Goal: Task Accomplishment & Management: Manage account settings

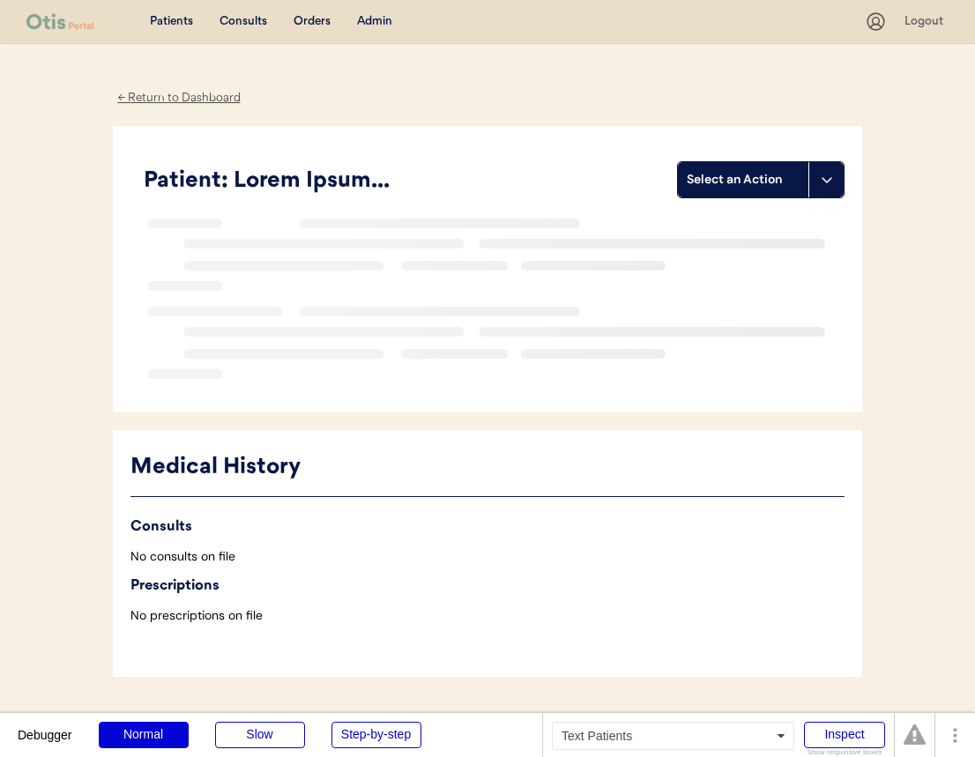
click at [175, 21] on div "Patients" at bounding box center [171, 22] width 43 height 18
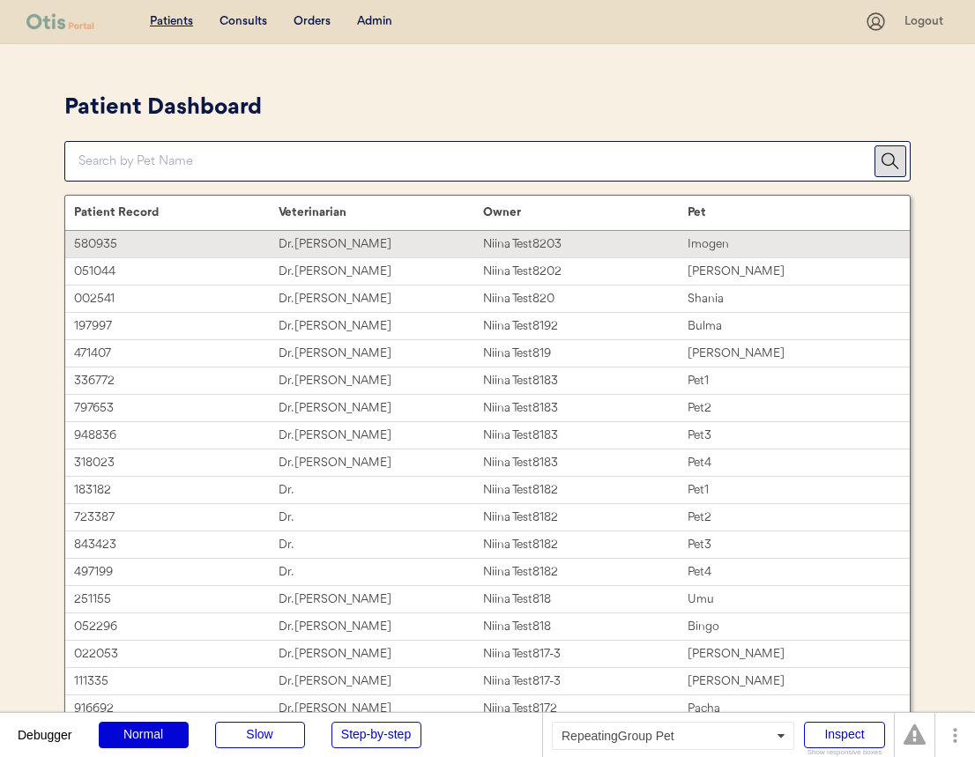
click at [455, 247] on div "Dr. James Harriet" at bounding box center [380, 244] width 204 height 20
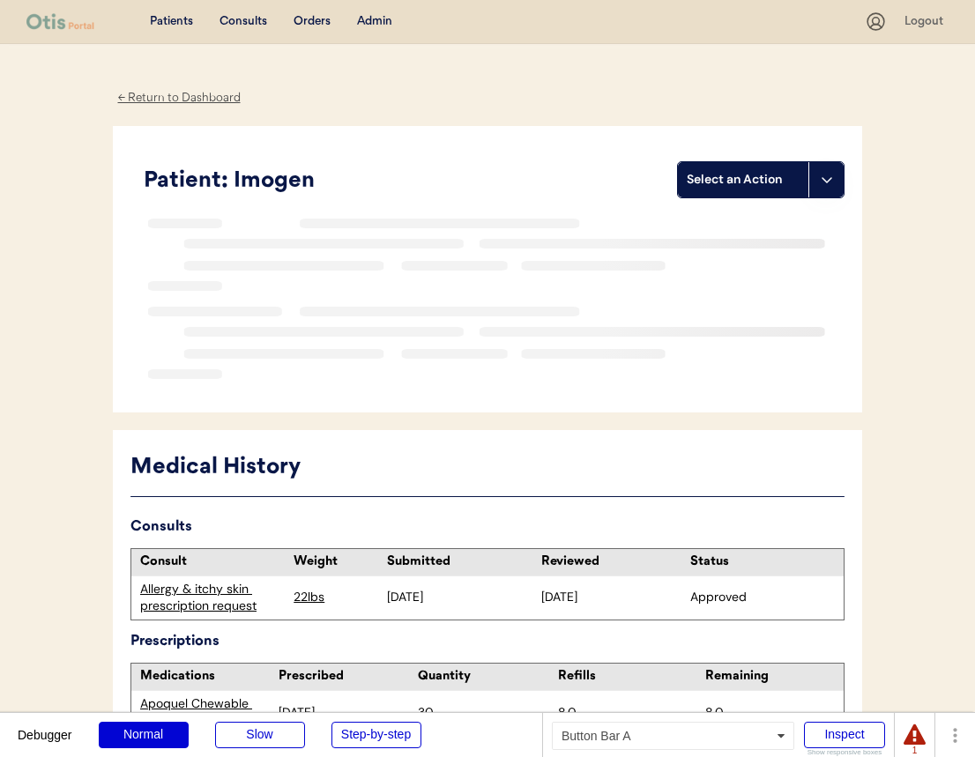
click at [718, 181] on div "Select an Action" at bounding box center [742, 180] width 113 height 18
click at [703, 254] on div "Import a prescription" at bounding box center [766, 252] width 174 height 36
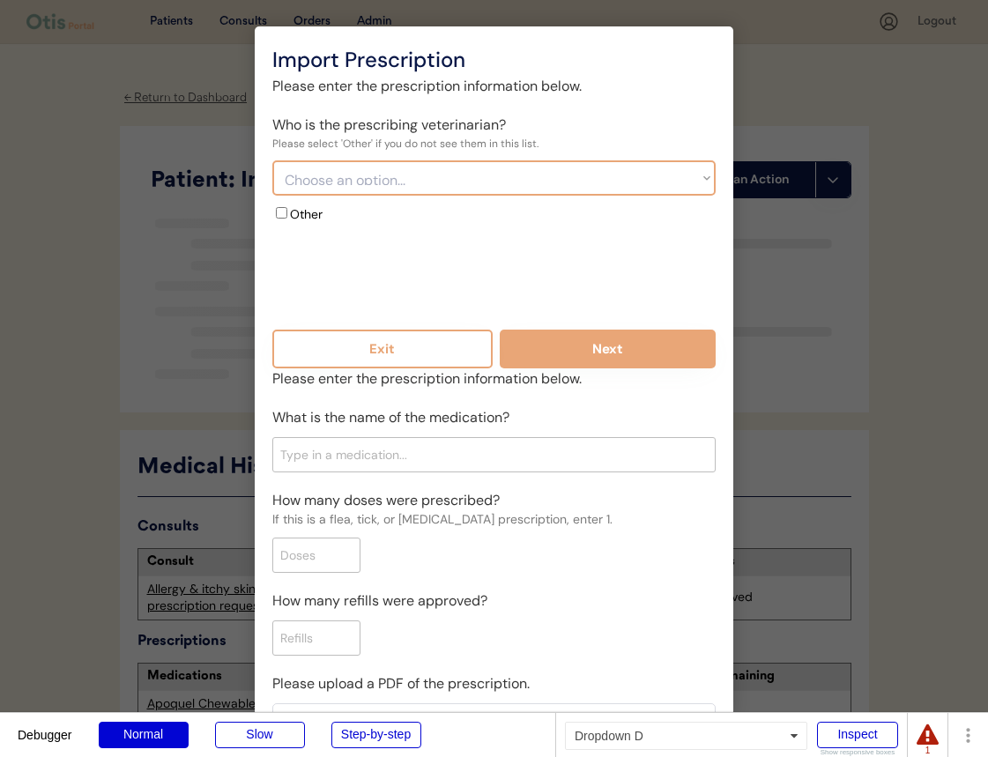
click at [551, 175] on select "Choose an option... Dr. Susana Weissnat - Bond Vet Dr. Monica Jast - Bond Vet" at bounding box center [493, 177] width 443 height 35
select select "{"_class":"StaticObject","data":{"_api_c2_id":"effc9e5c-c131-4736-b577-2a60ce13…"
click at [272, 160] on select "Choose an option... Dr. Susana Weissnat - Bond Vet Dr. Monica Jast - Bond Vet" at bounding box center [493, 177] width 443 height 35
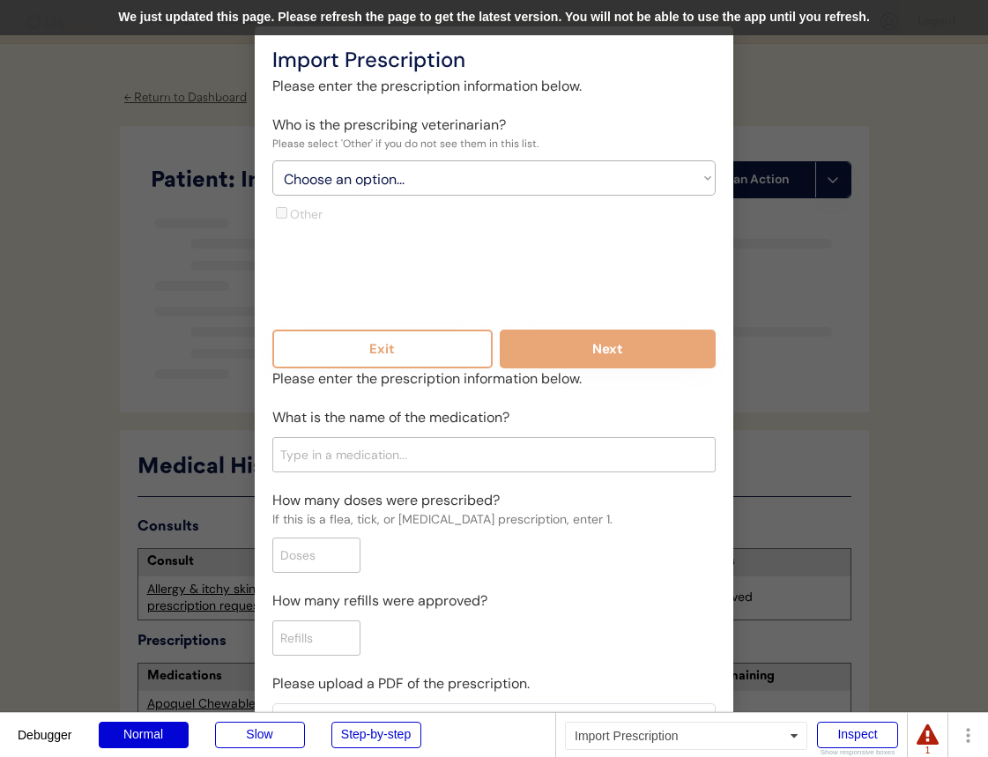
click at [552, 13] on div "We just updated this page. Please refresh the page to get the latest version. Y…" at bounding box center [494, 17] width 988 height 35
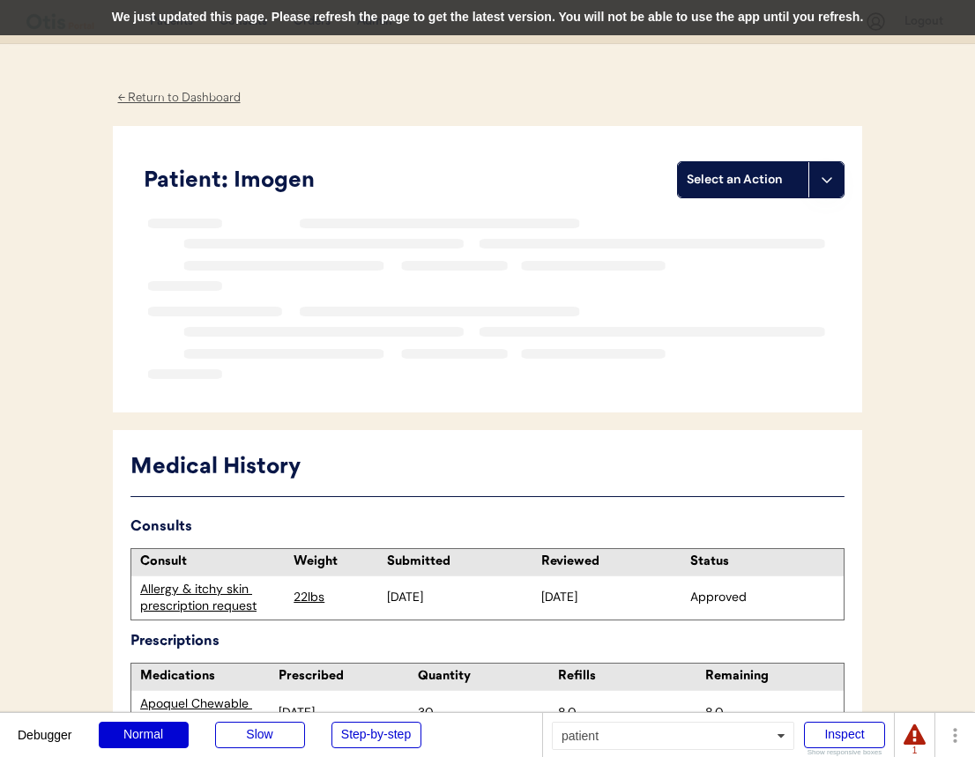
click at [570, 23] on div "We just updated this page. Please refresh the page to get the latest version. Y…" at bounding box center [487, 17] width 975 height 35
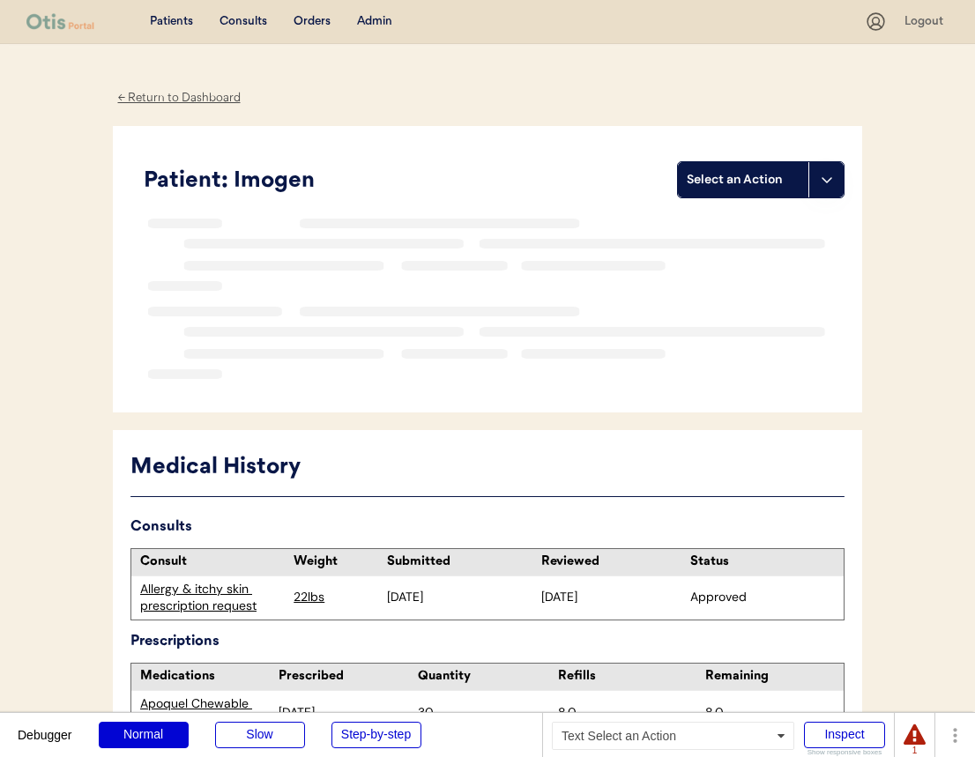
click at [790, 182] on div "Select an Action" at bounding box center [742, 180] width 113 height 18
click at [784, 250] on div "Import a prescription" at bounding box center [766, 252] width 174 height 36
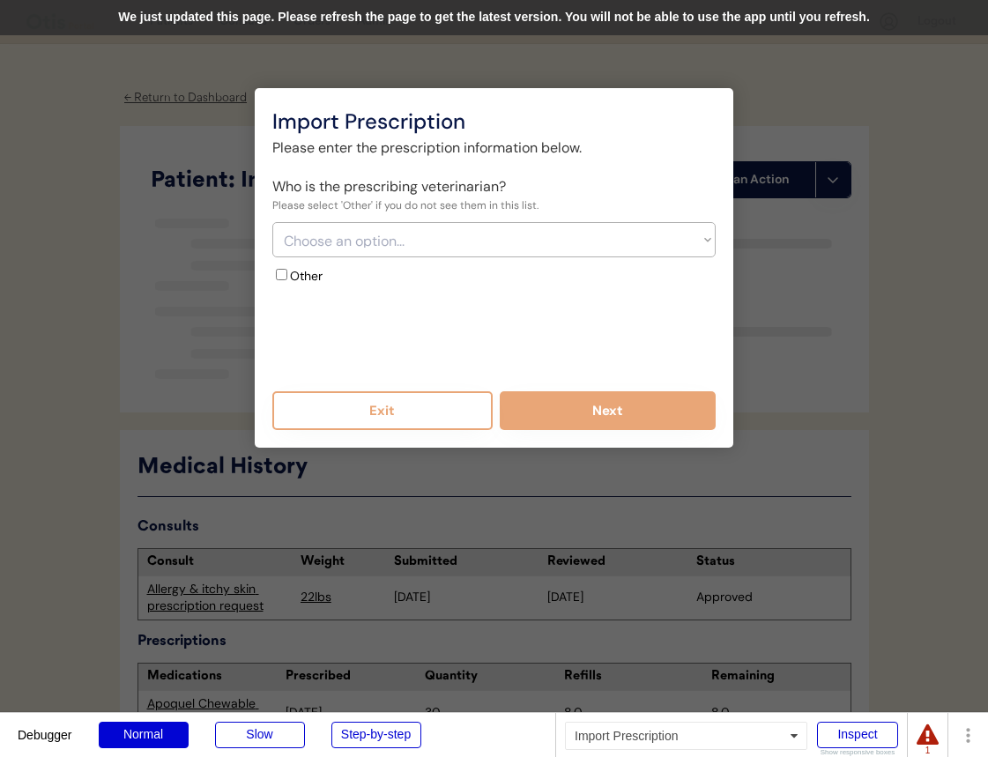
click at [560, 17] on div "We just updated this page. Please refresh the page to get the latest version. Y…" at bounding box center [494, 17] width 988 height 35
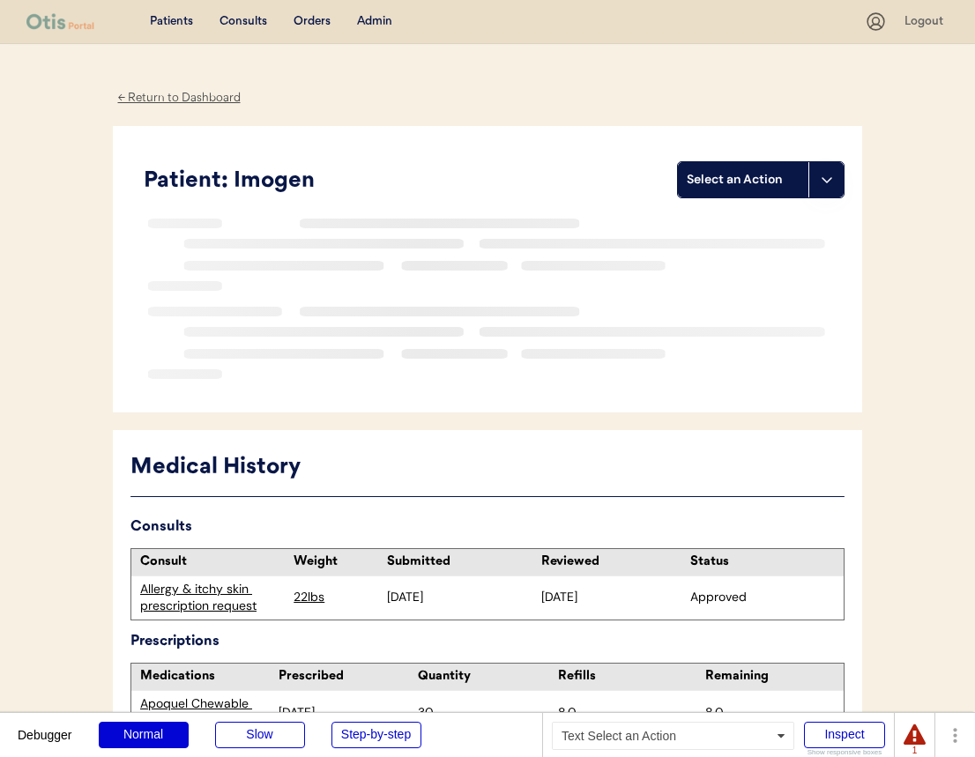
click at [712, 184] on div "Select an Action" at bounding box center [742, 180] width 113 height 18
click at [729, 264] on div "Import a prescription" at bounding box center [766, 252] width 174 height 36
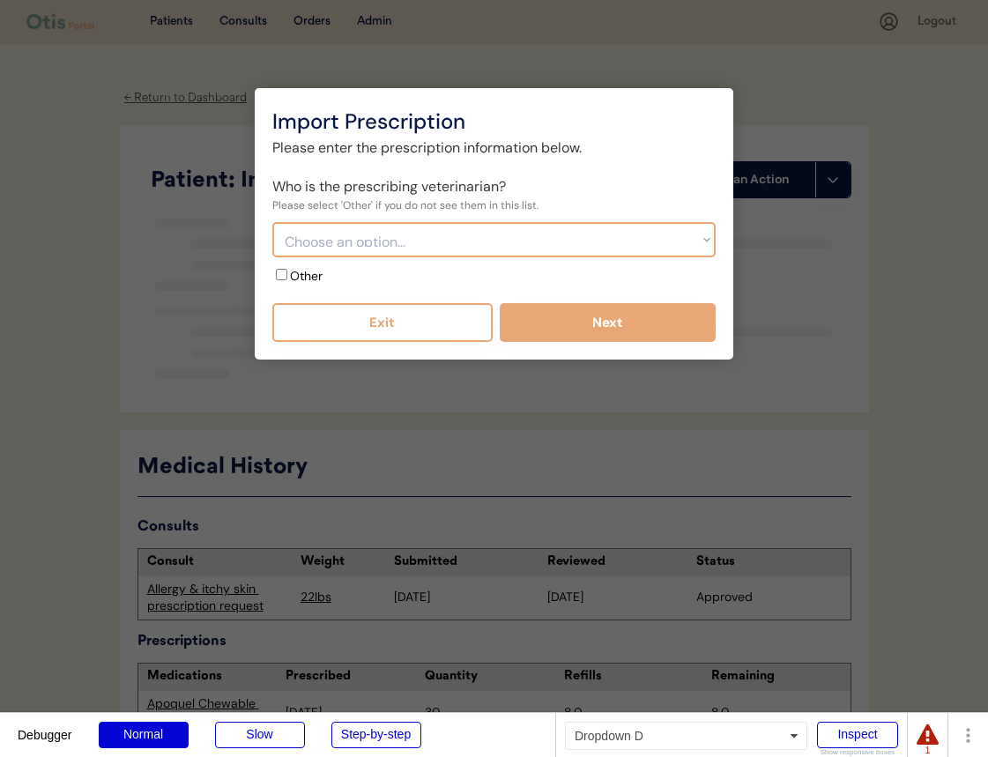
click at [579, 244] on select "Choose an option... Bond Vet - Dr. [PERSON_NAME] Bond Vet - [PERSON_NAME]" at bounding box center [493, 239] width 443 height 35
select select "{"_class":"StaticObject","data":{"_api_c2_id":"effc9e5c-c131-4736-b577-2a60ce13…"
click at [272, 222] on select "Choose an option... Bond Vet - Dr. [PERSON_NAME] Bond Vet - [PERSON_NAME]" at bounding box center [493, 239] width 443 height 35
click at [363, 242] on select "Choose an option... Bond Vet - Dr. [PERSON_NAME] Bond Vet - [PERSON_NAME]" at bounding box center [493, 239] width 443 height 35
click at [385, 243] on select "Choose an option... Bond Vet - Dr. [PERSON_NAME] Bond Vet - [PERSON_NAME]" at bounding box center [493, 239] width 443 height 35
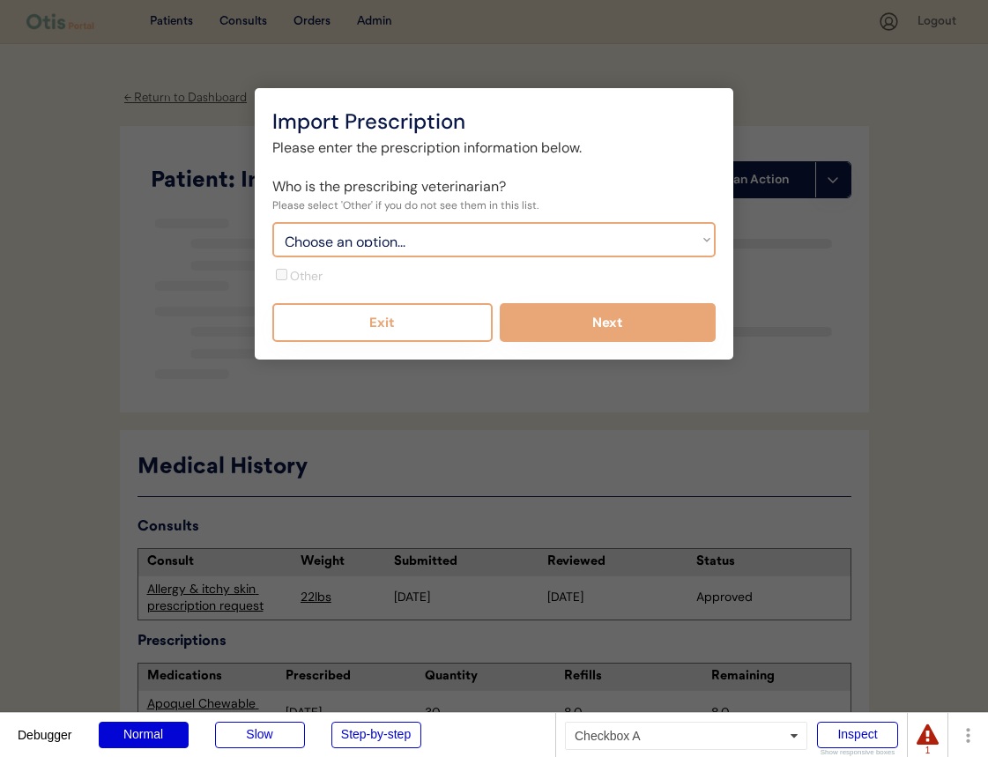
click at [313, 271] on label "Other" at bounding box center [306, 276] width 33 height 16
click at [492, 249] on select "Choose an option... Bond Vet - Dr. [PERSON_NAME] Bond Vet - [PERSON_NAME]" at bounding box center [493, 239] width 443 height 35
click at [364, 327] on button "Exit" at bounding box center [382, 322] width 220 height 39
click at [409, 329] on button "Exit" at bounding box center [382, 322] width 220 height 39
click at [974, 241] on div at bounding box center [494, 378] width 988 height 757
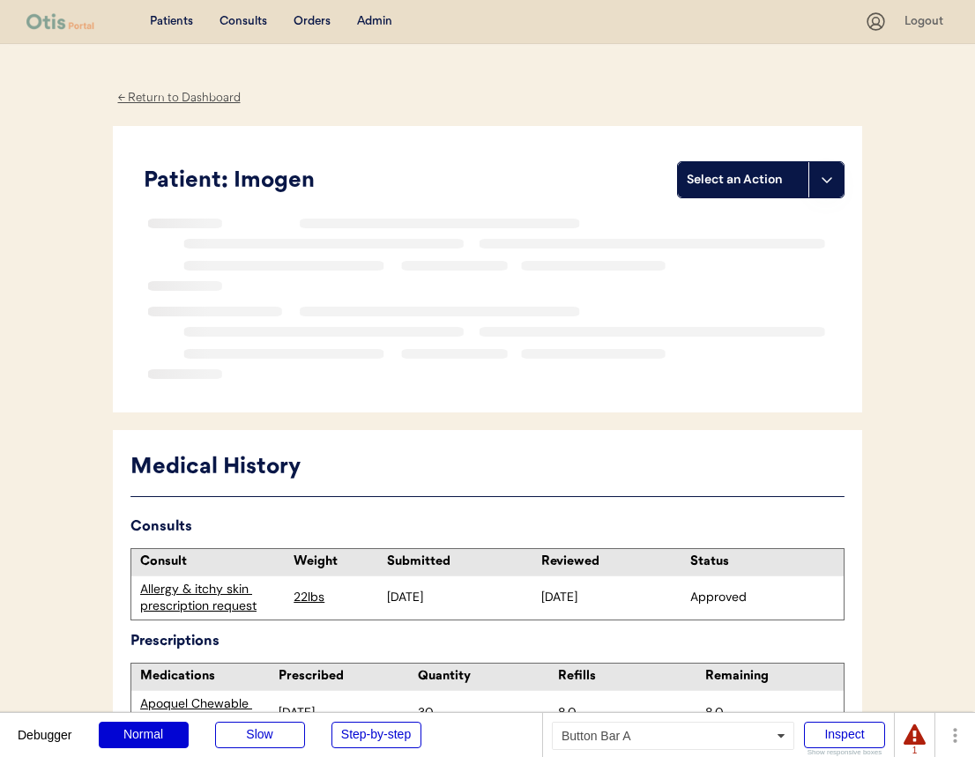
click at [772, 184] on div "Select an Action" at bounding box center [742, 180] width 113 height 18
click at [754, 254] on div "Import a prescription" at bounding box center [766, 252] width 174 height 36
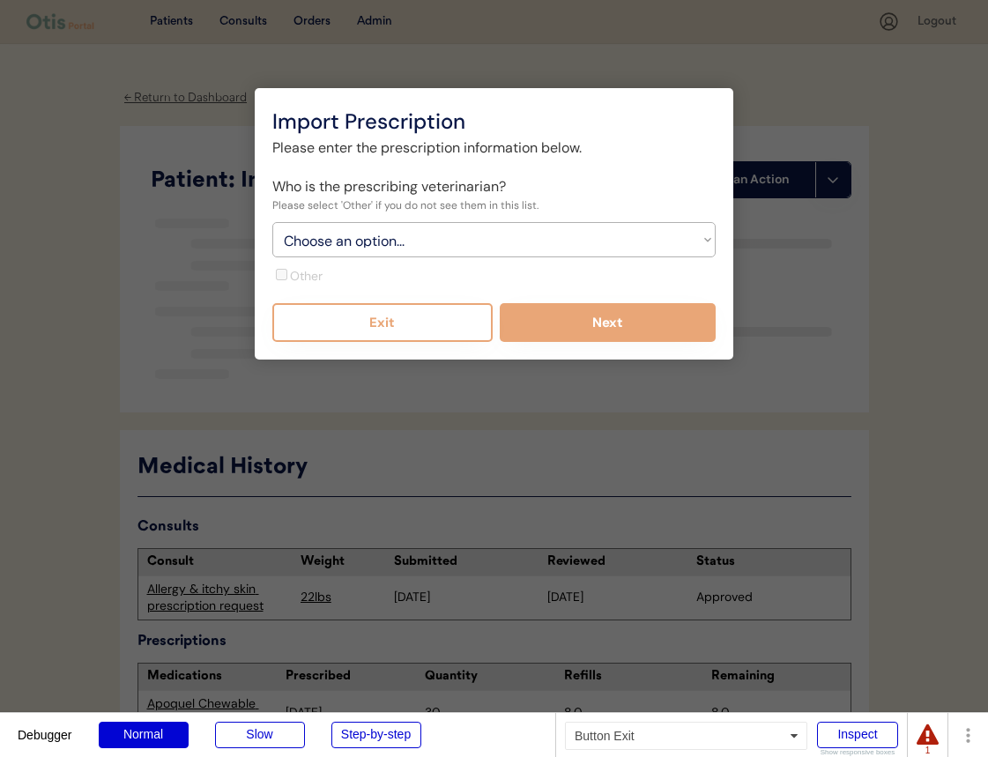
click at [437, 332] on button "Exit" at bounding box center [382, 322] width 220 height 39
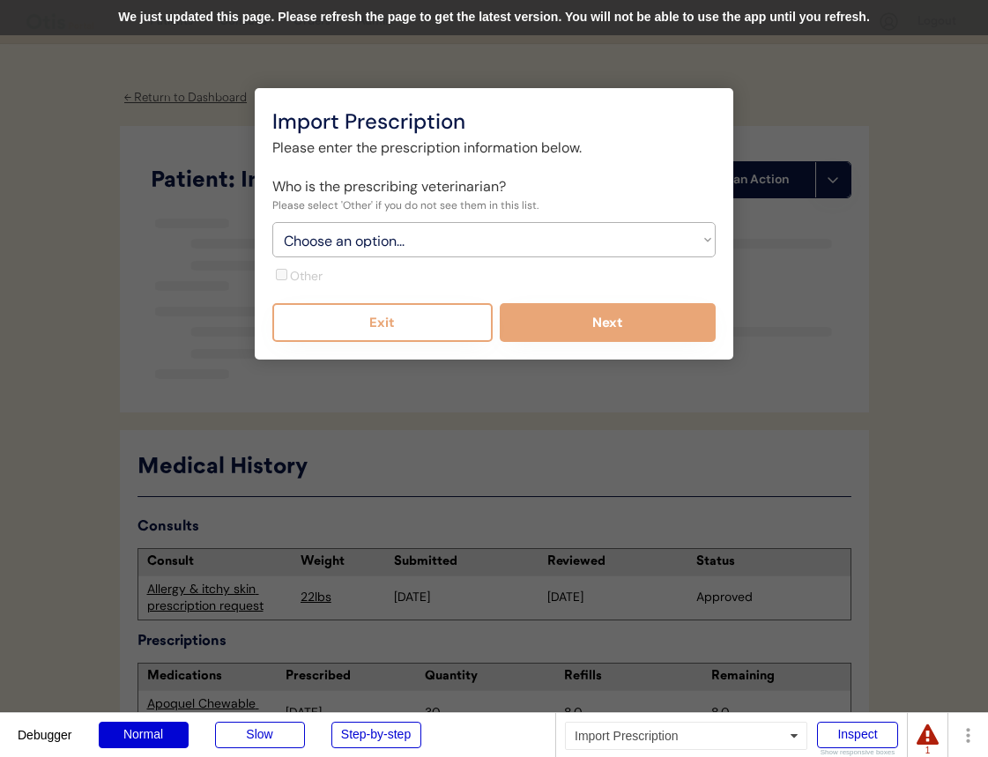
click at [698, 19] on div "We just updated this page. Please refresh the page to get the latest version. Y…" at bounding box center [494, 17] width 988 height 35
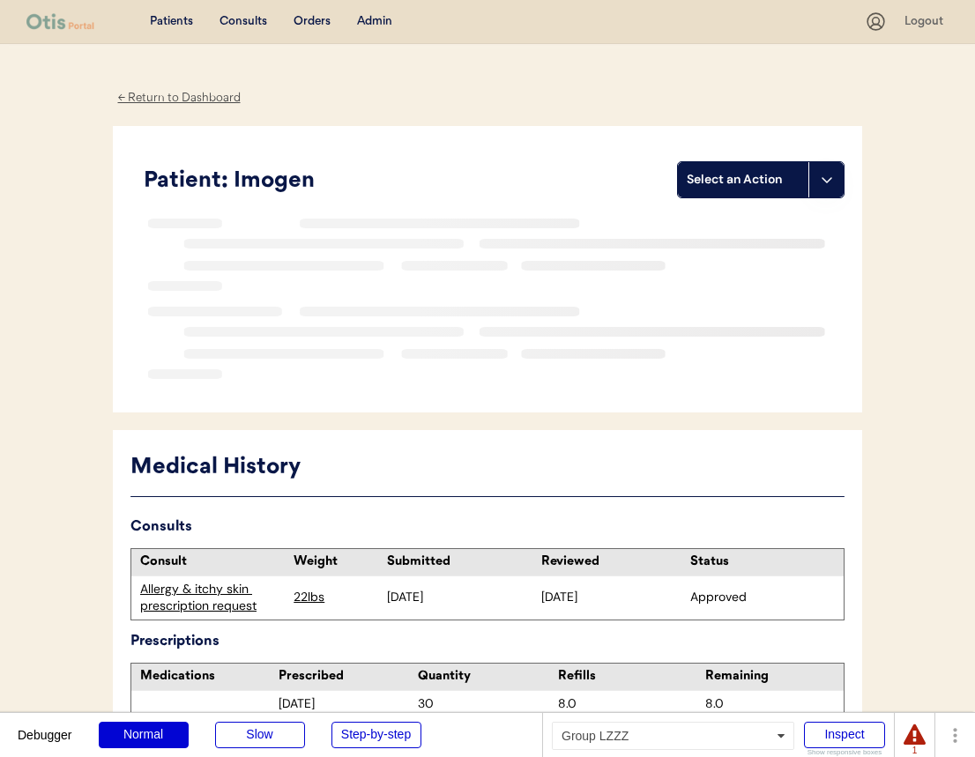
click at [750, 174] on div "Select an Action" at bounding box center [742, 180] width 113 height 18
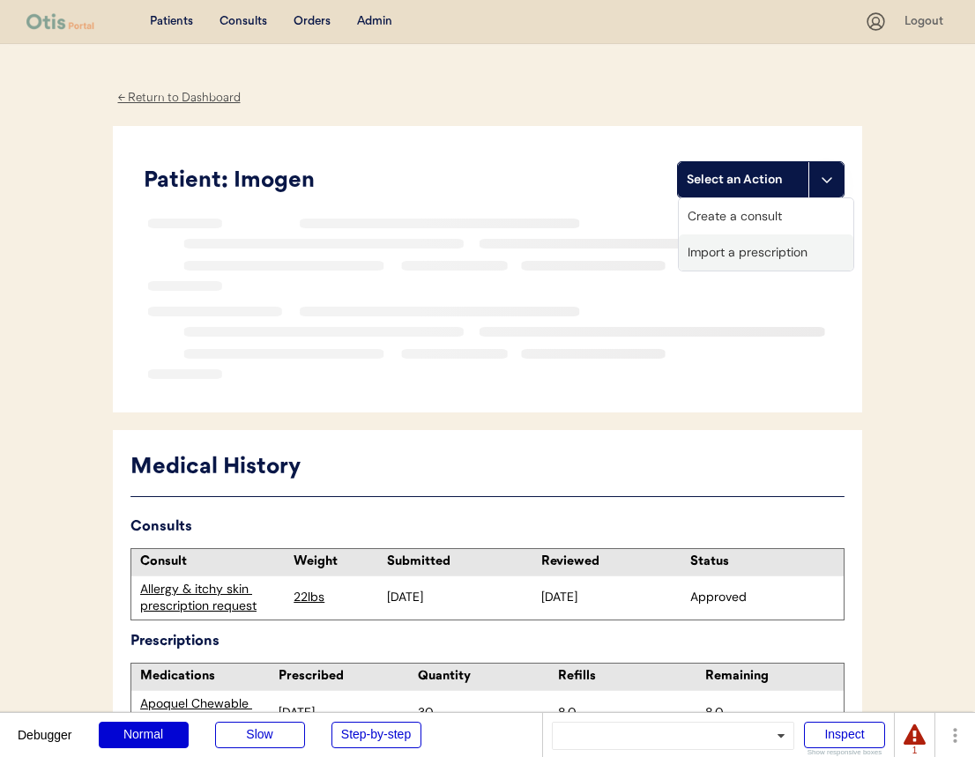
click at [741, 258] on div "Import a prescription" at bounding box center [766, 252] width 174 height 36
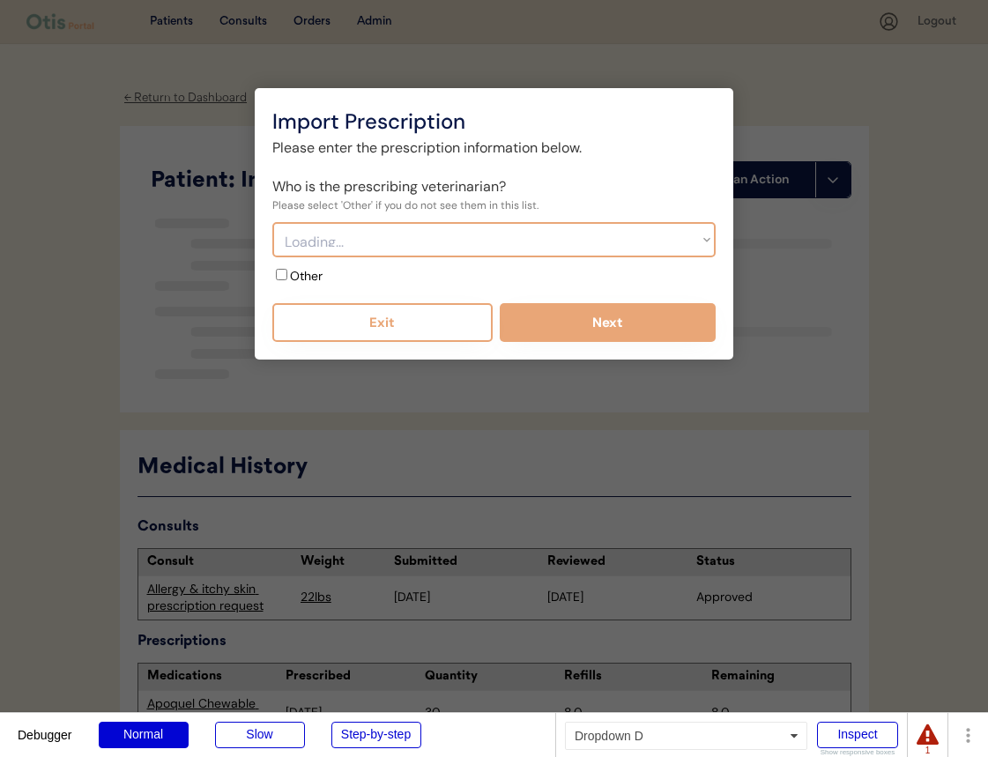
click at [538, 229] on select "Loading..." at bounding box center [493, 239] width 443 height 35
click at [524, 249] on select "Choose an option... Bond Vet - Dr. [PERSON_NAME] Bond Vet - [PERSON_NAME]" at bounding box center [493, 239] width 443 height 35
click at [511, 285] on div "Choose an option... Bond Vet - Dr. Susana Weissnat Bond Vet - Dr. Monica Jast O…" at bounding box center [493, 253] width 443 height 63
click at [523, 242] on select "Choose an option... Bond Vet - Dr. [PERSON_NAME] Bond Vet - [PERSON_NAME]" at bounding box center [493, 239] width 443 height 35
select select "{"_class":"StaticObject","data":{"_api_c2_id":"effc9e5c-c131-4736-b577-2a60ce13…"
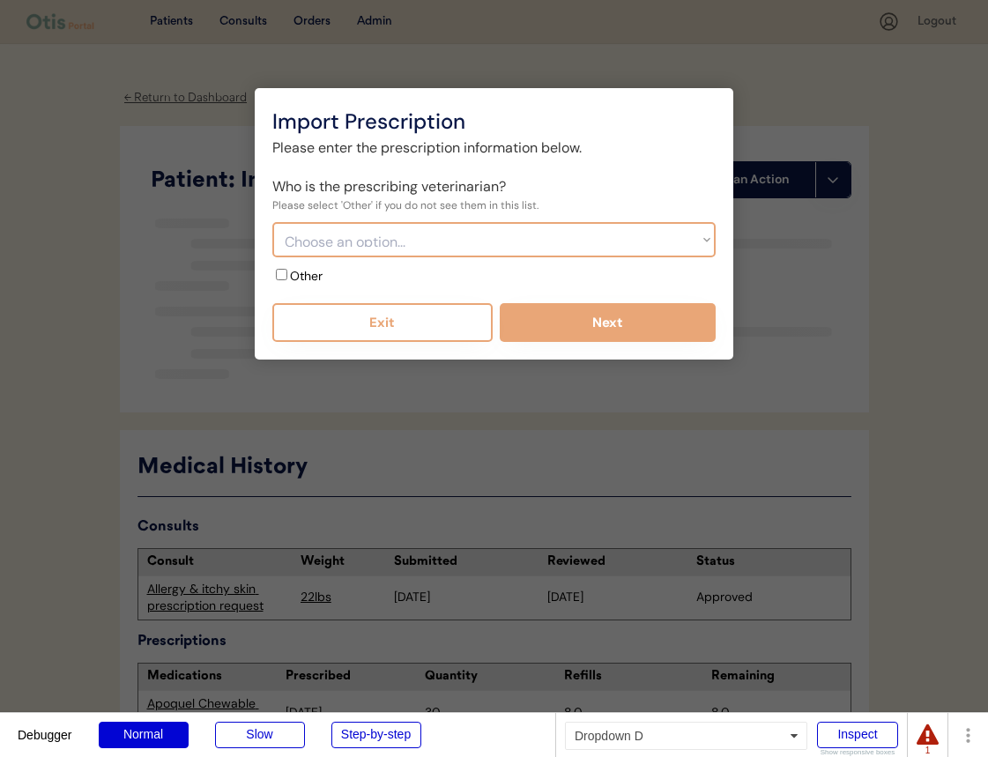
click at [272, 222] on select "Choose an option... Bond Vet - Dr. [PERSON_NAME] Bond Vet - [PERSON_NAME]" at bounding box center [493, 239] width 443 height 35
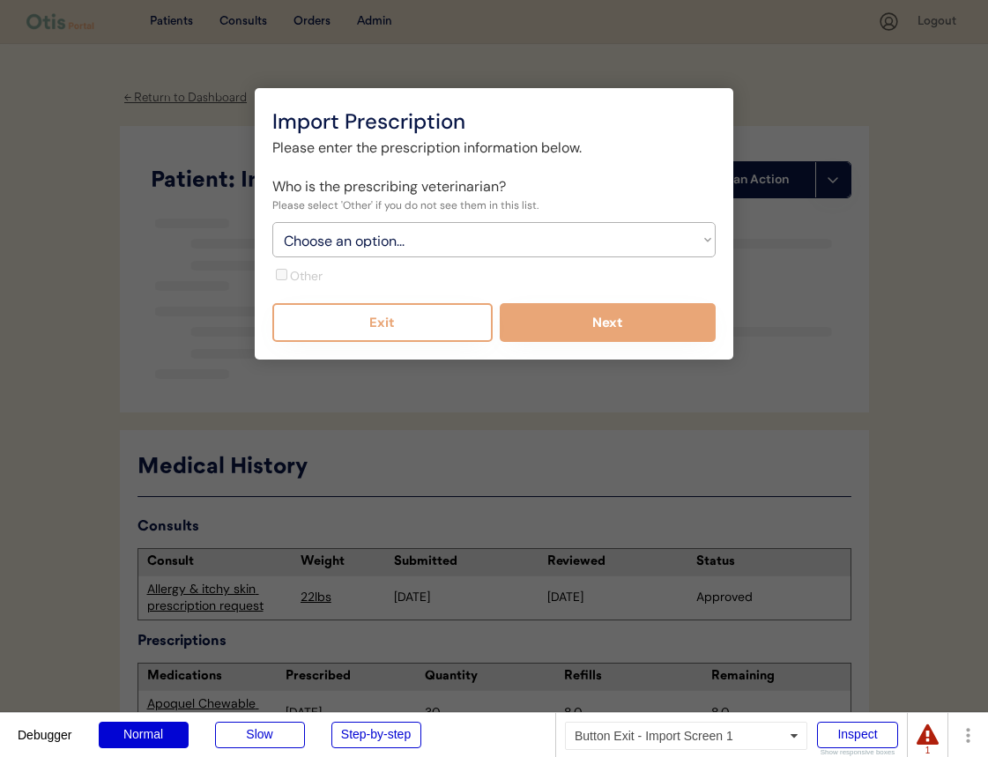
click at [467, 323] on button "Exit" at bounding box center [382, 322] width 220 height 39
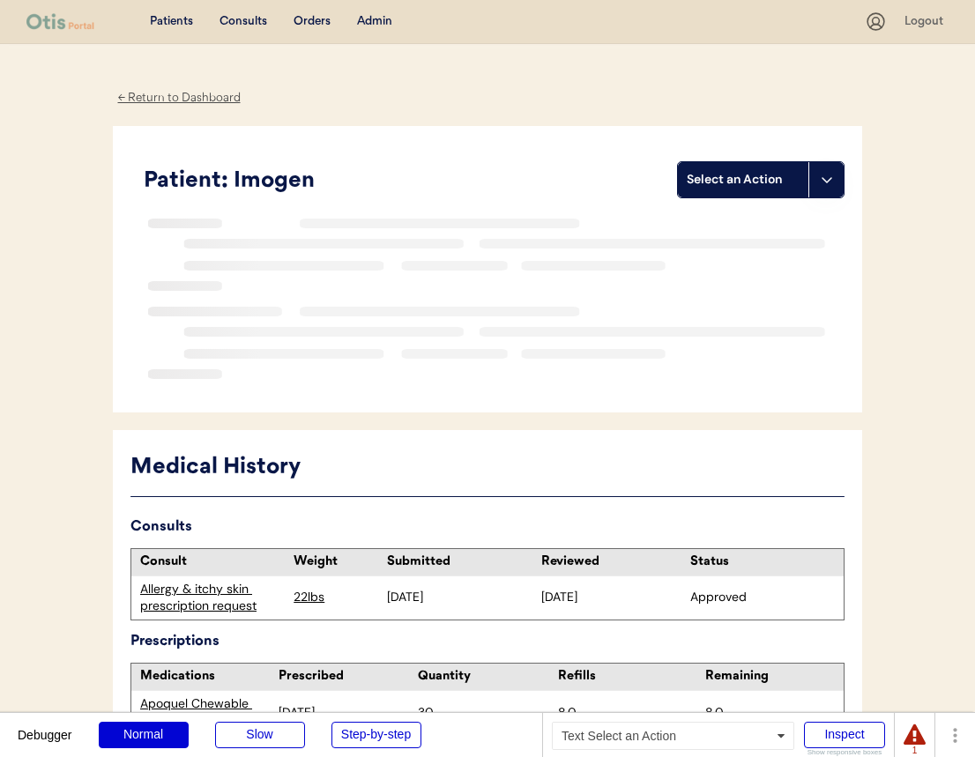
click at [742, 190] on div "Select an Action" at bounding box center [743, 179] width 130 height 35
click at [725, 246] on div "Import a prescription" at bounding box center [766, 252] width 174 height 36
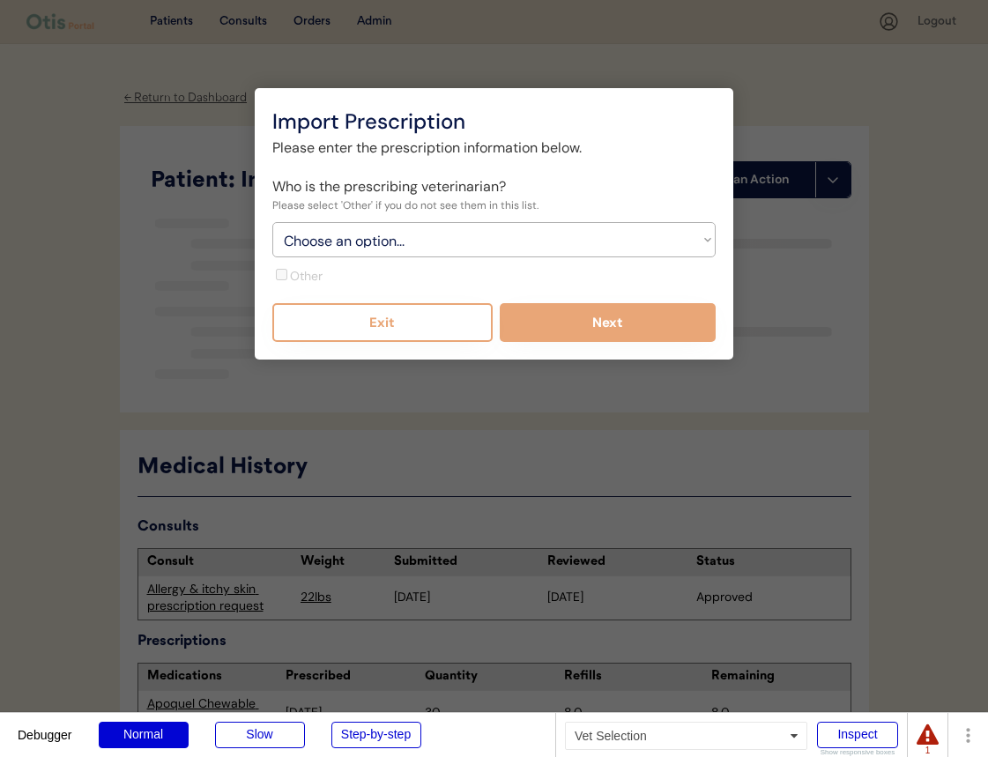
click at [414, 254] on select "Choose an option... Bond Vet - Dr. [PERSON_NAME] Bond Vet - [PERSON_NAME]" at bounding box center [493, 239] width 443 height 35
click at [458, 237] on select "Choose an option... Bond Vet - Dr. [PERSON_NAME] Bond Vet - [PERSON_NAME]" at bounding box center [493, 239] width 443 height 35
click at [272, 222] on select "Choose an option... Bond Vet - Dr. [PERSON_NAME] Bond Vet - [PERSON_NAME]" at bounding box center [493, 239] width 443 height 35
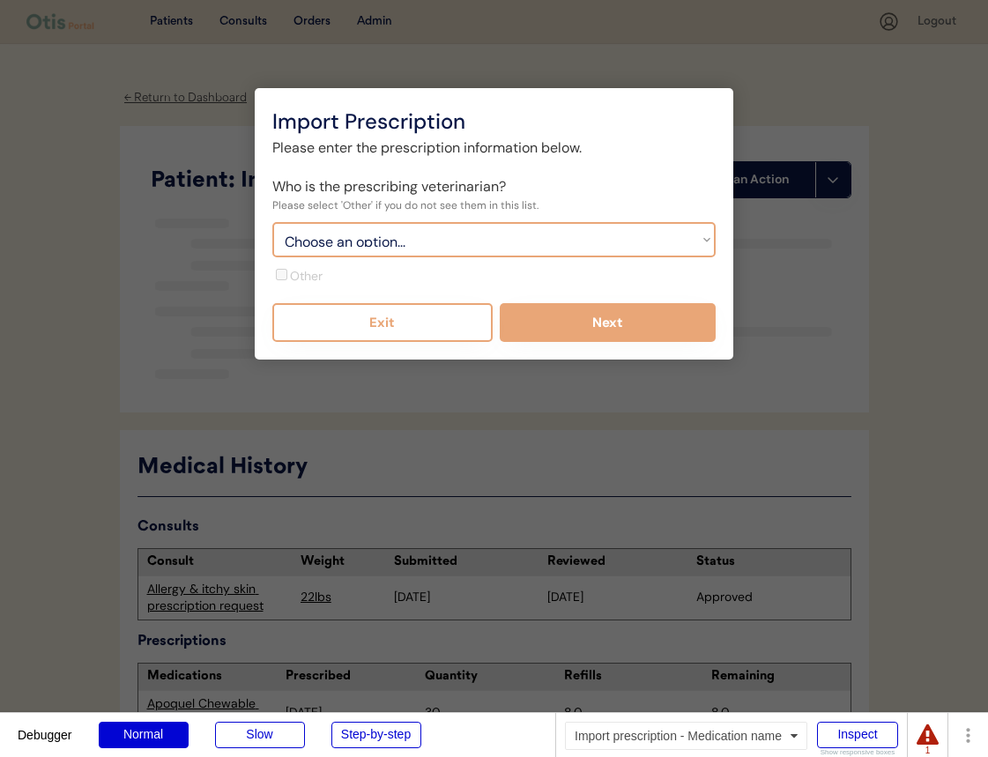
click at [454, 271] on div "Choose an option... Bond Vet - Dr. Susana Weissnat Bond Vet - Dr. Monica Jast O…" at bounding box center [493, 253] width 443 height 63
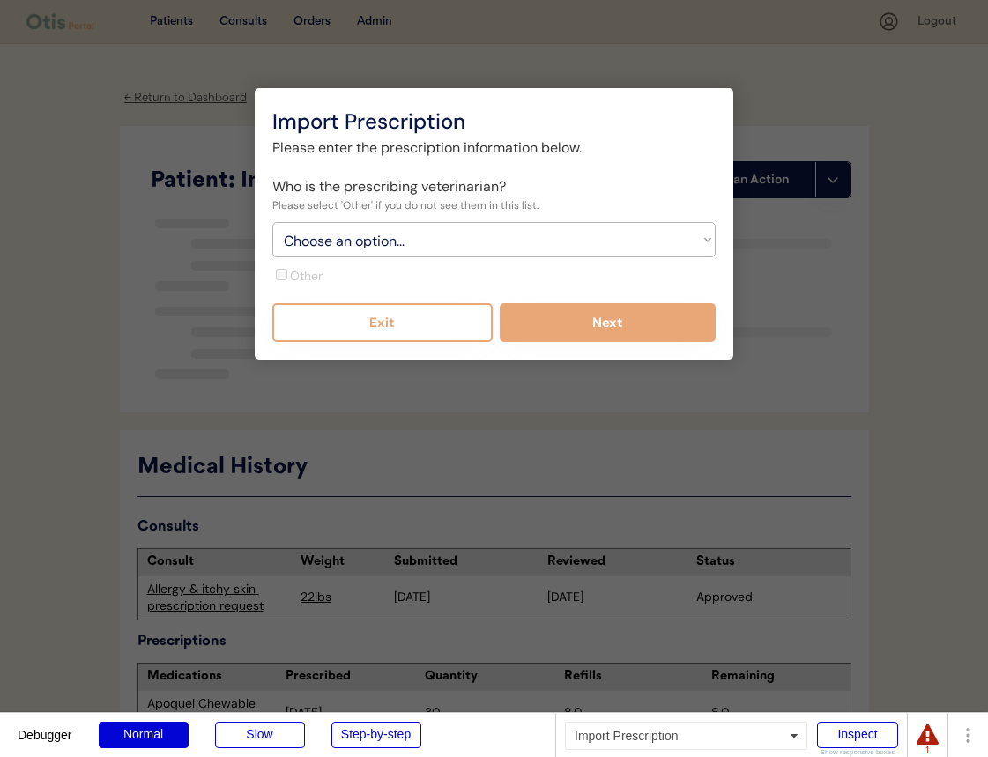
click at [812, 181] on div at bounding box center [494, 378] width 988 height 757
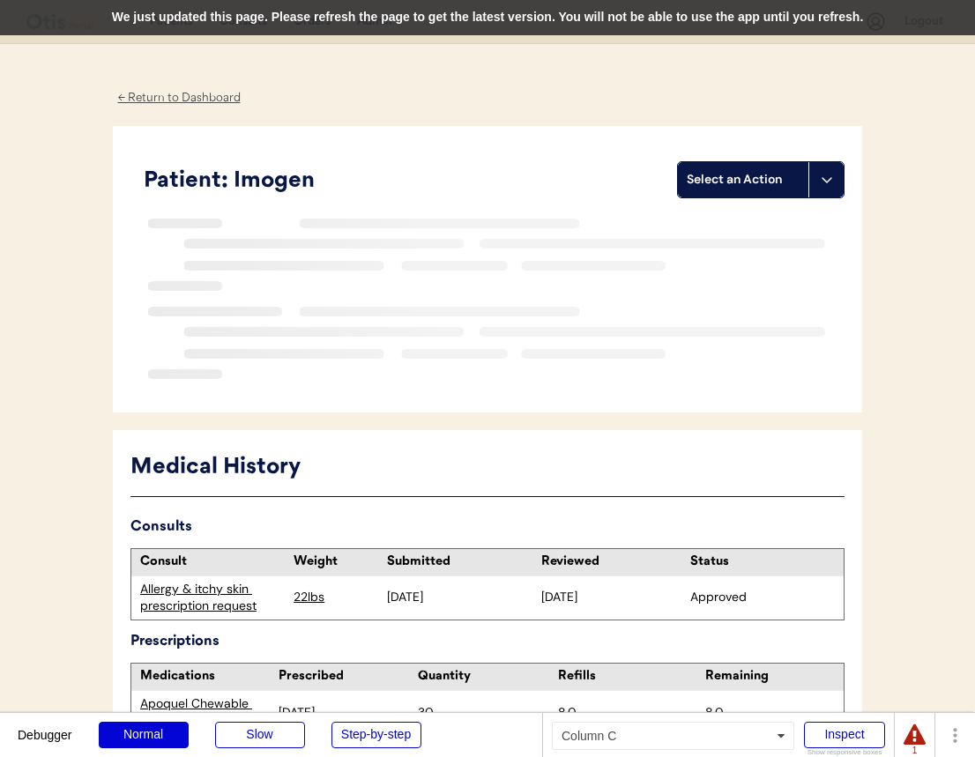
click at [459, 19] on div "We just updated this page. Please refresh the page to get the latest version. Y…" at bounding box center [487, 17] width 975 height 35
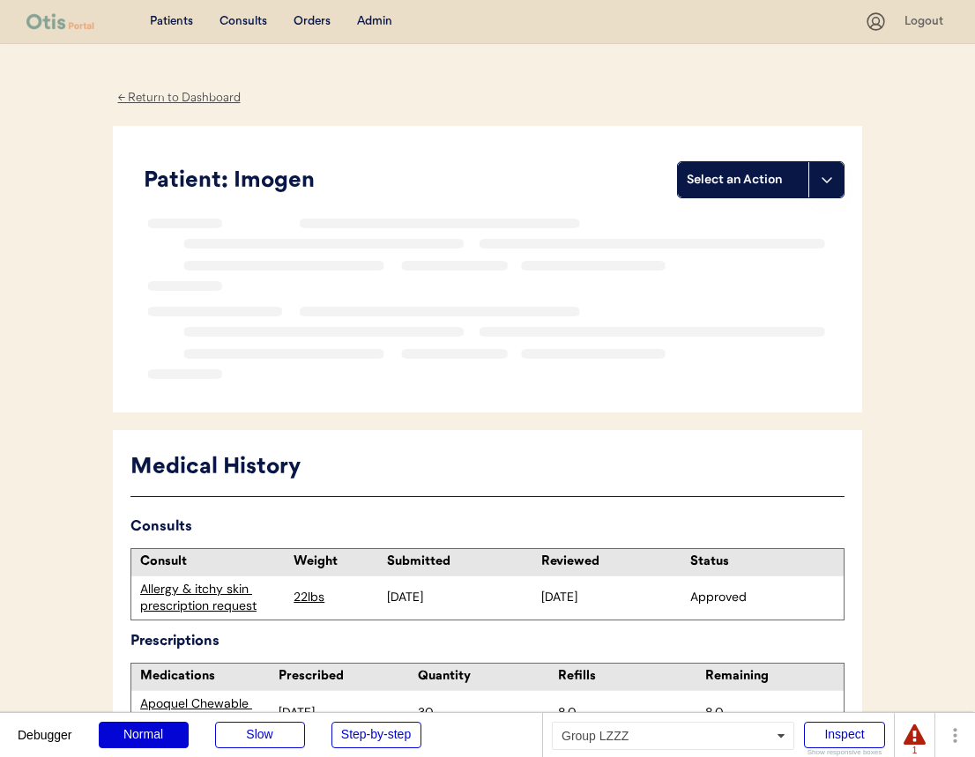
click at [828, 176] on icon at bounding box center [826, 180] width 14 height 14
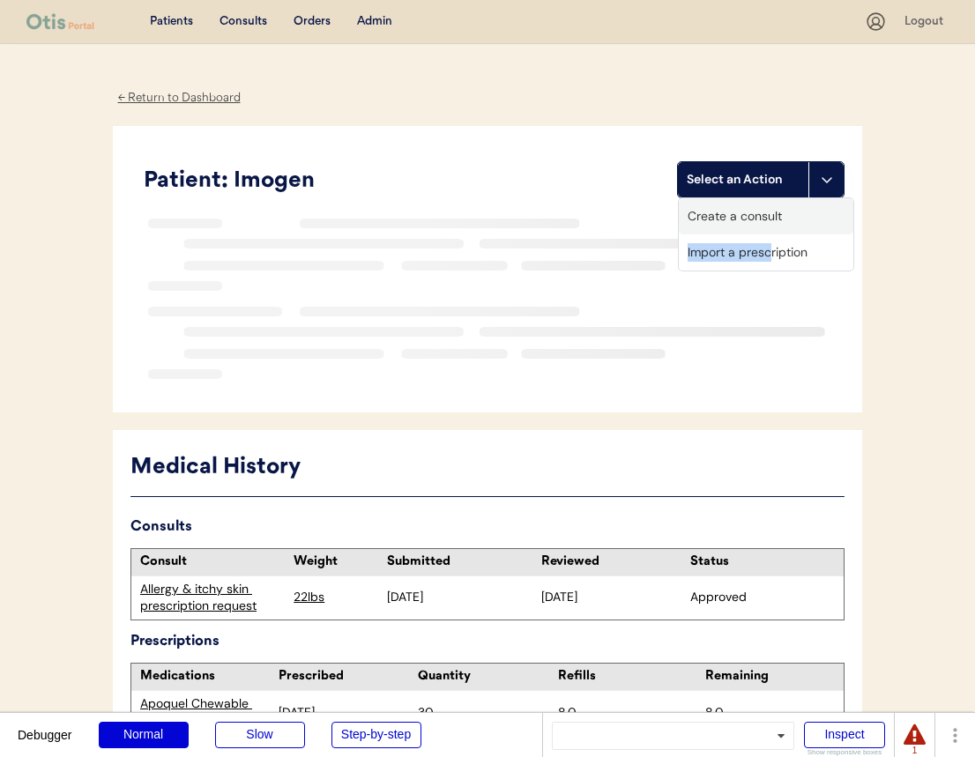
drag, startPoint x: 783, startPoint y: 218, endPoint x: 771, endPoint y: 261, distance: 44.9
click at [771, 261] on div "Create a consult Import a prescription" at bounding box center [766, 234] width 176 height 74
click at [770, 256] on div "Import a prescription" at bounding box center [766, 252] width 174 height 36
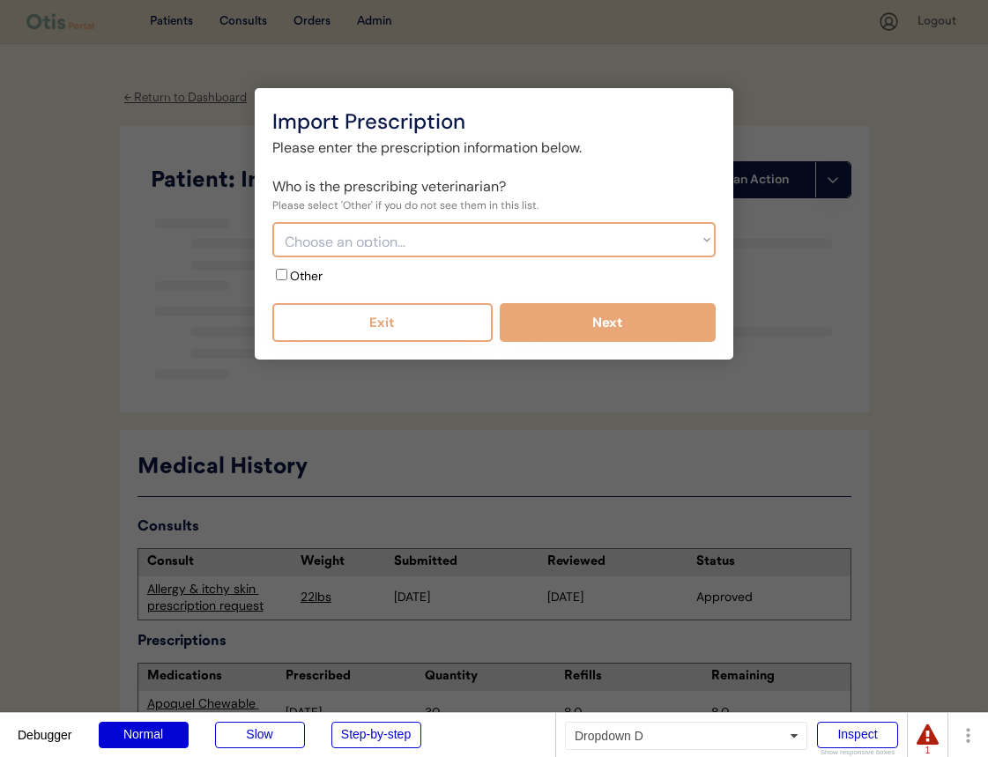
click at [349, 241] on select "Choose an option... Bond Vet - Dr. [PERSON_NAME] Bond Vet - [PERSON_NAME]" at bounding box center [493, 239] width 443 height 35
select select "{"_class":"StaticObject","data":{"_api_c2_id":"4360424c-6da2-4cd6-ada9-6e3c639c…"
click at [272, 222] on select "Choose an option... Bond Vet - Dr. [PERSON_NAME] Bond Vet - [PERSON_NAME]" at bounding box center [493, 239] width 443 height 35
click at [308, 277] on label "Other" at bounding box center [306, 276] width 33 height 16
click at [287, 277] on input "Other" at bounding box center [281, 274] width 11 height 11
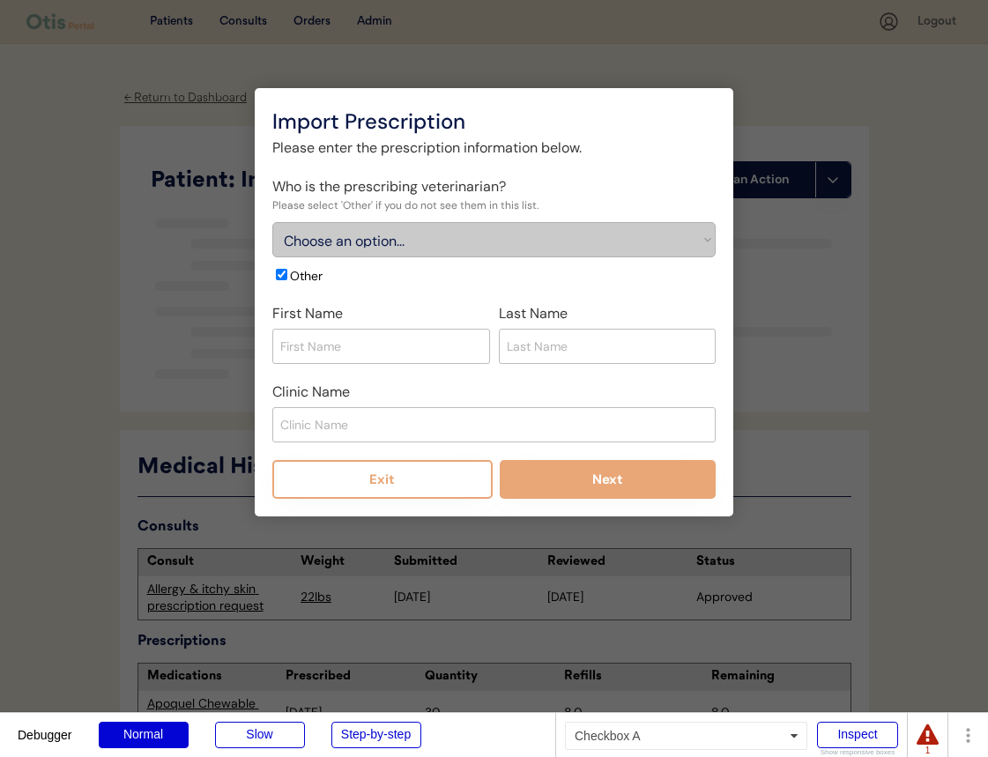
click at [307, 278] on label "Other" at bounding box center [306, 276] width 33 height 16
click at [287, 278] on input "Other" at bounding box center [281, 274] width 11 height 11
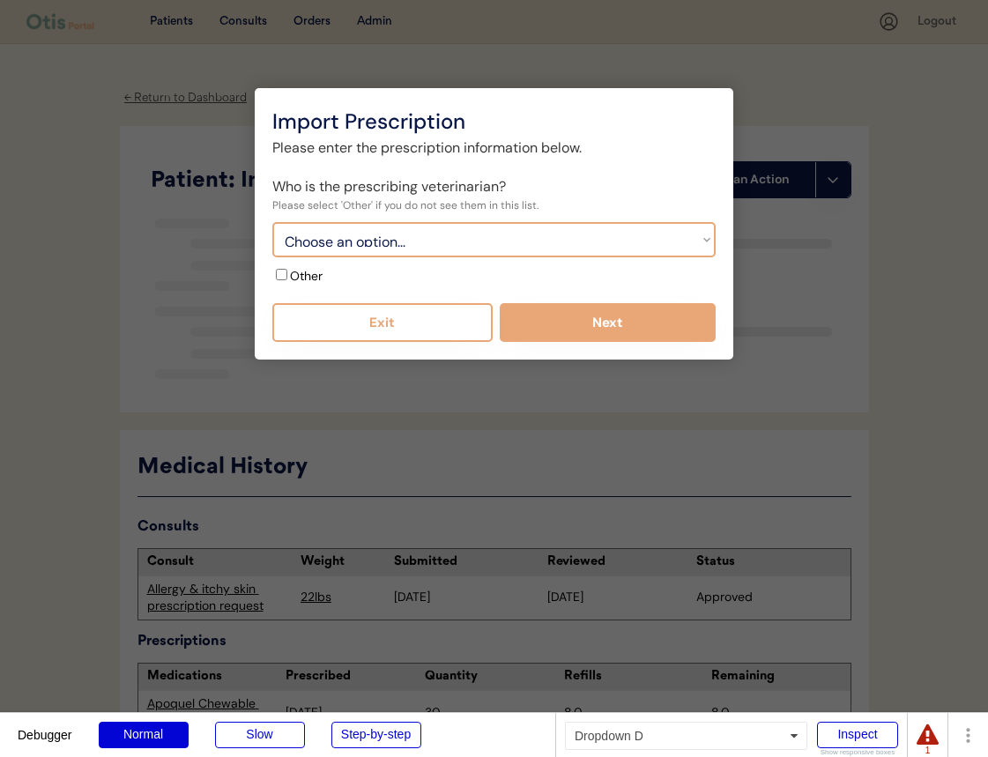
click at [337, 248] on select "Choose an option... Bond Vet - Dr. [PERSON_NAME] Bond Vet - [PERSON_NAME]" at bounding box center [493, 239] width 443 height 35
click at [290, 278] on label "Other" at bounding box center [306, 276] width 33 height 16
click at [287, 278] on input "Other" at bounding box center [281, 274] width 11 height 11
checkbox input "true"
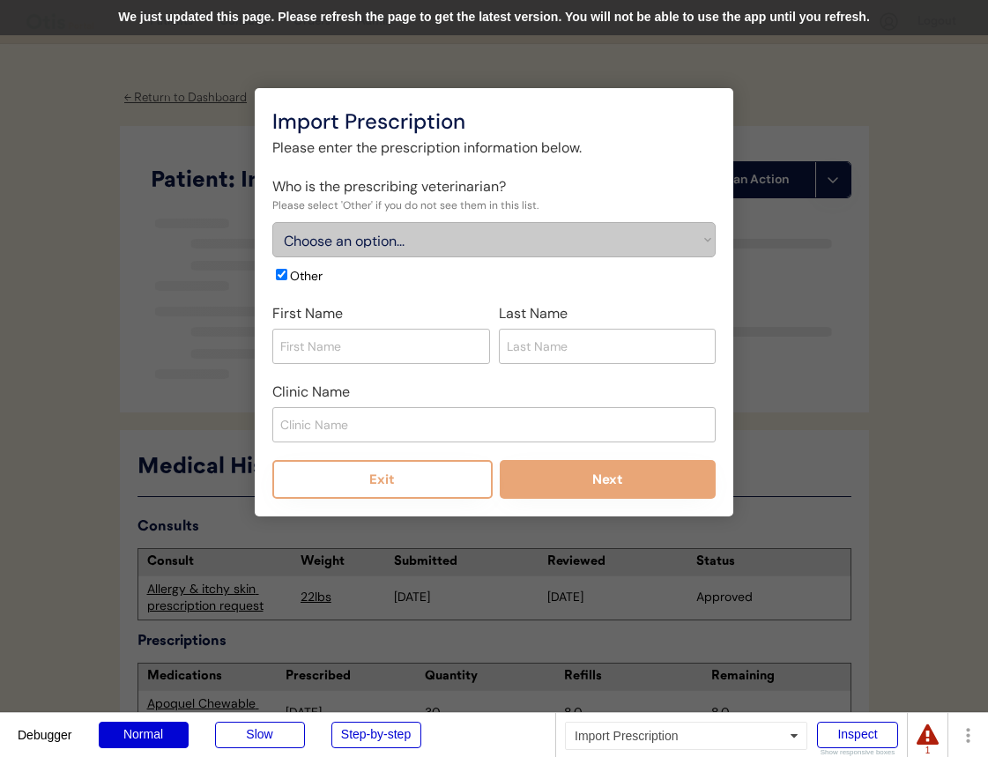
click at [582, 19] on div "We just updated this page. Please refresh the page to get the latest version. Y…" at bounding box center [494, 17] width 988 height 35
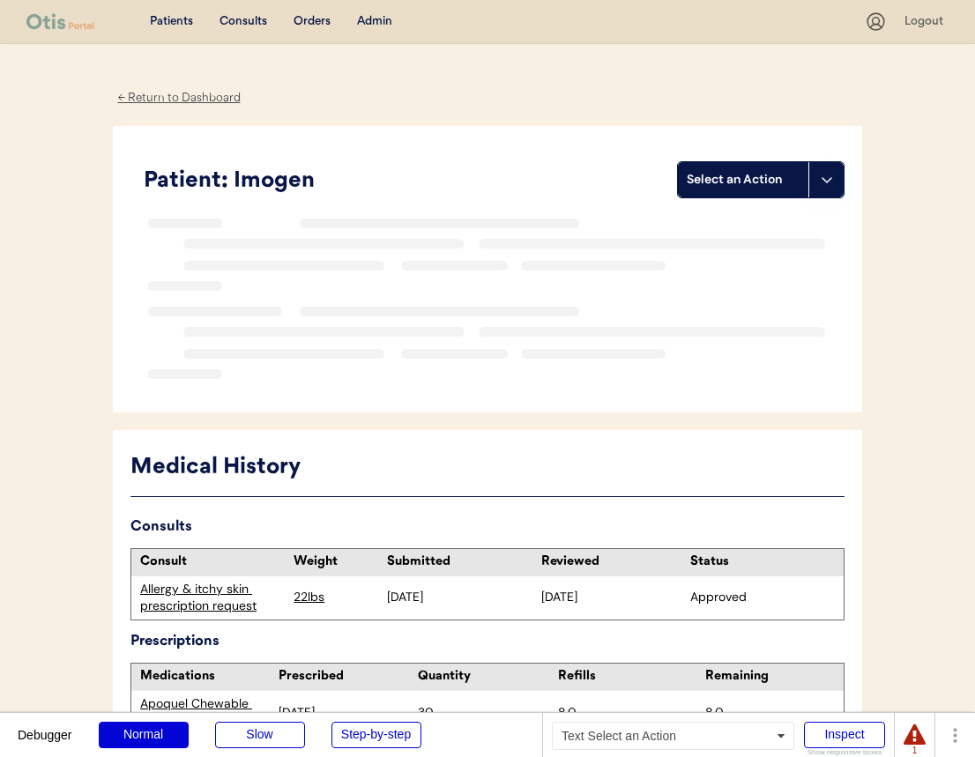
click at [767, 187] on div "Select an Action" at bounding box center [742, 180] width 113 height 18
click at [738, 255] on div "Import a prescription" at bounding box center [766, 252] width 174 height 36
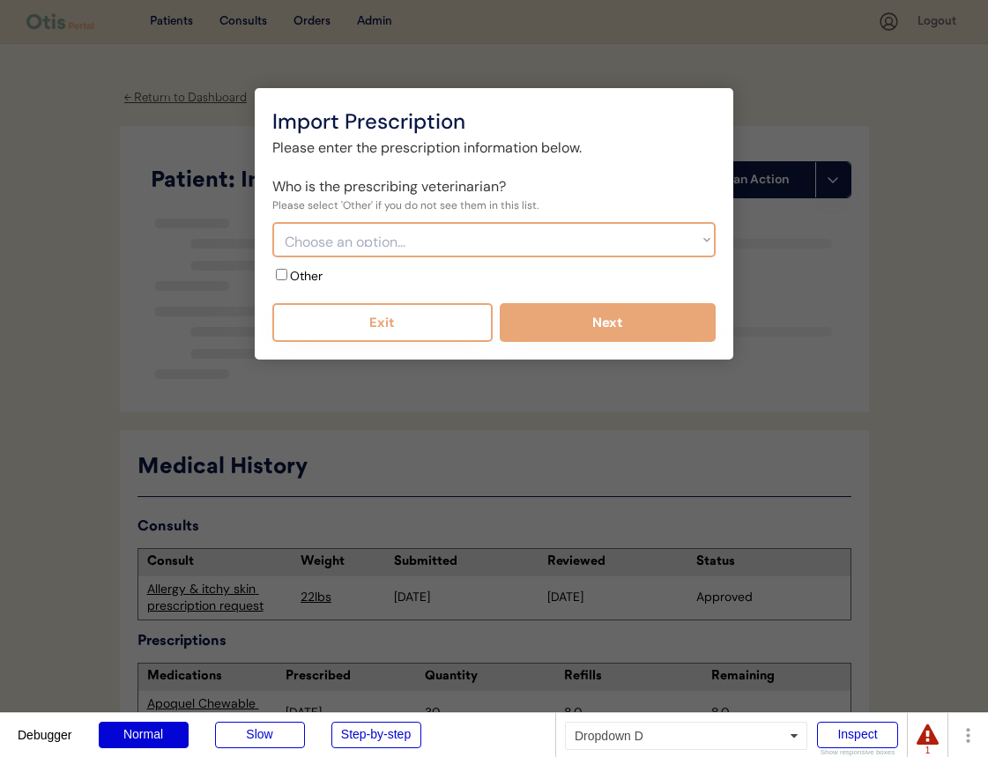
click at [321, 248] on select "Choose an option... Bond Vet - Dr. [PERSON_NAME] Bond Vet - [PERSON_NAME]" at bounding box center [493, 239] width 443 height 35
select select "{"_class":"StaticObject","data":{"_api_c2_id":"4360424c-6da2-4cd6-ada9-6e3c639c…"
click at [272, 222] on select "Choose an option... Bond Vet - Dr. [PERSON_NAME] Bond Vet - [PERSON_NAME]" at bounding box center [493, 239] width 443 height 35
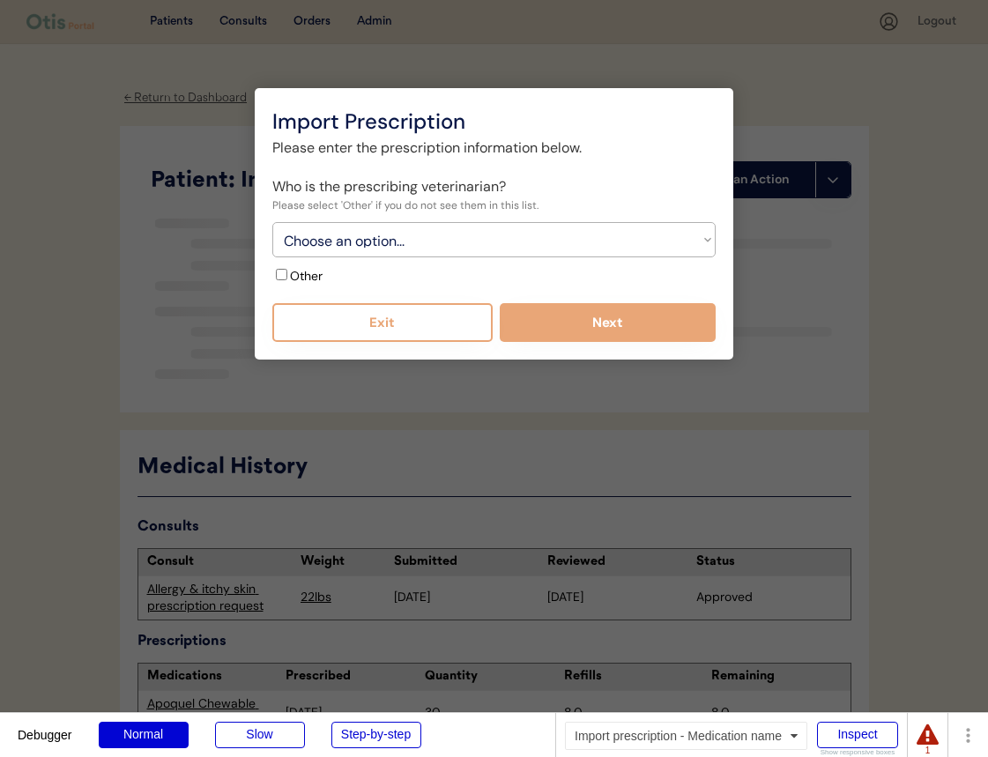
click at [302, 277] on label "Other" at bounding box center [306, 276] width 33 height 16
click at [287, 277] on input "Other" at bounding box center [281, 274] width 11 height 11
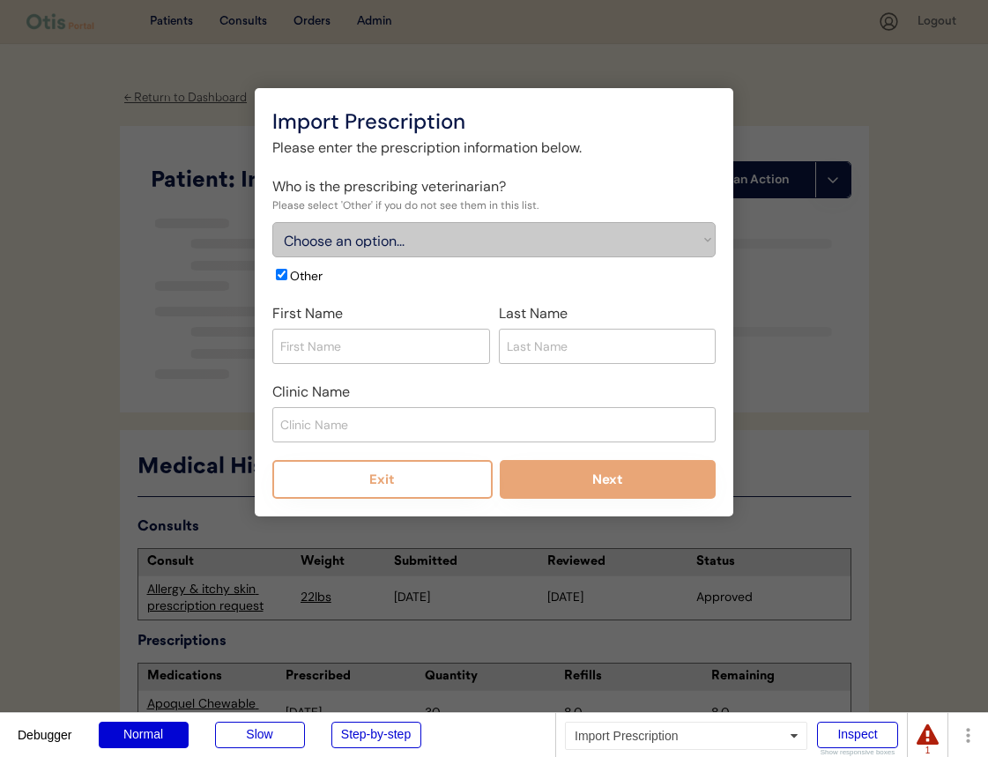
click at [302, 277] on label "Other" at bounding box center [306, 276] width 33 height 16
click at [287, 277] on input "Other" at bounding box center [281, 274] width 11 height 11
checkbox input "false"
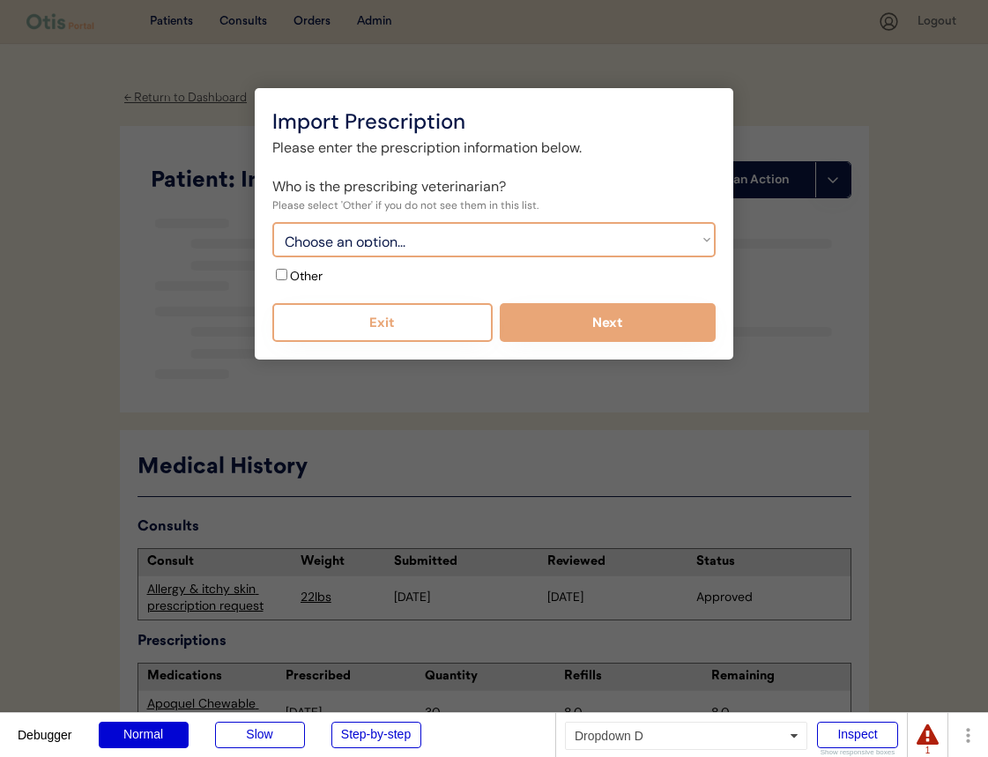
click at [348, 245] on select "Choose an option... Bond Vet - Dr. Susana Weissnat Bond Vet - Dr. Monica Jast" at bounding box center [493, 239] width 443 height 35
select select "{"_class":"StaticObject","data":{"_api_c2_id":"effc9e5c-c131-4736-b577-2a60ce13…"
click at [272, 222] on select "Choose an option... Bond Vet - Dr. Susana Weissnat Bond Vet - Dr. Monica Jast" at bounding box center [493, 239] width 443 height 35
click at [314, 273] on label "Other" at bounding box center [306, 276] width 33 height 16
click at [287, 273] on input "Other" at bounding box center [281, 274] width 11 height 11
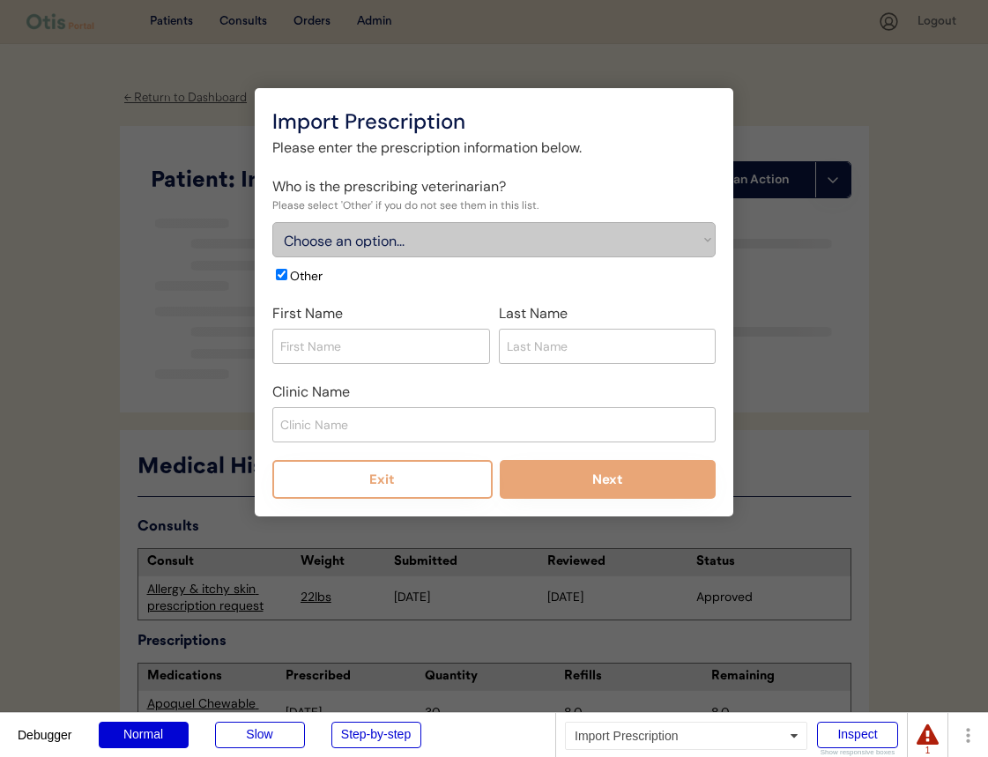
click at [314, 273] on label "Other" at bounding box center [306, 276] width 33 height 16
click at [287, 273] on input "Other" at bounding box center [281, 274] width 11 height 11
checkbox input "false"
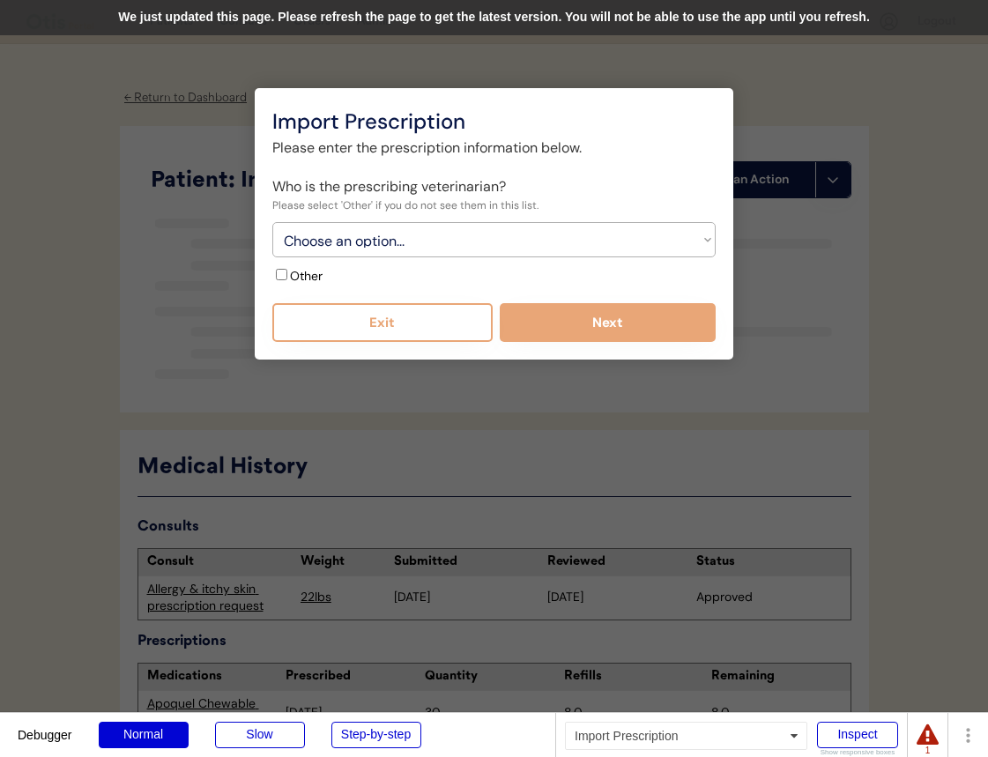
click at [441, 23] on div "We just updated this page. Please refresh the page to get the latest version. Y…" at bounding box center [494, 17] width 988 height 35
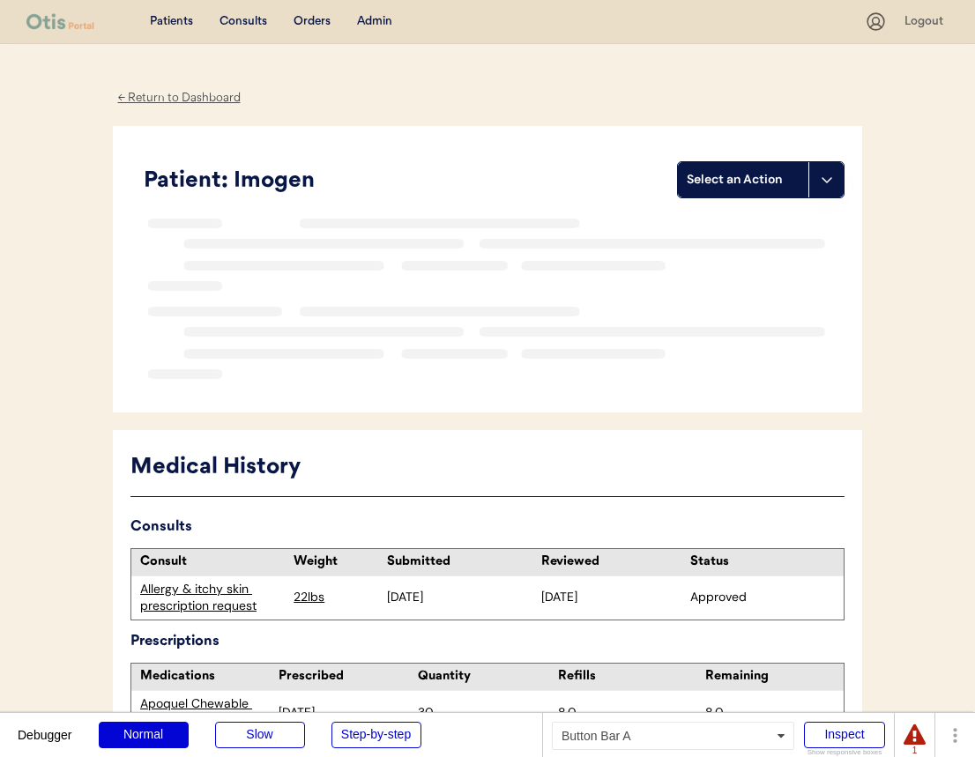
click at [777, 185] on div "Select an Action" at bounding box center [742, 180] width 113 height 18
click at [747, 218] on div "Create a consult" at bounding box center [766, 216] width 174 height 36
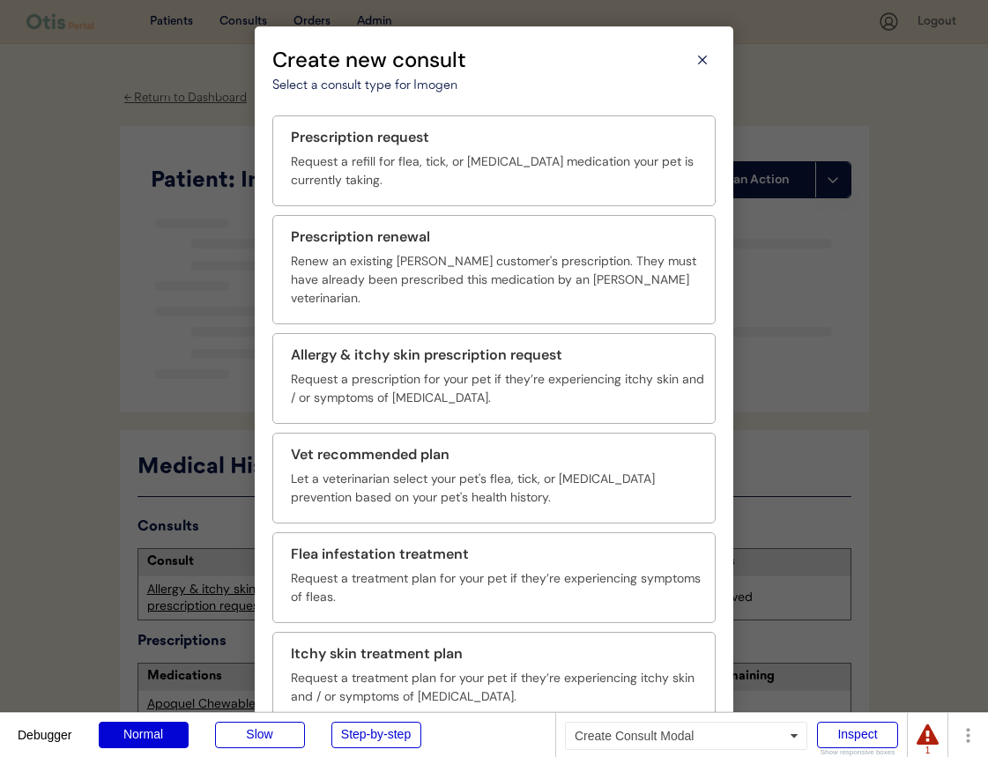
click at [847, 143] on div at bounding box center [494, 378] width 988 height 757
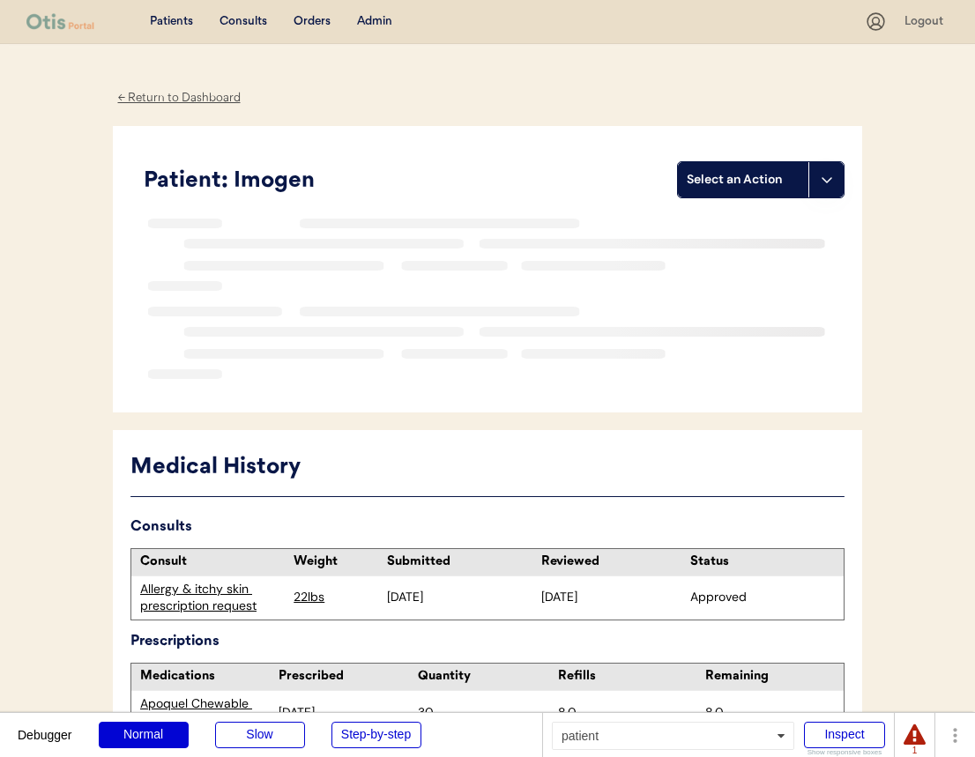
click at [762, 185] on div "Select an Action" at bounding box center [742, 180] width 113 height 18
click at [745, 254] on div "Import a prescription" at bounding box center [766, 252] width 174 height 36
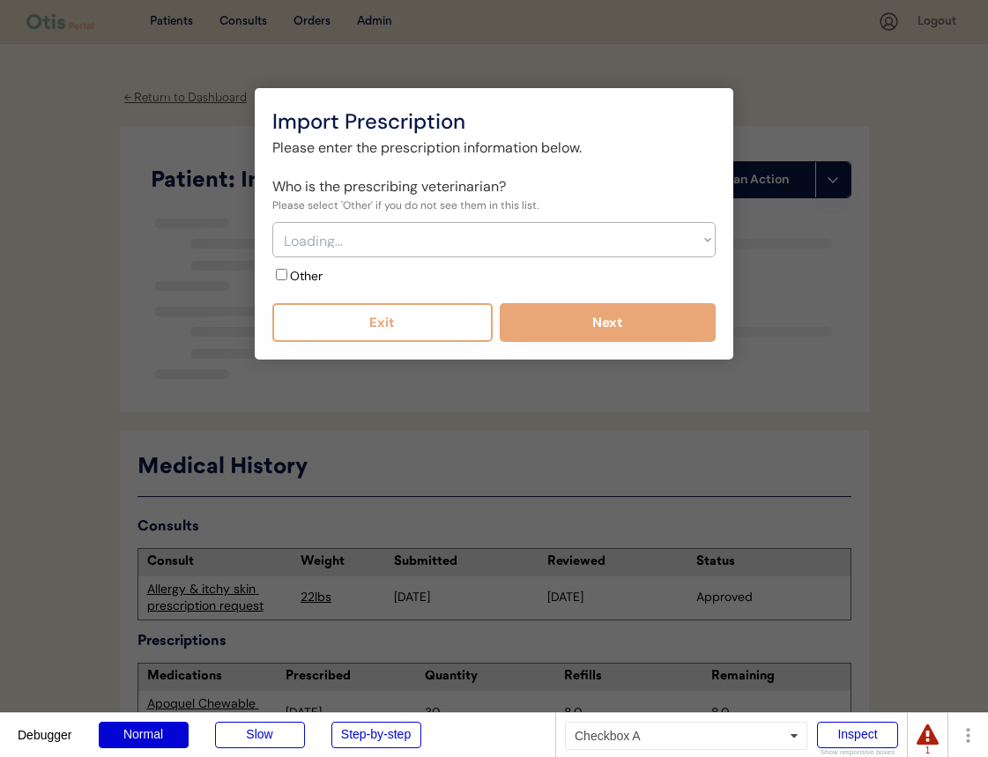
click at [423, 268] on div "Other" at bounding box center [351, 275] width 159 height 19
click at [386, 248] on select "Choose an option... Bond Vet - Dr. Susana Weissnat Bond Vet - Dr. Monica Jast" at bounding box center [493, 239] width 443 height 35
select select "{"_class":"StaticObject","data":{"_api_c2_id":"4360424c-6da2-4cd6-ada9-6e3c639c…"
click at [272, 222] on select "Choose an option... Bond Vet - Dr. Susana Weissnat Bond Vet - Dr. Monica Jast" at bounding box center [493, 239] width 443 height 35
click at [308, 278] on label "Other" at bounding box center [306, 276] width 33 height 16
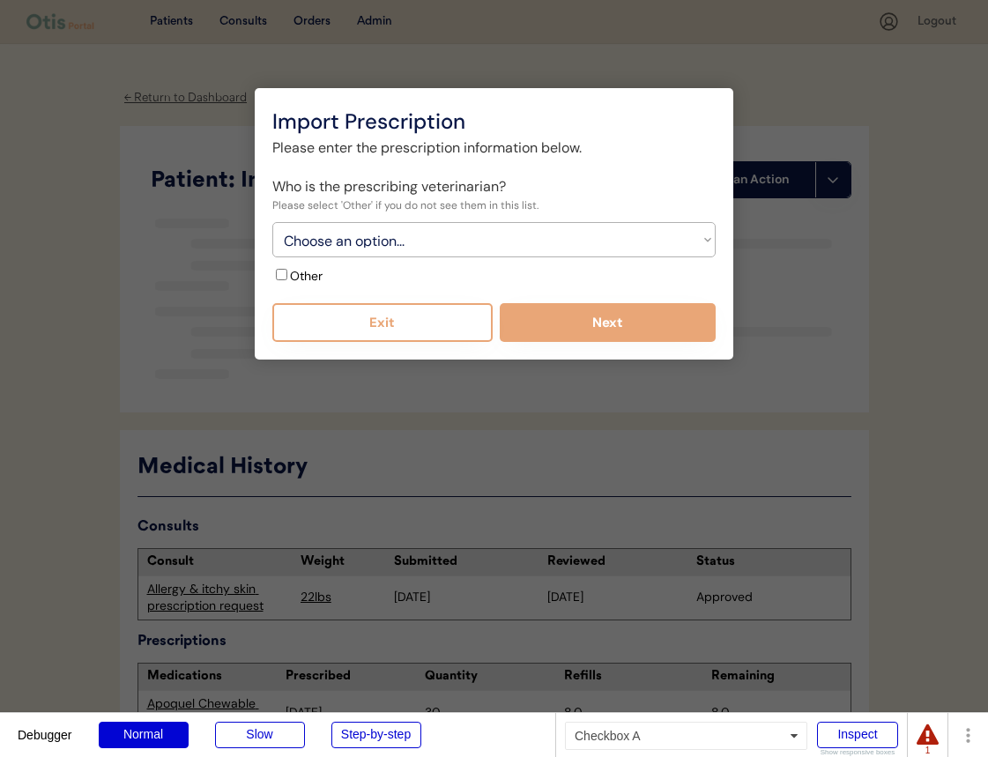
click at [287, 278] on input "Other" at bounding box center [281, 274] width 11 height 11
click at [308, 278] on label "Other" at bounding box center [306, 276] width 33 height 16
click at [287, 278] on input "Other" at bounding box center [281, 274] width 11 height 11
checkbox input "false"
click at [390, 245] on select "Choose an option... Bond Vet - Dr. Susana Weissnat Bond Vet - Dr. Monica Jast" at bounding box center [493, 239] width 443 height 35
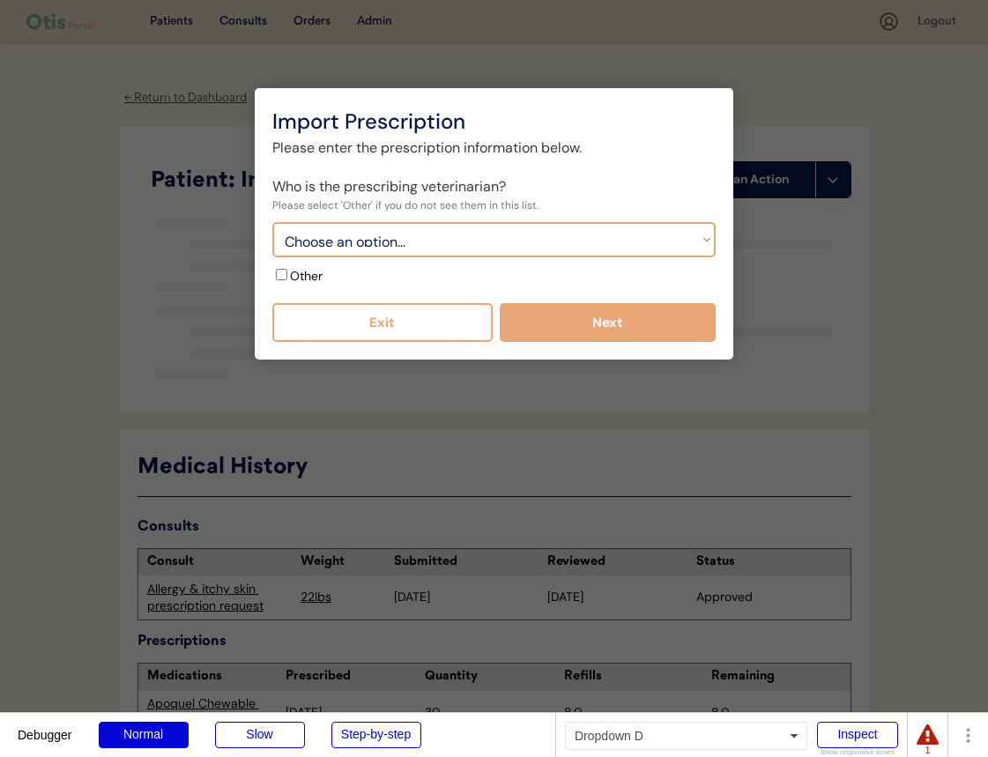
select select "{"_class":"StaticObject","data":{"_api_c2_id":"effc9e5c-c131-4736-b577-2a60ce13…"
click at [272, 222] on select "Choose an option... Bond Vet - Dr. Susana Weissnat Bond Vet - Dr. Monica Jast" at bounding box center [493, 239] width 443 height 35
click at [300, 277] on label "Other" at bounding box center [306, 276] width 33 height 16
click at [287, 277] on input "Other" at bounding box center [281, 274] width 11 height 11
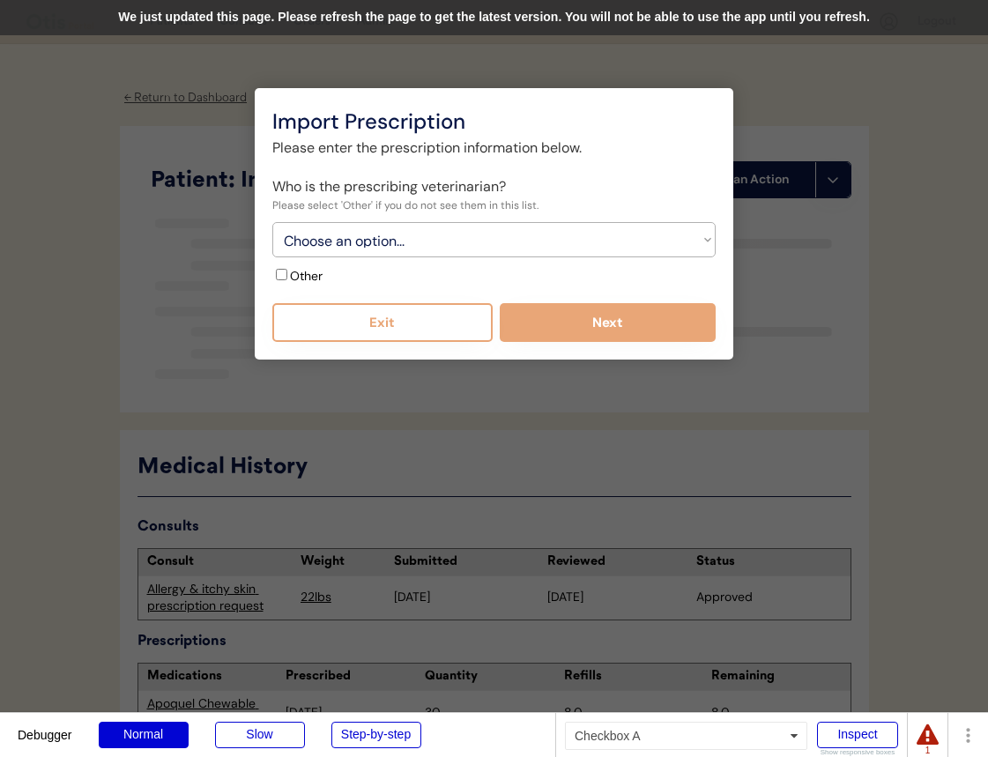
click at [315, 272] on label "Other" at bounding box center [306, 276] width 33 height 16
click at [287, 272] on input "Other" at bounding box center [281, 274] width 11 height 11
checkbox input "false"
click at [614, 11] on div "We just updated this page. Please refresh the page to get the latest version. Y…" at bounding box center [494, 17] width 988 height 35
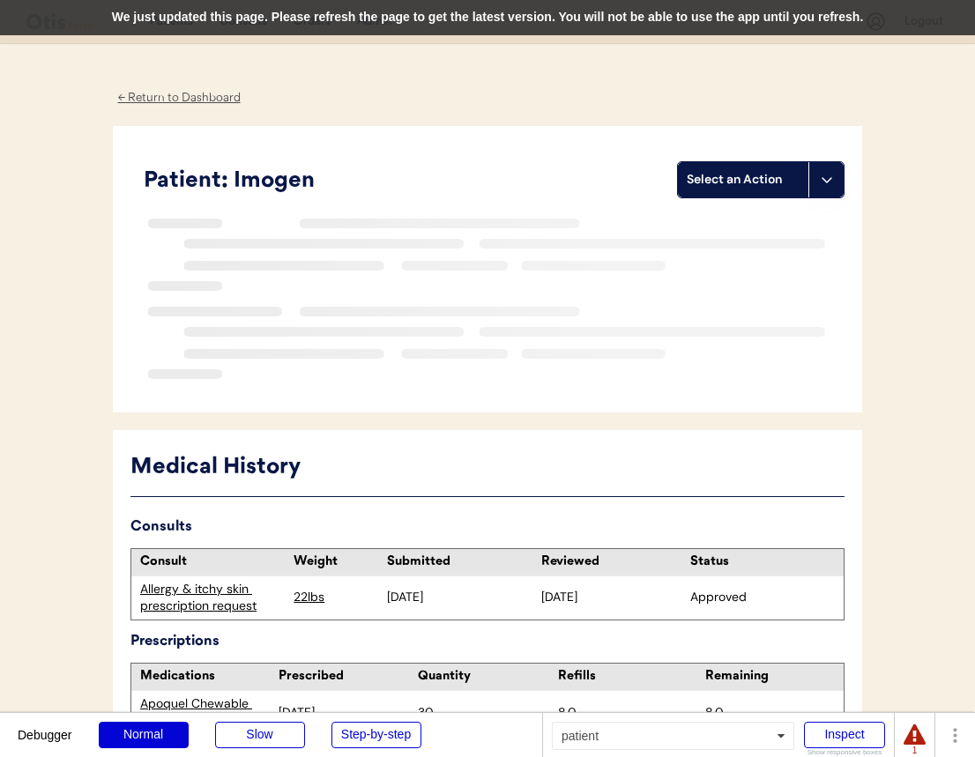
click at [698, 32] on div "We just updated this page. Please refresh the page to get the latest version. Y…" at bounding box center [487, 17] width 975 height 35
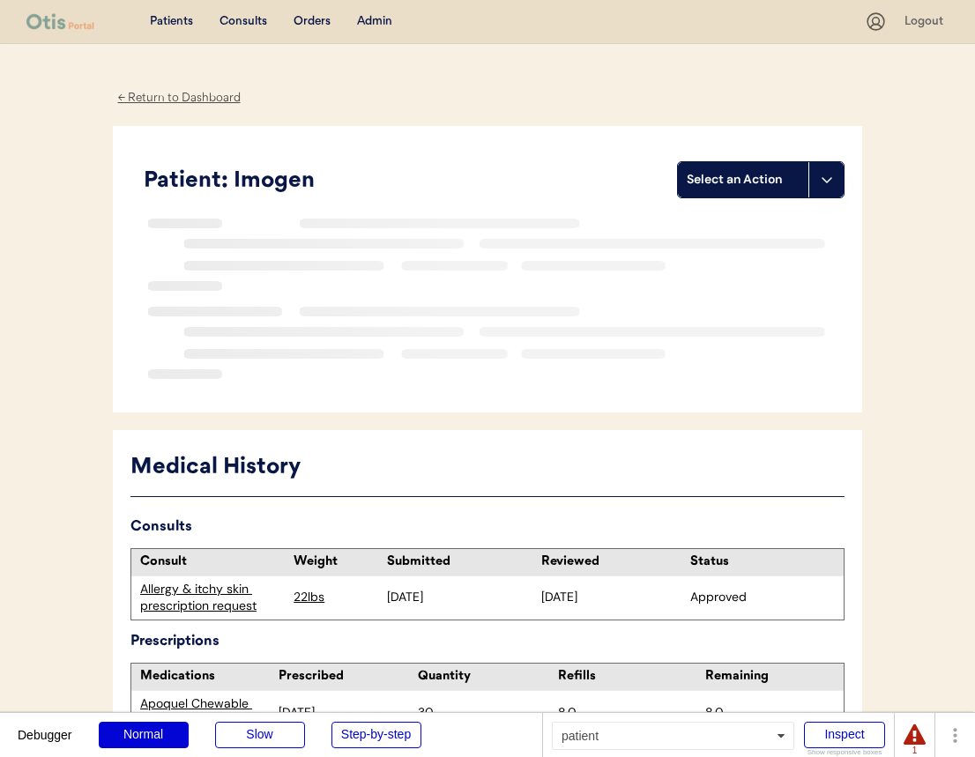
click at [805, 185] on div "Select an Action" at bounding box center [743, 179] width 130 height 35
click at [767, 256] on div "Import a prescription" at bounding box center [766, 252] width 174 height 36
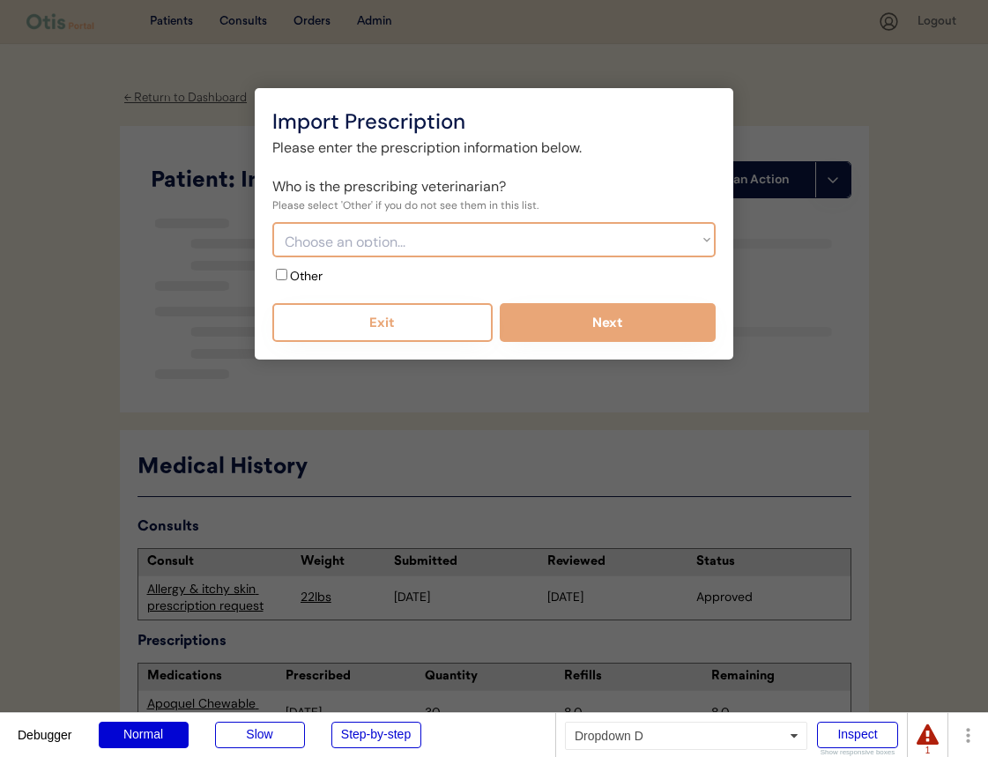
click at [411, 237] on select "Choose an option... Bond Vet - Dr. [PERSON_NAME] Bond Vet - [PERSON_NAME]" at bounding box center [493, 239] width 443 height 35
select select "{"_class":"StaticObject","data":{"_api_c2_id":"effc9e5c-c131-4736-b577-2a60ce13…"
click at [272, 222] on select "Choose an option... Bond Vet - Dr. [PERSON_NAME] Bond Vet - [PERSON_NAME]" at bounding box center [493, 239] width 443 height 35
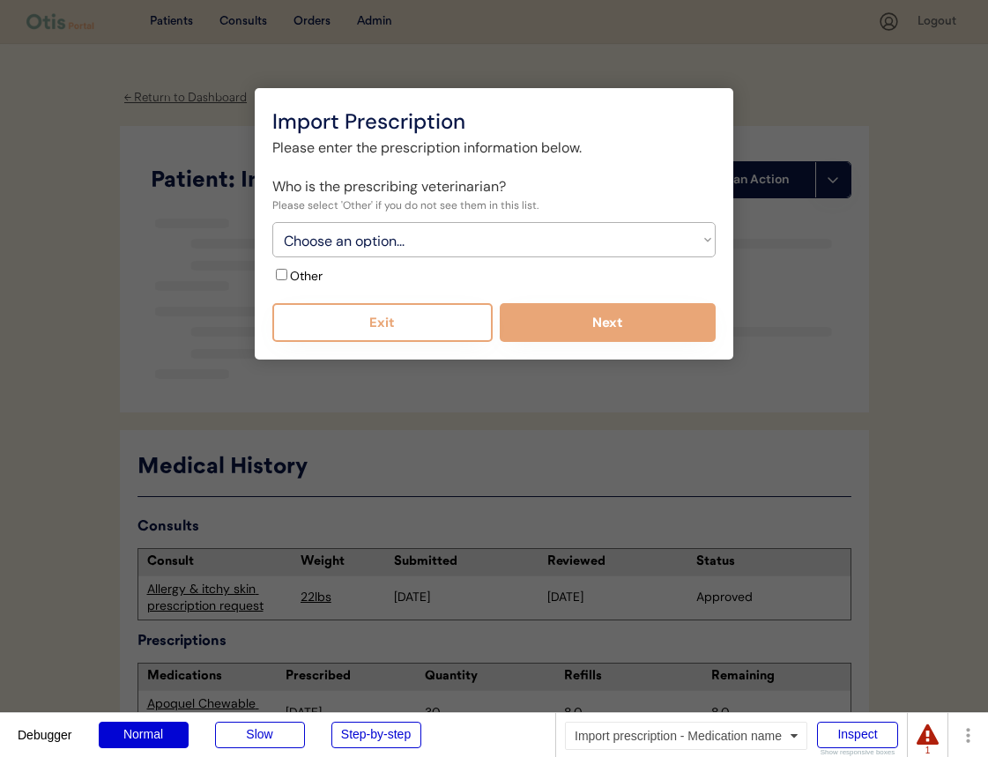
click at [300, 282] on label "Other" at bounding box center [306, 276] width 33 height 16
click at [287, 280] on input "Other" at bounding box center [281, 274] width 11 height 11
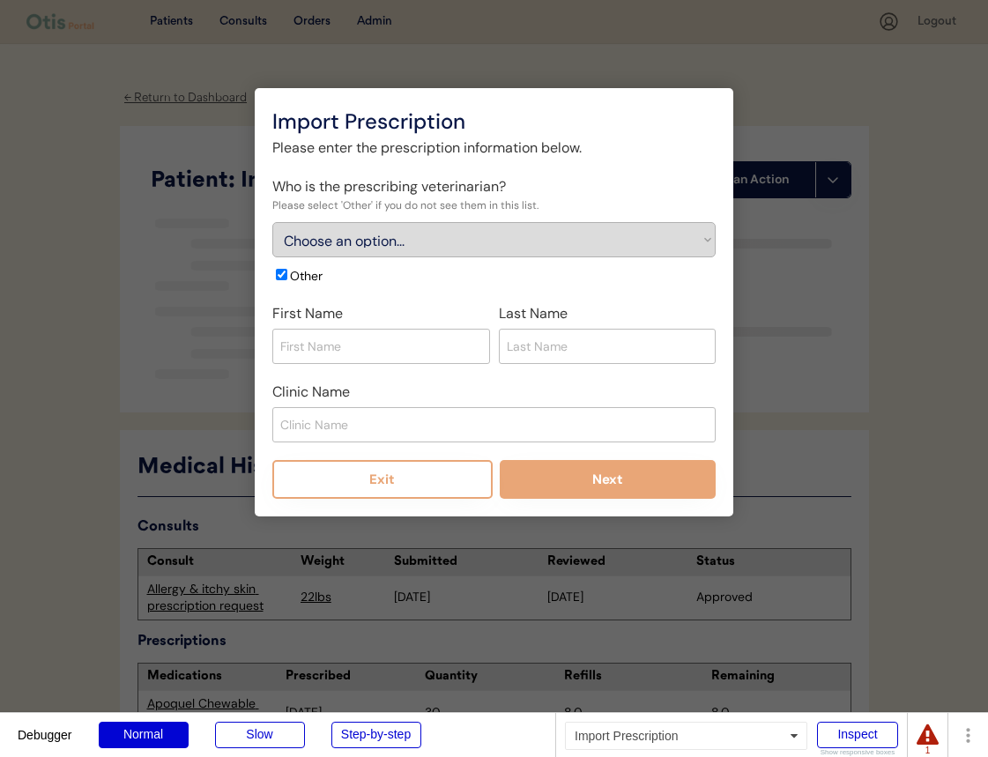
click at [300, 282] on label "Other" at bounding box center [306, 276] width 33 height 16
click at [287, 280] on input "Other" at bounding box center [281, 274] width 11 height 11
checkbox input "false"
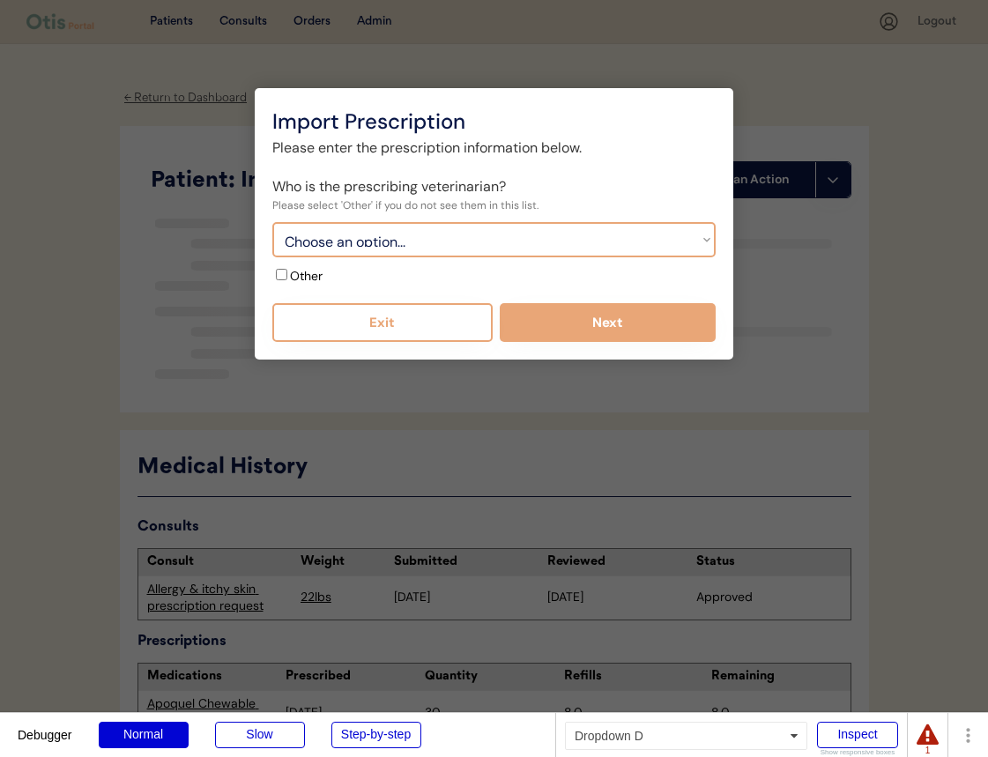
click at [403, 237] on select "Choose an option... Bond Vet - Dr. [PERSON_NAME] Bond Vet - [PERSON_NAME]" at bounding box center [493, 239] width 443 height 35
click at [272, 222] on select "Choose an option... Bond Vet - Dr. [PERSON_NAME] Bond Vet - [PERSON_NAME]" at bounding box center [493, 239] width 443 height 35
click at [397, 241] on select "Choose an option... Bond Vet - Dr. [PERSON_NAME] Bond Vet - [PERSON_NAME]" at bounding box center [493, 239] width 443 height 35
select select "{"_class":"StaticObject","data":{"_api_c2_id":"4360424c-6da2-4cd6-ada9-6e3c639c…"
click at [272, 222] on select "Choose an option... Bond Vet - Dr. [PERSON_NAME] Bond Vet - [PERSON_NAME]" at bounding box center [493, 239] width 443 height 35
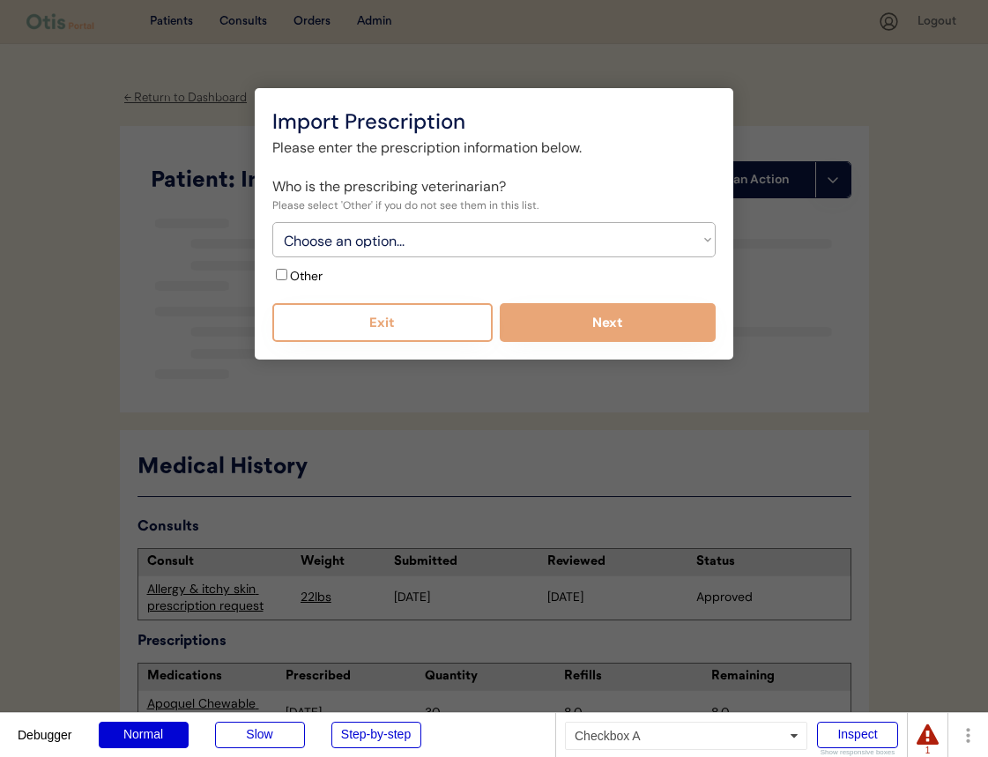
click at [315, 280] on label "Other" at bounding box center [306, 276] width 33 height 16
click at [287, 280] on input "Other" at bounding box center [281, 274] width 11 height 11
checkbox input "true"
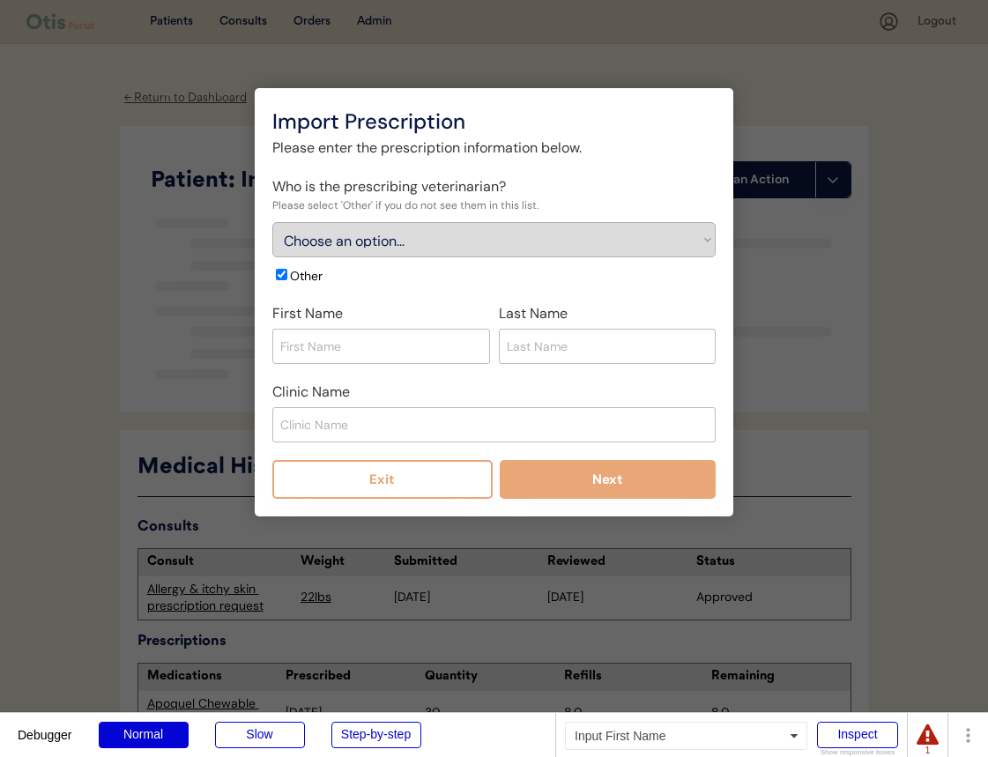
click at [412, 346] on input "input" at bounding box center [381, 346] width 218 height 35
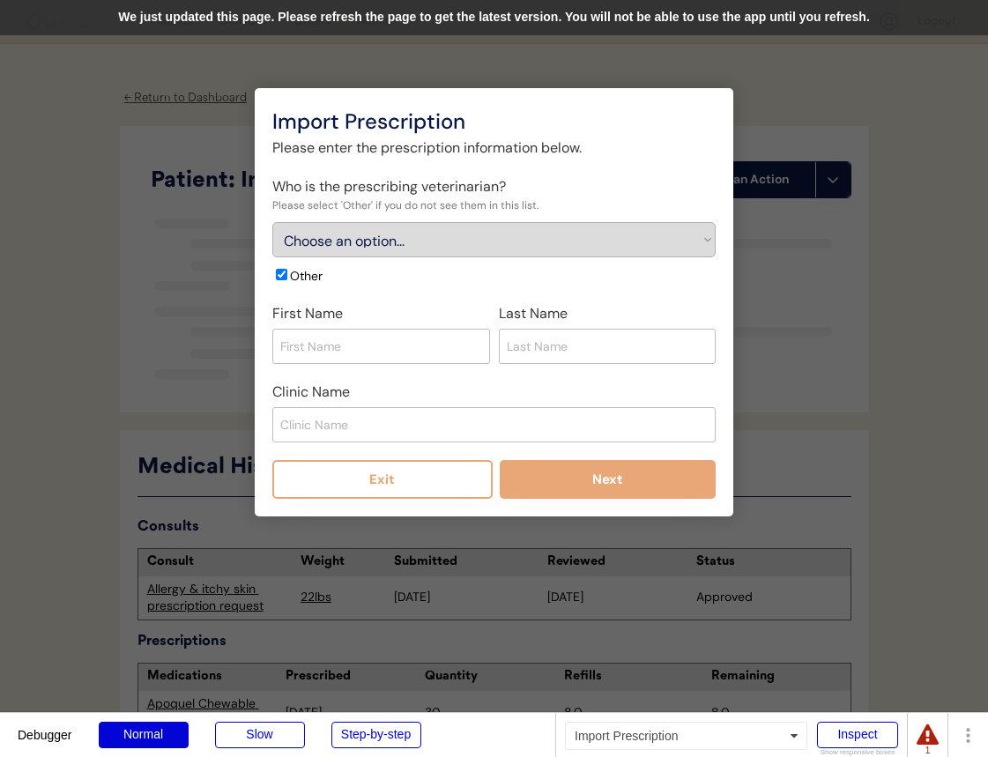
click at [763, 10] on div "We just updated this page. Please refresh the page to get the latest version. Y…" at bounding box center [494, 17] width 988 height 35
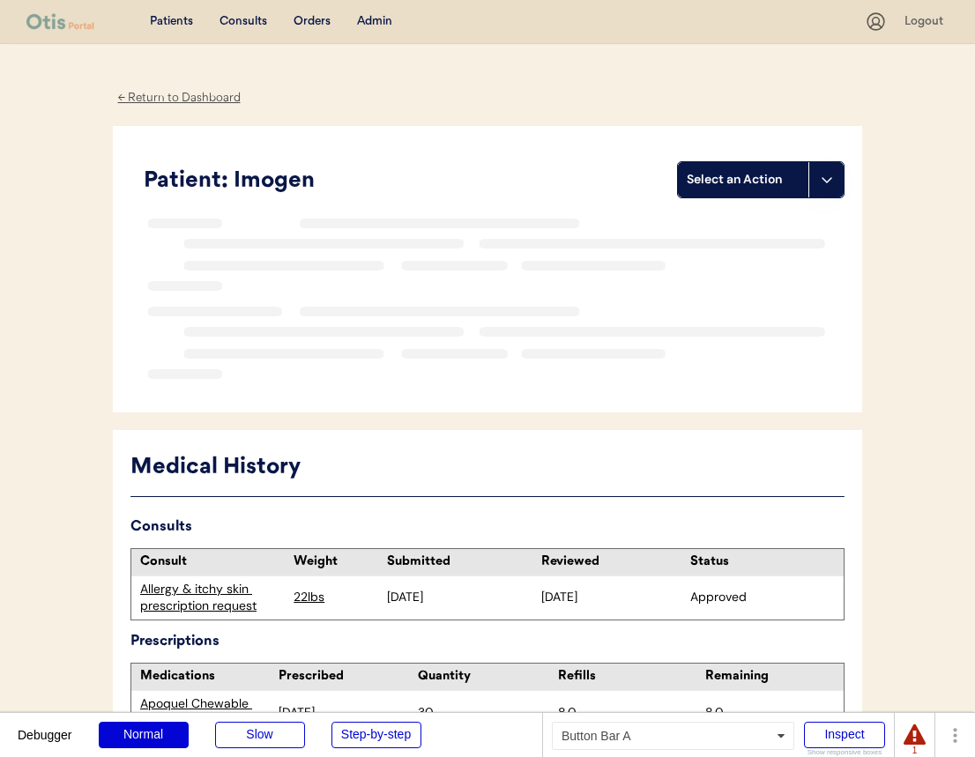
click at [723, 179] on div "Select an Action" at bounding box center [742, 180] width 113 height 18
click at [715, 254] on div "Import a prescription" at bounding box center [766, 252] width 174 height 36
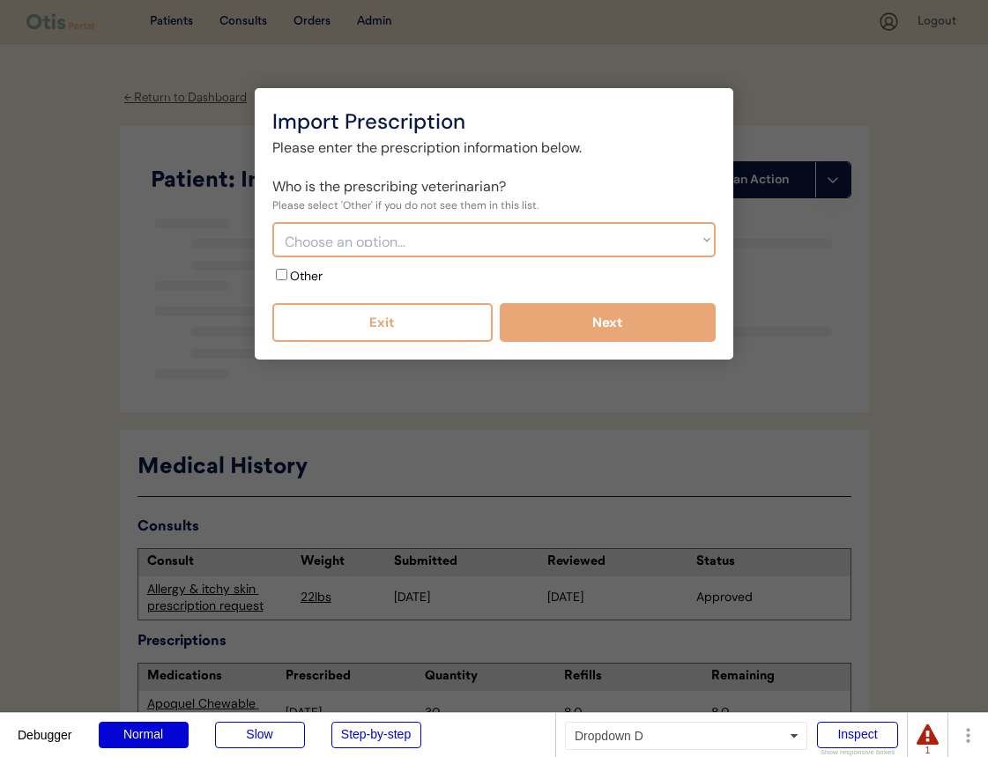
click at [427, 249] on select "Choose an option... Bond Vet - Dr. [PERSON_NAME] Bond Vet - [PERSON_NAME]" at bounding box center [493, 239] width 443 height 35
select select "{"_class":"StaticObject","data":{"_api_c2_id":"effc9e5c-c131-4736-b577-2a60ce13…"
click at [272, 222] on select "Choose an option... Bond Vet - Dr. [PERSON_NAME] Bond Vet - [PERSON_NAME]" at bounding box center [493, 239] width 443 height 35
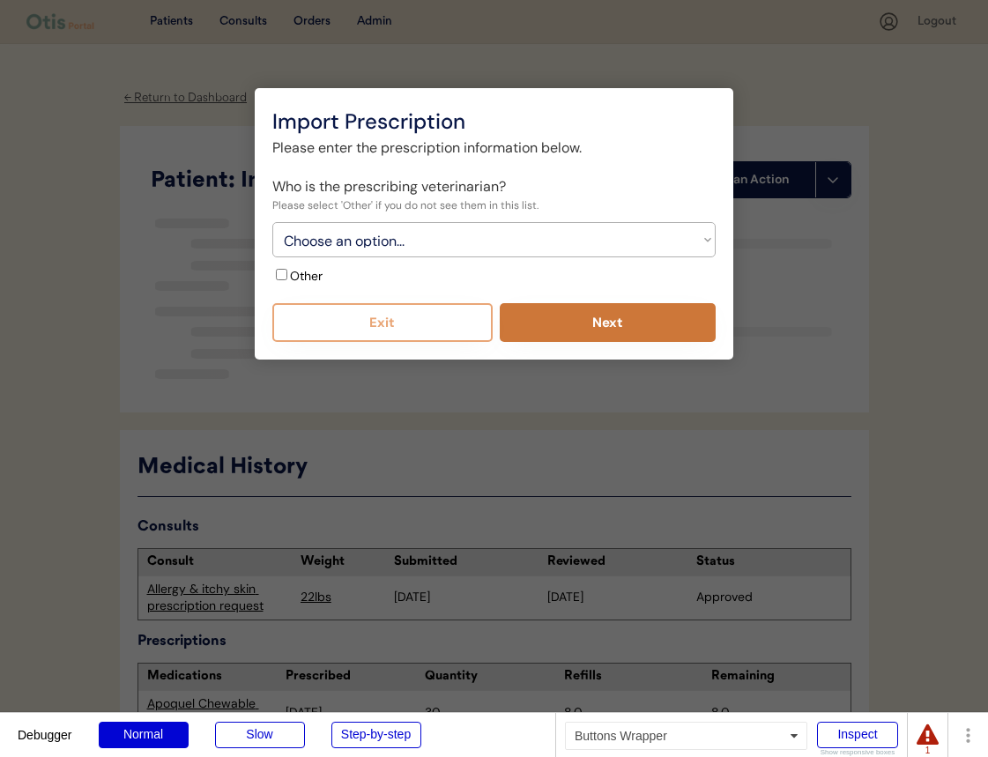
click at [571, 326] on button "Next" at bounding box center [608, 322] width 217 height 39
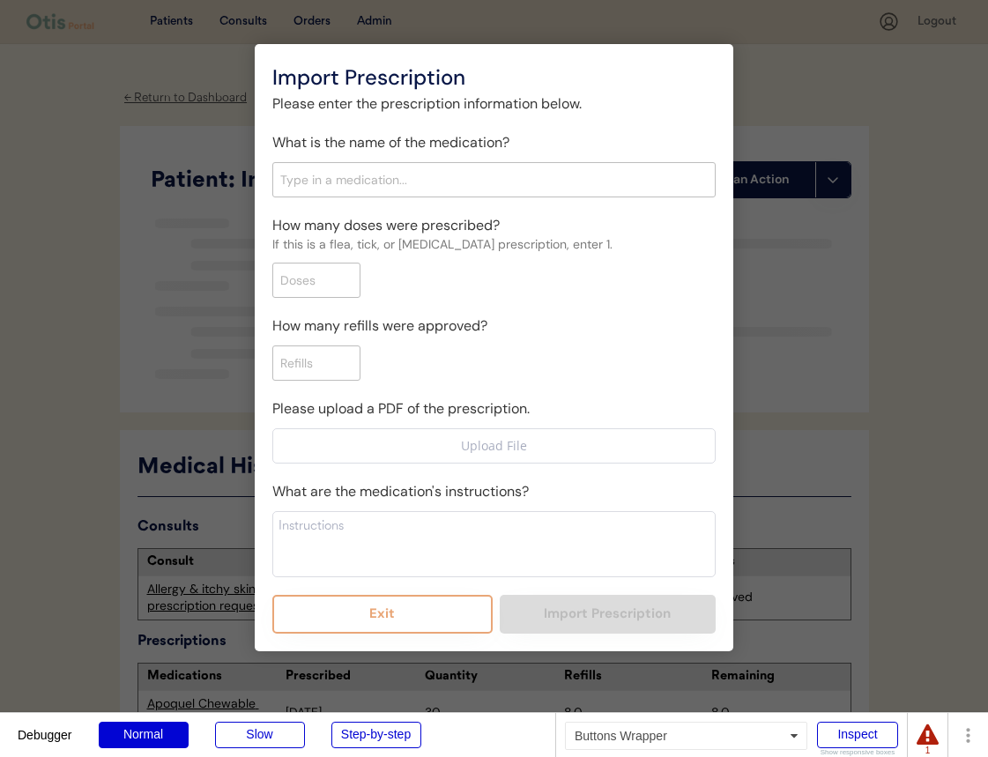
click at [426, 609] on button "Exit" at bounding box center [382, 614] width 220 height 39
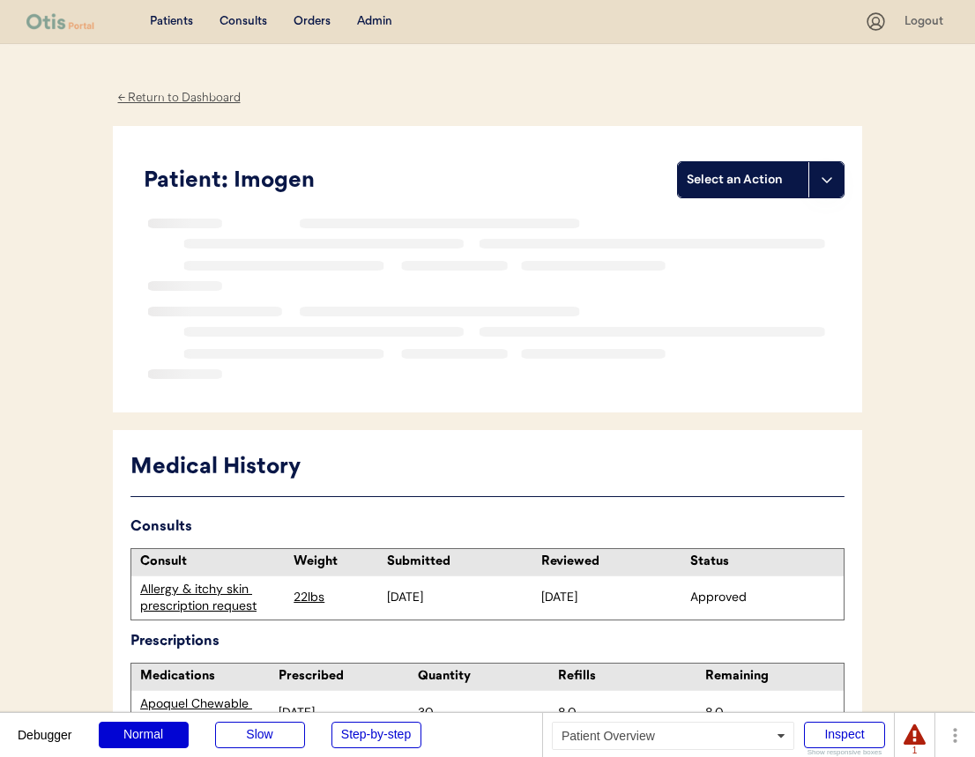
click at [795, 197] on div "Select an Action" at bounding box center [743, 179] width 130 height 35
click at [776, 221] on div "Create a consult" at bounding box center [766, 216] width 174 height 36
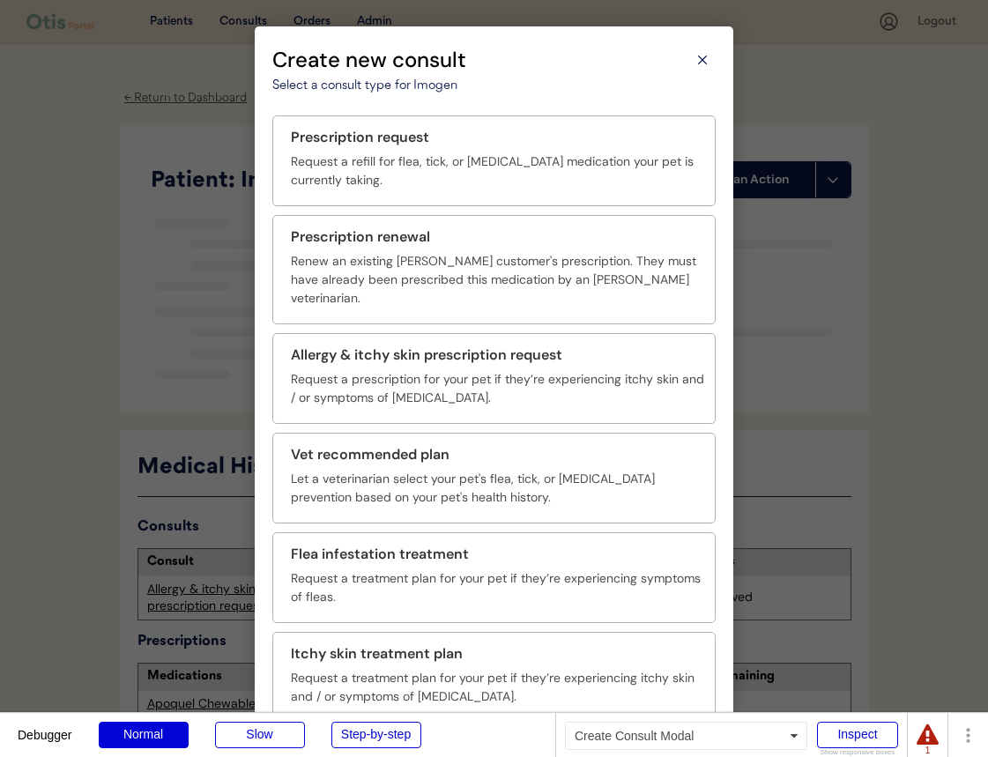
click at [857, 204] on div at bounding box center [494, 378] width 988 height 757
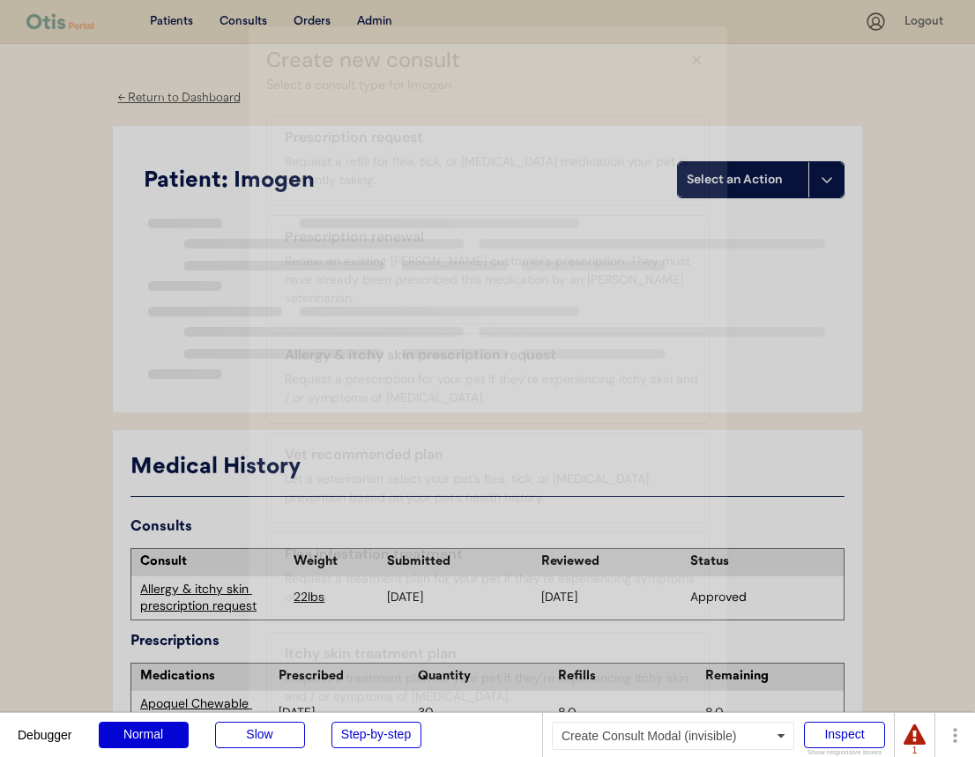
click at [828, 189] on body "Debugger Normal Slow Step-by-step Create Consult Modal (invisible) Inspect Show…" at bounding box center [487, 378] width 975 height 757
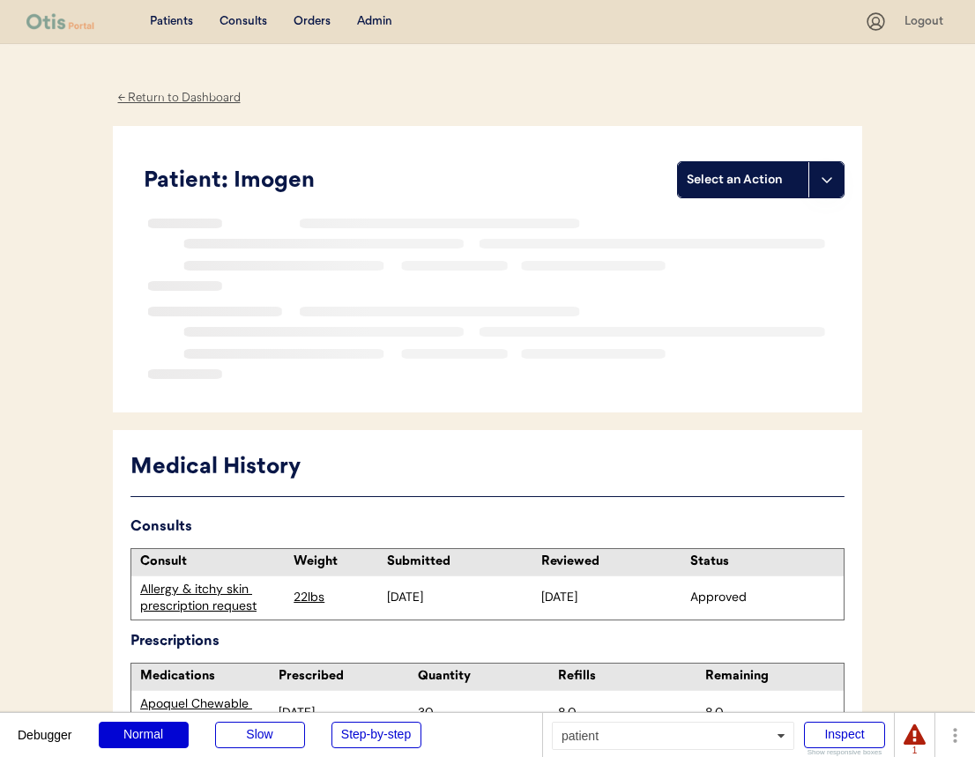
click at [826, 189] on button at bounding box center [825, 179] width 35 height 35
click at [810, 248] on div "Import a prescription" at bounding box center [766, 252] width 174 height 36
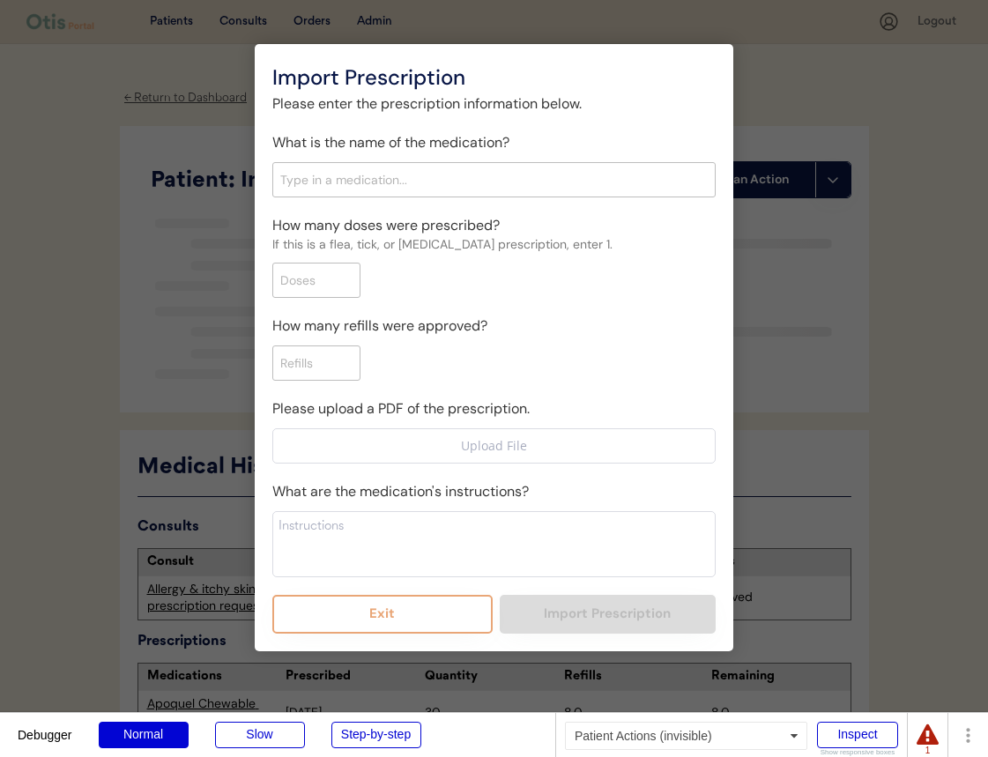
click at [861, 241] on div at bounding box center [494, 378] width 988 height 757
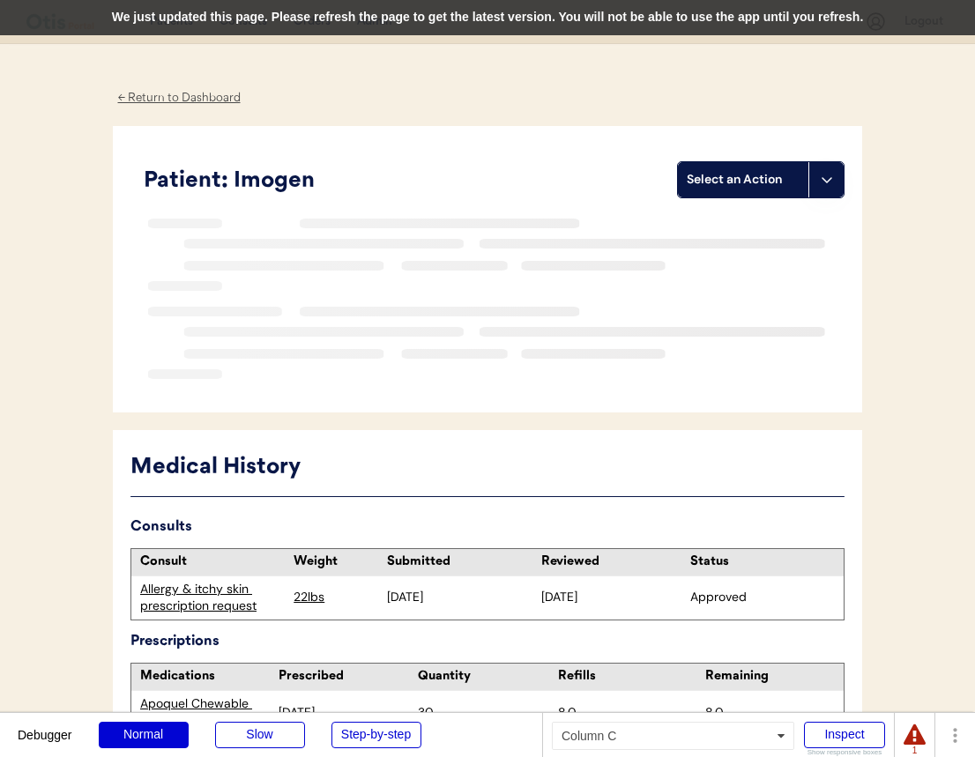
click at [564, 4] on div "We just updated this page. Please refresh the page to get the latest version. Y…" at bounding box center [487, 17] width 975 height 35
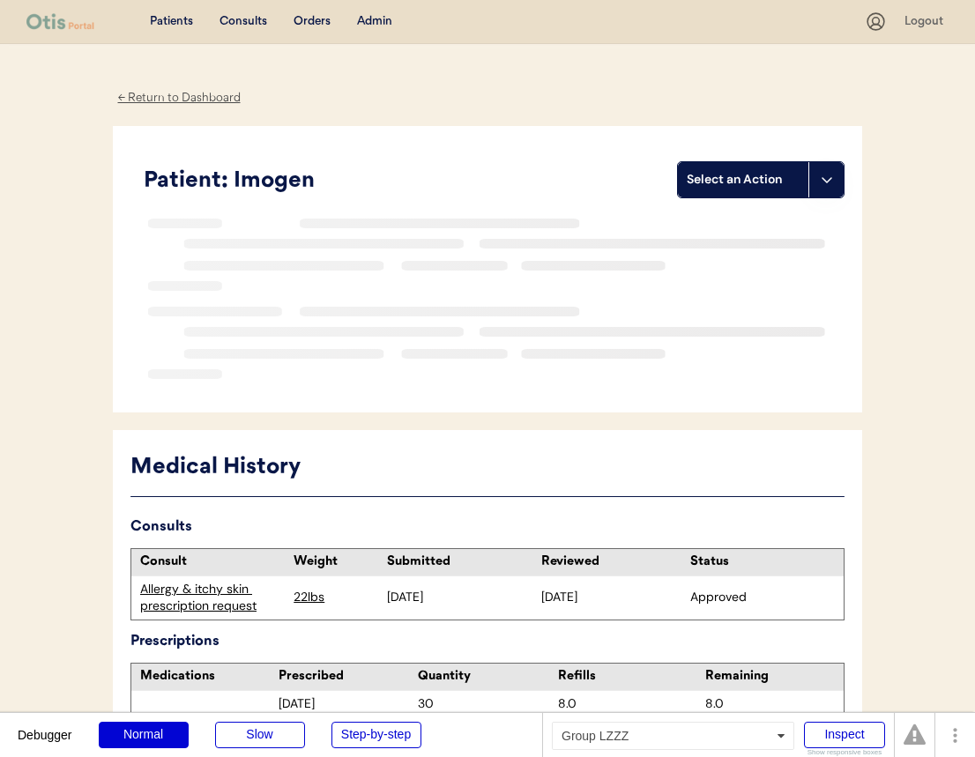
click at [793, 175] on div "Select an Action" at bounding box center [742, 180] width 113 height 18
click at [762, 244] on div "Import a prescription" at bounding box center [766, 252] width 174 height 36
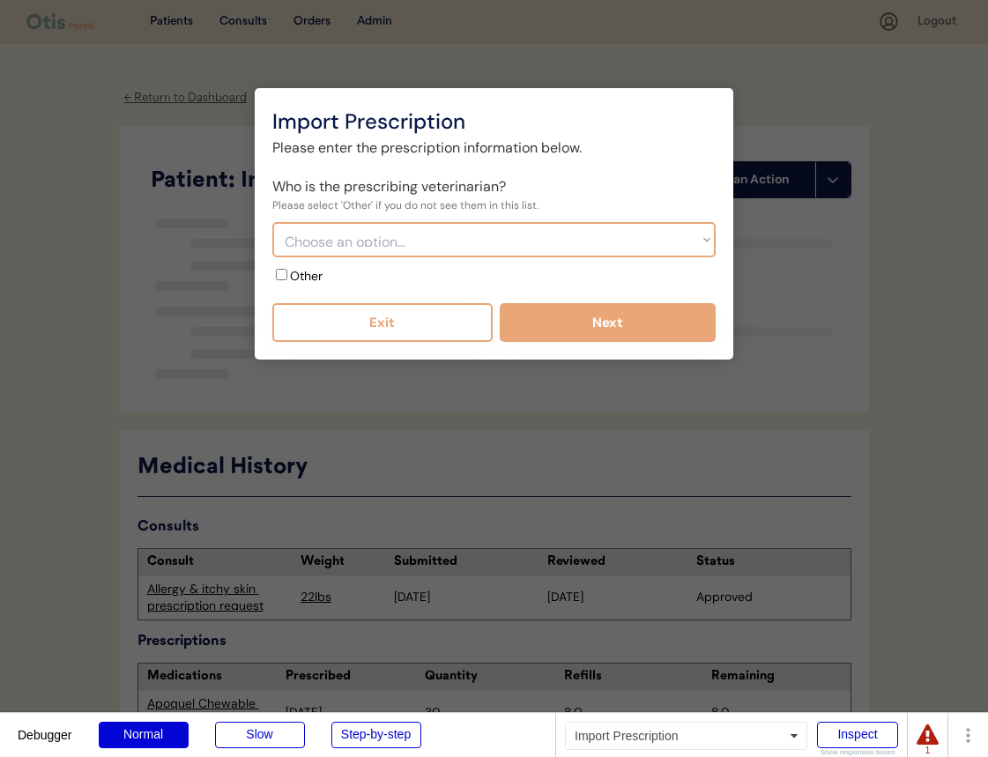
click at [444, 248] on select "Choose an option... Bond Vet - Dr. [PERSON_NAME] Bond Vet - [PERSON_NAME]" at bounding box center [493, 239] width 443 height 35
select select "{"_class":"StaticObject","data":{"_api_c2_id":"4360424c-6da2-4cd6-ada9-6e3c639c…"
click at [272, 222] on select "Choose an option... Bond Vet - Dr. [PERSON_NAME] Bond Vet - [PERSON_NAME]" at bounding box center [493, 239] width 443 height 35
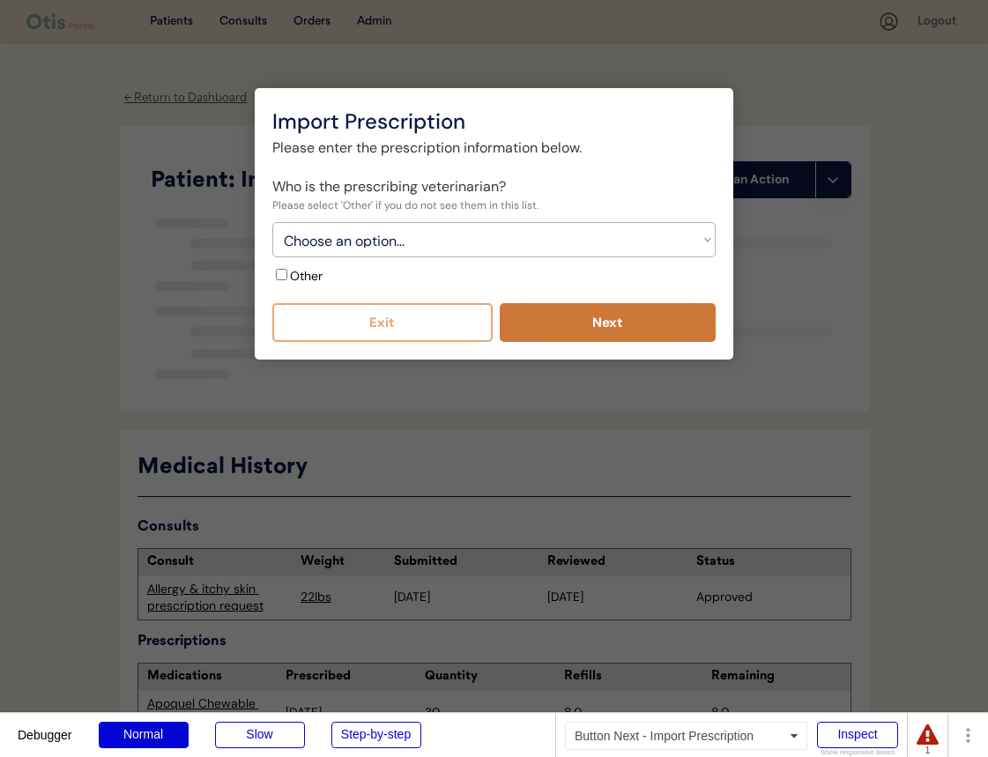
click at [547, 316] on button "Next" at bounding box center [608, 322] width 217 height 39
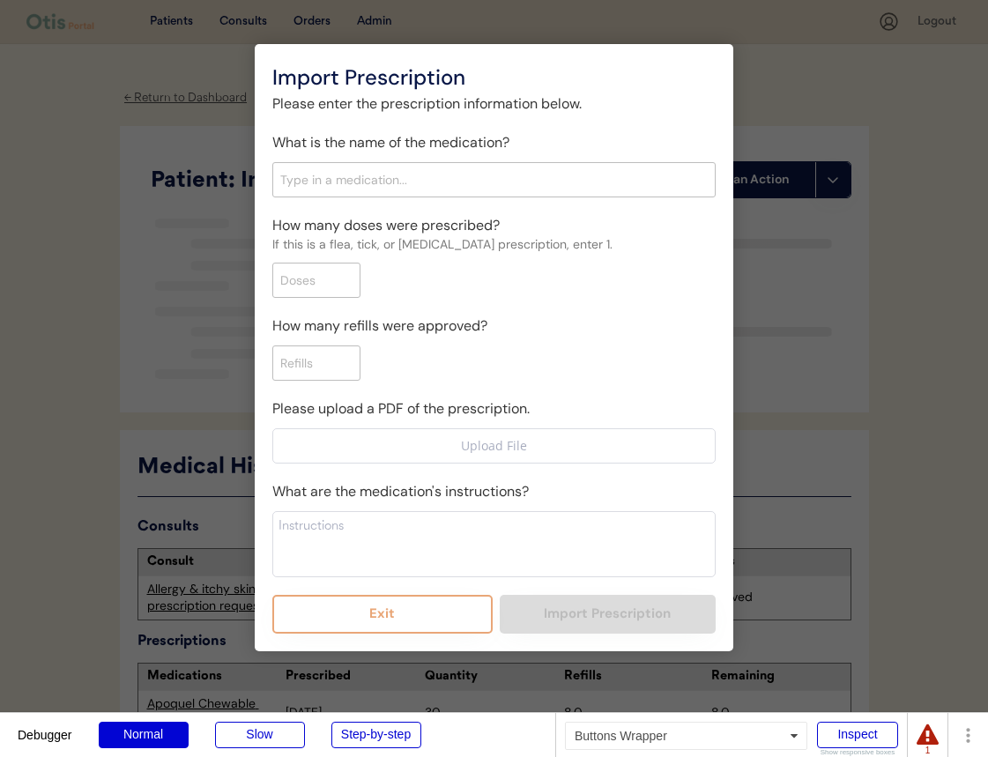
click at [404, 611] on button "Exit" at bounding box center [382, 614] width 220 height 39
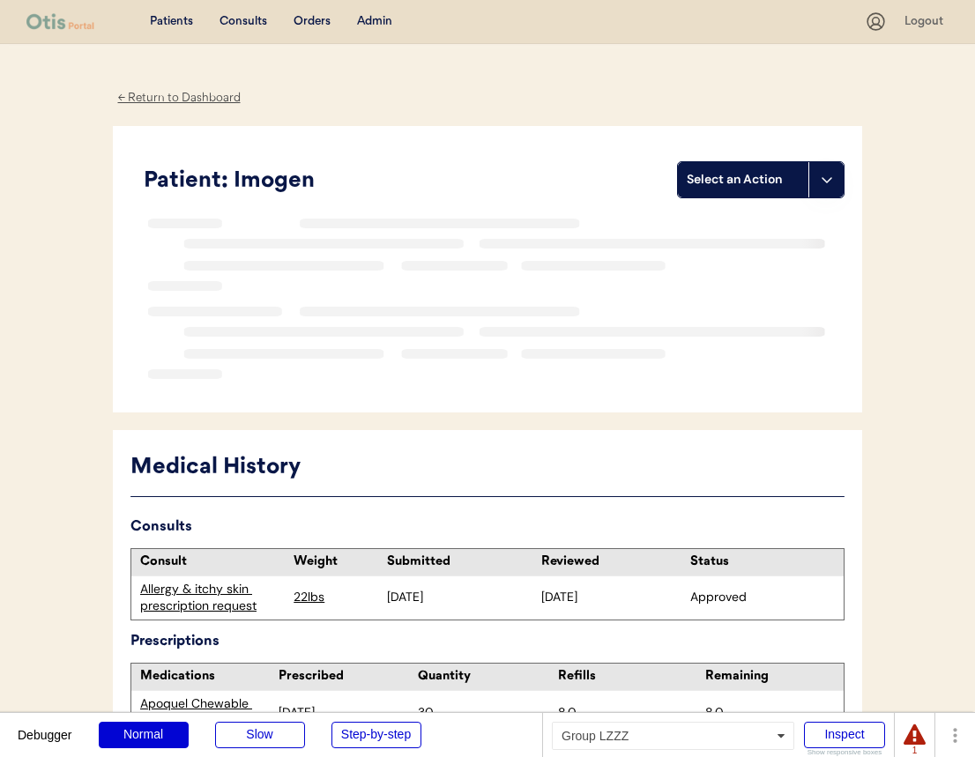
click at [745, 192] on div "Select an Action" at bounding box center [743, 179] width 130 height 35
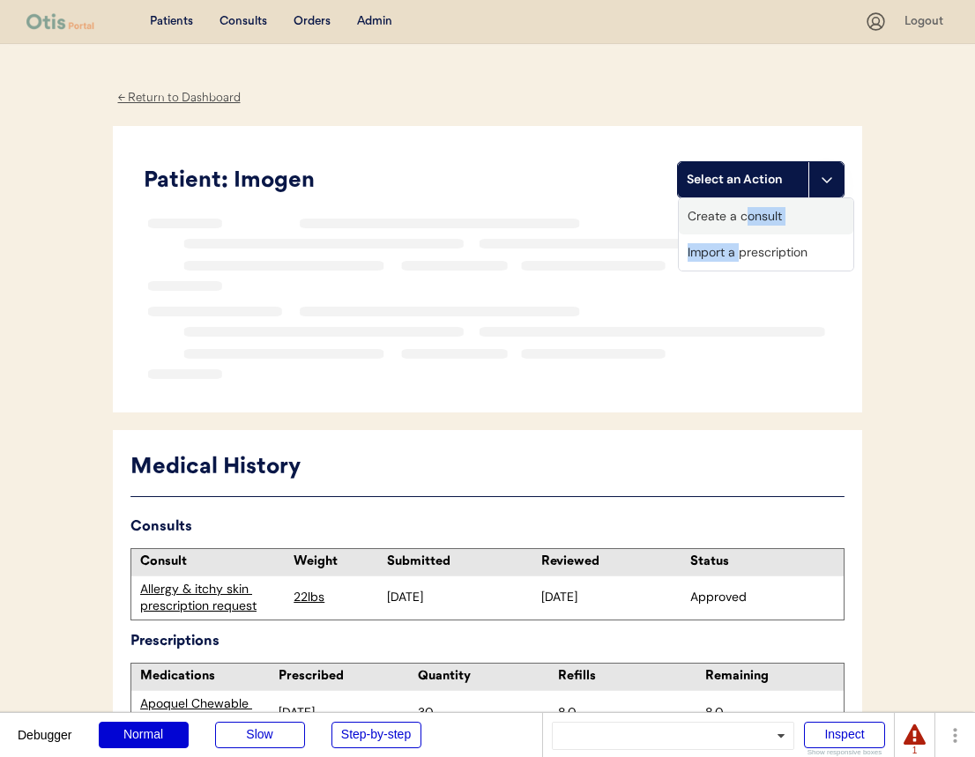
drag, startPoint x: 744, startPoint y: 215, endPoint x: 738, endPoint y: 260, distance: 45.4
click at [738, 260] on div "Create a consult Import a prescription" at bounding box center [766, 234] width 176 height 74
click at [741, 251] on div "Import a prescription" at bounding box center [766, 252] width 174 height 36
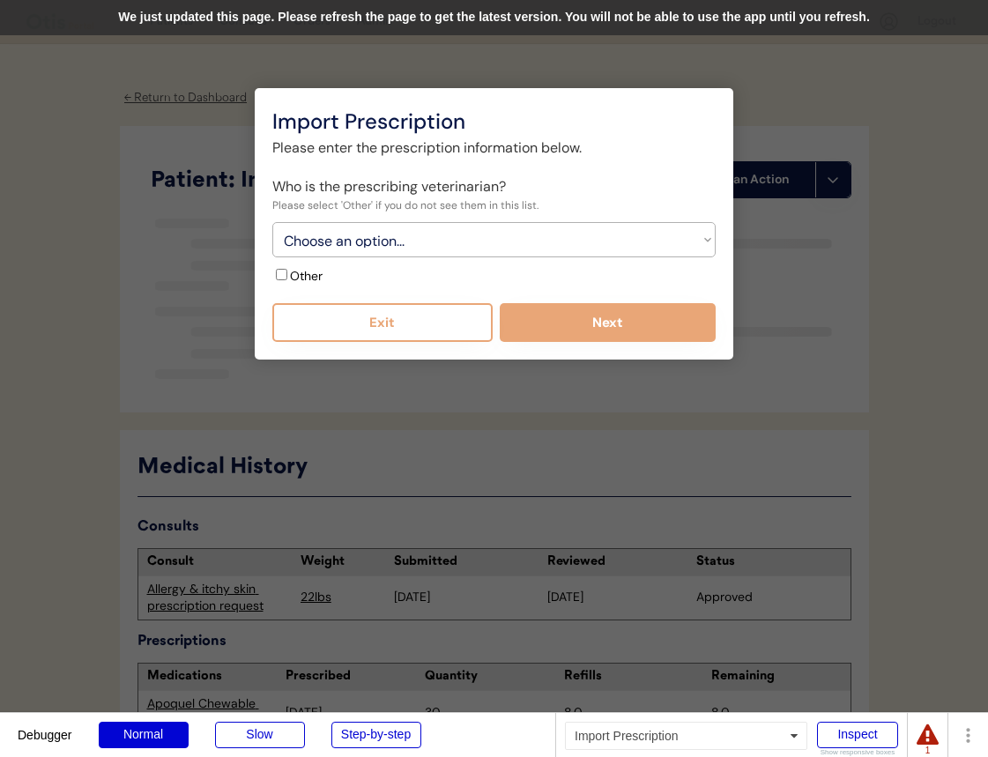
click at [589, 26] on div "We just updated this page. Please refresh the page to get the latest version. Y…" at bounding box center [494, 17] width 988 height 35
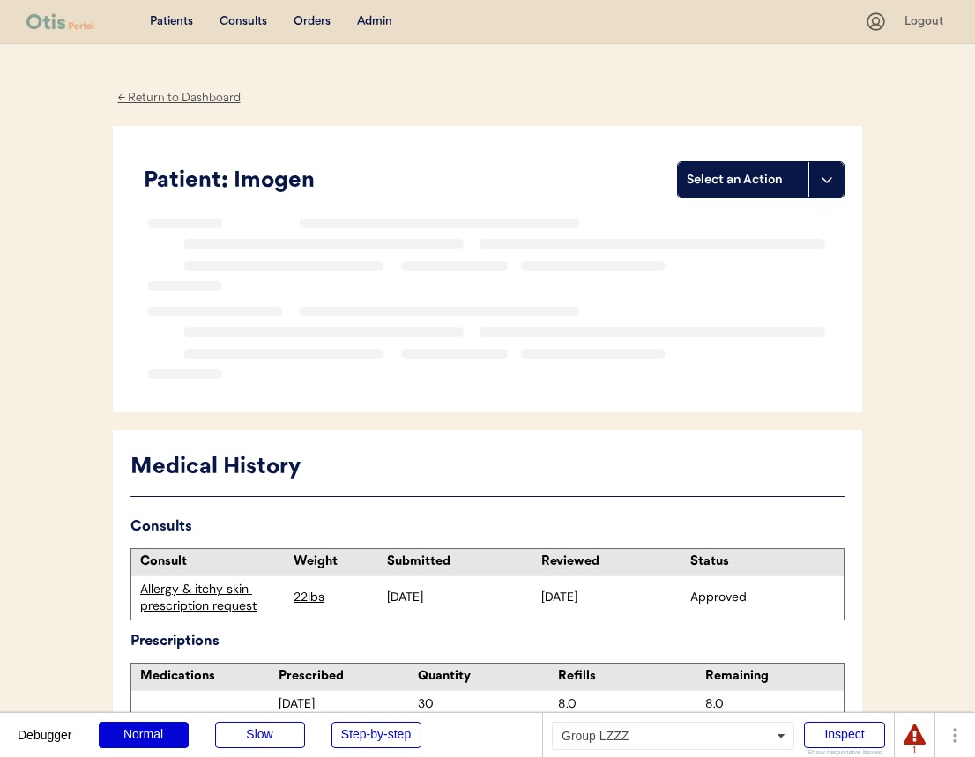
click at [805, 177] on div "Select an Action" at bounding box center [743, 179] width 130 height 35
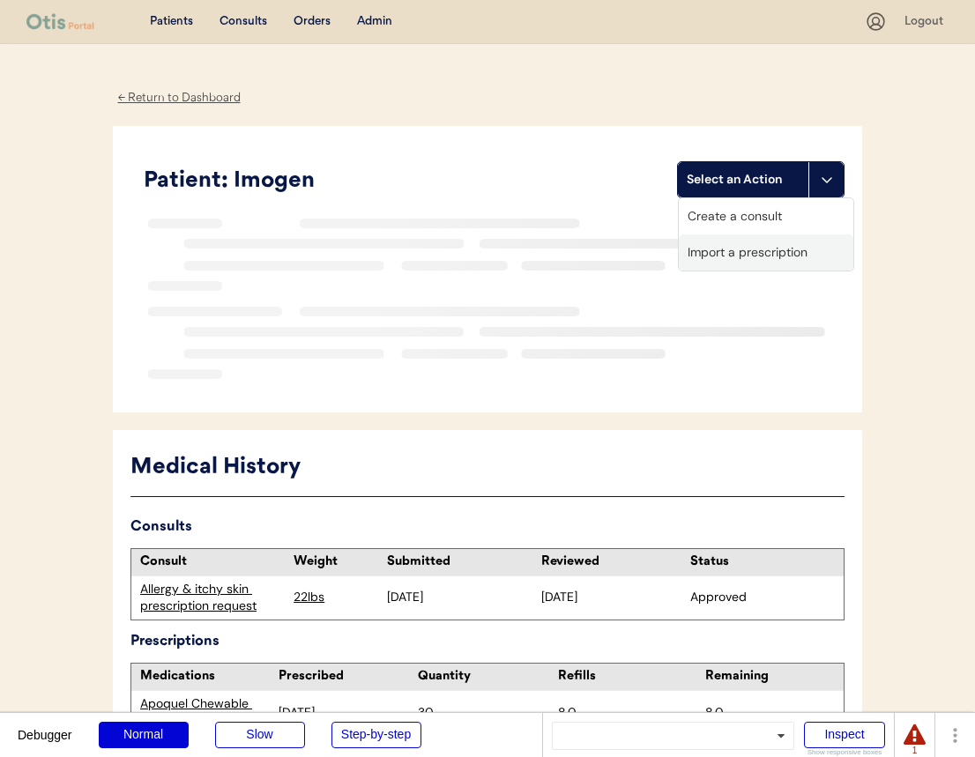
click at [768, 255] on div "Import a prescription" at bounding box center [766, 252] width 174 height 36
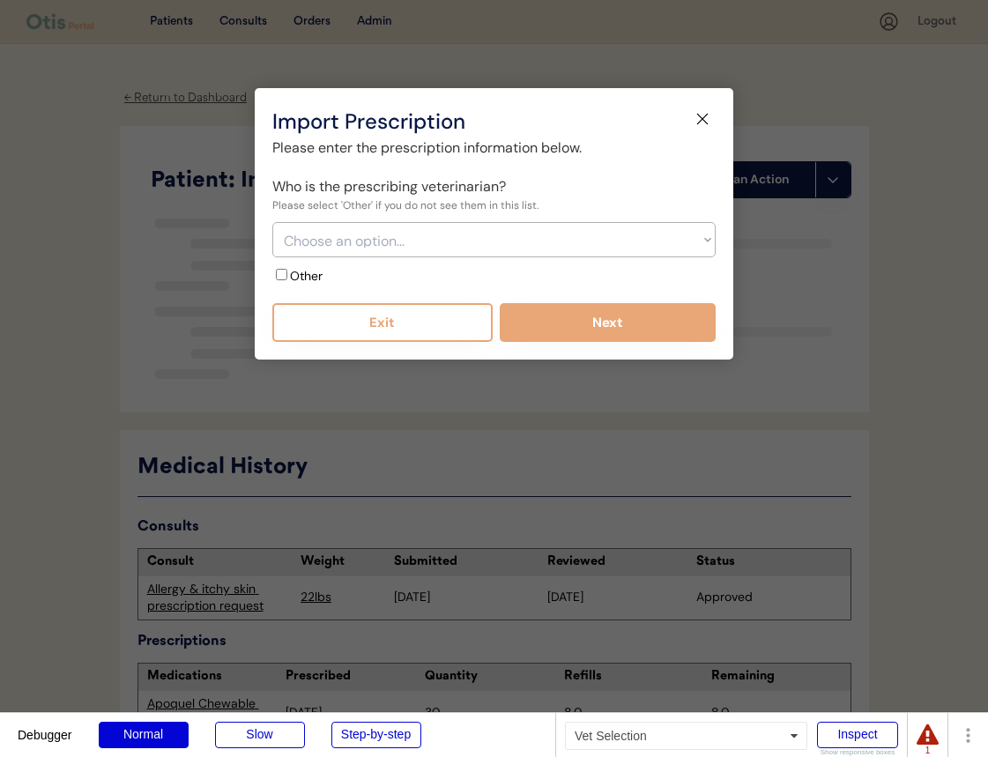
click at [440, 335] on button "Exit" at bounding box center [382, 322] width 220 height 39
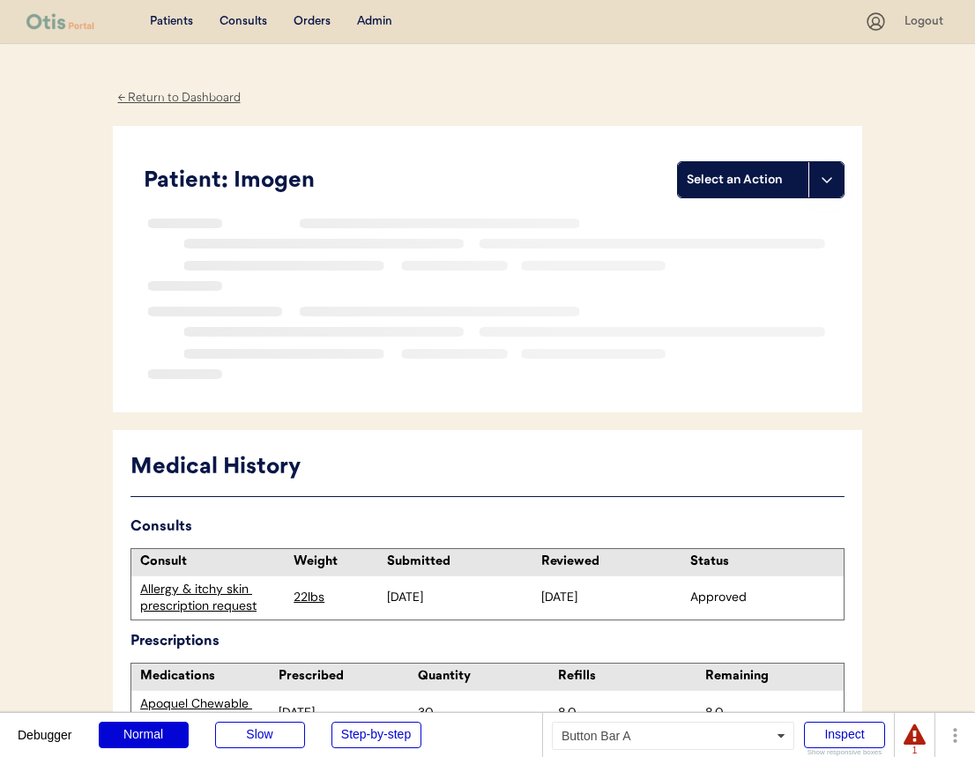
click at [805, 192] on div "Select an Action" at bounding box center [743, 179] width 130 height 35
click at [771, 251] on div "Import a prescription" at bounding box center [766, 252] width 174 height 36
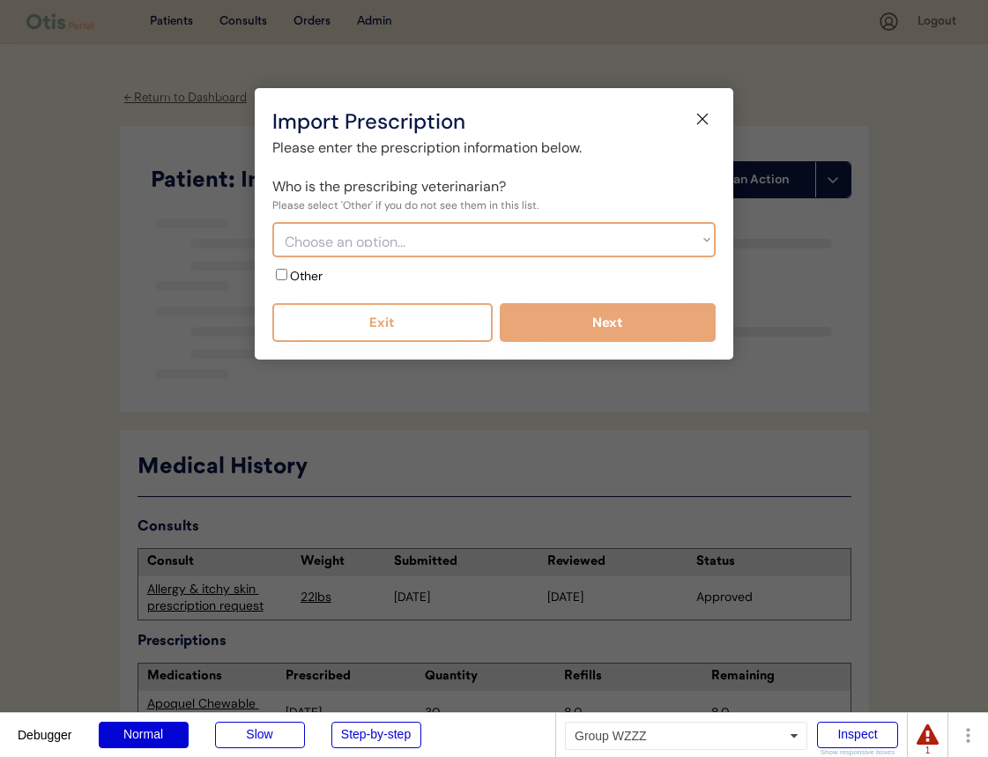
click at [447, 234] on select "Choose an option... Bond Vet - Dr. Susana Weissnat Bond Vet - Dr. Monica Jast" at bounding box center [493, 239] width 443 height 35
select select "{"_class":"StaticObject","data":{"_api_c2_id":"effc9e5c-c131-4736-b577-2a60ce13…"
click at [272, 222] on select "Choose an option... Bond Vet - Dr. Susana Weissnat Bond Vet - Dr. Monica Jast" at bounding box center [493, 239] width 443 height 35
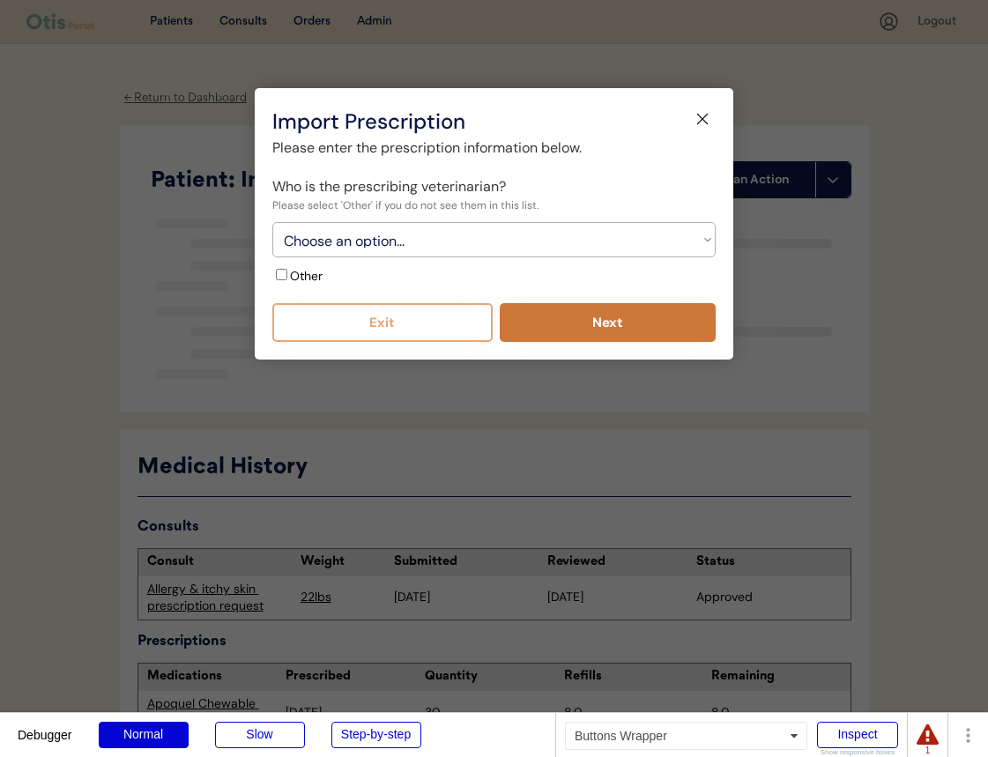
click at [597, 329] on button "Next" at bounding box center [608, 322] width 217 height 39
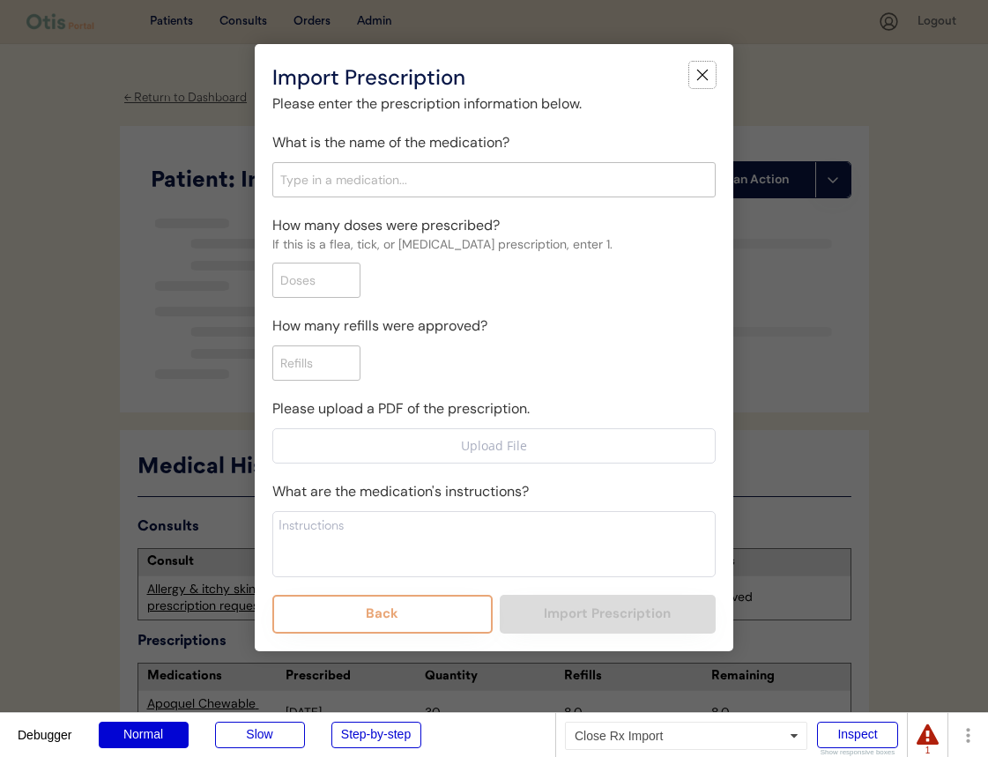
click at [702, 81] on icon at bounding box center [702, 75] width 18 height 18
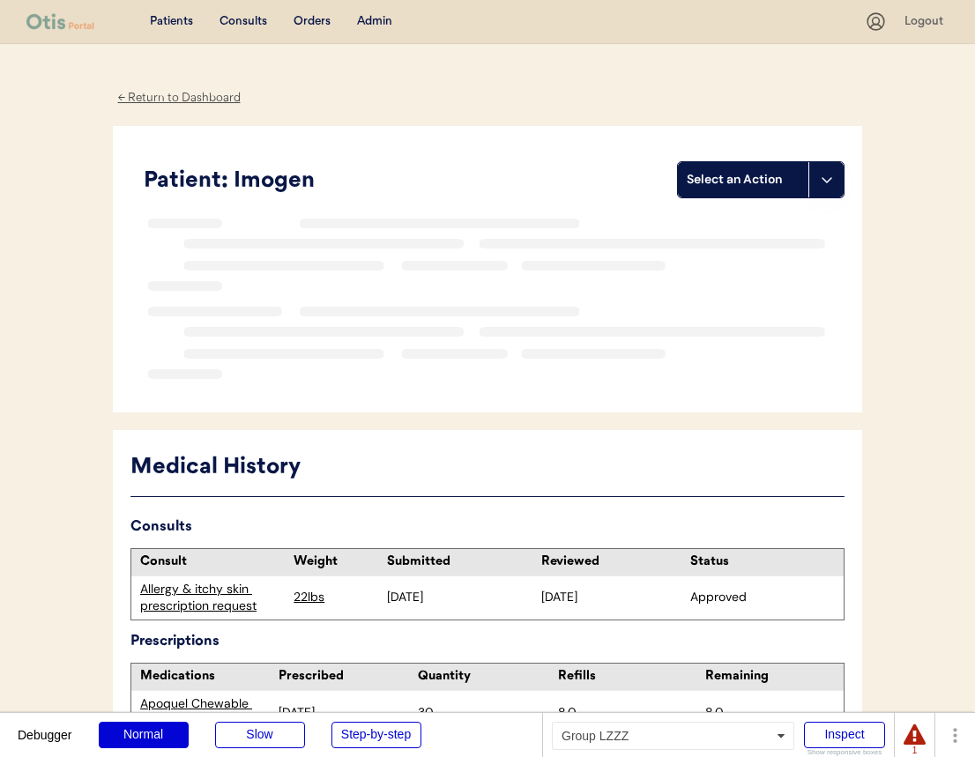
click at [772, 174] on div "Select an Action" at bounding box center [742, 180] width 113 height 18
click at [759, 242] on div "Import a prescription" at bounding box center [766, 252] width 174 height 36
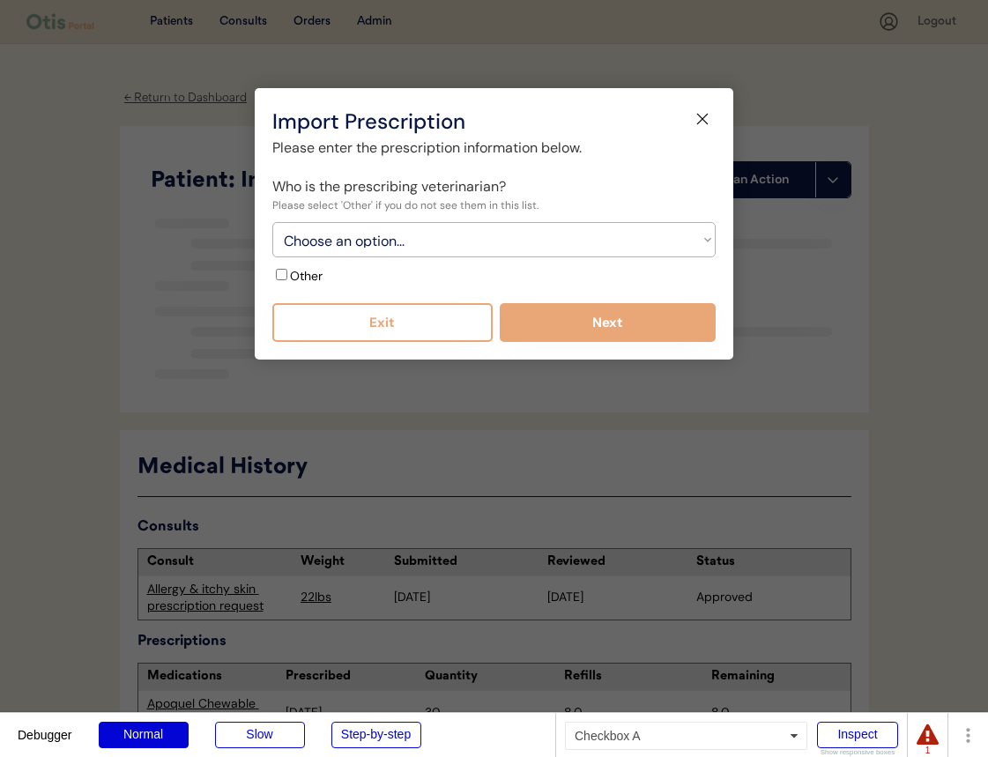
click at [315, 272] on label "Other" at bounding box center [306, 276] width 33 height 16
click at [287, 272] on input "Other" at bounding box center [281, 274] width 11 height 11
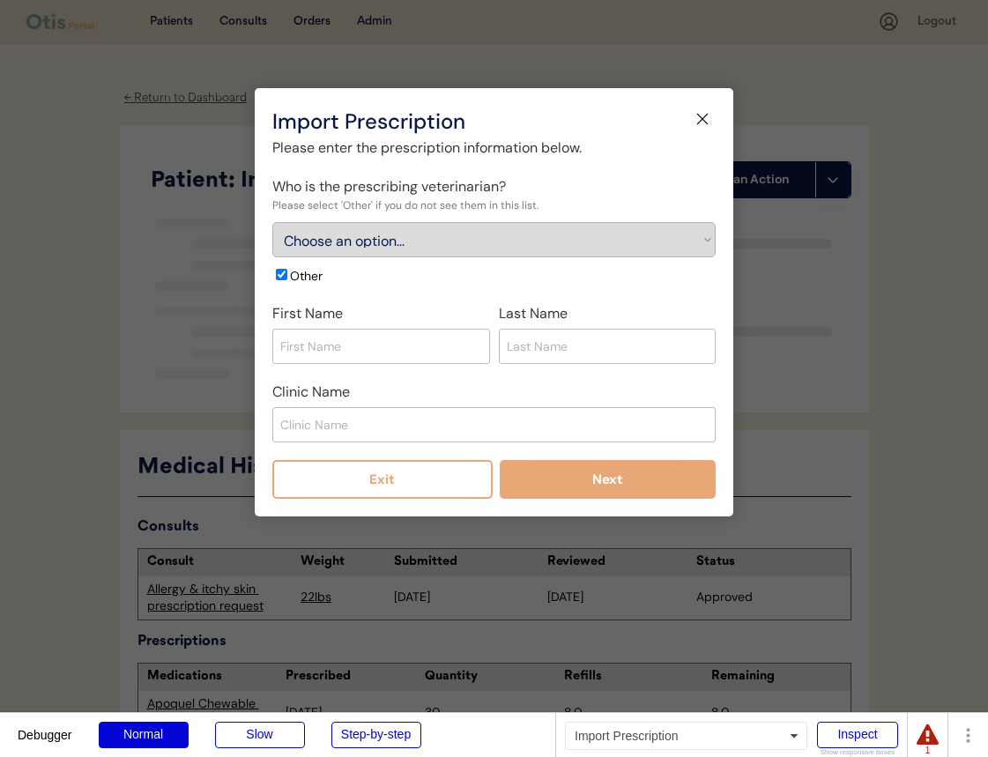
click at [315, 272] on label "Other" at bounding box center [306, 276] width 33 height 16
click at [287, 272] on input "Other" at bounding box center [281, 274] width 11 height 11
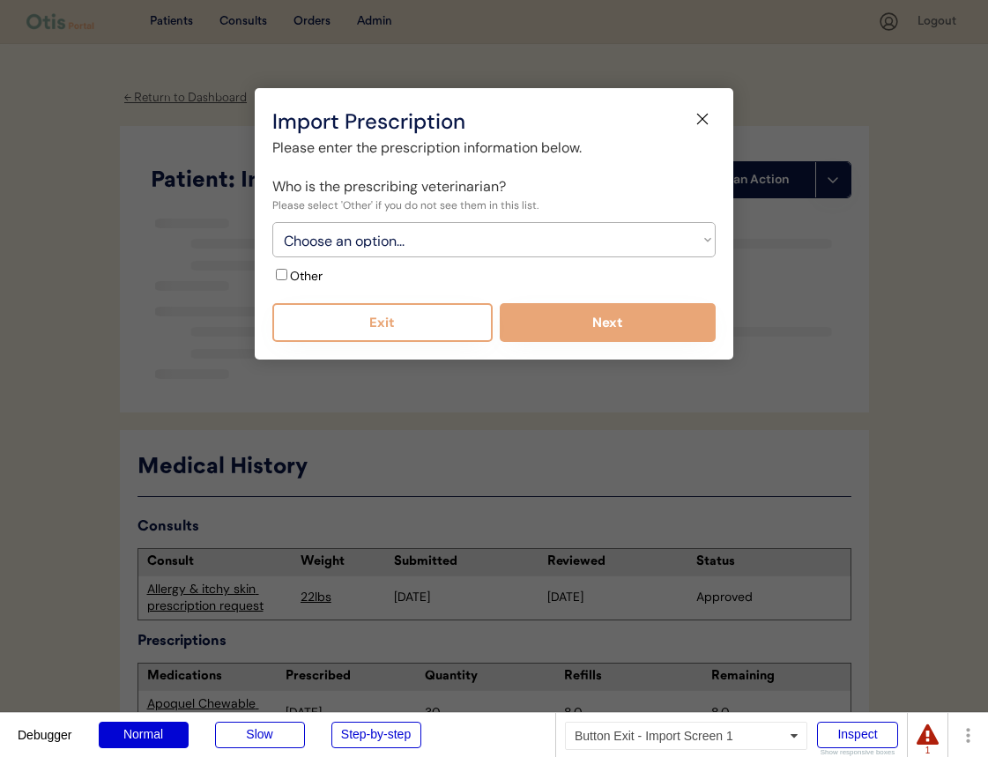
click at [462, 323] on button "Exit" at bounding box center [382, 322] width 220 height 39
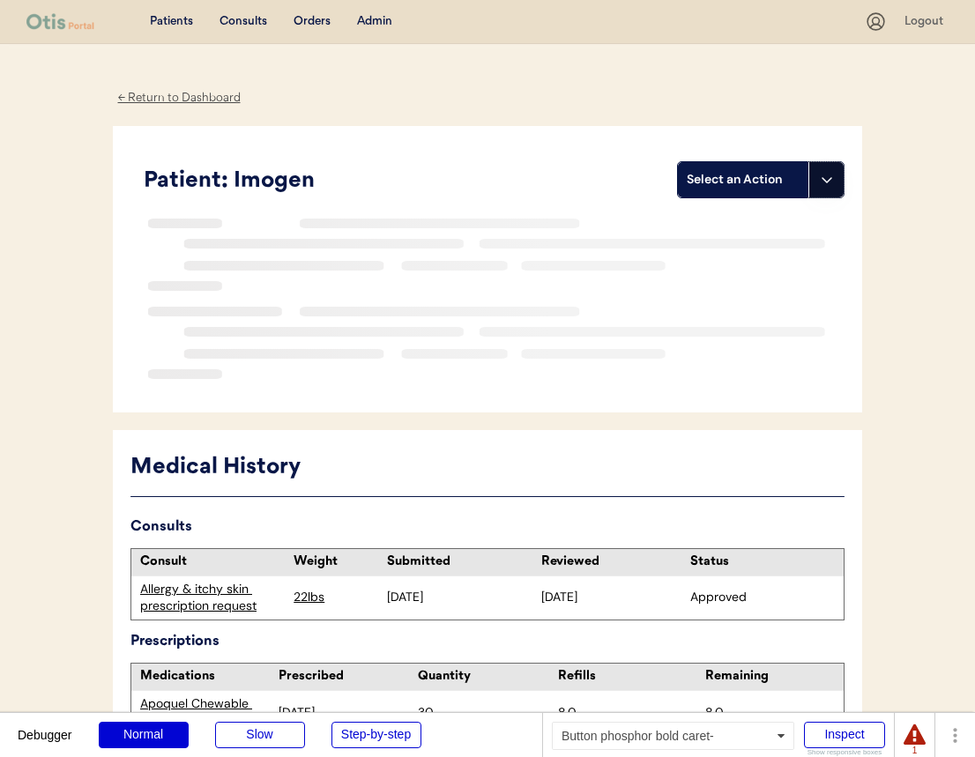
click at [830, 192] on button at bounding box center [825, 179] width 35 height 35
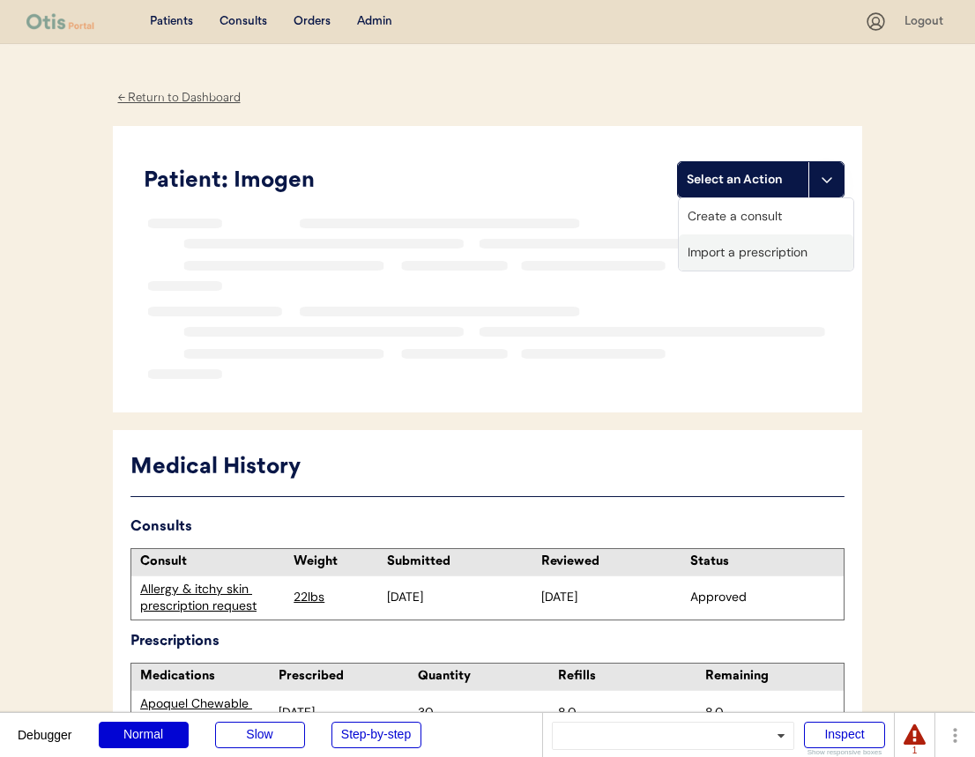
click at [768, 250] on div "Import a prescription" at bounding box center [766, 252] width 174 height 36
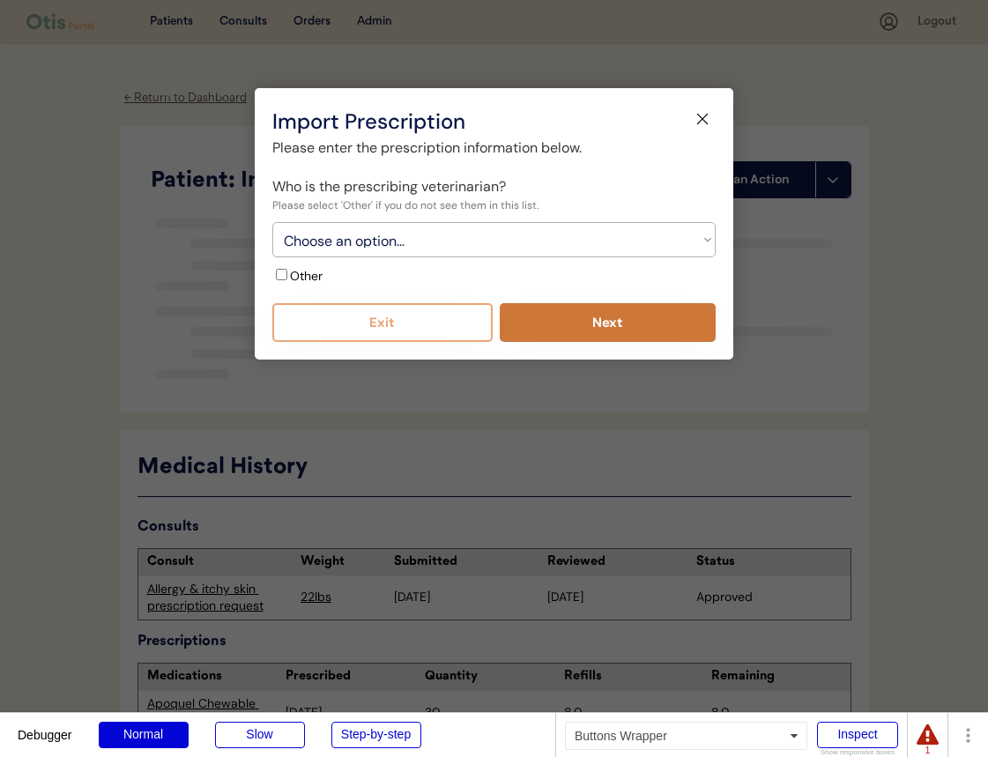
click at [546, 325] on button "Next" at bounding box center [608, 322] width 217 height 39
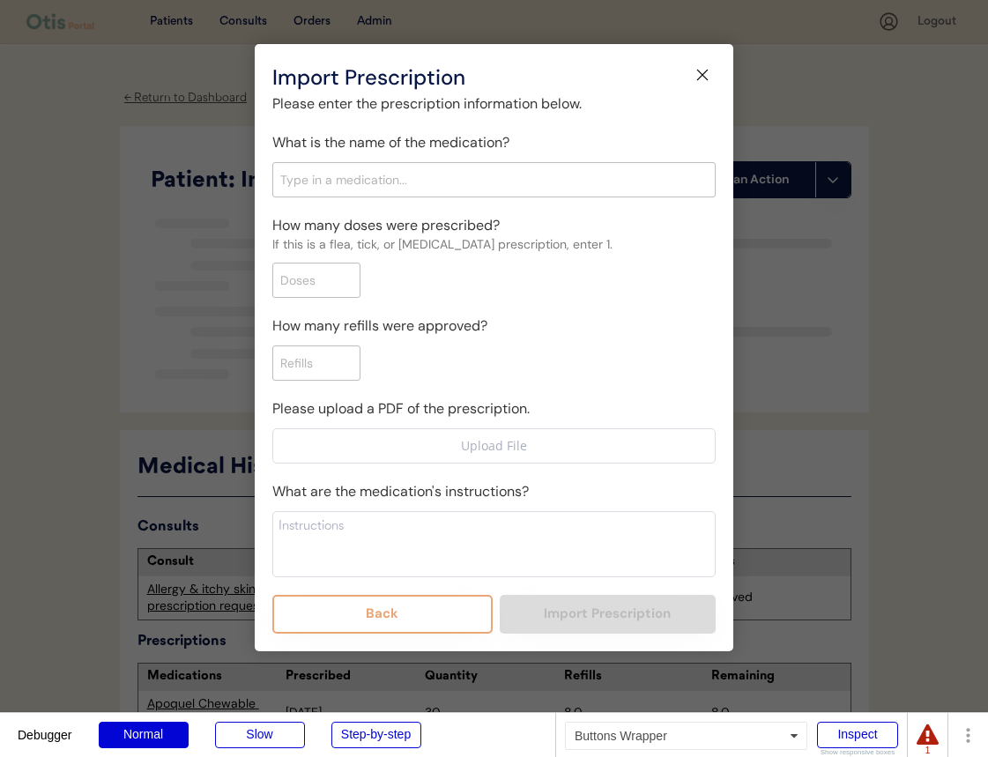
click at [441, 619] on button "Back" at bounding box center [382, 614] width 220 height 39
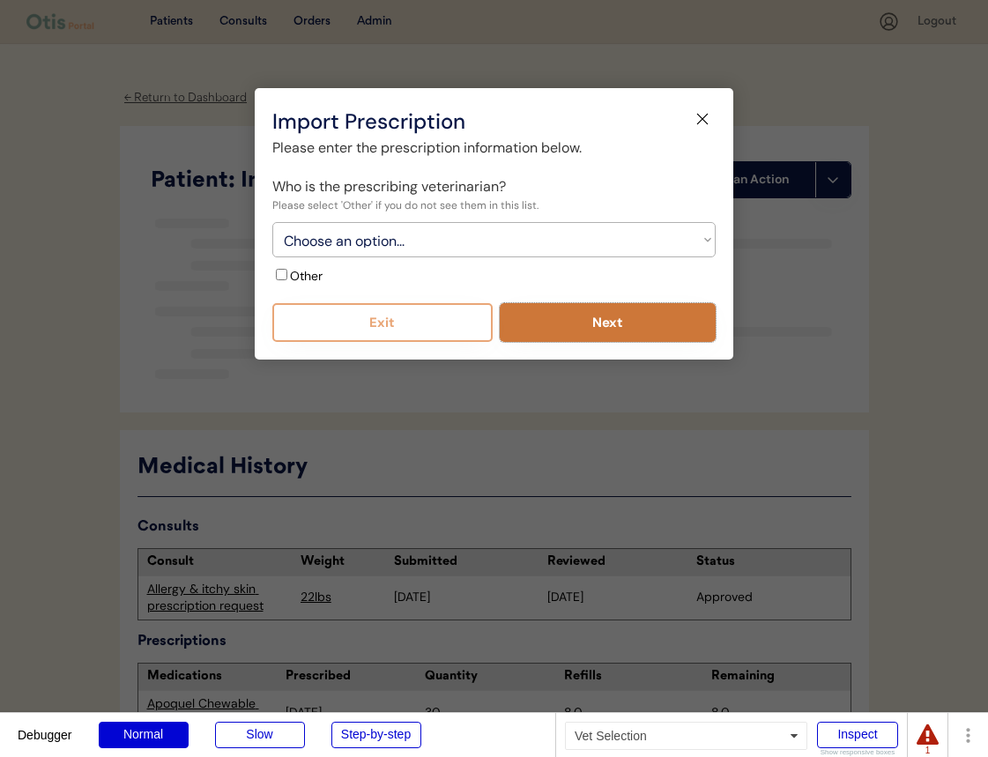
click at [568, 328] on button "Next" at bounding box center [608, 322] width 217 height 39
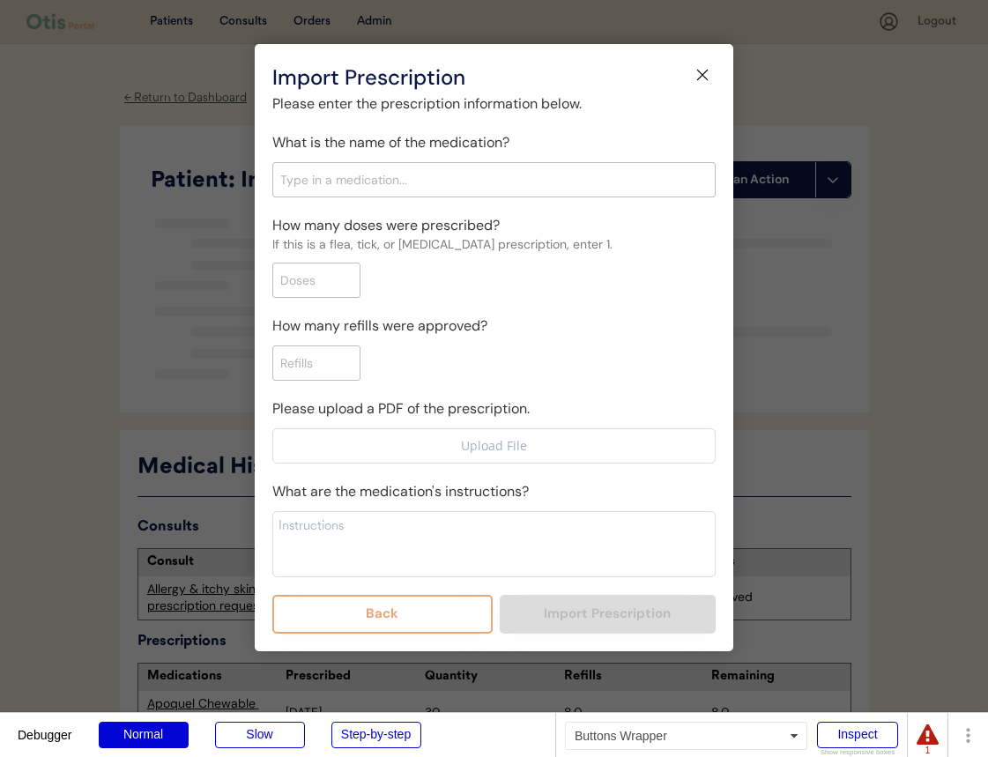
click at [371, 618] on button "Back" at bounding box center [382, 614] width 220 height 39
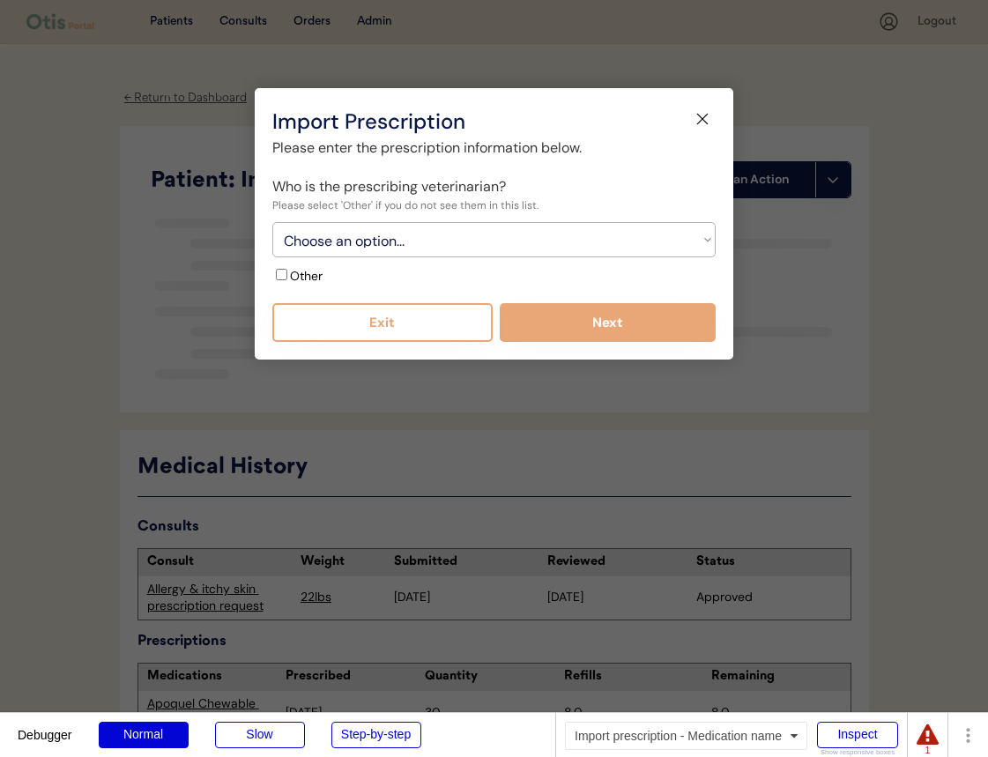
click at [318, 277] on label "Other" at bounding box center [306, 276] width 33 height 16
click at [287, 277] on input "Other" at bounding box center [281, 274] width 11 height 11
checkbox input "true"
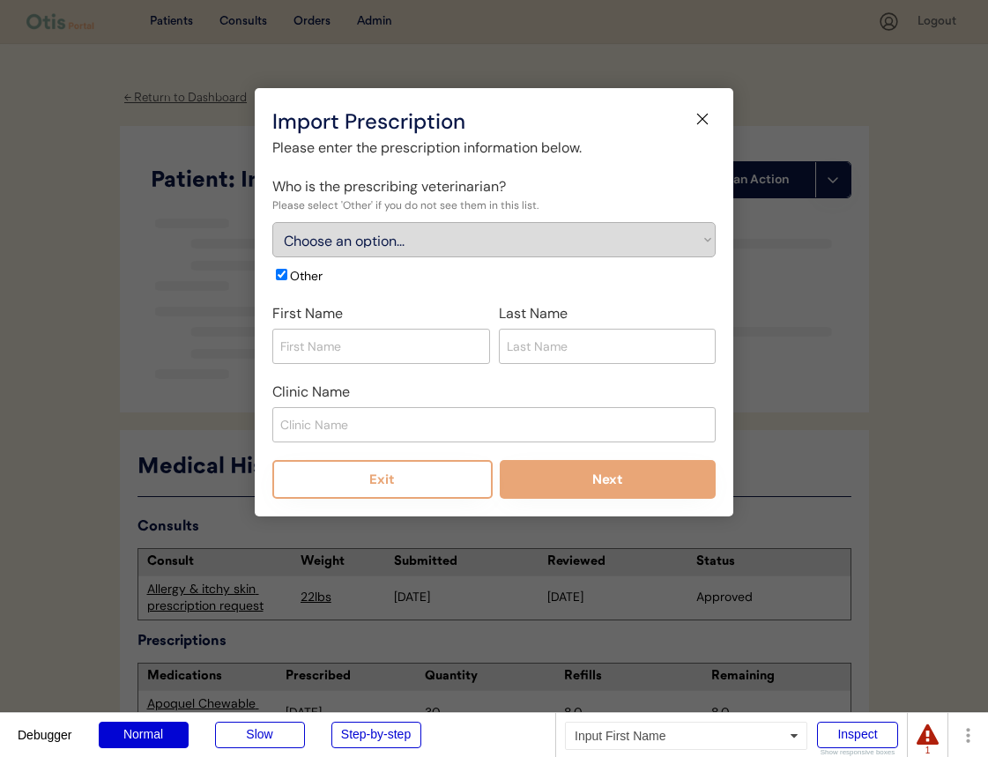
click at [391, 337] on input "input" at bounding box center [381, 346] width 218 height 35
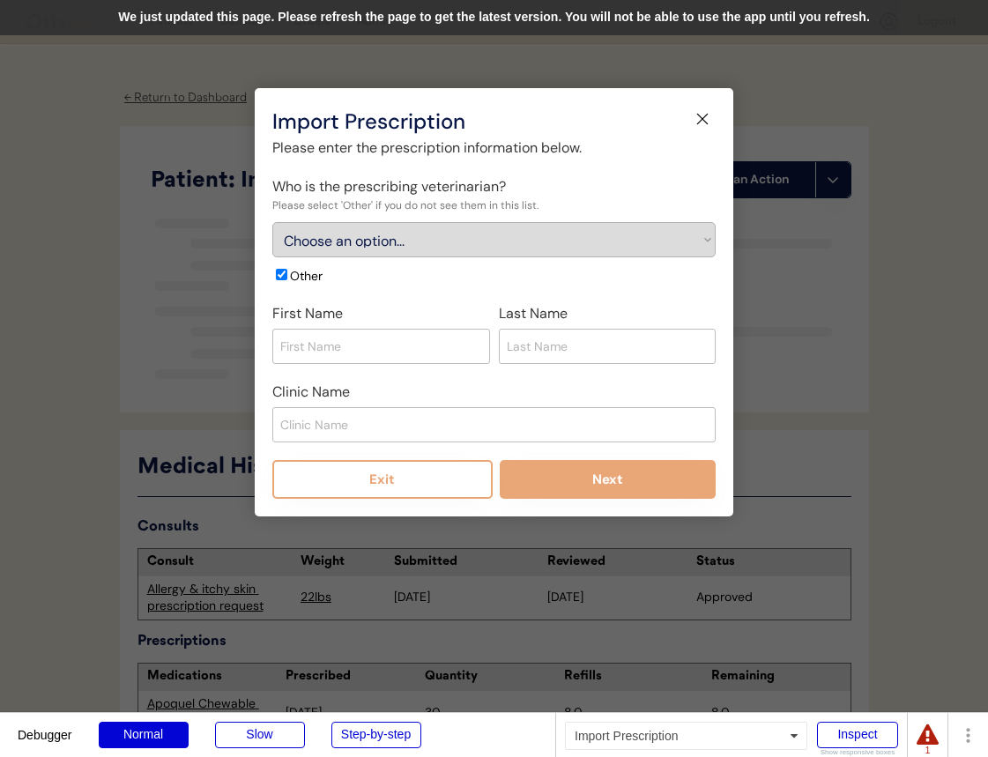
click at [530, 21] on div "We just updated this page. Please refresh the page to get the latest version. Y…" at bounding box center [494, 17] width 988 height 35
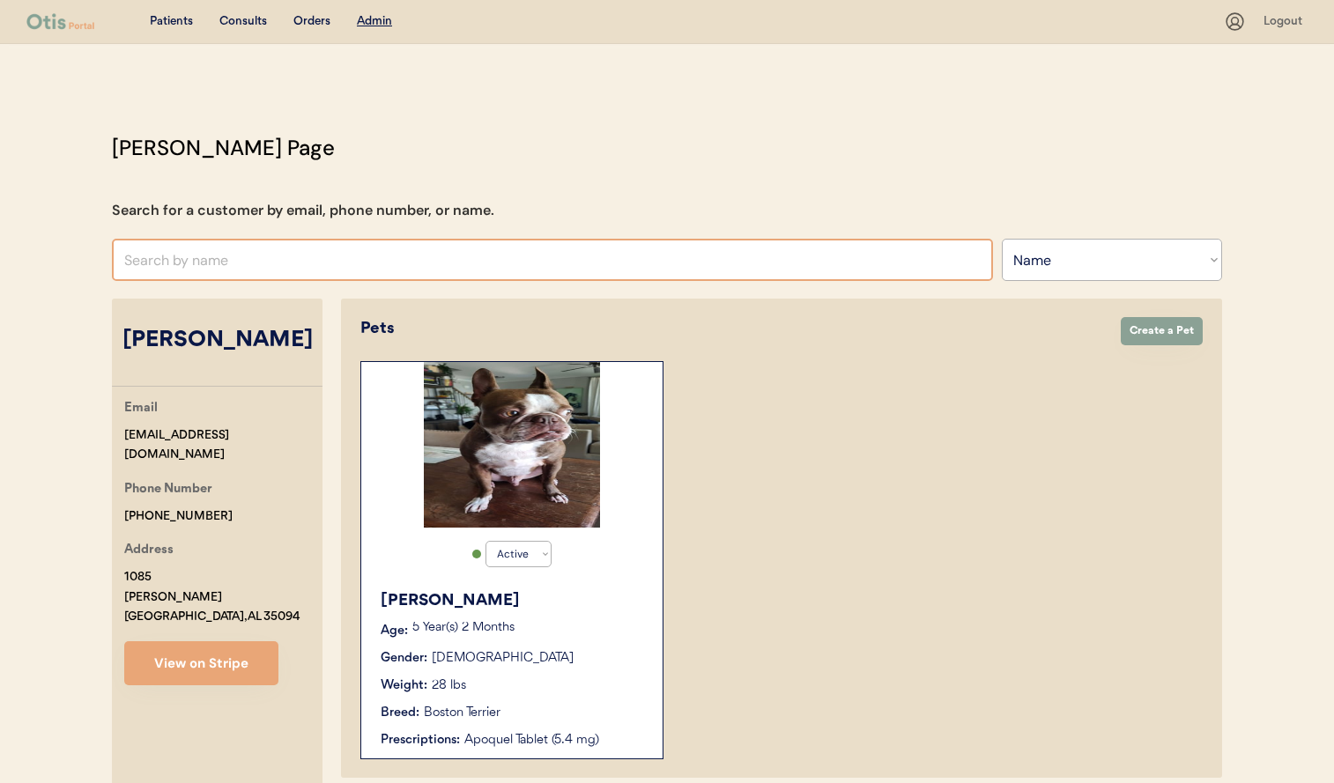
select select ""Name""
select select "true"
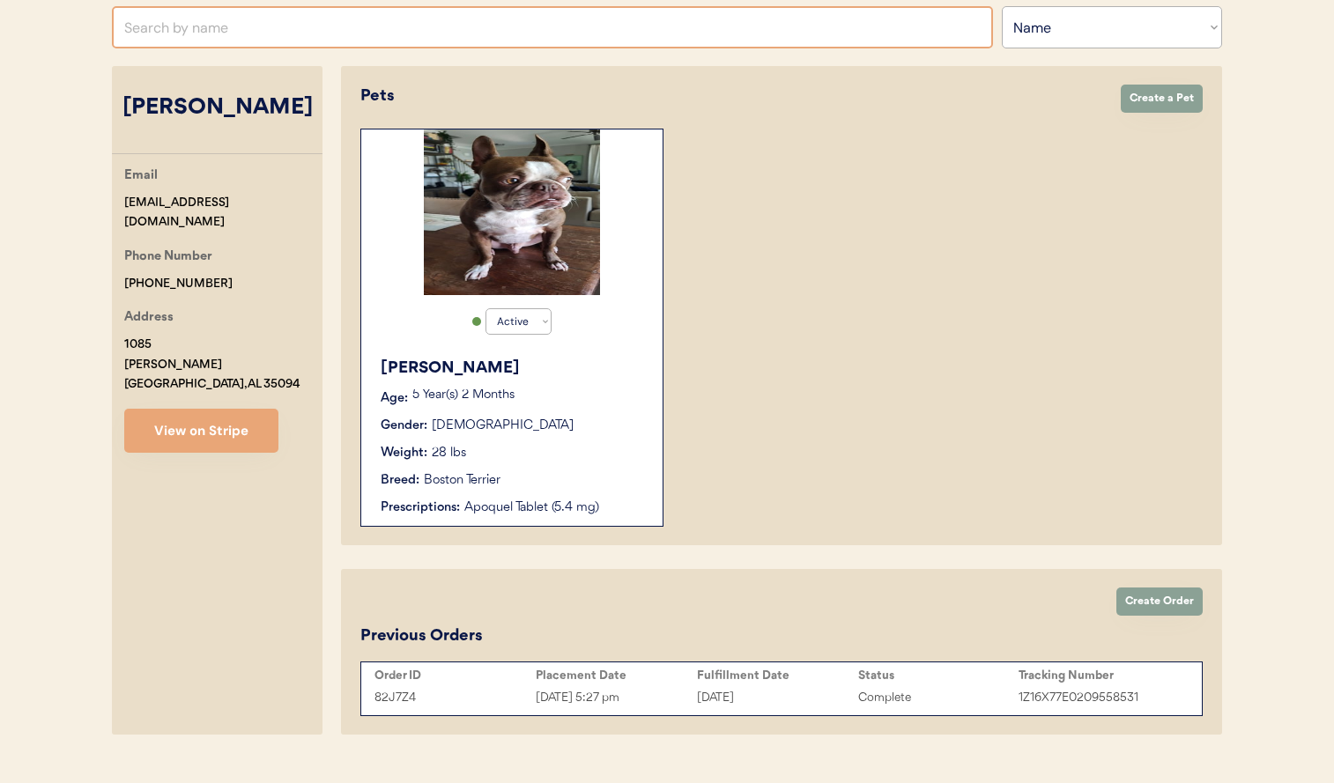
click at [280, 26] on input "text" at bounding box center [552, 27] width 881 height 42
type input "KAI"
type input "KAI Espinoza"
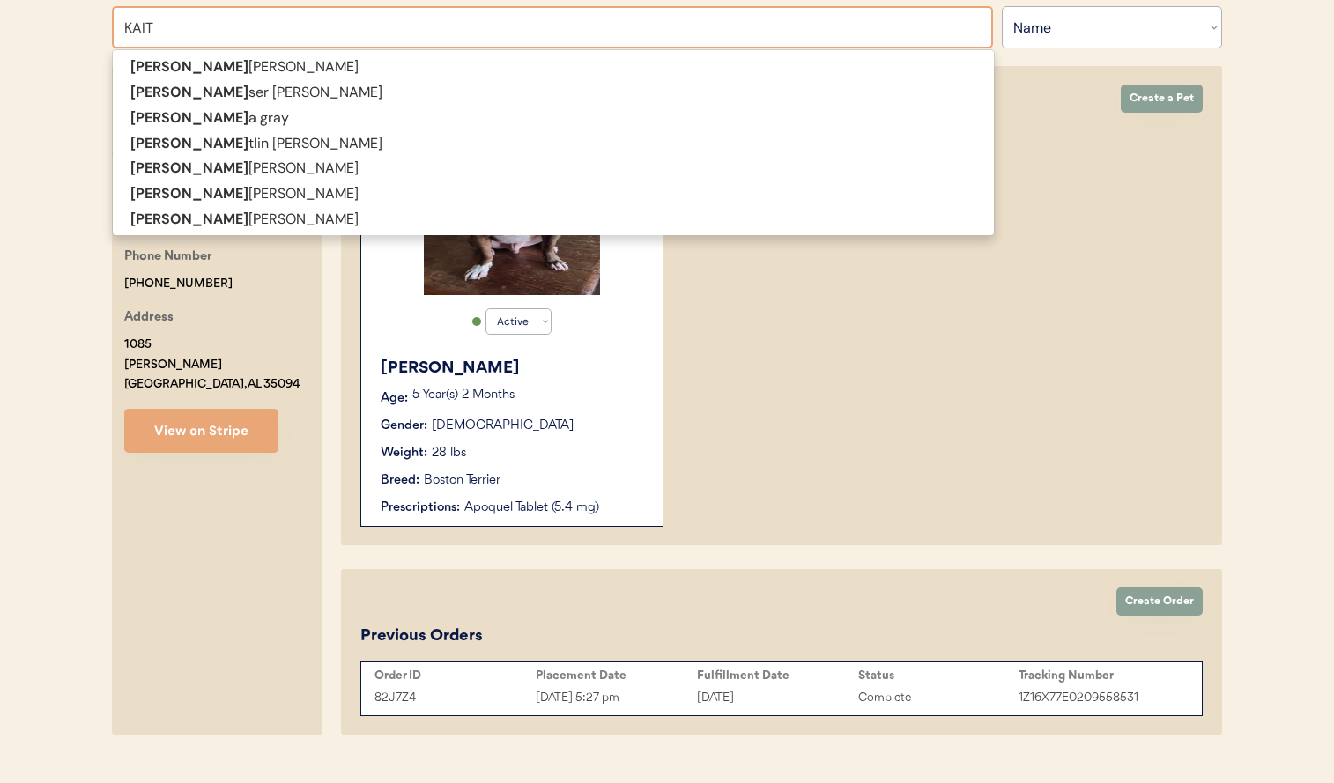
type input "KAITL"
type input "KAITLin Sheppard"
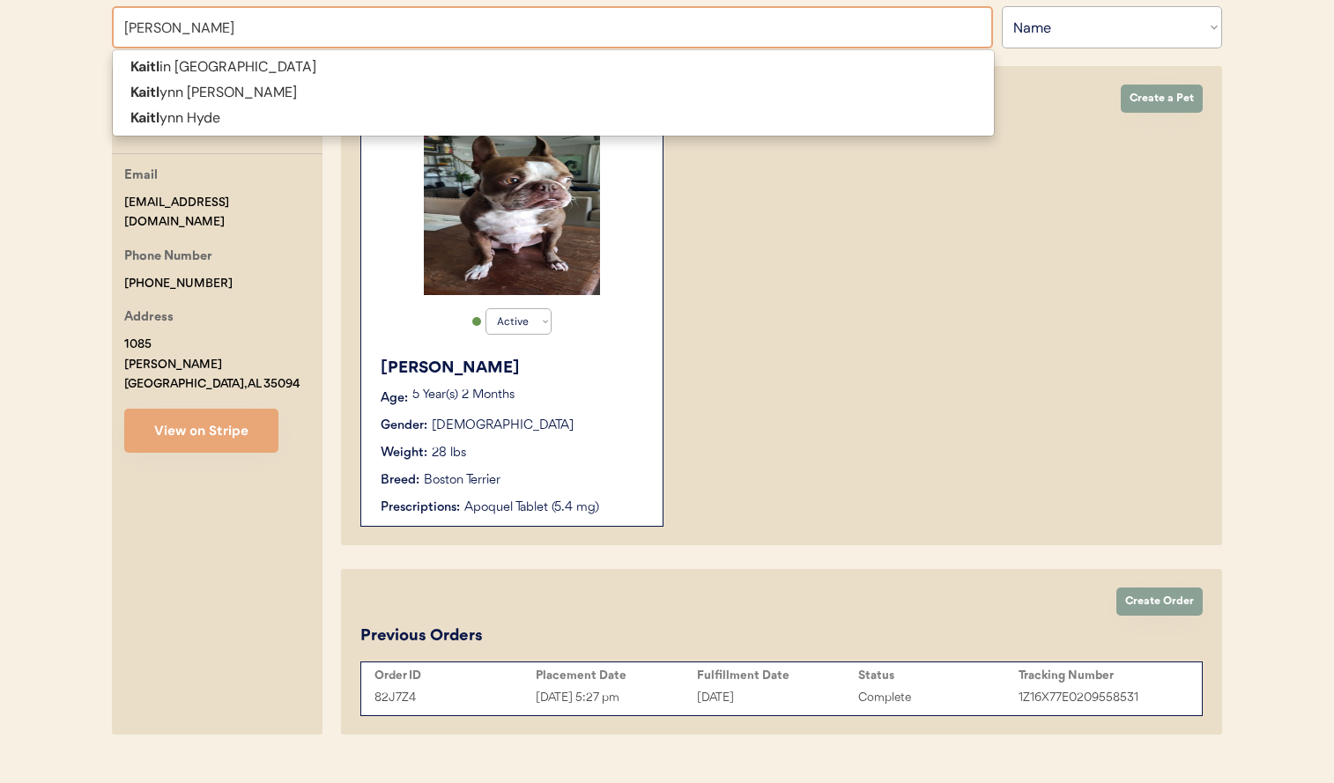
type input "KAITLYNN"
type input "KAITLYNN Beck"
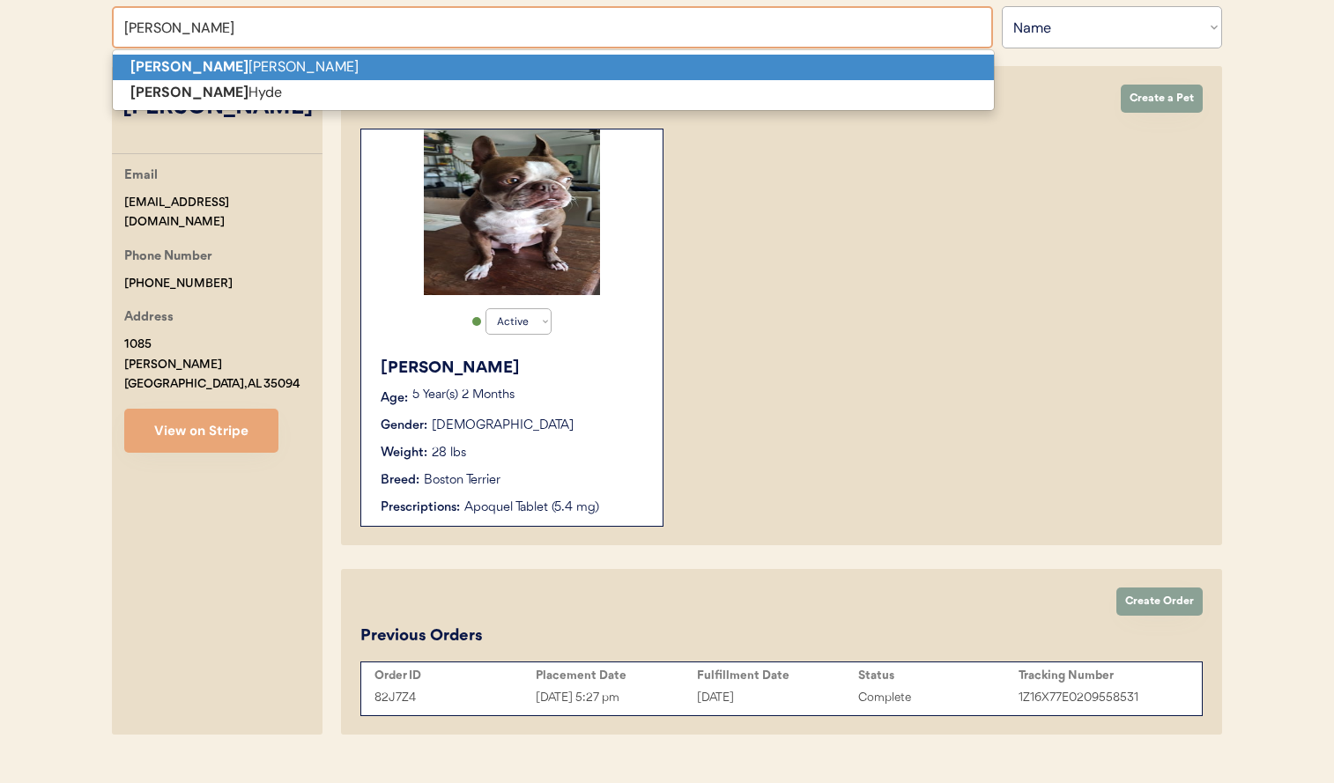
click at [310, 61] on p "Kaitlynn Beck" at bounding box center [553, 68] width 881 height 26
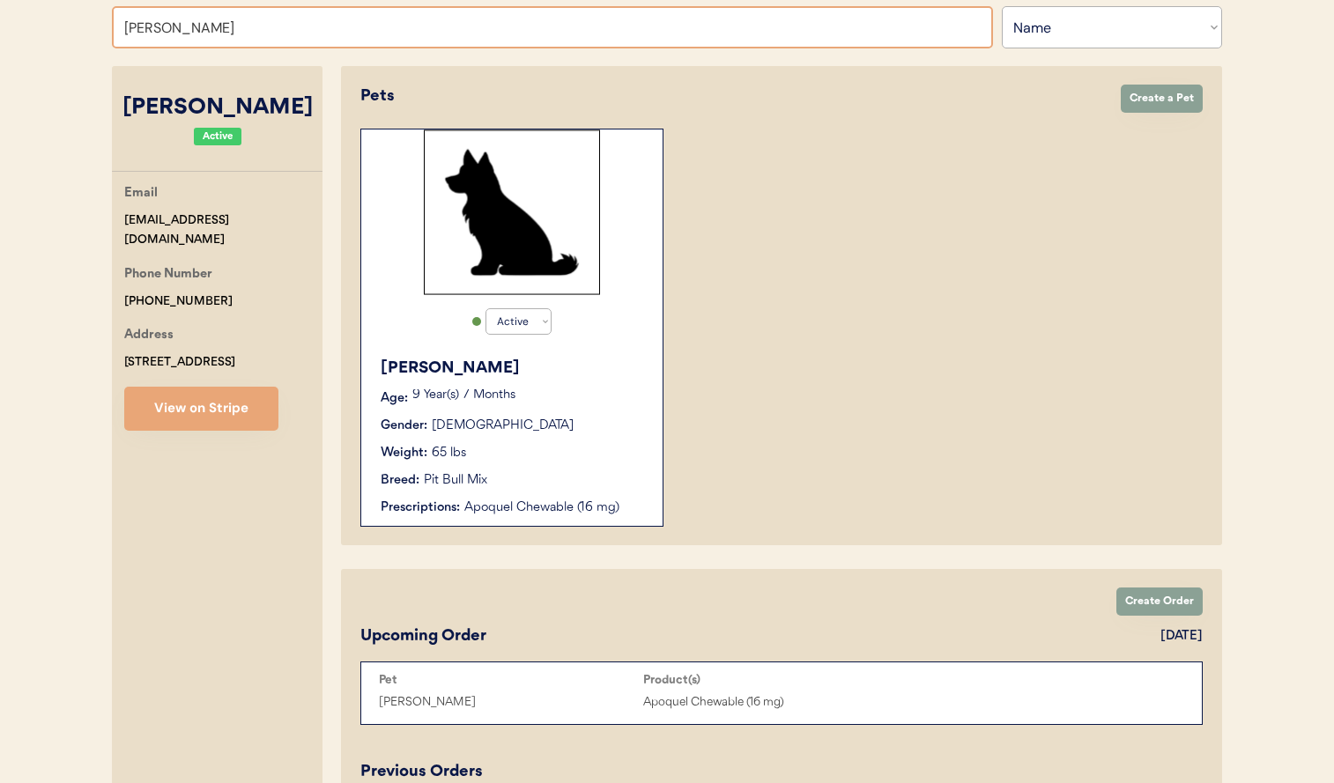
click at [486, 45] on input "Kaitlynn Beck" at bounding box center [552, 27] width 881 height 42
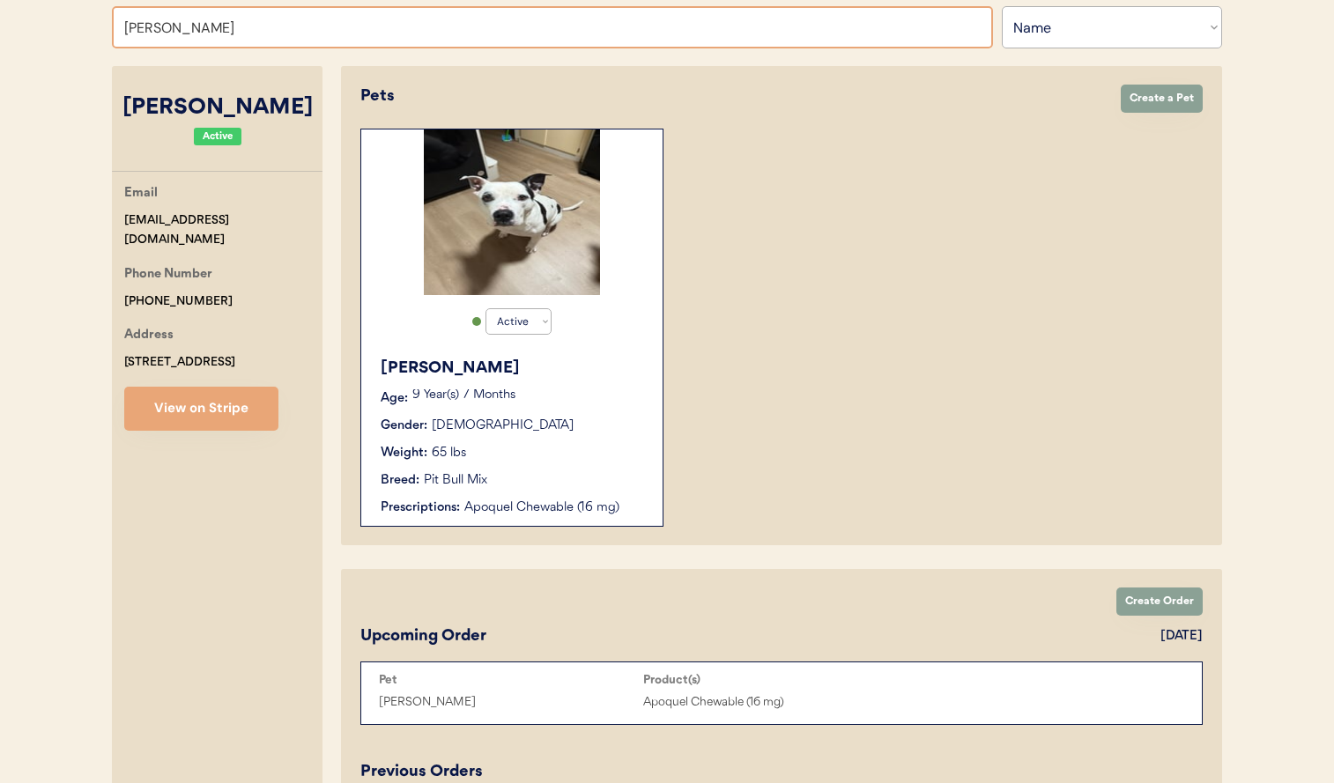
type input "Kaitlynn"
type input "Kaitlynn Beck"
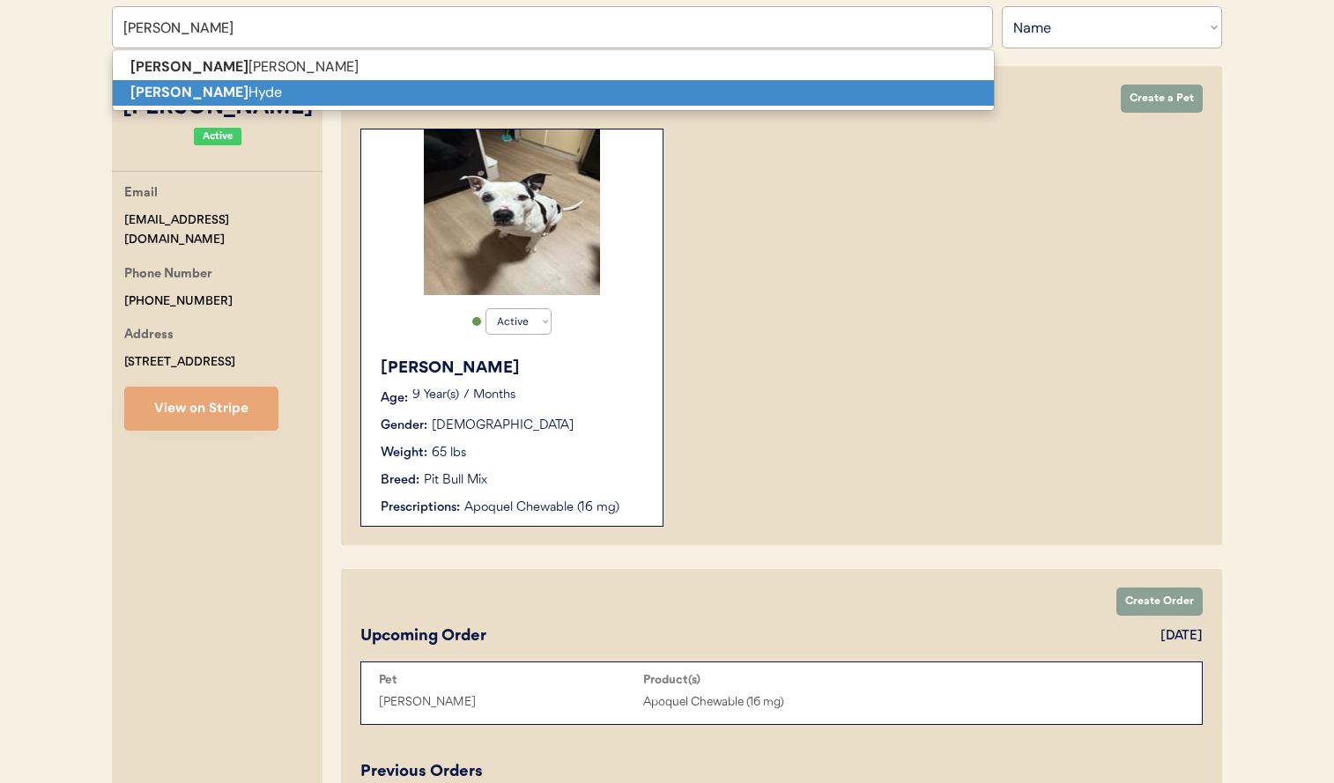
click at [463, 103] on p "Kaitlynn Hyde" at bounding box center [553, 93] width 881 height 26
type input "[PERSON_NAME]"
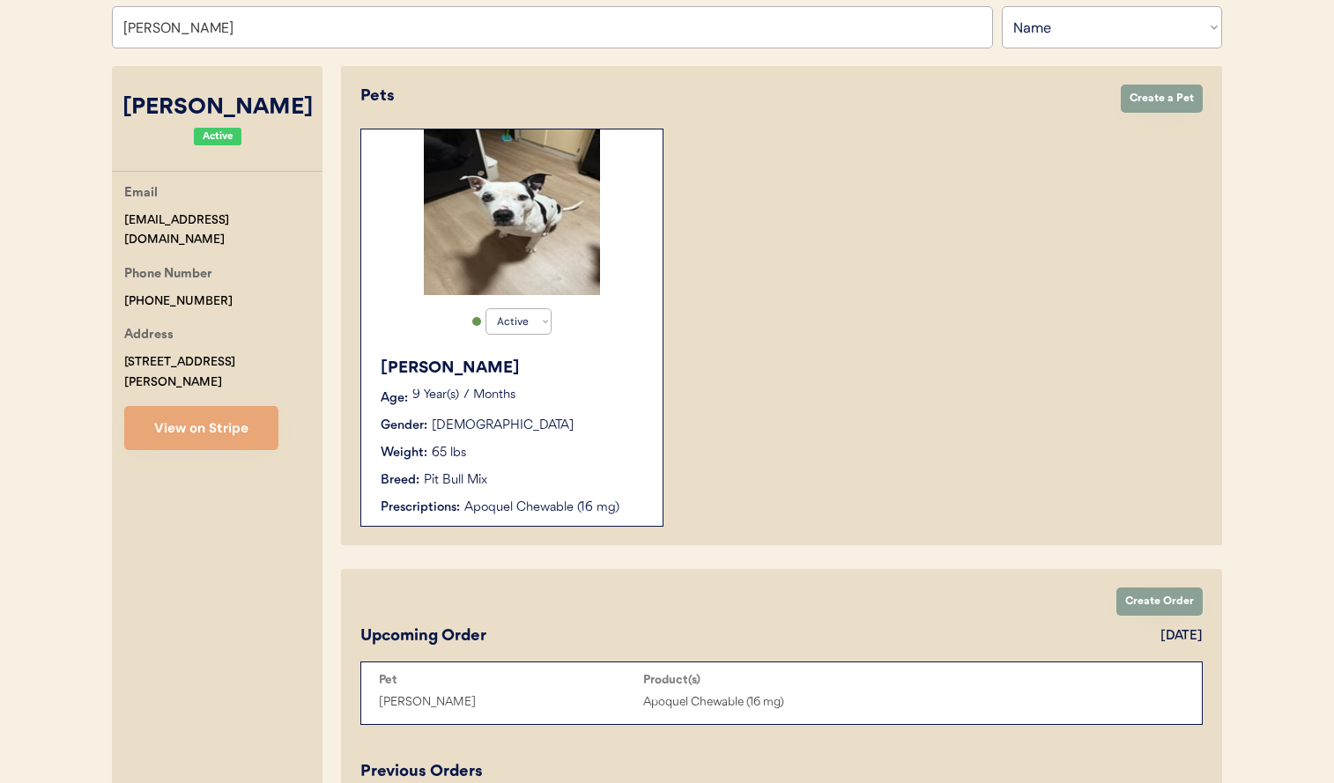
select select "true"
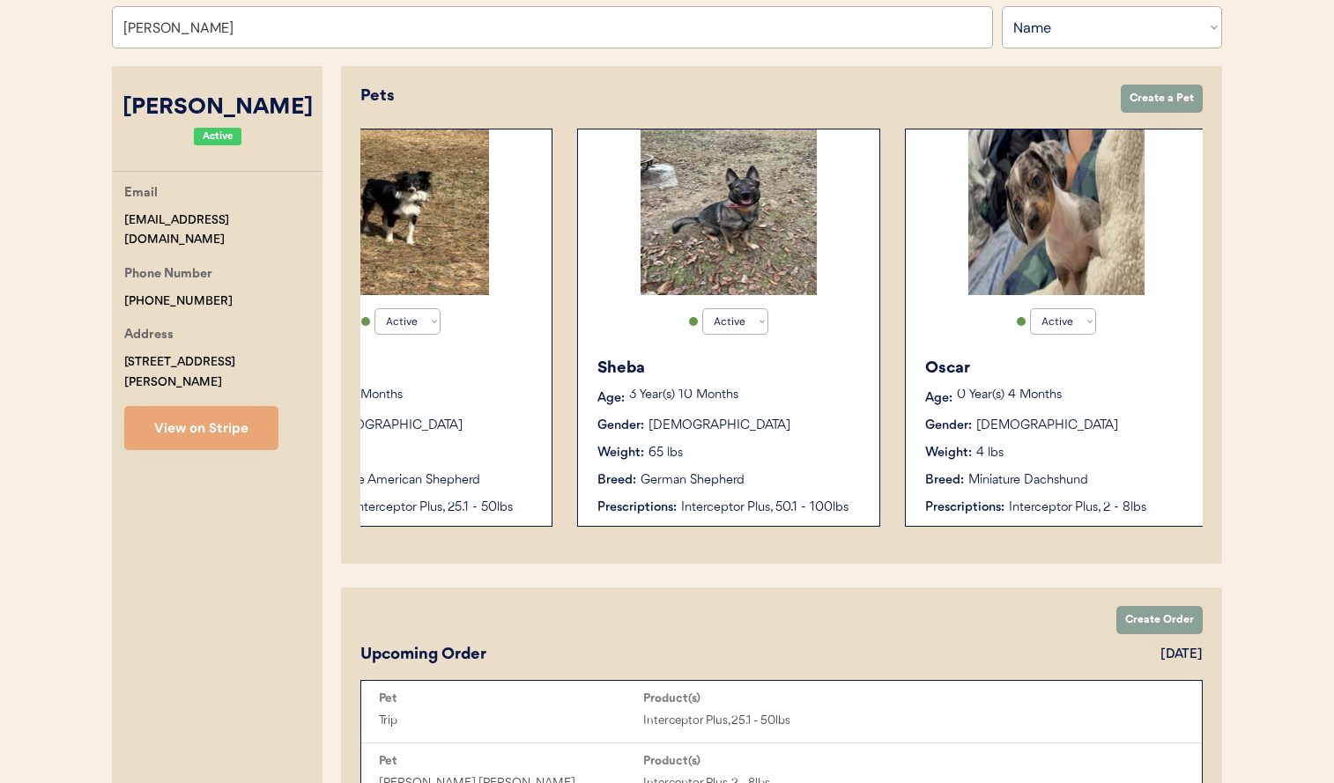
scroll to position [0, 469]
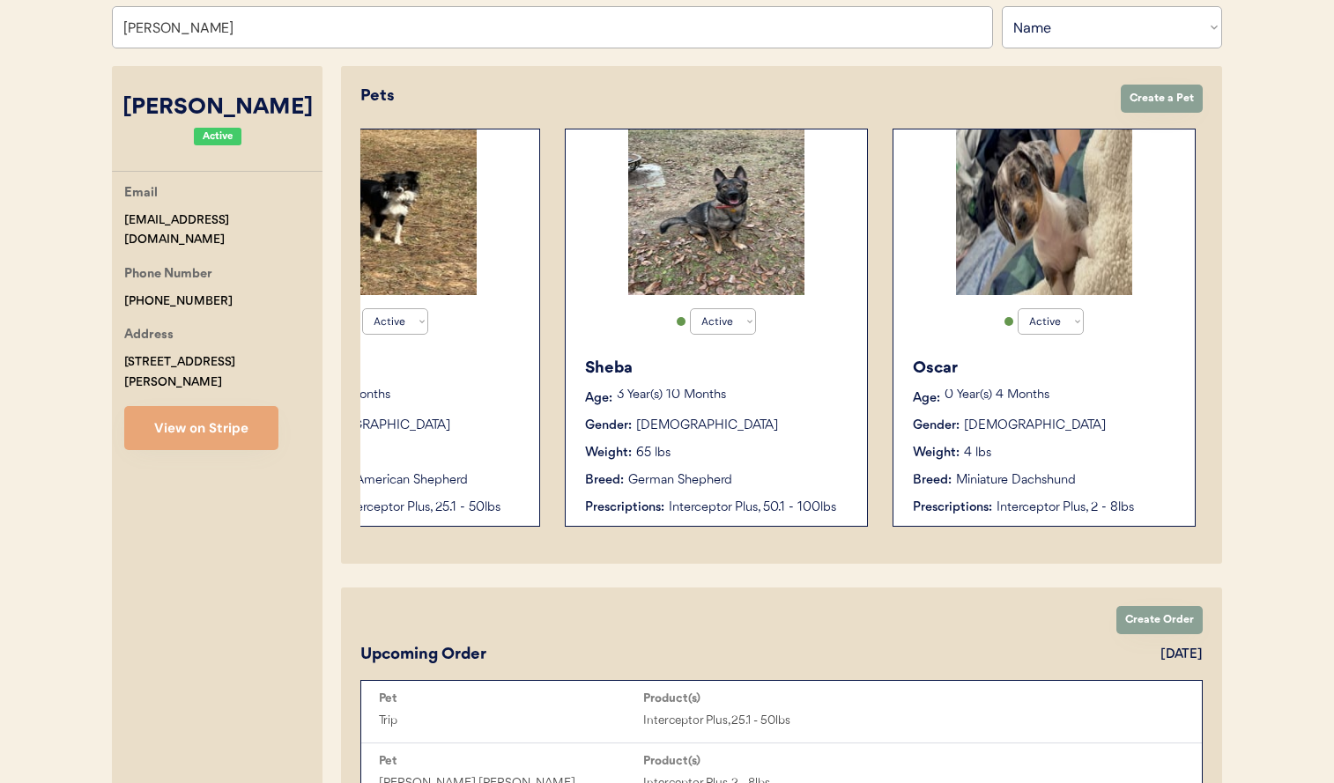
type input "[PERSON_NAME]"
click at [977, 445] on div "Weight: 4 lbs" at bounding box center [1045, 453] width 264 height 19
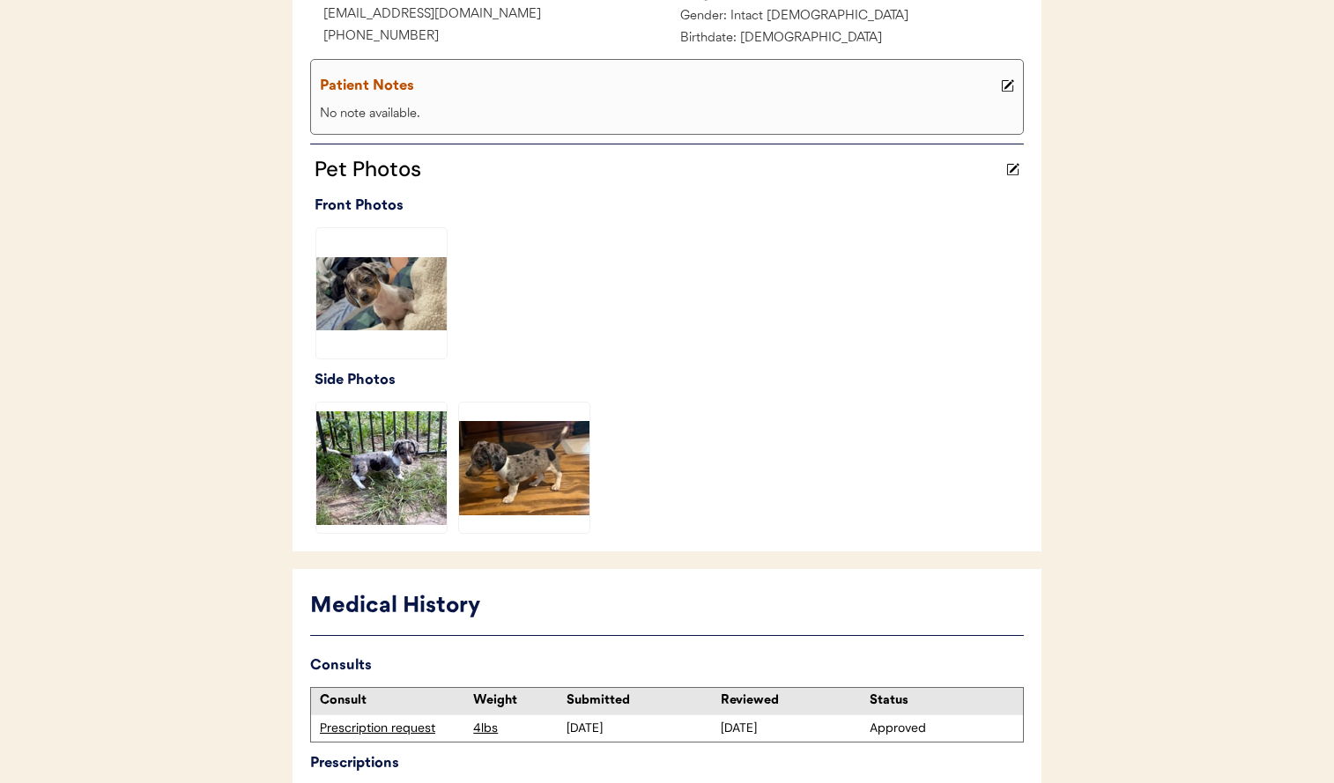
scroll to position [353, 0]
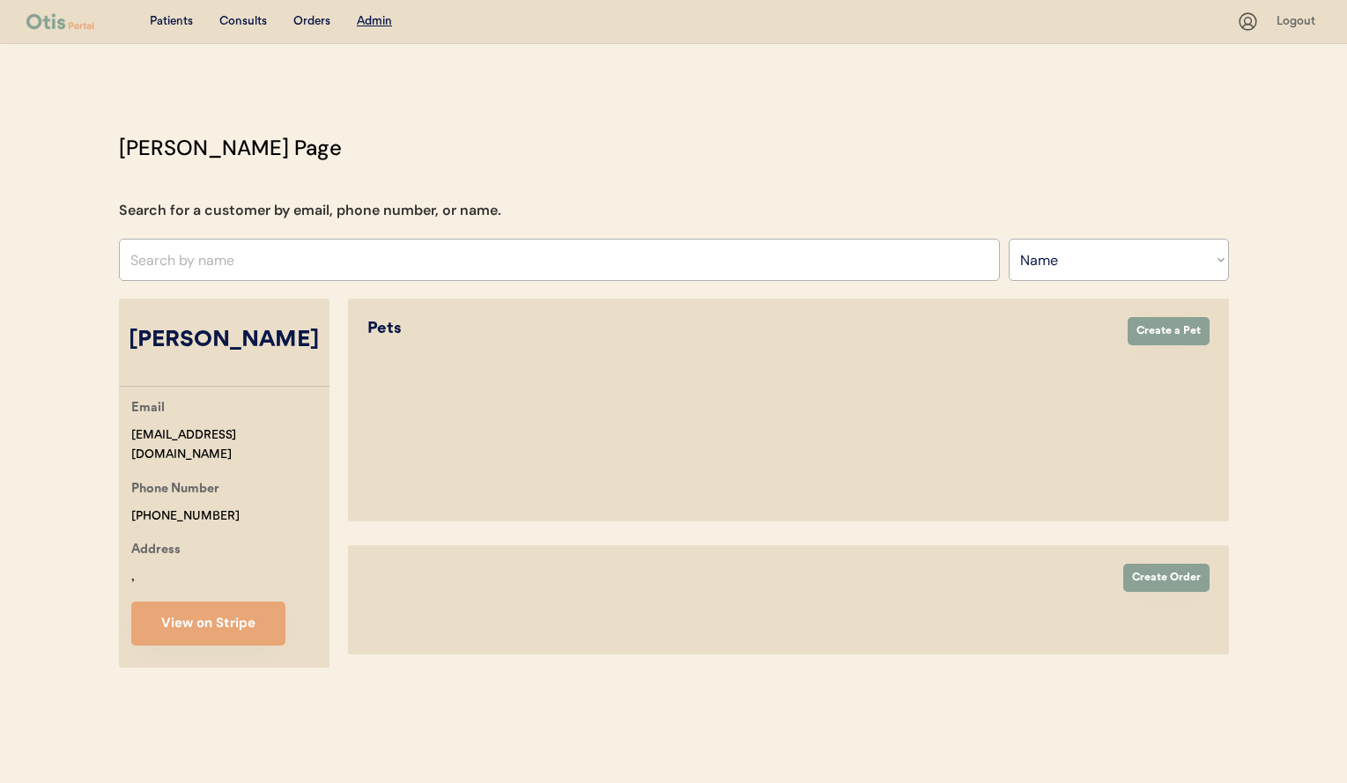
select select ""Name""
select select "true"
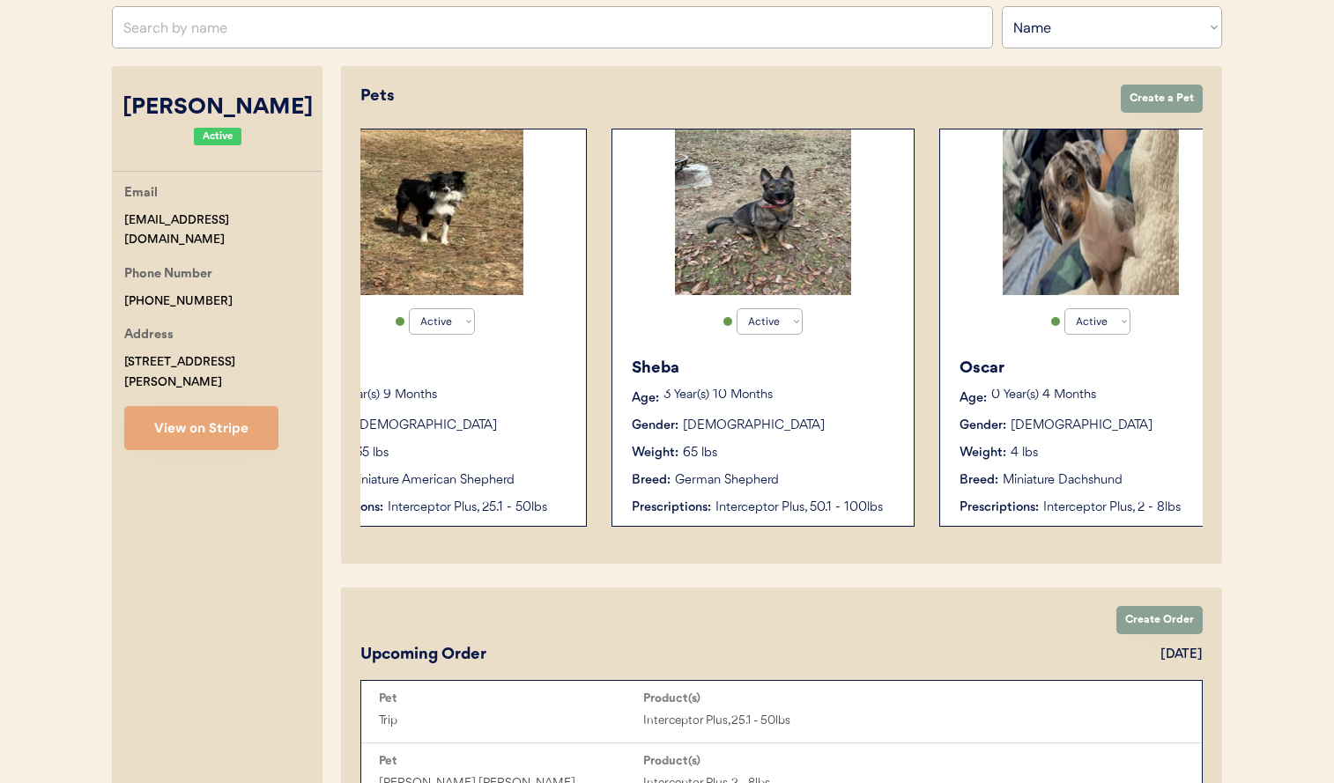
scroll to position [0, 427]
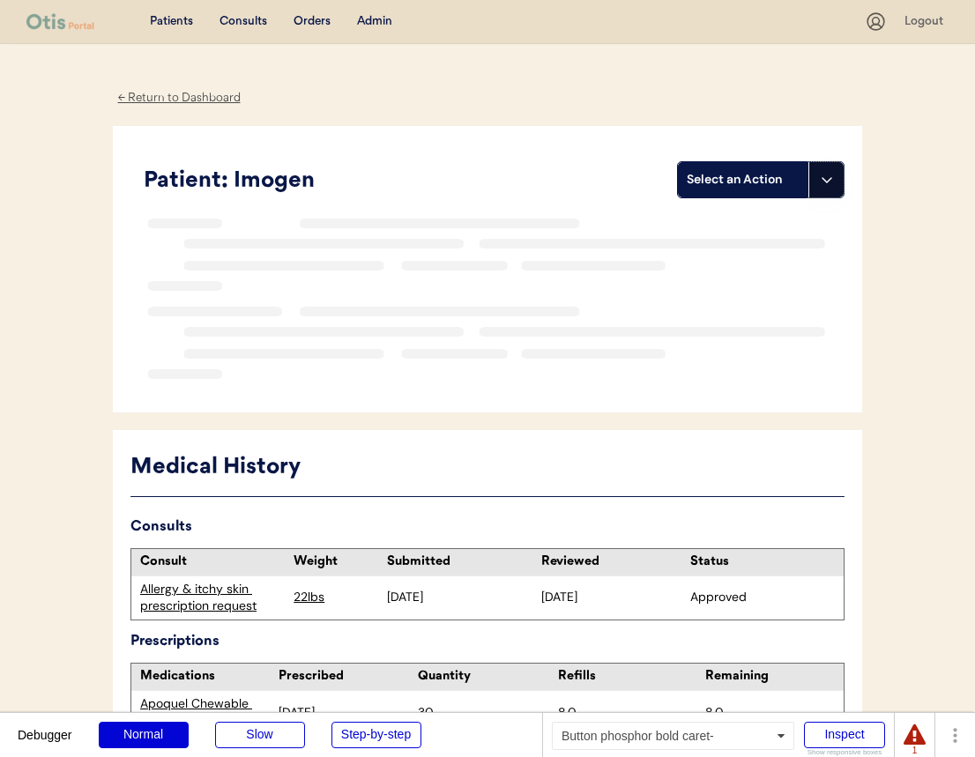
click at [828, 177] on icon at bounding box center [826, 180] width 14 height 14
click at [760, 257] on div "Import a prescription" at bounding box center [766, 252] width 174 height 36
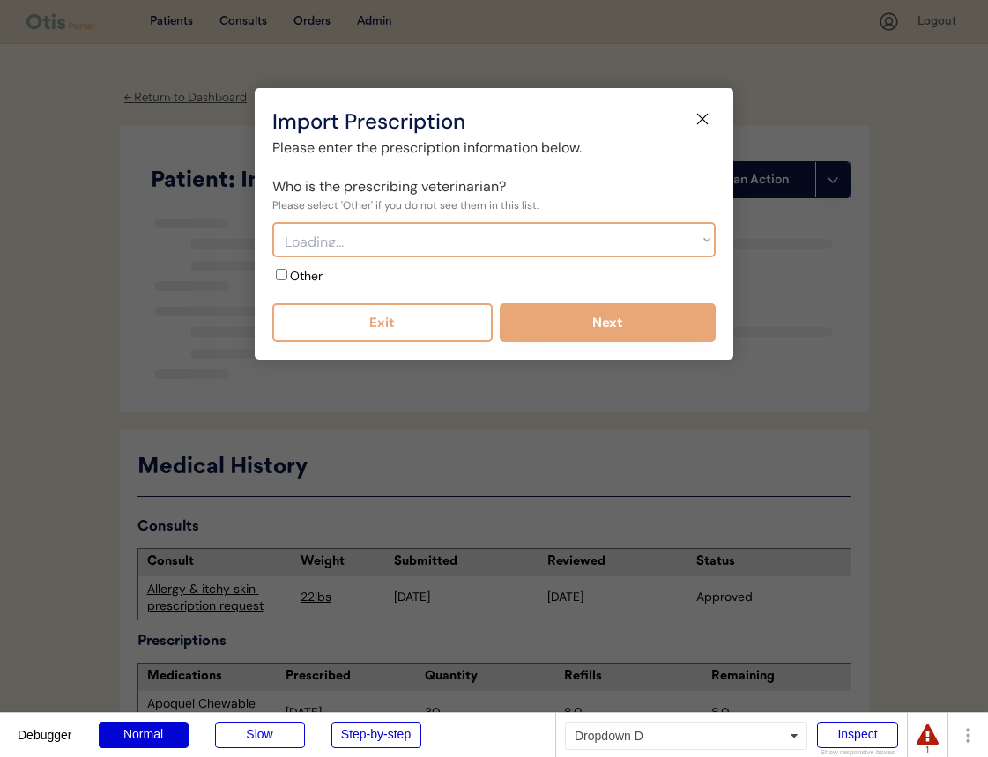
click at [501, 247] on select "Loading..." at bounding box center [493, 239] width 443 height 35
click at [494, 250] on select "Choose an option... Bond Vet - Dr. Susana Weissnat Bond Vet - Dr. Monica Jast" at bounding box center [493, 239] width 443 height 35
click at [504, 188] on div "Who is the prescribing veterinarian?" at bounding box center [389, 186] width 234 height 21
click at [488, 233] on select "Choose an option... Bond Vet - Dr. Susana Weissnat Bond Vet - Dr. Monica Jast" at bounding box center [493, 239] width 443 height 35
click at [300, 275] on label "Other" at bounding box center [306, 276] width 33 height 16
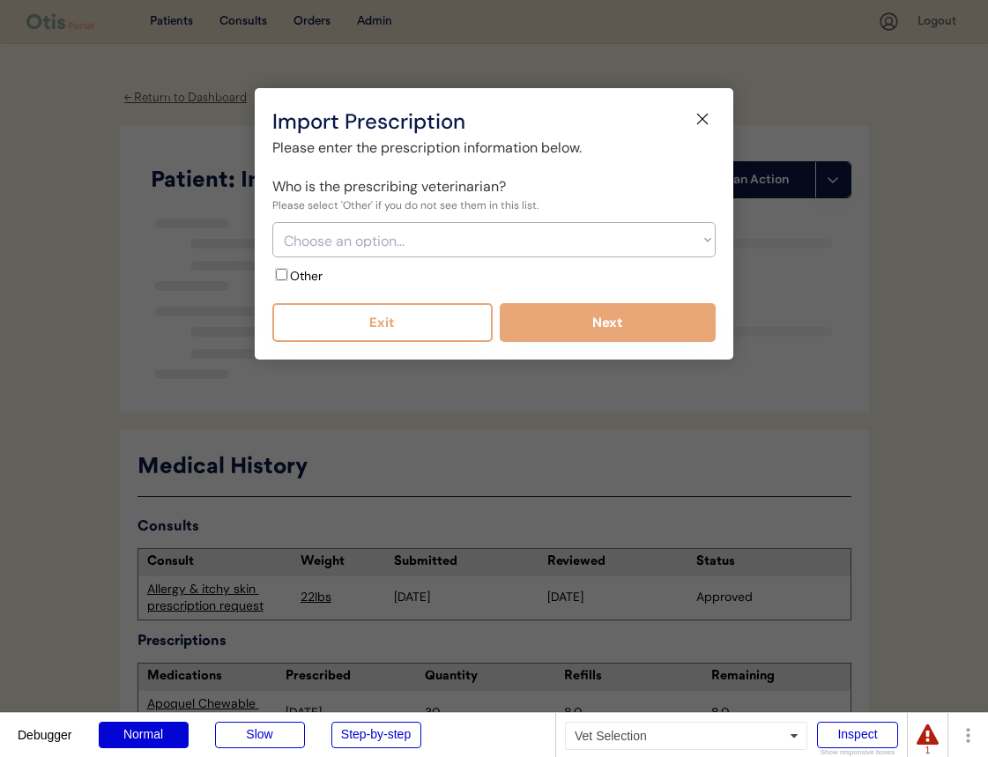
click at [287, 275] on input "Other" at bounding box center [281, 274] width 11 height 11
checkbox input "true"
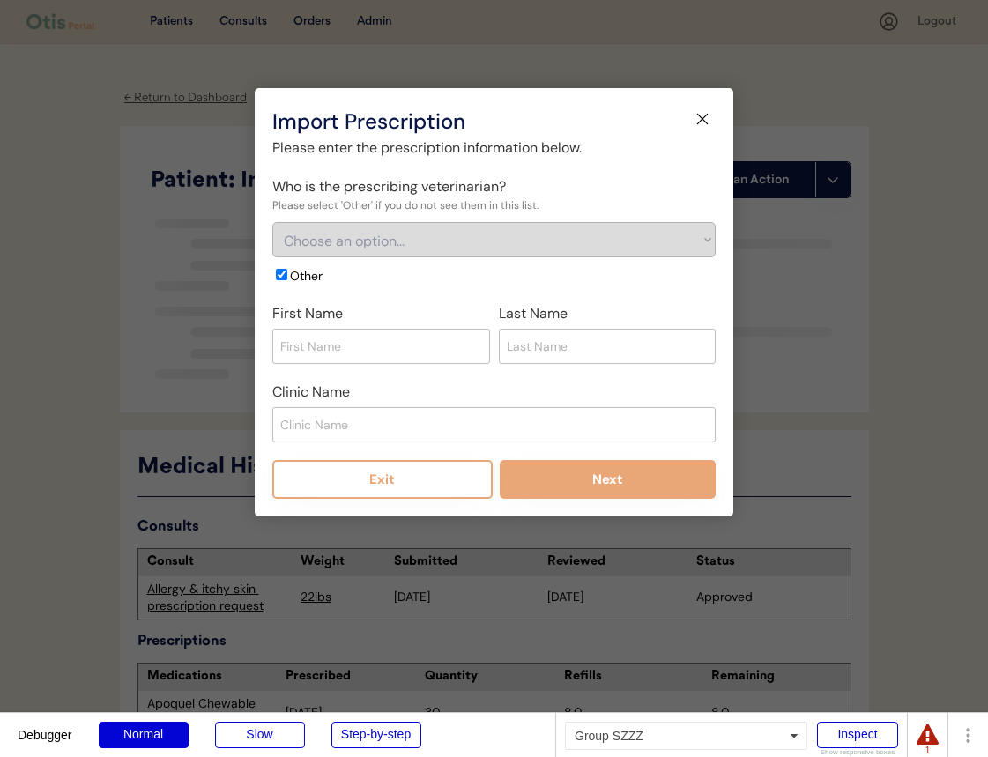
click at [318, 331] on input "input" at bounding box center [381, 346] width 218 height 35
click at [445, 357] on input "input" at bounding box center [381, 346] width 218 height 35
click at [491, 400] on div "Clinic Name" at bounding box center [493, 412] width 443 height 61
click at [489, 407] on input "input" at bounding box center [493, 424] width 443 height 35
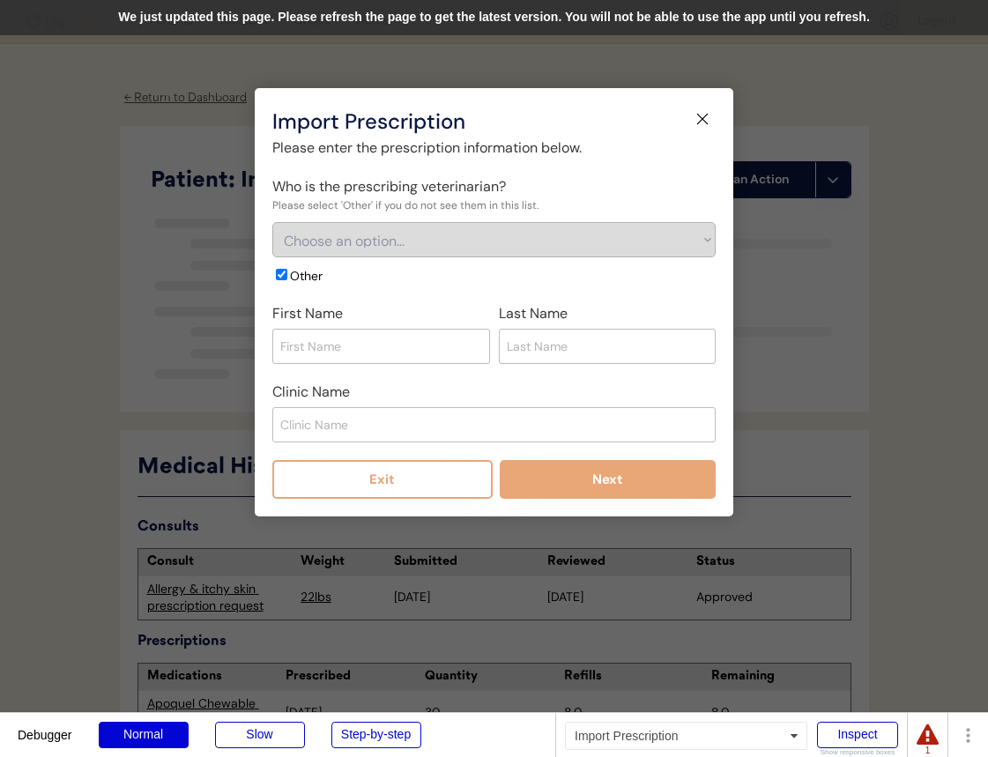
click at [639, 23] on div "We just updated this page. Please refresh the page to get the latest version. Y…" at bounding box center [494, 17] width 988 height 35
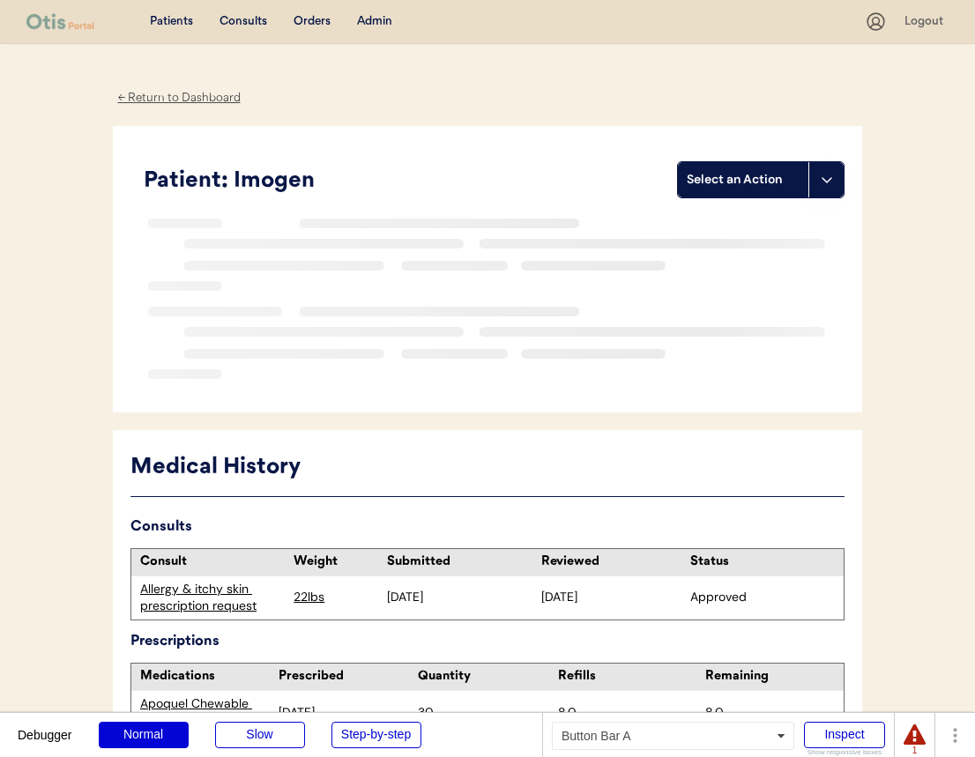
click at [804, 190] on div "Select an Action" at bounding box center [743, 179] width 130 height 35
click at [743, 252] on div "Import a prescription" at bounding box center [766, 252] width 174 height 36
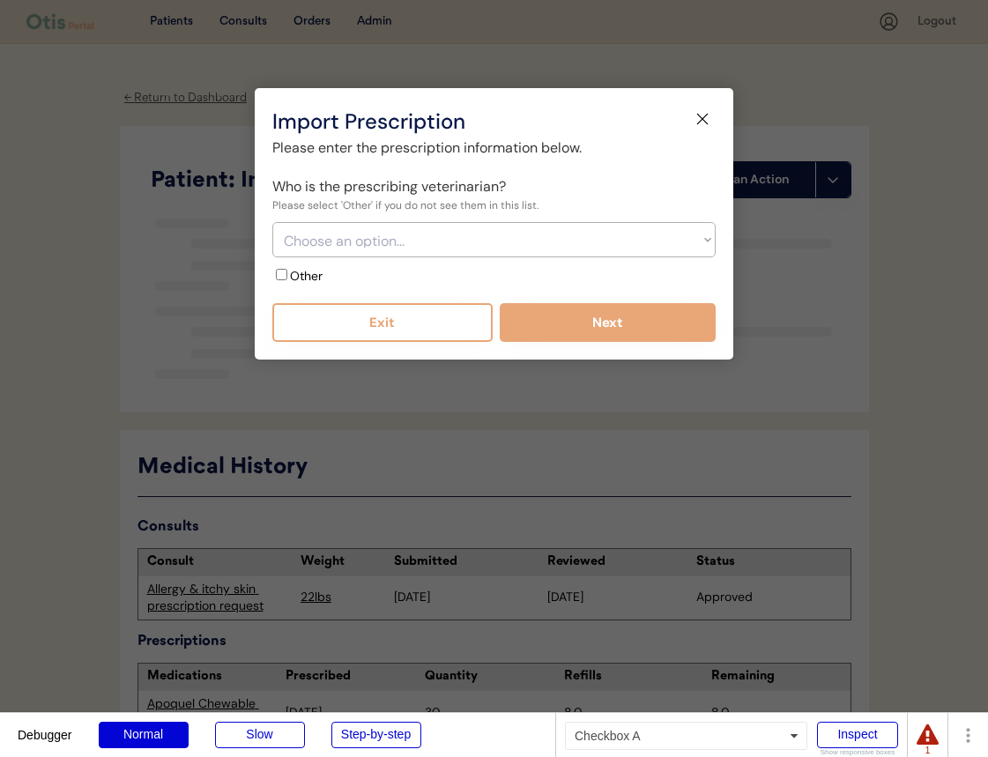
click at [299, 279] on label "Other" at bounding box center [306, 276] width 33 height 16
click at [287, 279] on input "Other" at bounding box center [281, 274] width 11 height 11
checkbox input "true"
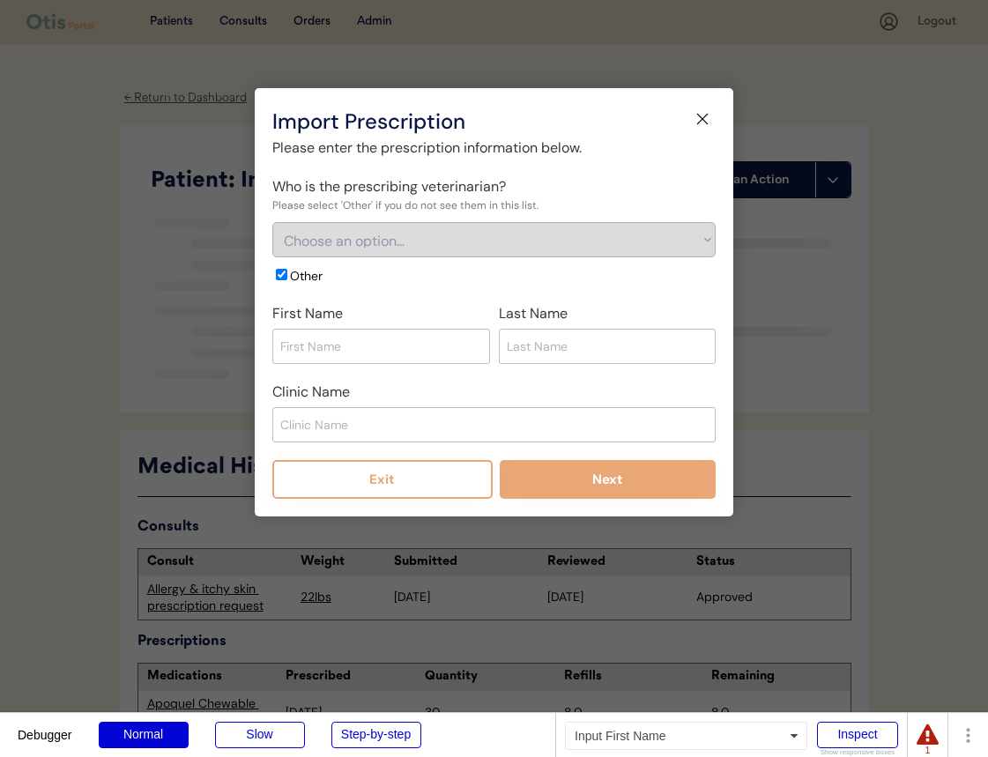
click at [393, 336] on input "input" at bounding box center [381, 346] width 218 height 35
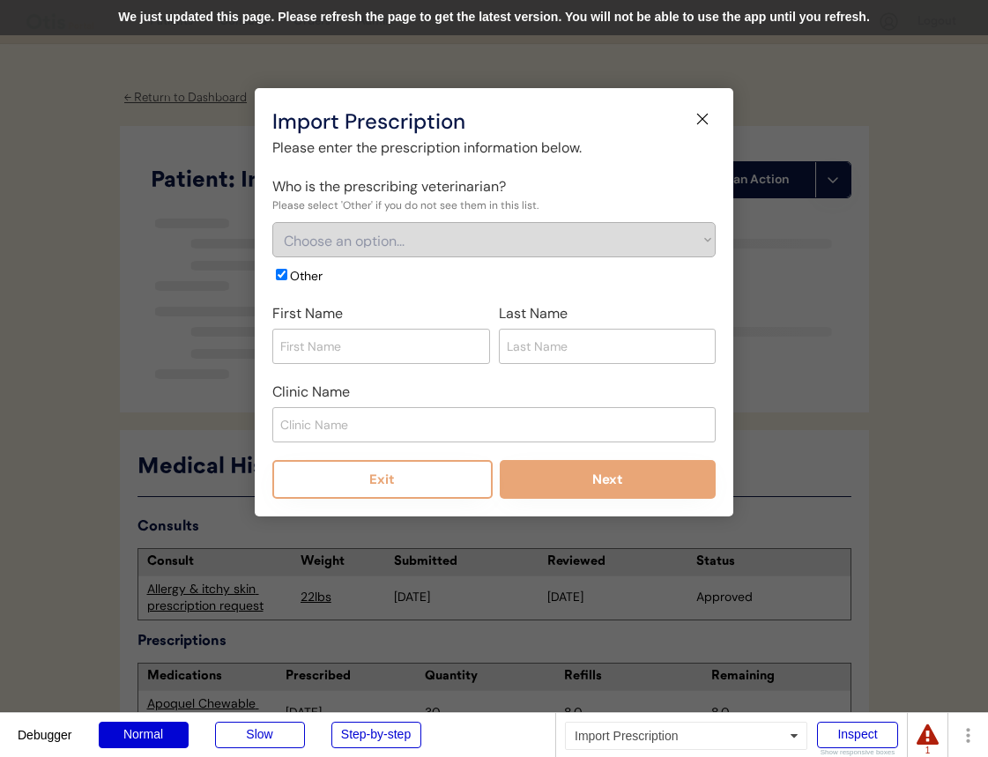
click at [481, 22] on div "We just updated this page. Please refresh the page to get the latest version. Y…" at bounding box center [494, 17] width 988 height 35
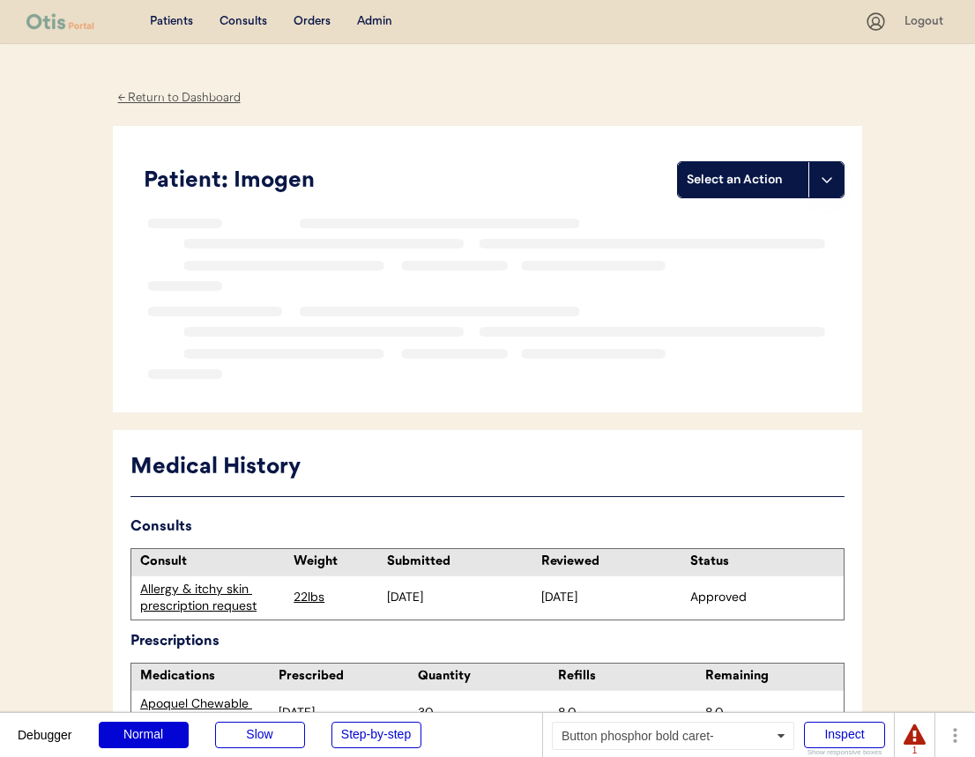
click at [828, 188] on button at bounding box center [825, 179] width 35 height 35
click at [768, 247] on div "Import a prescription" at bounding box center [766, 252] width 174 height 36
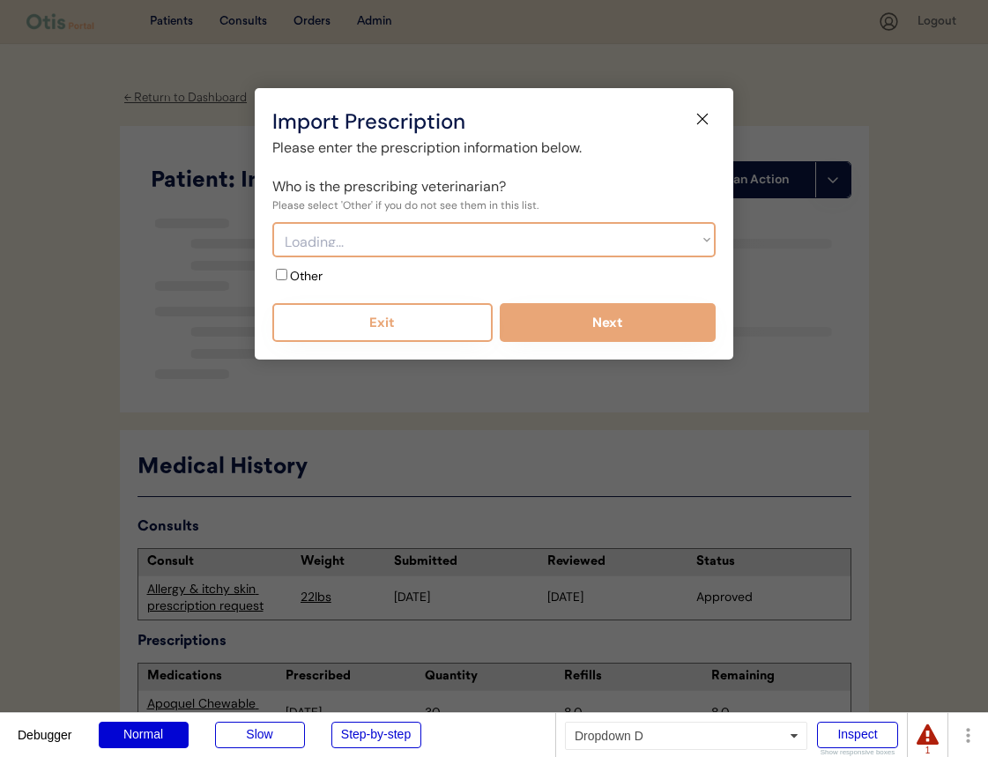
click at [457, 253] on select "Loading..." at bounding box center [493, 239] width 443 height 35
click at [326, 288] on div "Please enter the prescription information below. Who is the prescribing veterin…" at bounding box center [493, 239] width 443 height 204
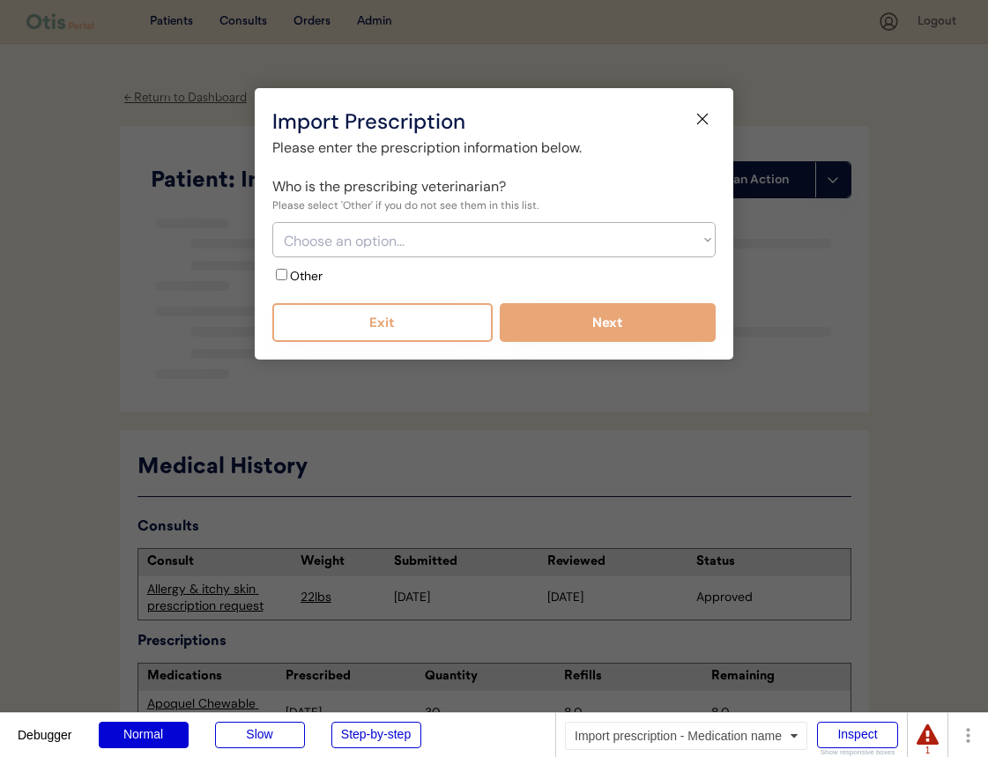
click at [305, 278] on label "Other" at bounding box center [306, 276] width 33 height 16
click at [287, 278] on input "Other" at bounding box center [281, 274] width 11 height 11
checkbox input "true"
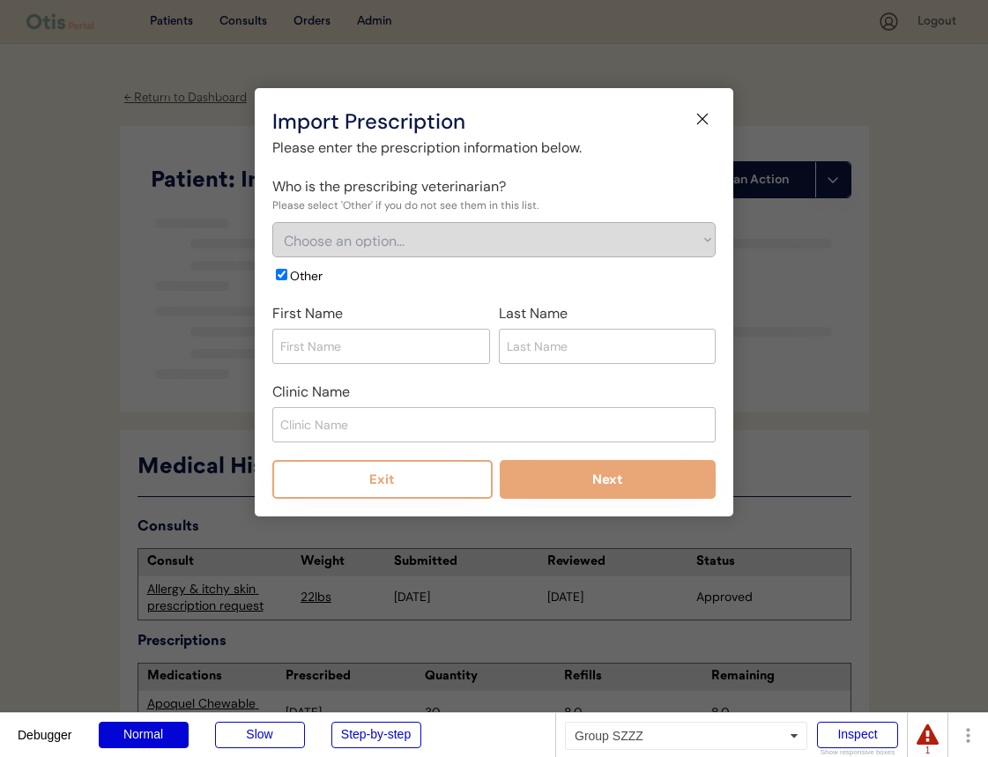
click at [337, 337] on input "input" at bounding box center [381, 346] width 218 height 35
type input "Geraldine"
type input "Fluster"
type input "b"
type input "V"
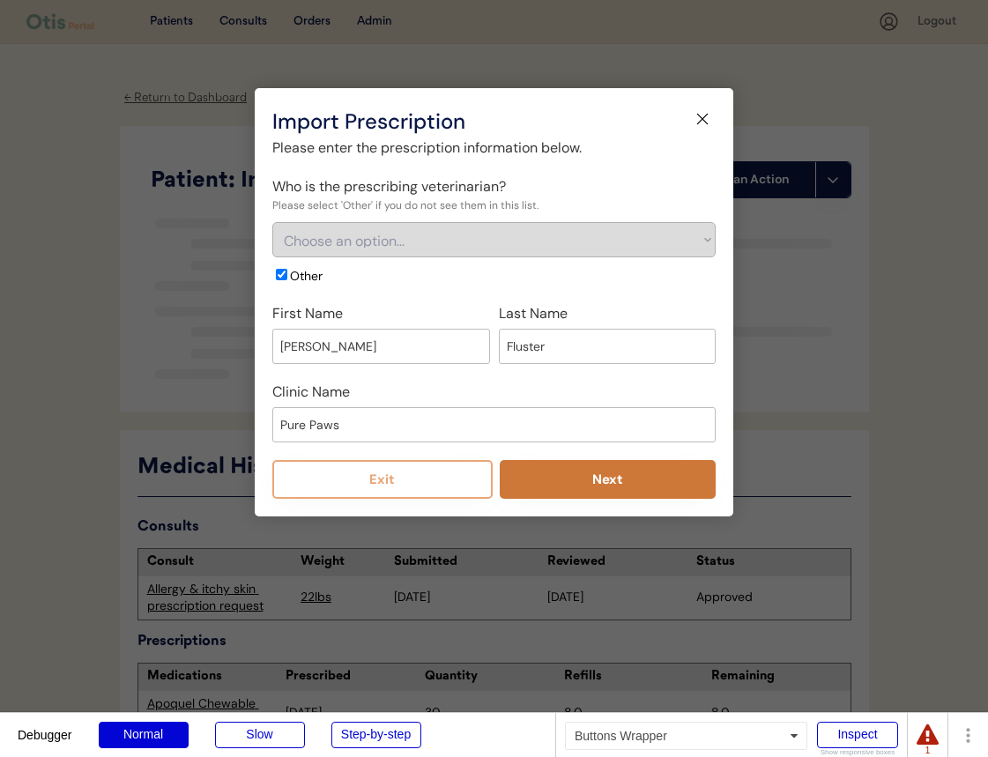
type input "Pure Paws"
click at [567, 473] on button "Next" at bounding box center [608, 479] width 217 height 39
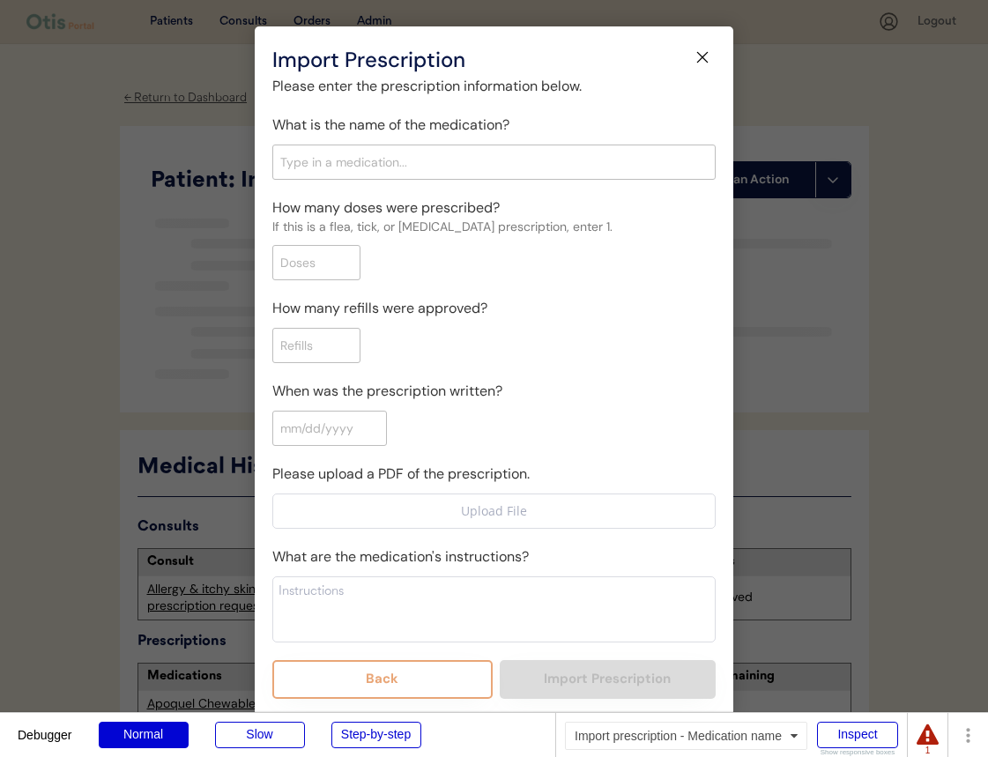
click at [560, 162] on input "text" at bounding box center [493, 162] width 443 height 35
type input "cred"
type input "credelio for Cats, 2 - 4lbs"
type input "nex"
type input "nexGard, 10.1 - 24lbs"
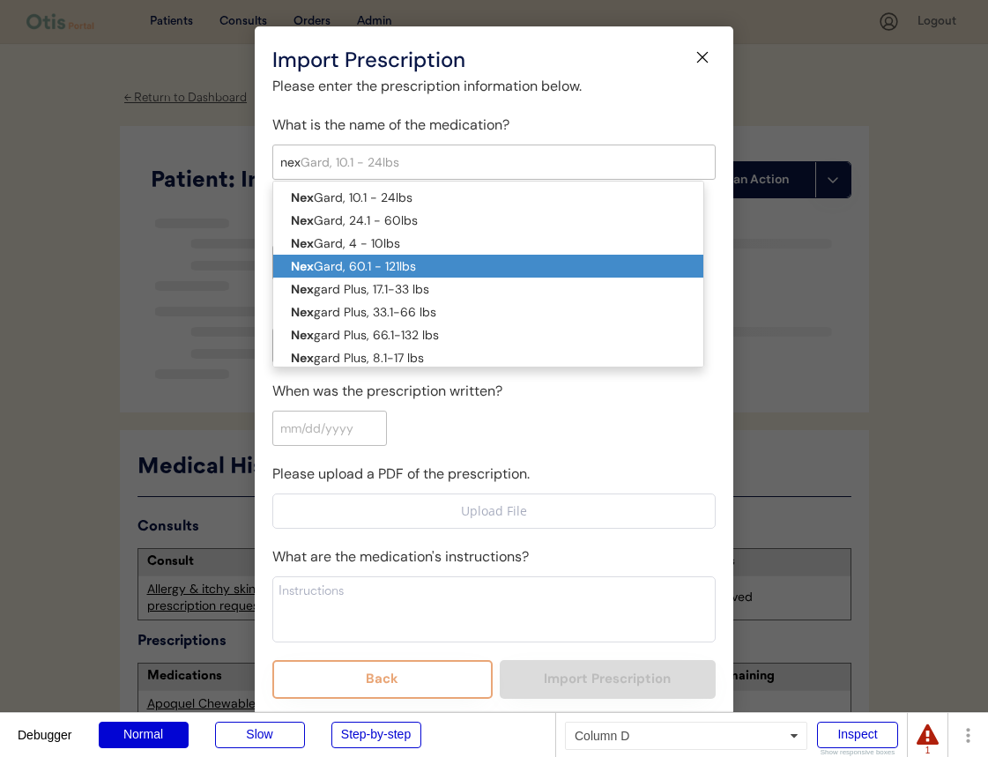
click at [508, 261] on p "Nex Gard, 60.1 - 121lbs" at bounding box center [488, 266] width 430 height 23
type input "NexGard, 60.1 - 121lbs"
type textarea "Give one chew by mouth every 30 days year round to control external parasites."
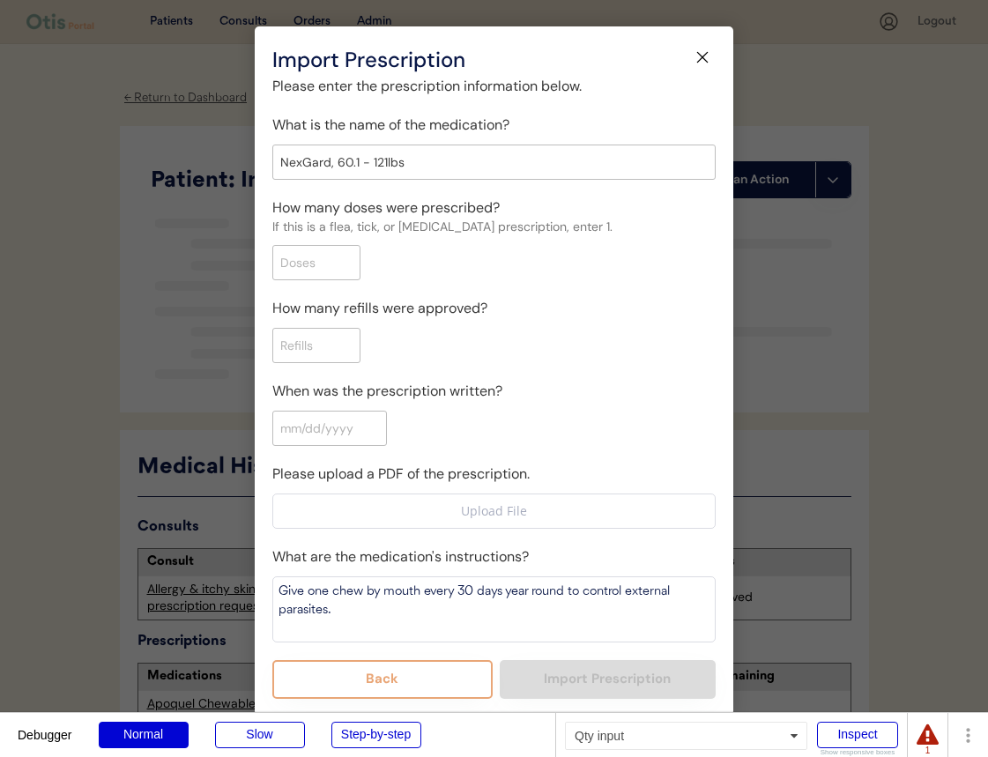
type input "NexGard, 60.1 - 121lbs"
click at [318, 264] on input "input" at bounding box center [316, 262] width 88 height 35
type input "1"
click at [333, 338] on input "input" at bounding box center [316, 345] width 88 height 35
type input "11"
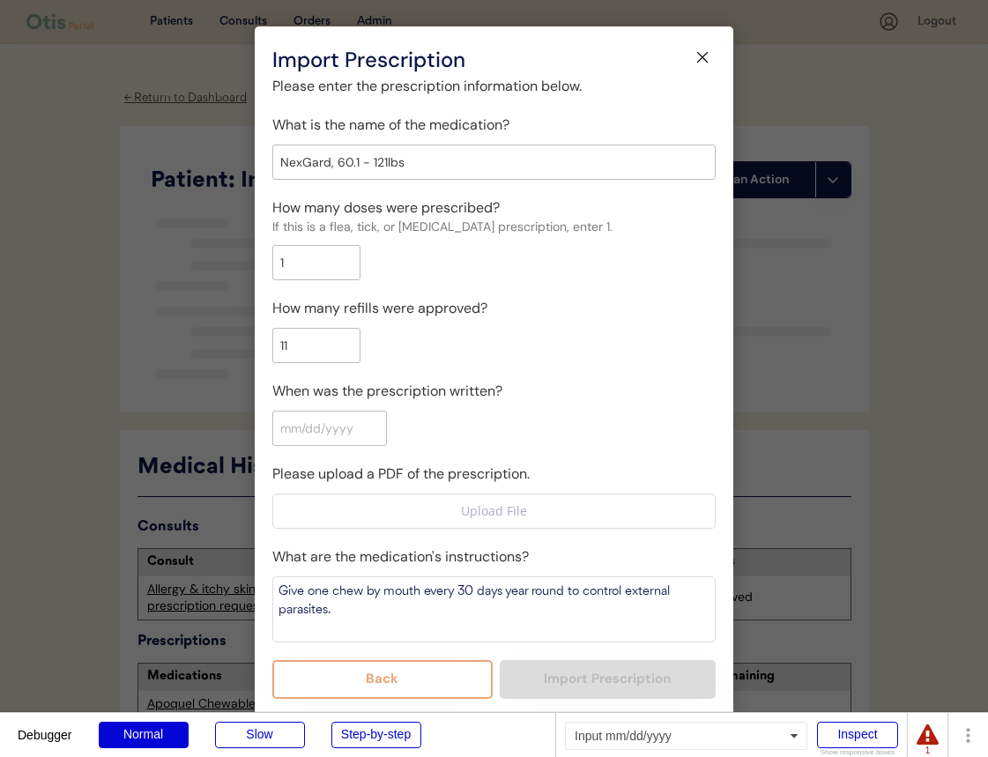
click at [350, 434] on input "input" at bounding box center [329, 428] width 115 height 35
type input "09/24/2025"
click at [506, 426] on div "When was the prescription written?" at bounding box center [493, 413] width 443 height 65
click at [509, 511] on input "file" at bounding box center [493, 509] width 441 height 33
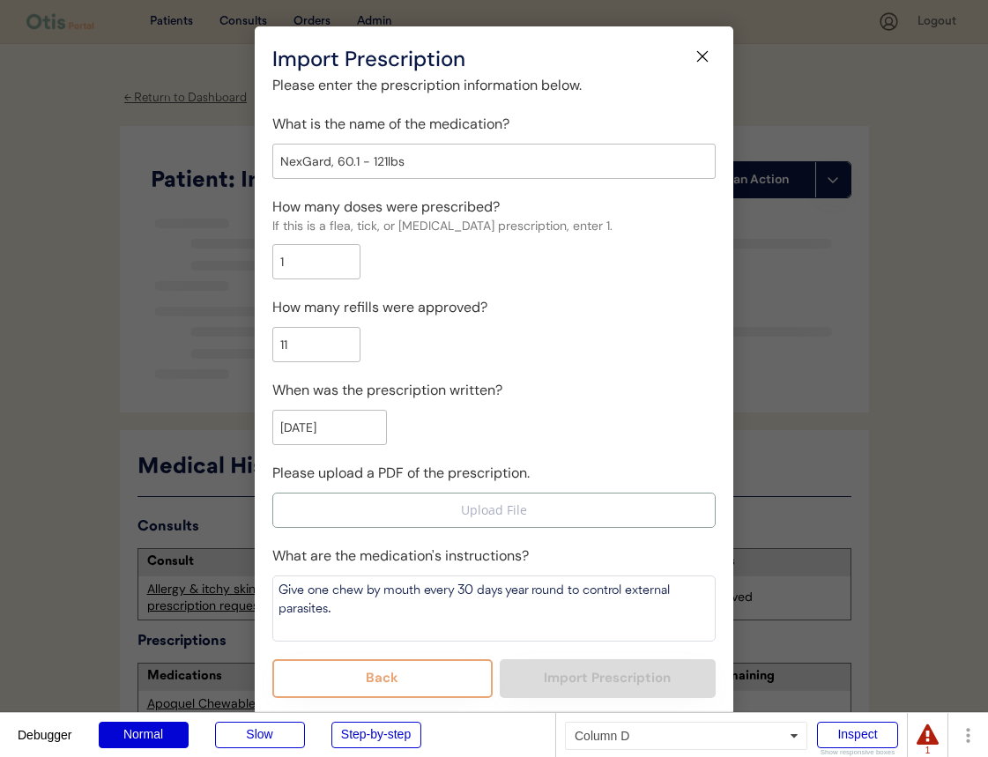
type input "C:\fakepath\Allergies Customer Interview Guide Template.pdf"
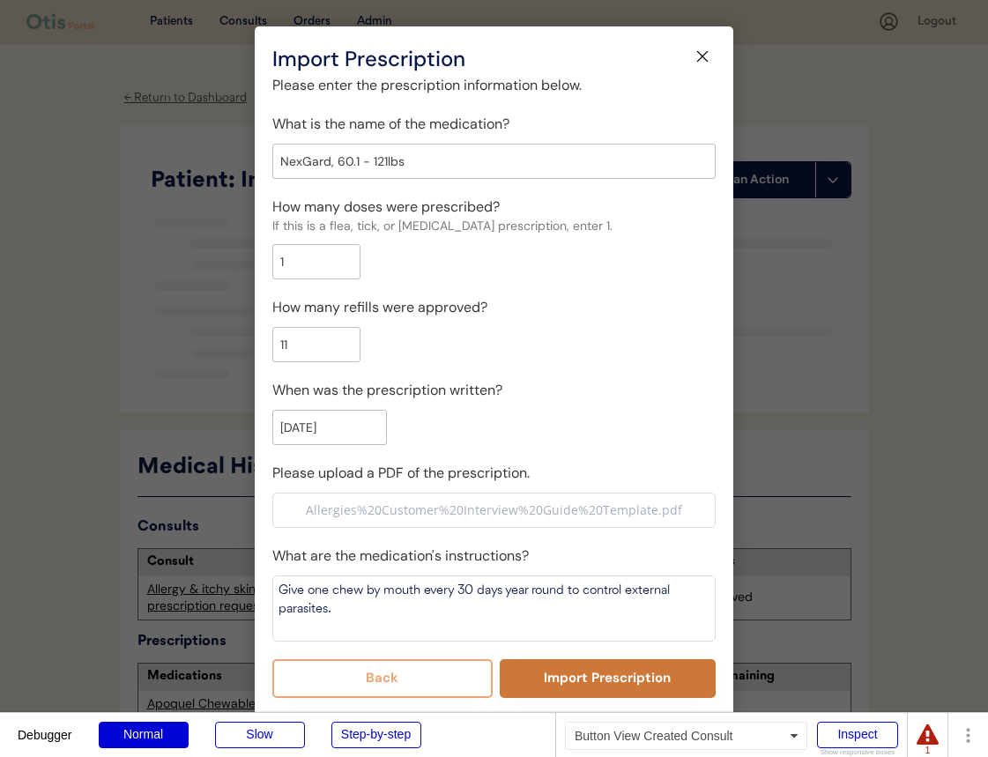
click at [540, 685] on button "Import Prescription" at bounding box center [608, 678] width 217 height 39
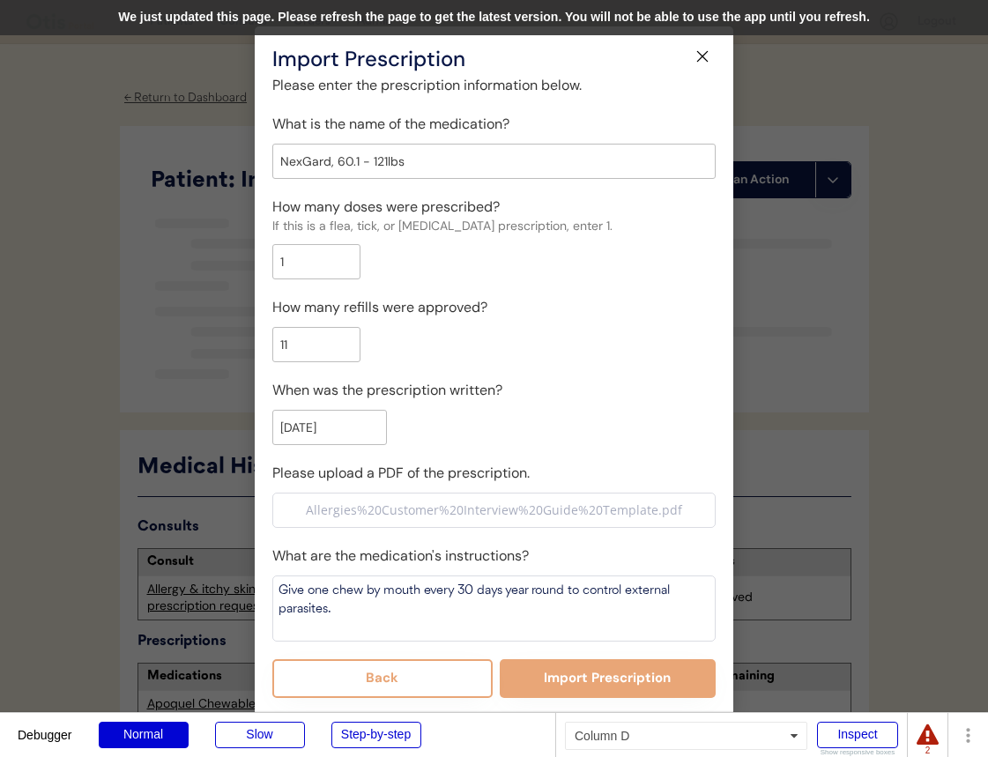
click at [543, 0] on div "We just updated this page. Please refresh the page to get the latest version. Y…" at bounding box center [494, 17] width 988 height 35
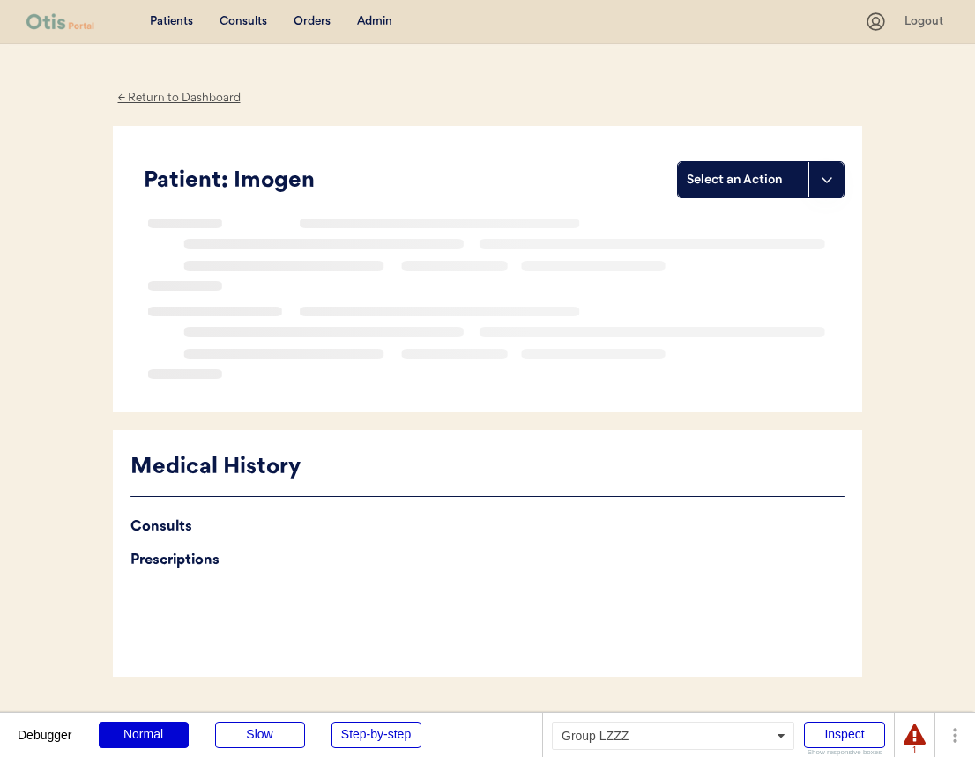
click at [820, 177] on icon at bounding box center [826, 180] width 14 height 14
click at [760, 261] on div "Import a prescription" at bounding box center [766, 252] width 174 height 36
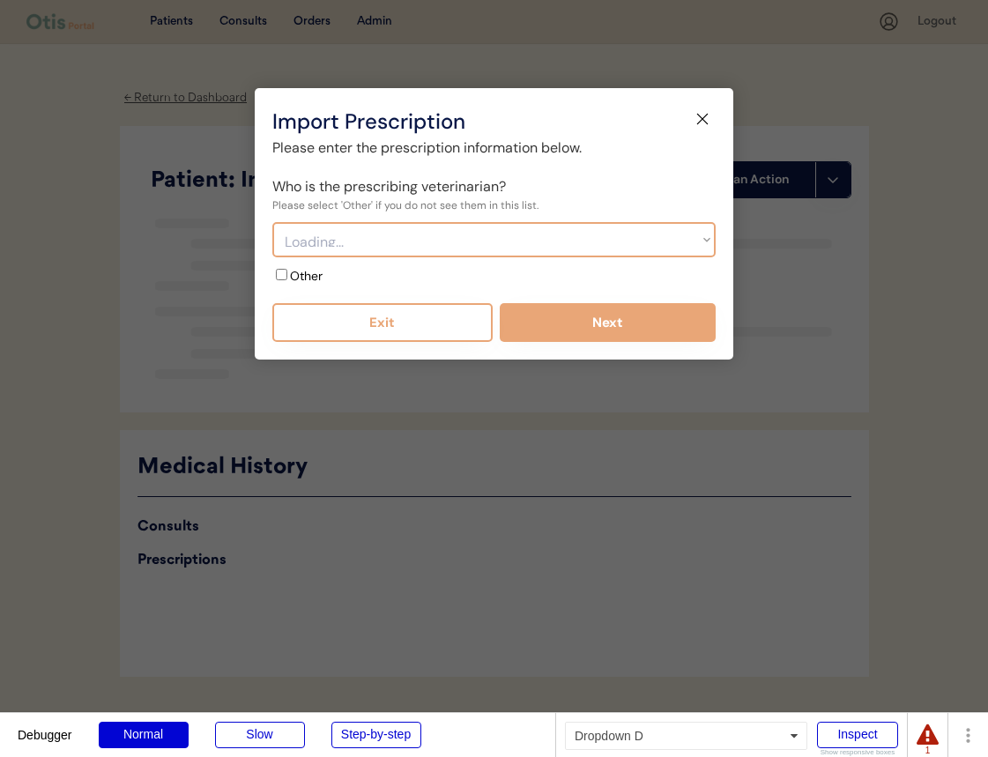
click at [434, 230] on select "Loading..." at bounding box center [493, 239] width 443 height 35
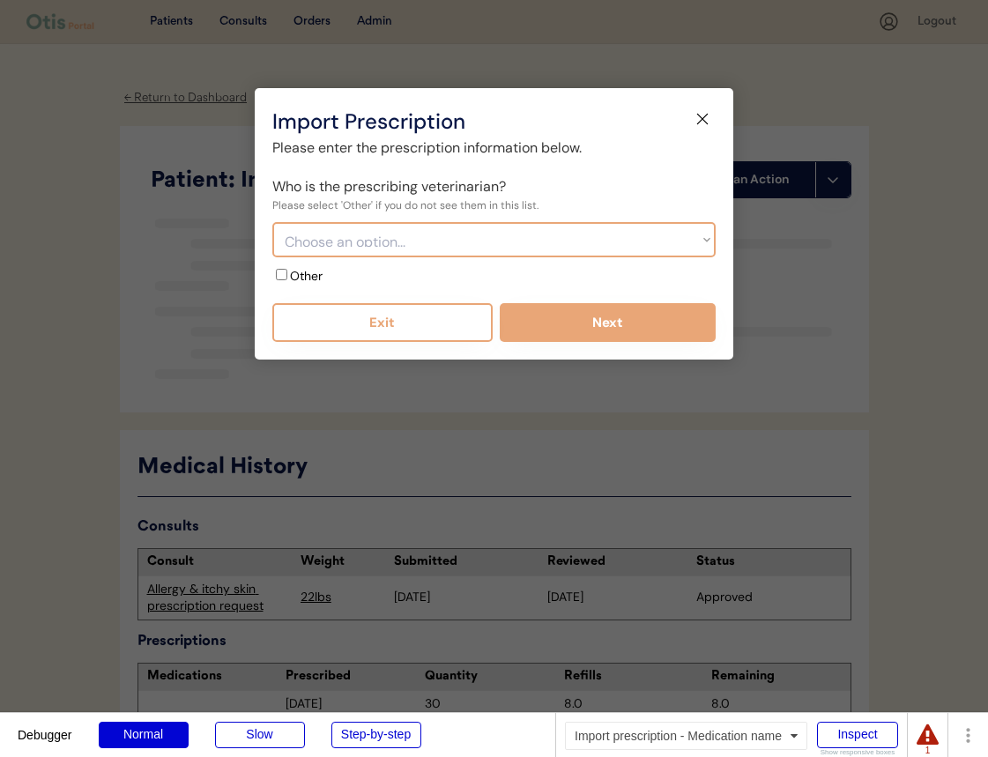
click at [393, 278] on div "Other" at bounding box center [351, 275] width 159 height 19
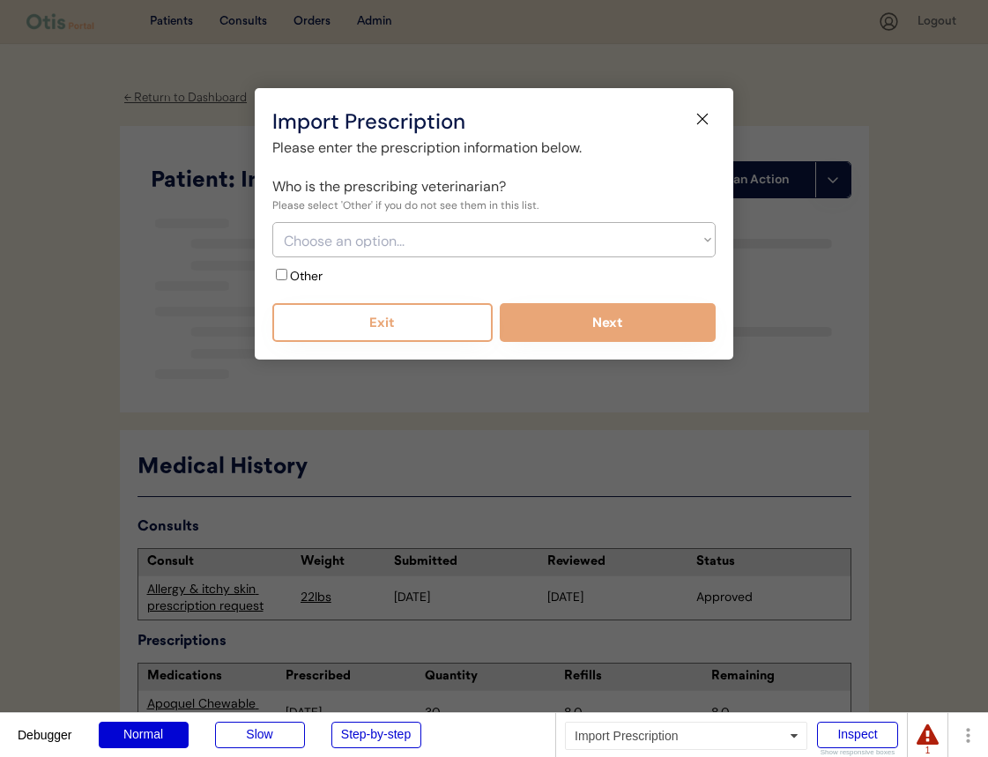
click at [296, 272] on label "Other" at bounding box center [306, 276] width 33 height 16
click at [287, 272] on input "Other" at bounding box center [281, 274] width 11 height 11
checkbox input "true"
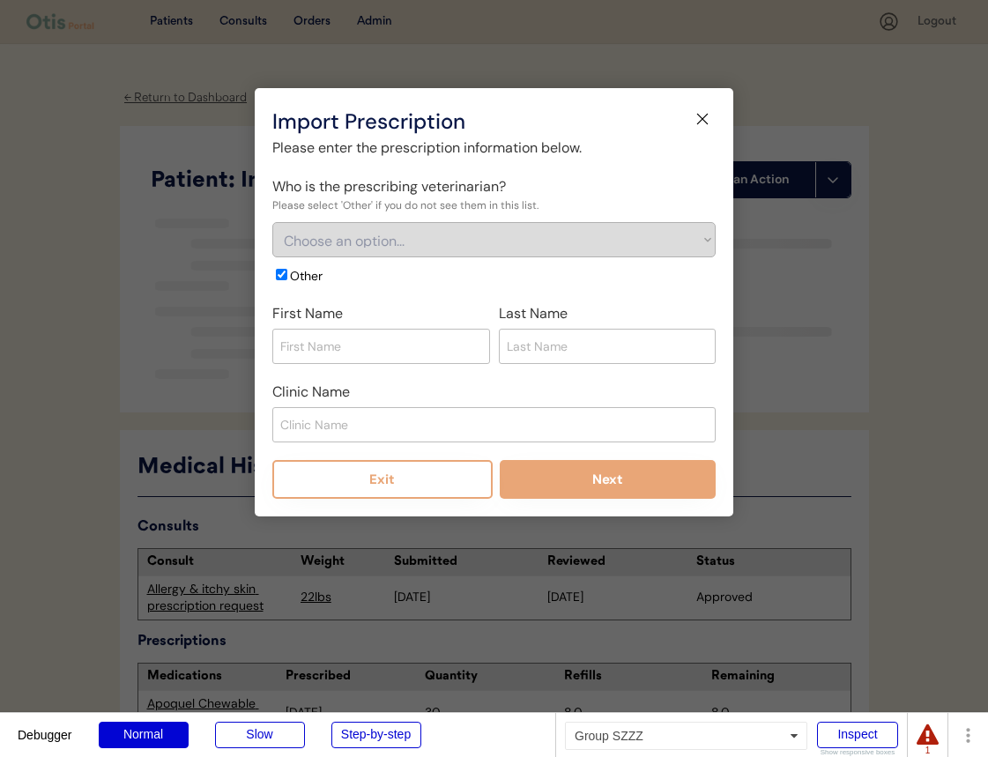
click at [355, 335] on input "input" at bounding box center [381, 346] width 218 height 35
type input "[PERSON_NAME]"
type input "Bingo"
click at [333, 412] on input "input" at bounding box center [493, 424] width 443 height 35
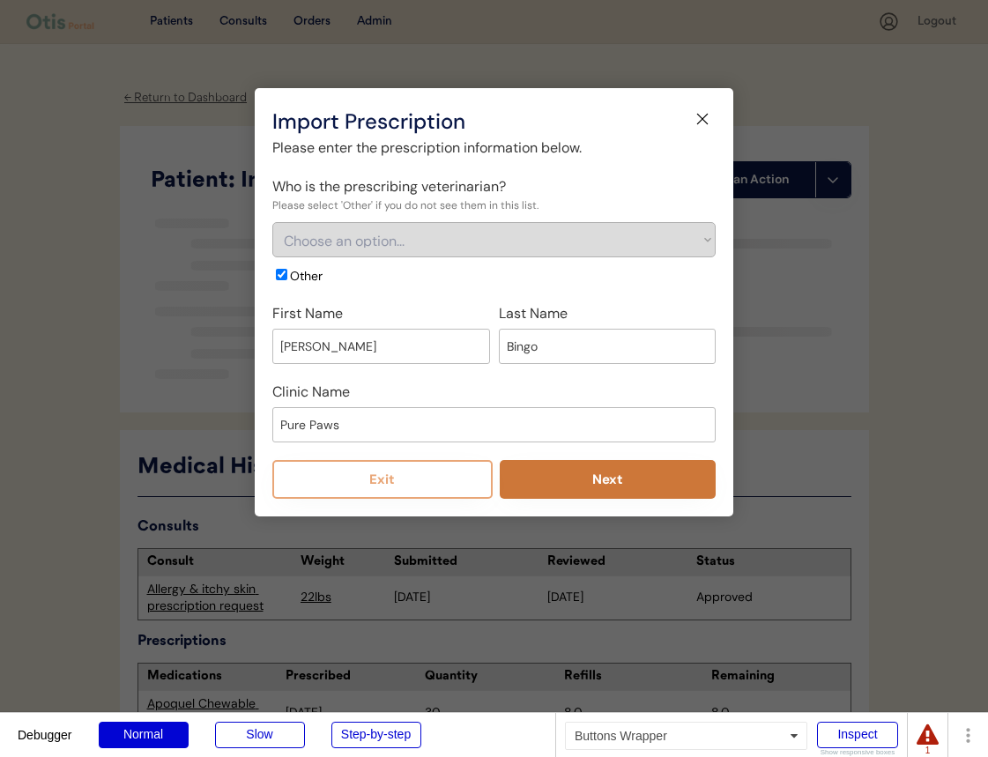
type input "Pure Paws"
click at [564, 478] on button "Next" at bounding box center [608, 479] width 217 height 39
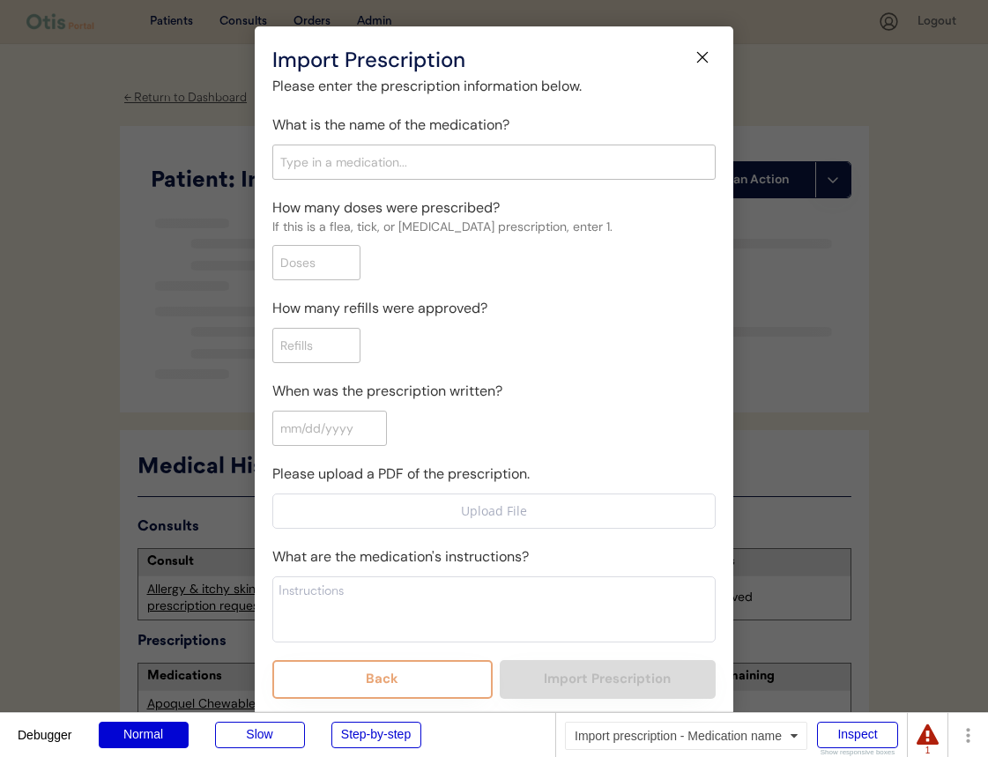
click at [393, 176] on input "text" at bounding box center [493, 162] width 443 height 35
type input "nexgar"
type input "nexgard, 10.1 - 24lbs"
type input "nexgard"
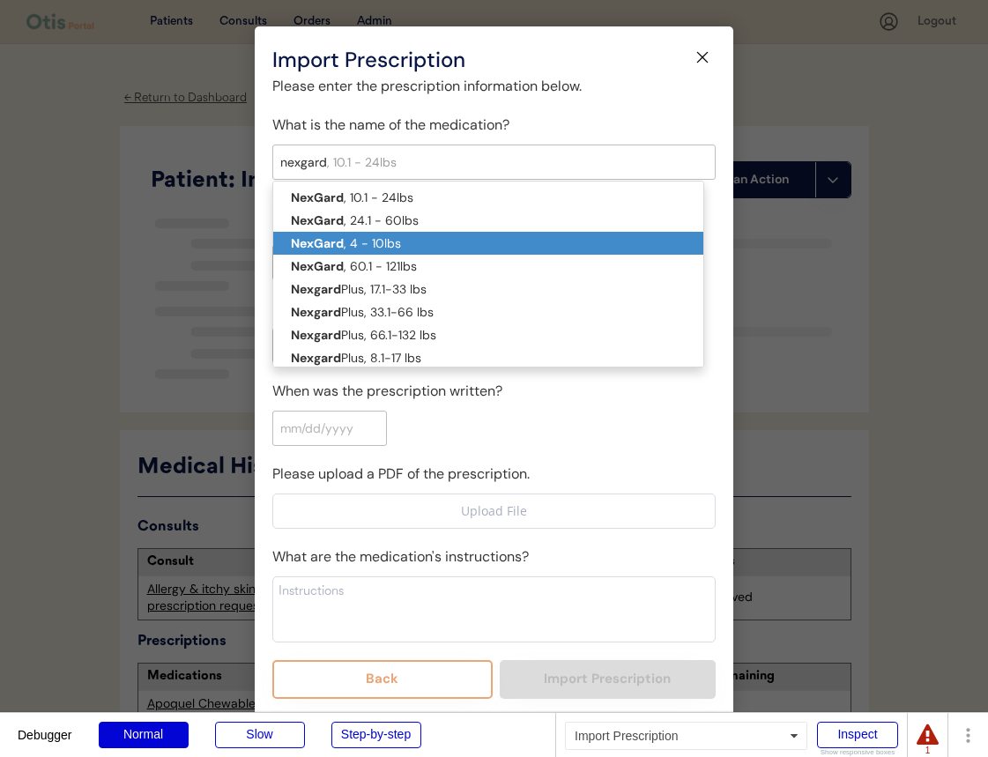
click at [405, 243] on p "NexGard , 4 - 10lbs" at bounding box center [488, 243] width 430 height 23
type input "NexGard, 4 - 10lbs"
type textarea "Give one chew by mouth every 30 days year round to control external parasites."
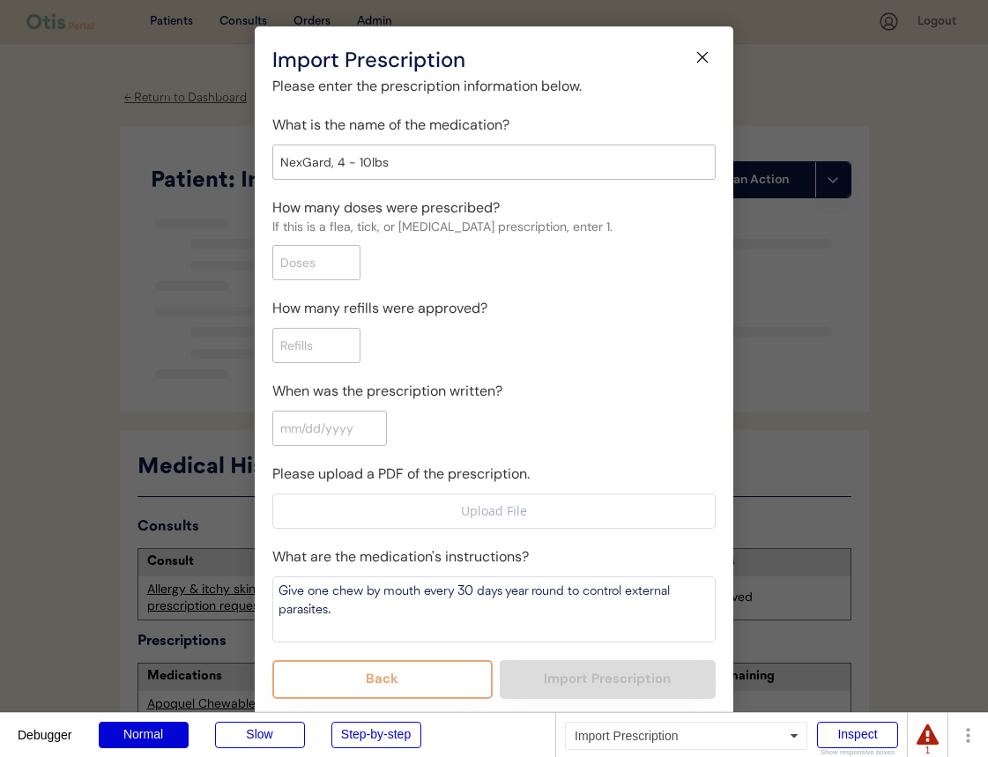
type input "NexGard, 4 - 10lbs"
click at [343, 262] on input "input" at bounding box center [316, 262] width 88 height 35
type input "1"
click at [345, 334] on input "input" at bounding box center [316, 345] width 88 height 35
type input "11"
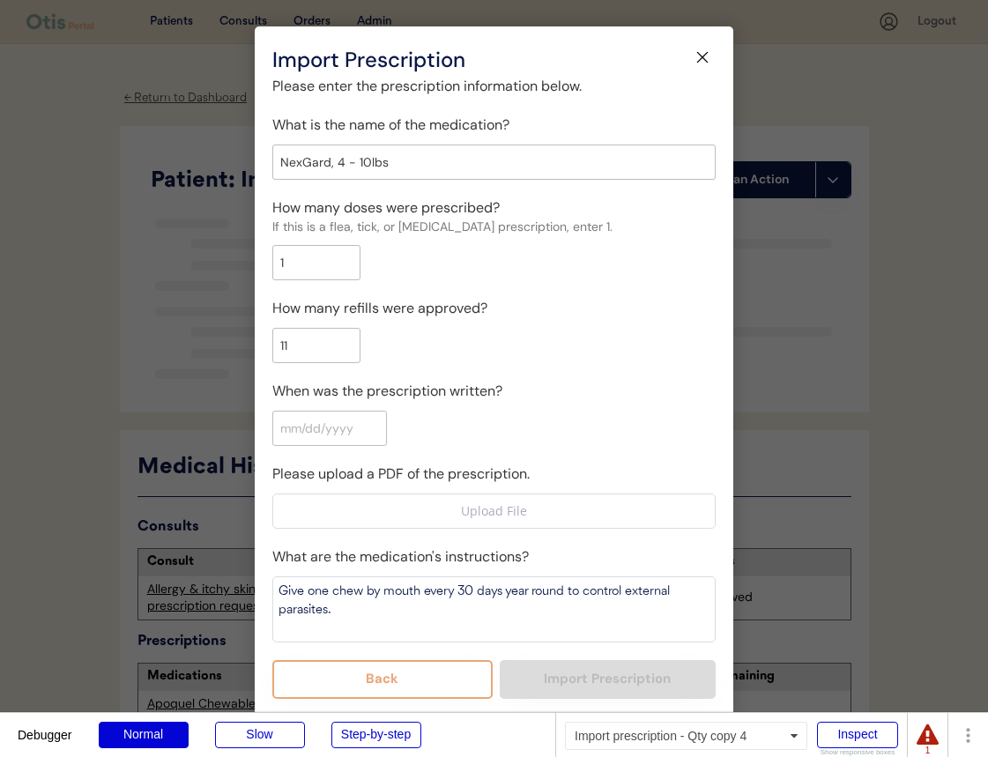
click at [332, 436] on input "input" at bounding box center [329, 428] width 115 height 35
type input "09/22/2022"
click at [477, 435] on div "When was the prescription written?" at bounding box center [493, 413] width 443 height 65
click at [501, 511] on input "file" at bounding box center [493, 510] width 441 height 33
type input "C:\fakepath\Allergies Customer Interview Guide Template.pdf"
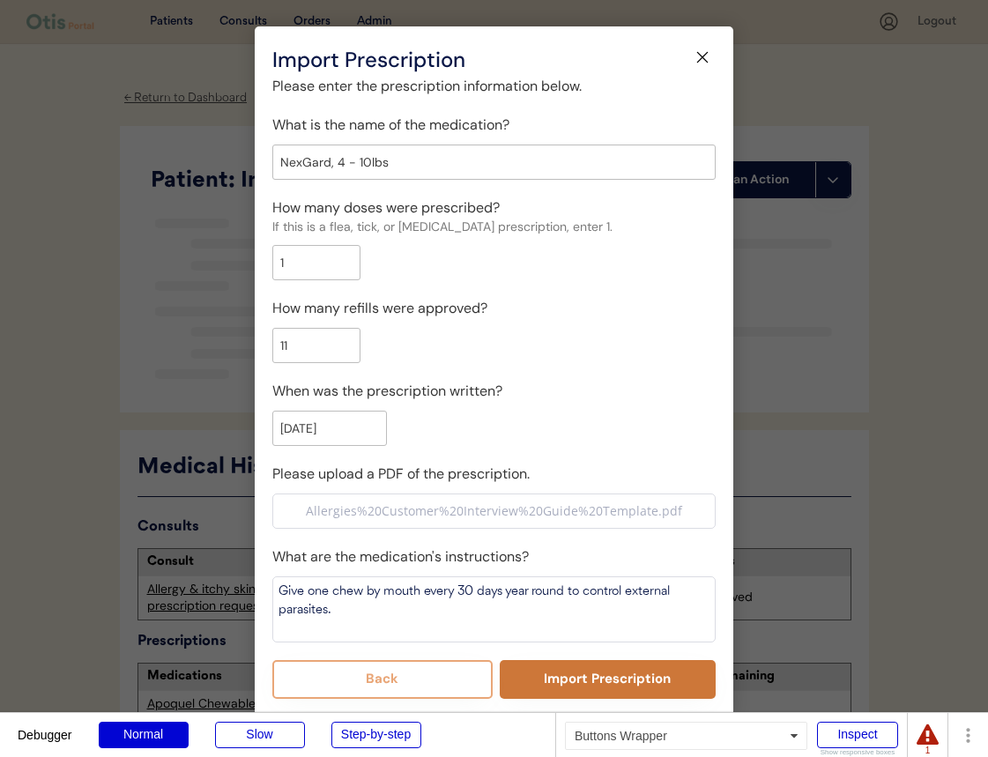
click at [533, 664] on button "Import Prescription" at bounding box center [608, 679] width 217 height 39
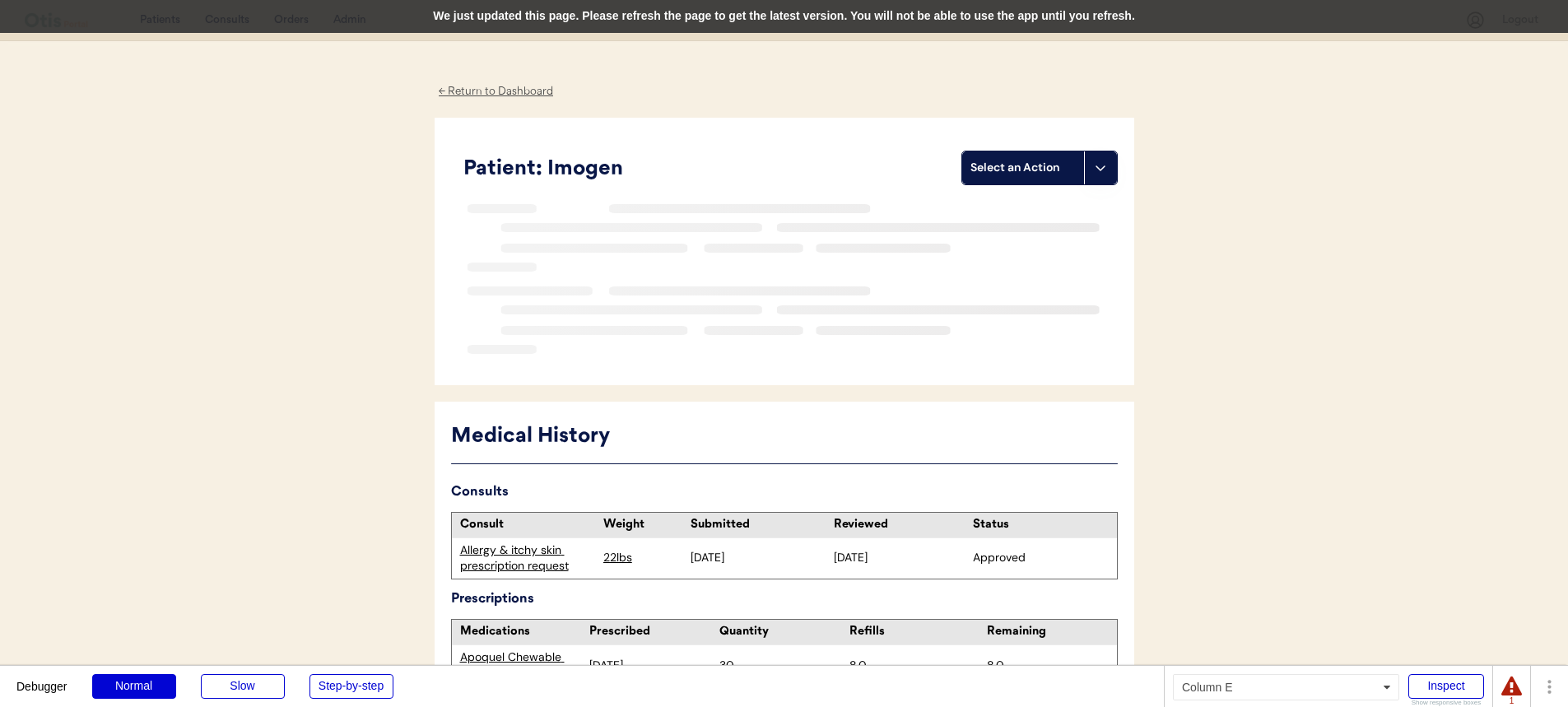
click at [449, 29] on div "We just updated this page. Please refresh the page to get the latest version. Y…" at bounding box center [784, 16] width 1568 height 33
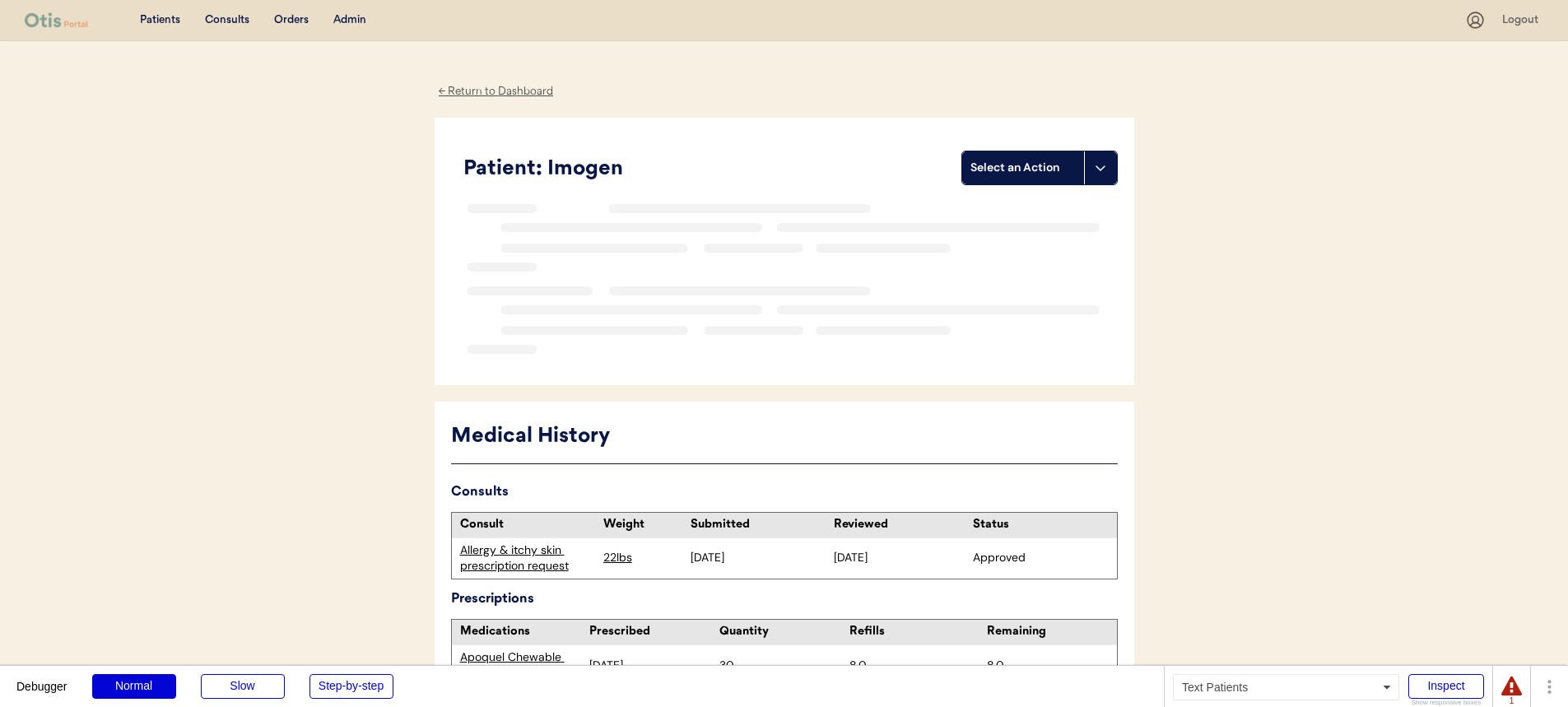
click at [171, 19] on div "Patients" at bounding box center [160, 21] width 40 height 17
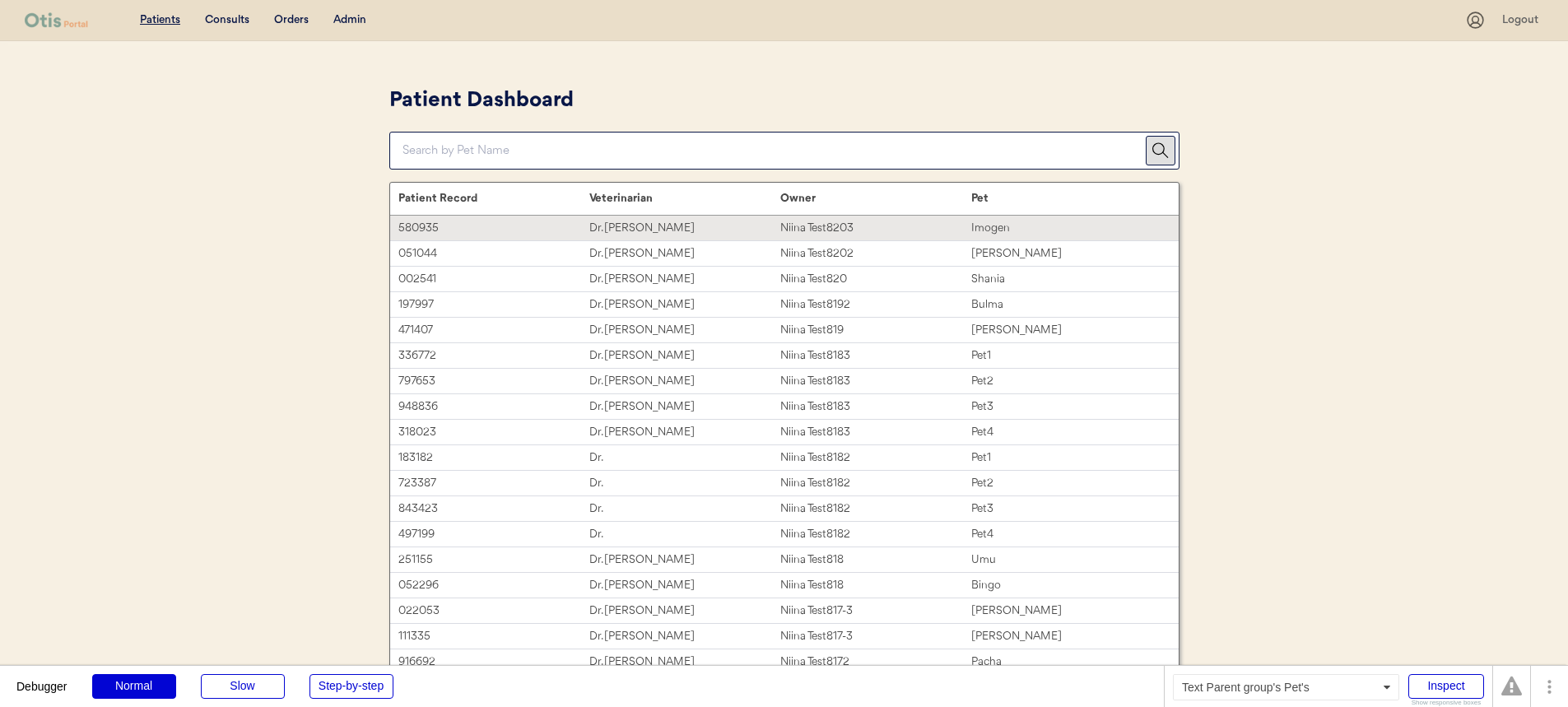
click at [798, 225] on div "Niina Test8203" at bounding box center [875, 228] width 191 height 19
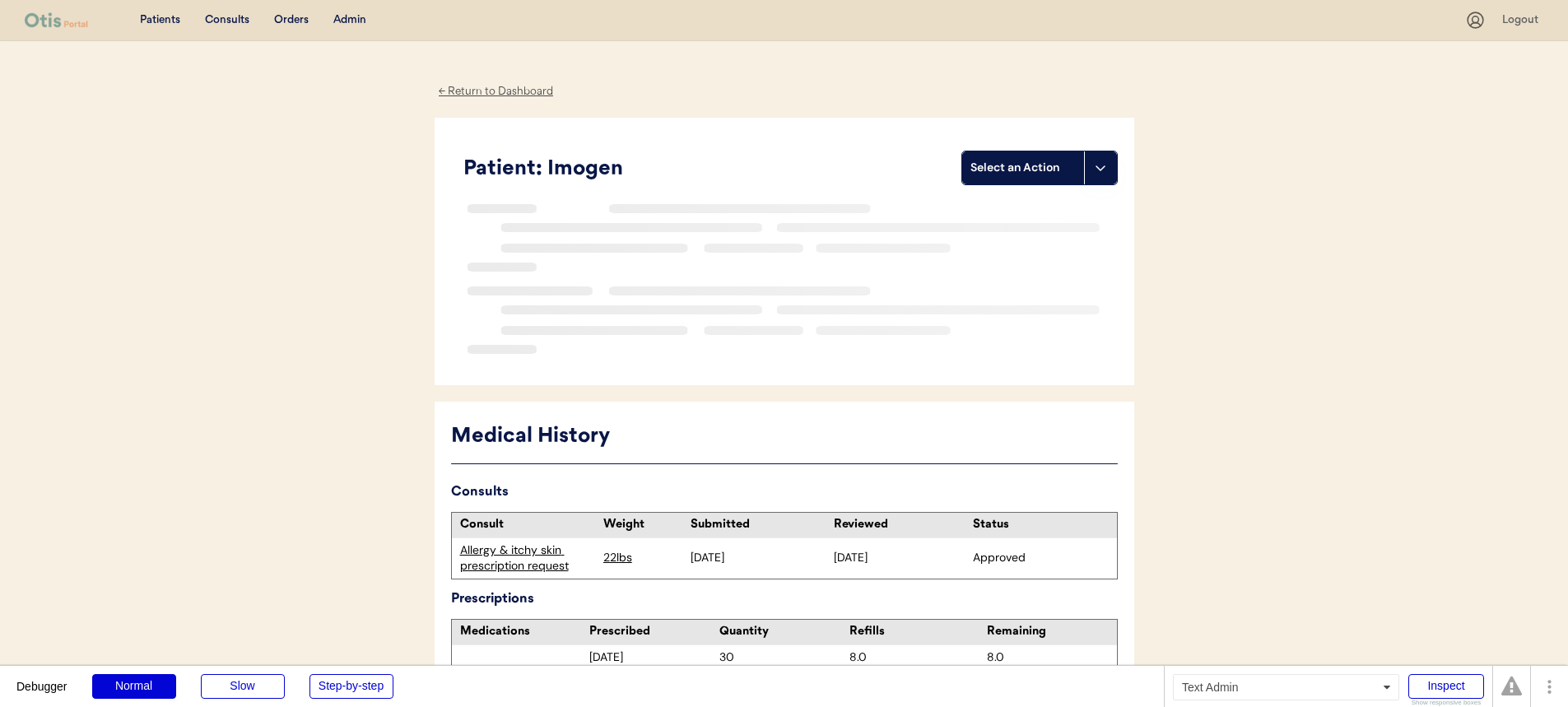
click at [357, 21] on div "Admin" at bounding box center [349, 21] width 33 height 17
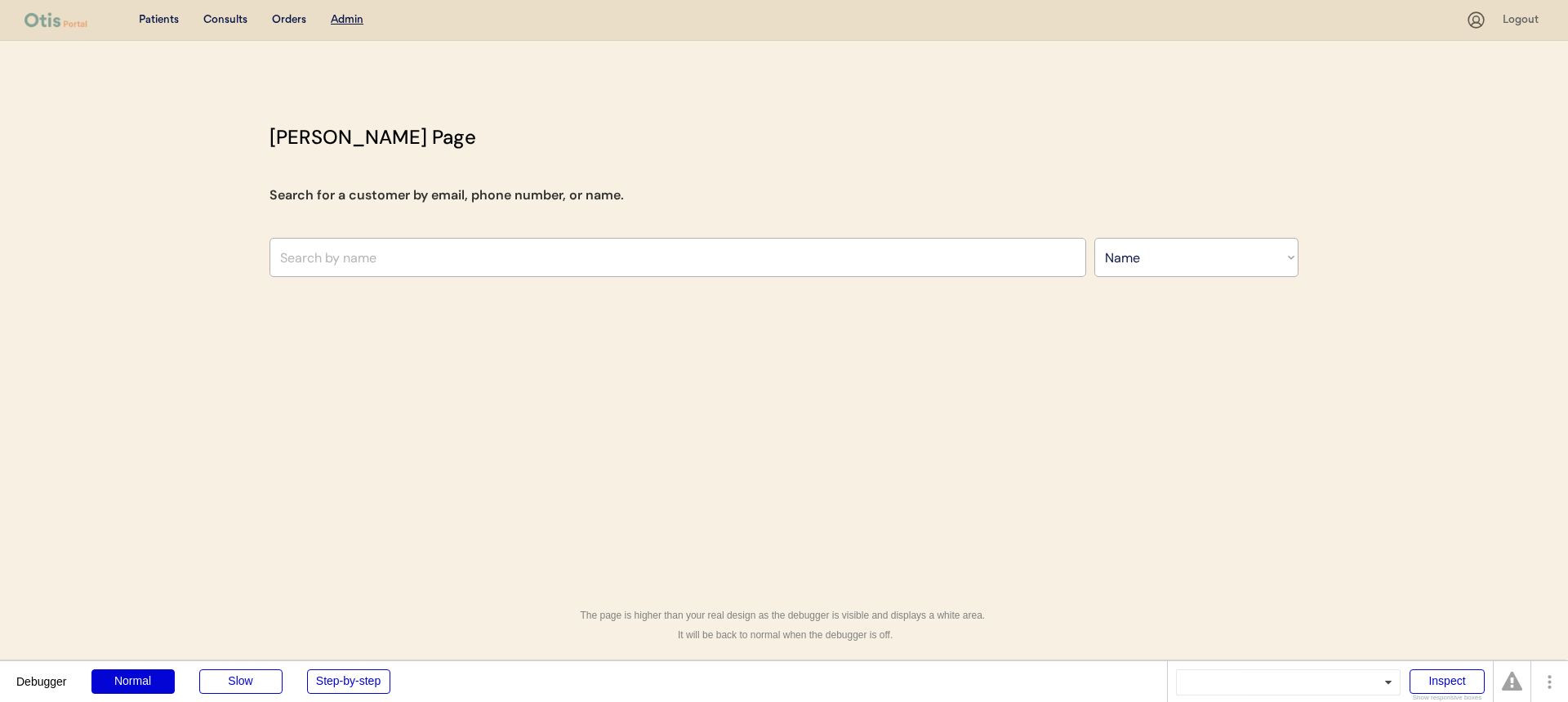
select select ""Name""
click at [398, 250] on input "text" at bounding box center [677, 257] width 816 height 39
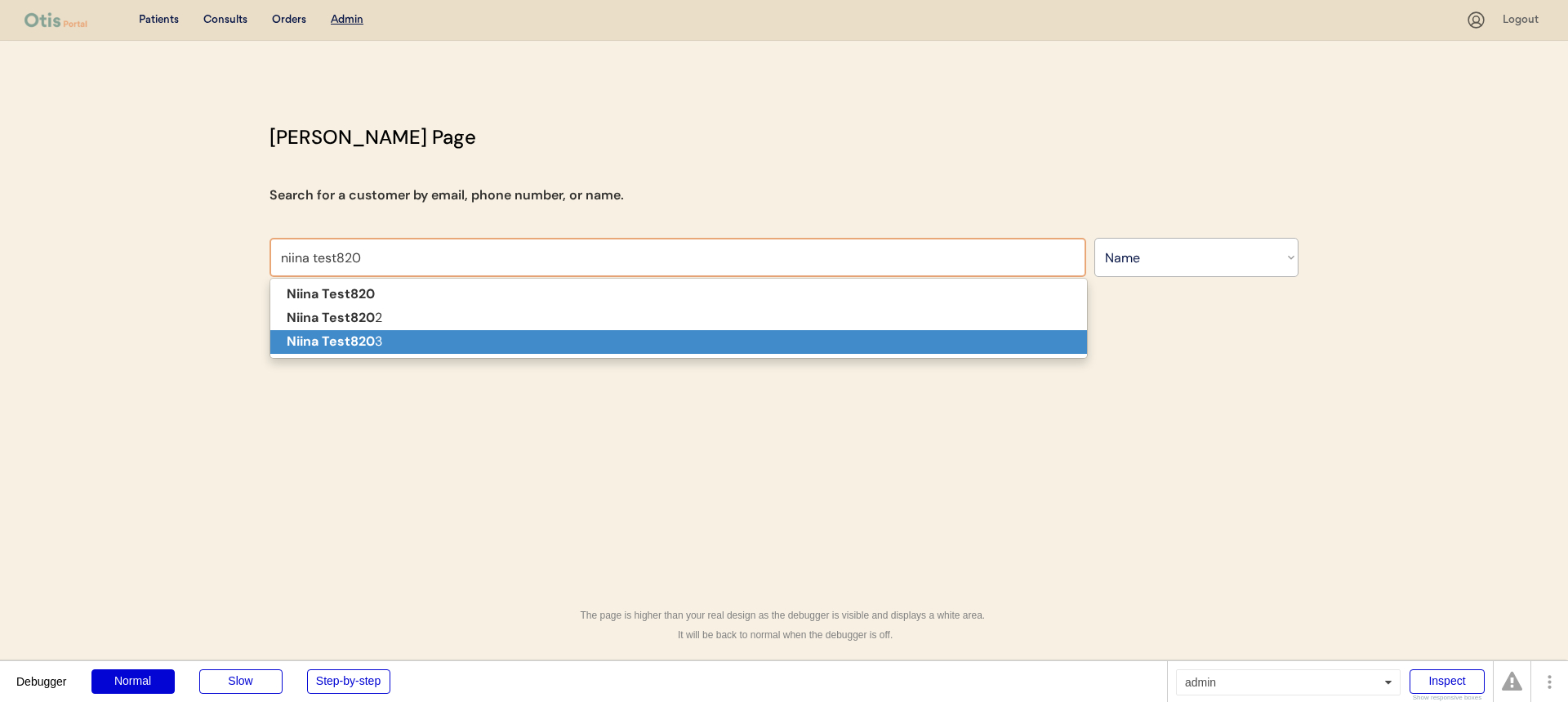
click at [520, 336] on p "Niina Test820 3" at bounding box center [678, 342] width 816 height 24
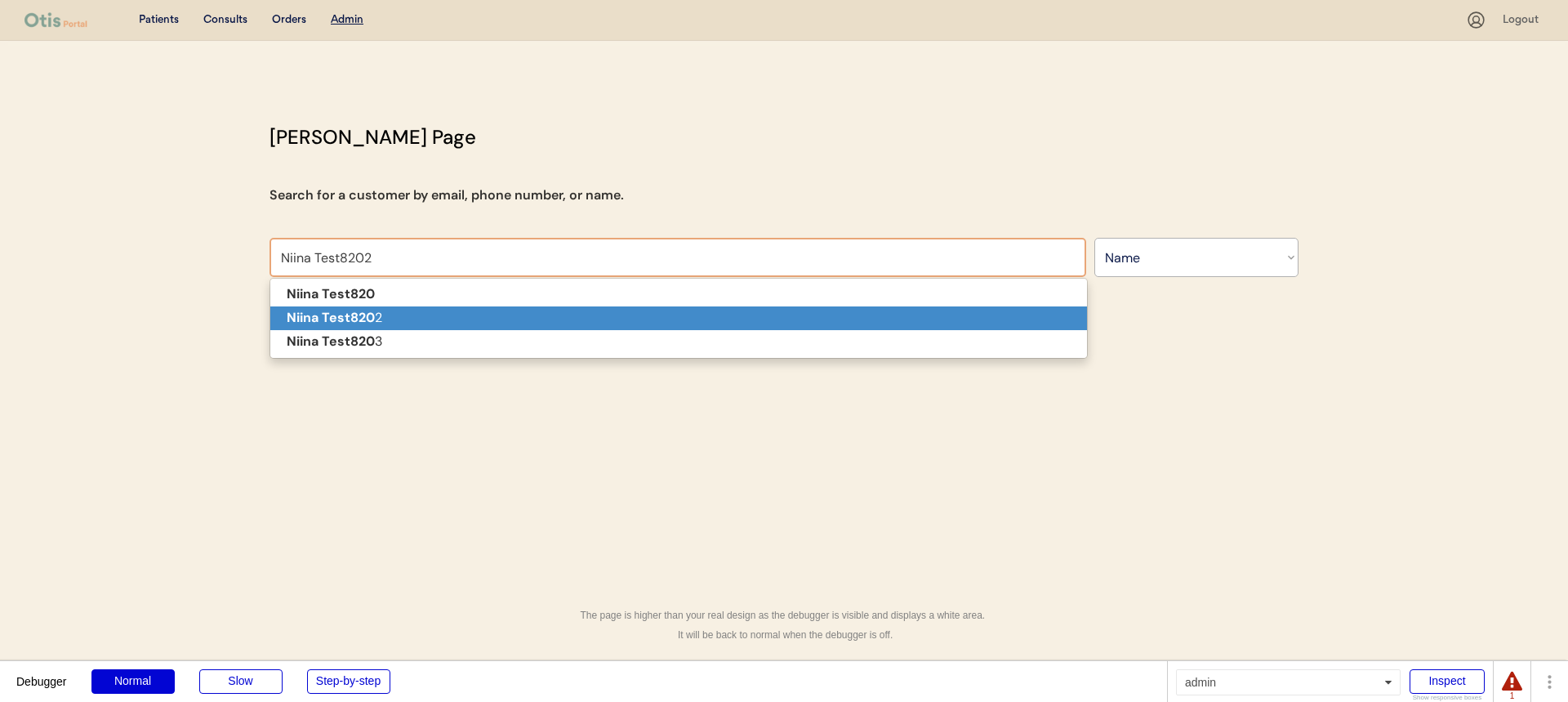
type input "Niina Test8202"
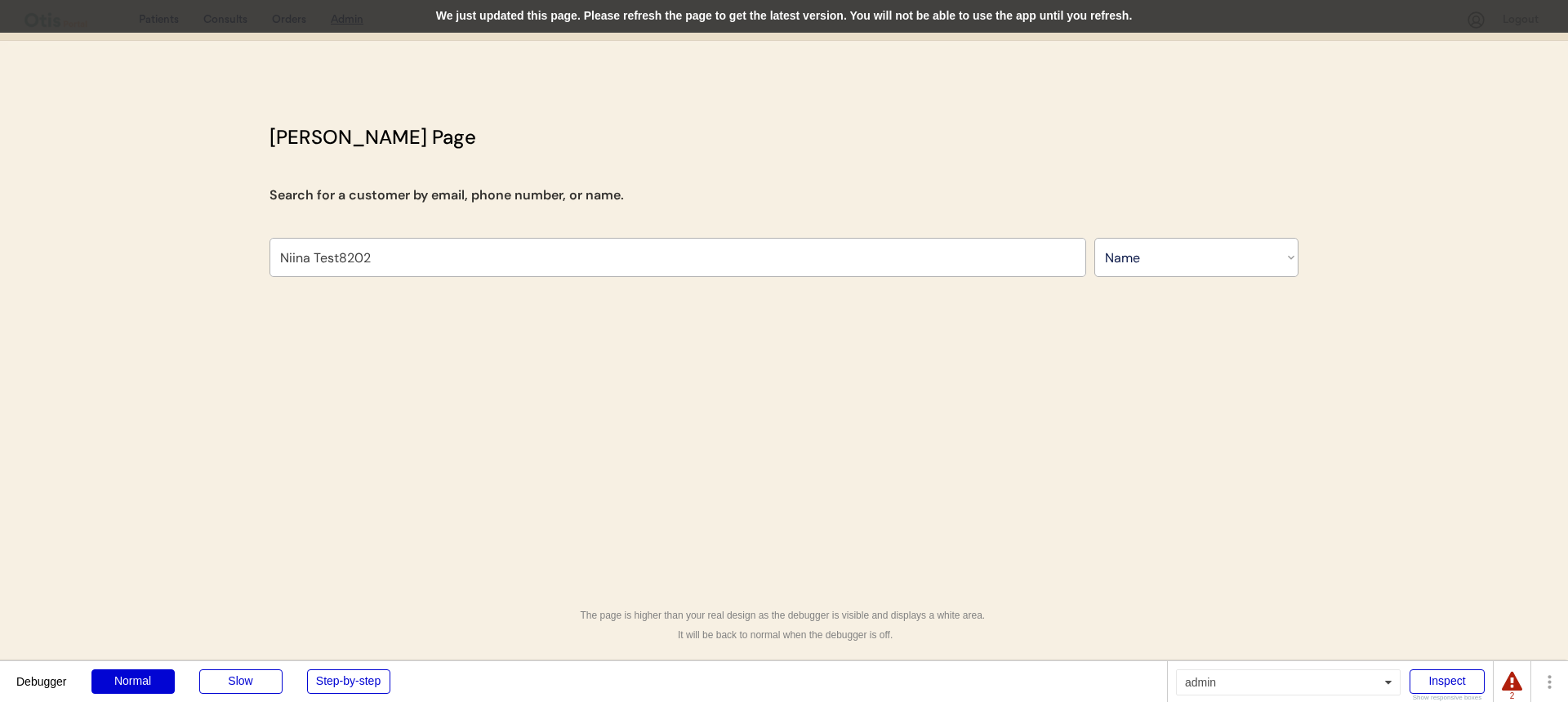
click at [423, 10] on div "We just updated this page. Please refresh the page to get the latest version. Y…" at bounding box center [784, 16] width 1568 height 32
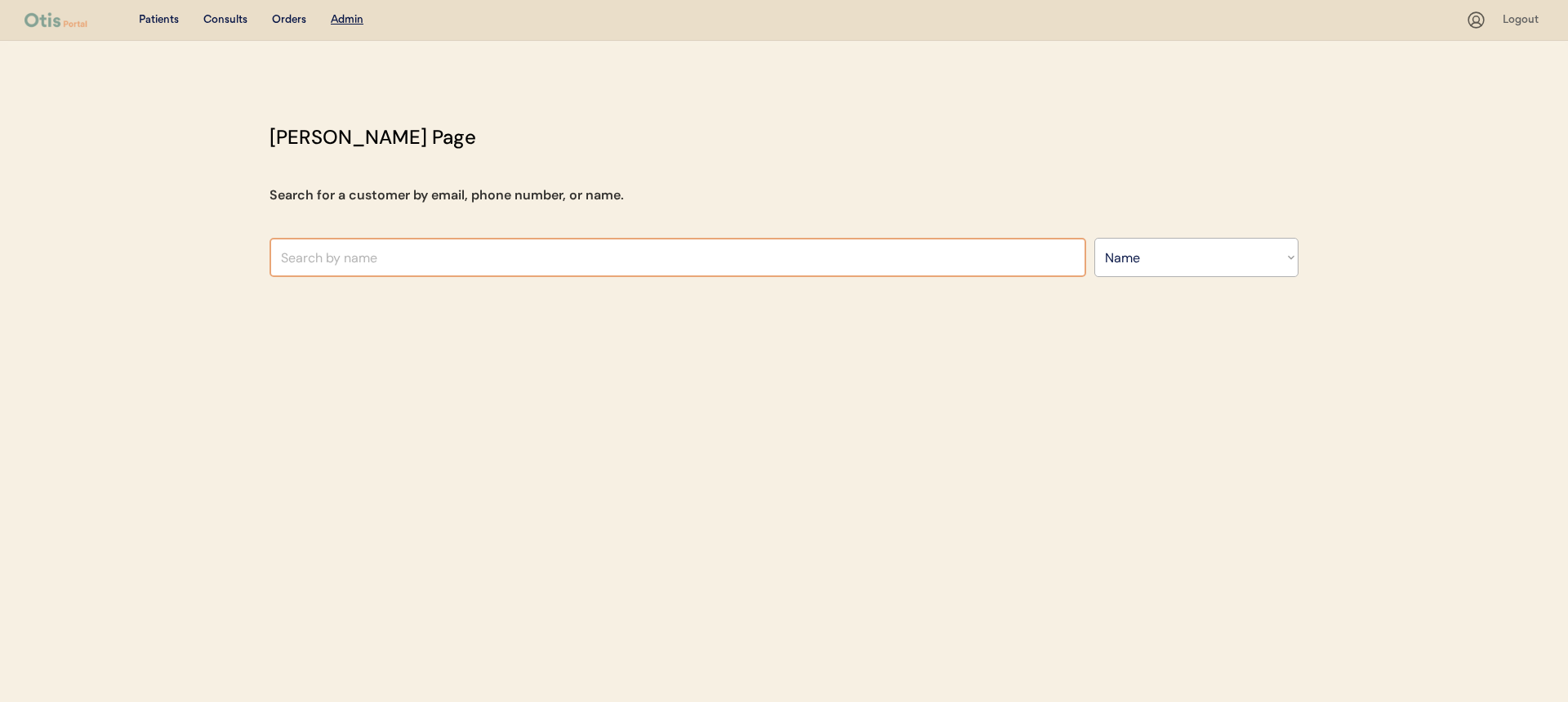
select select ""Name""
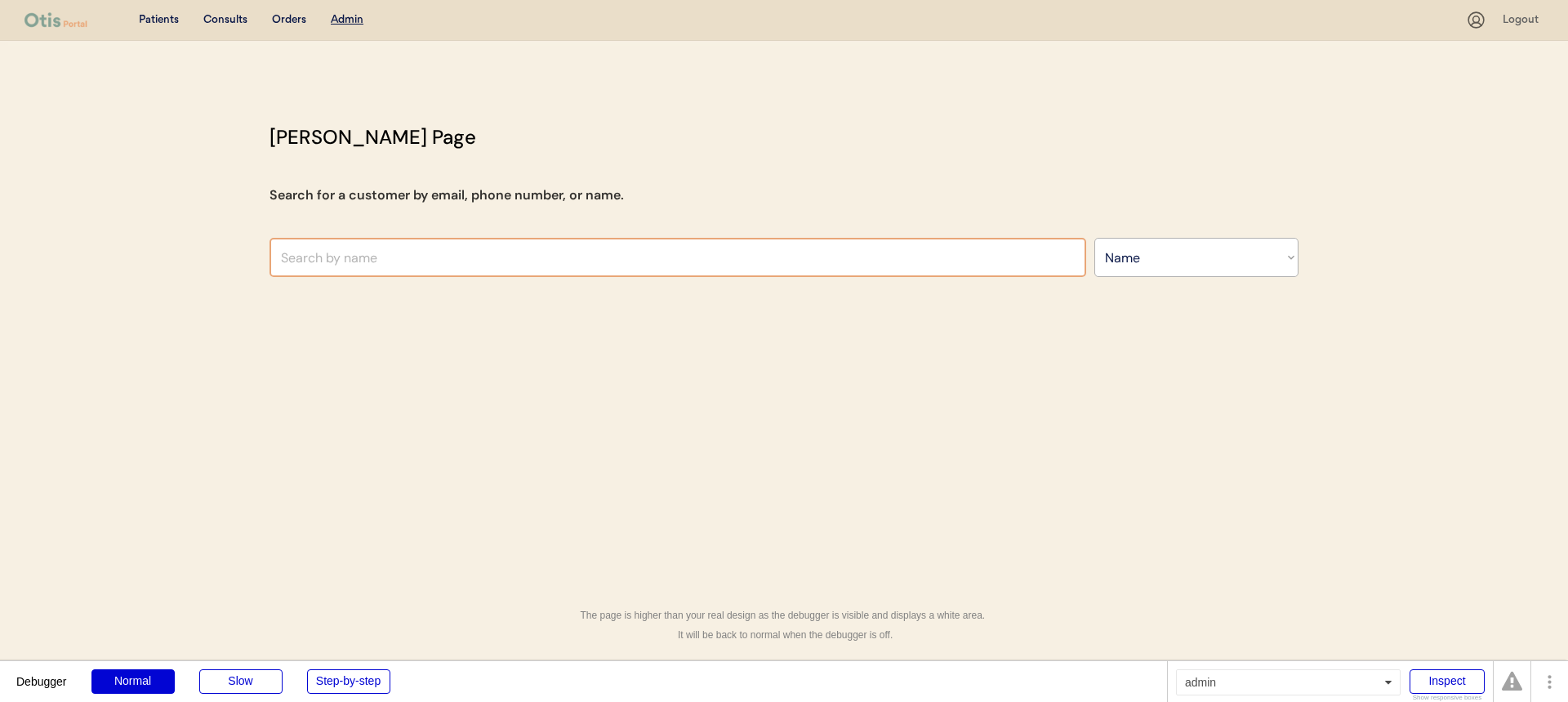
click at [485, 258] on input "text" at bounding box center [677, 257] width 816 height 39
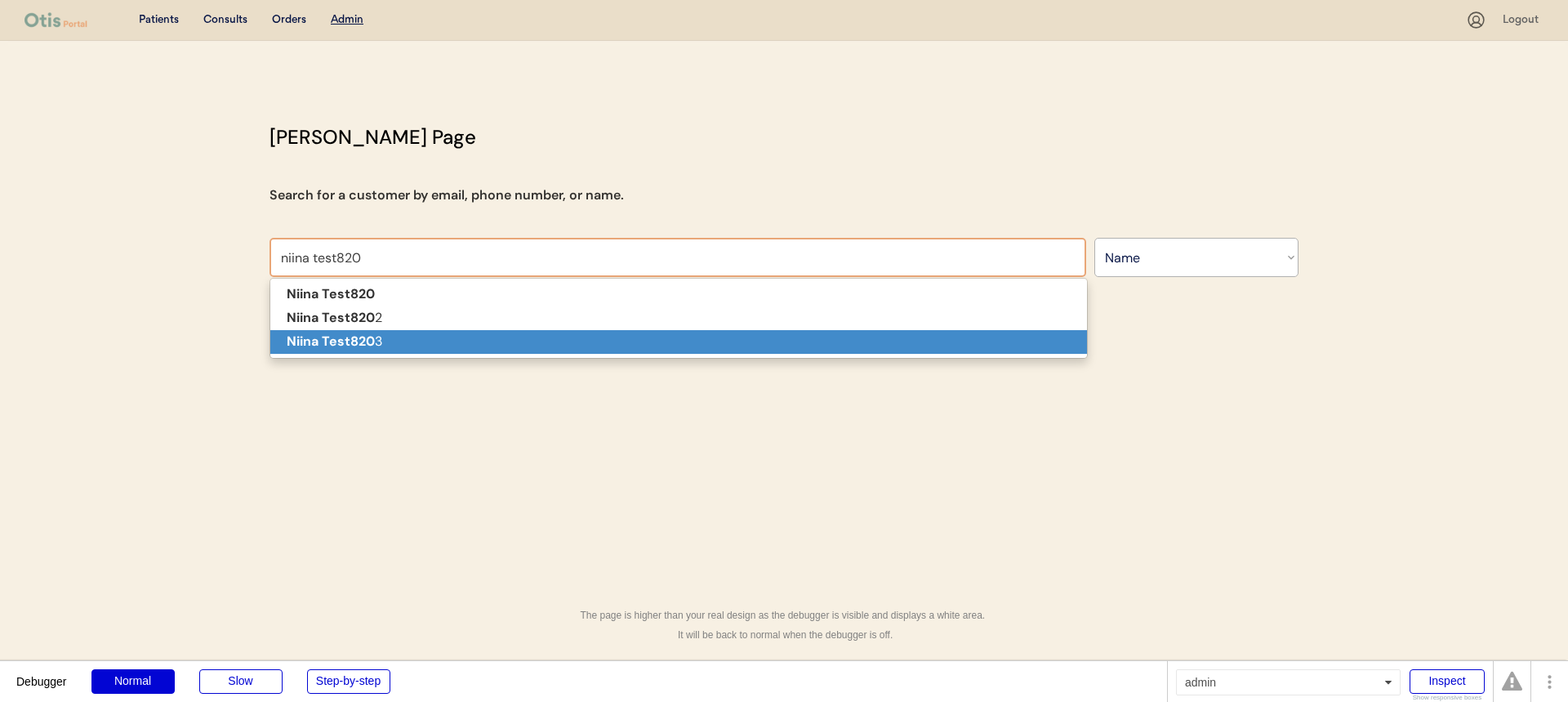
click at [497, 345] on p "Niina Test820 3" at bounding box center [678, 342] width 816 height 24
type input "Niina Test8203"
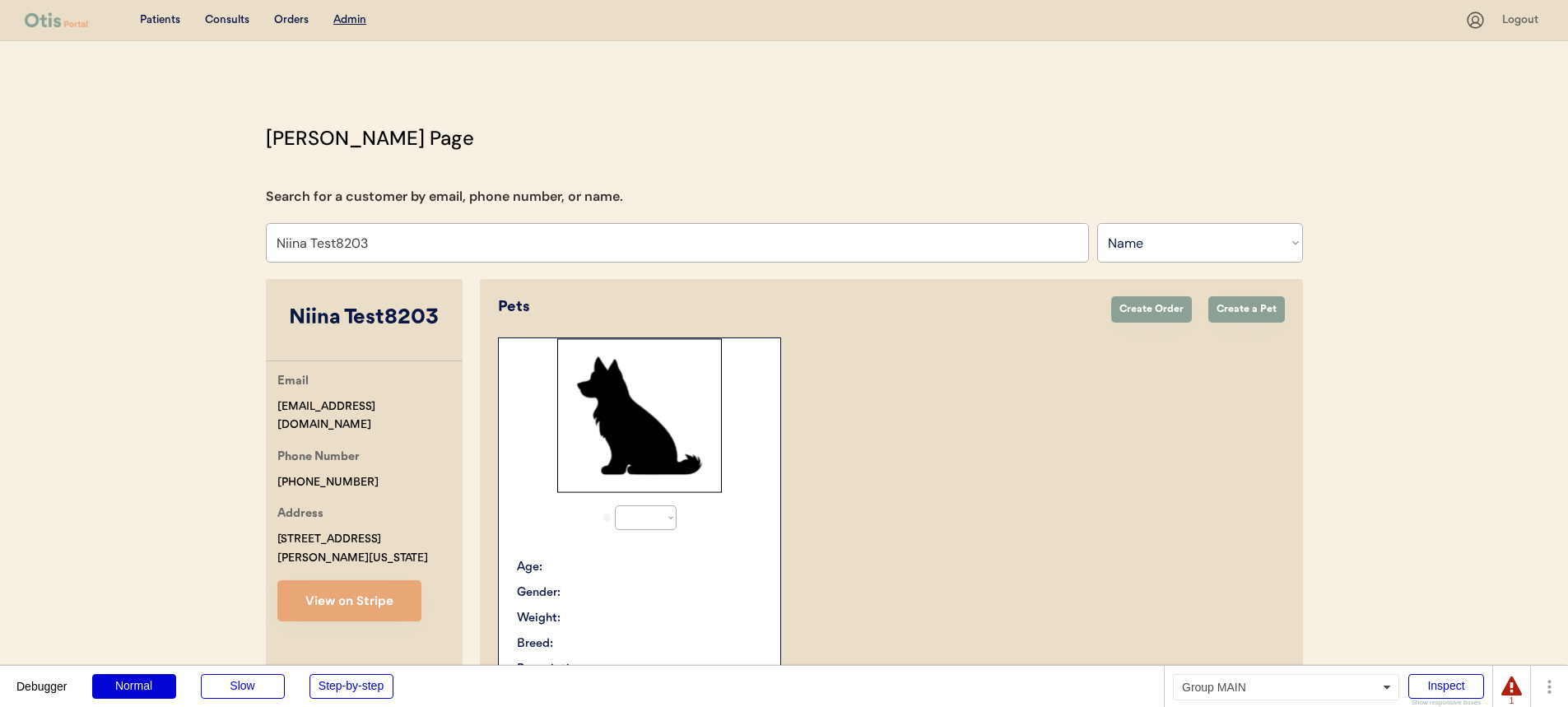
select select "true"
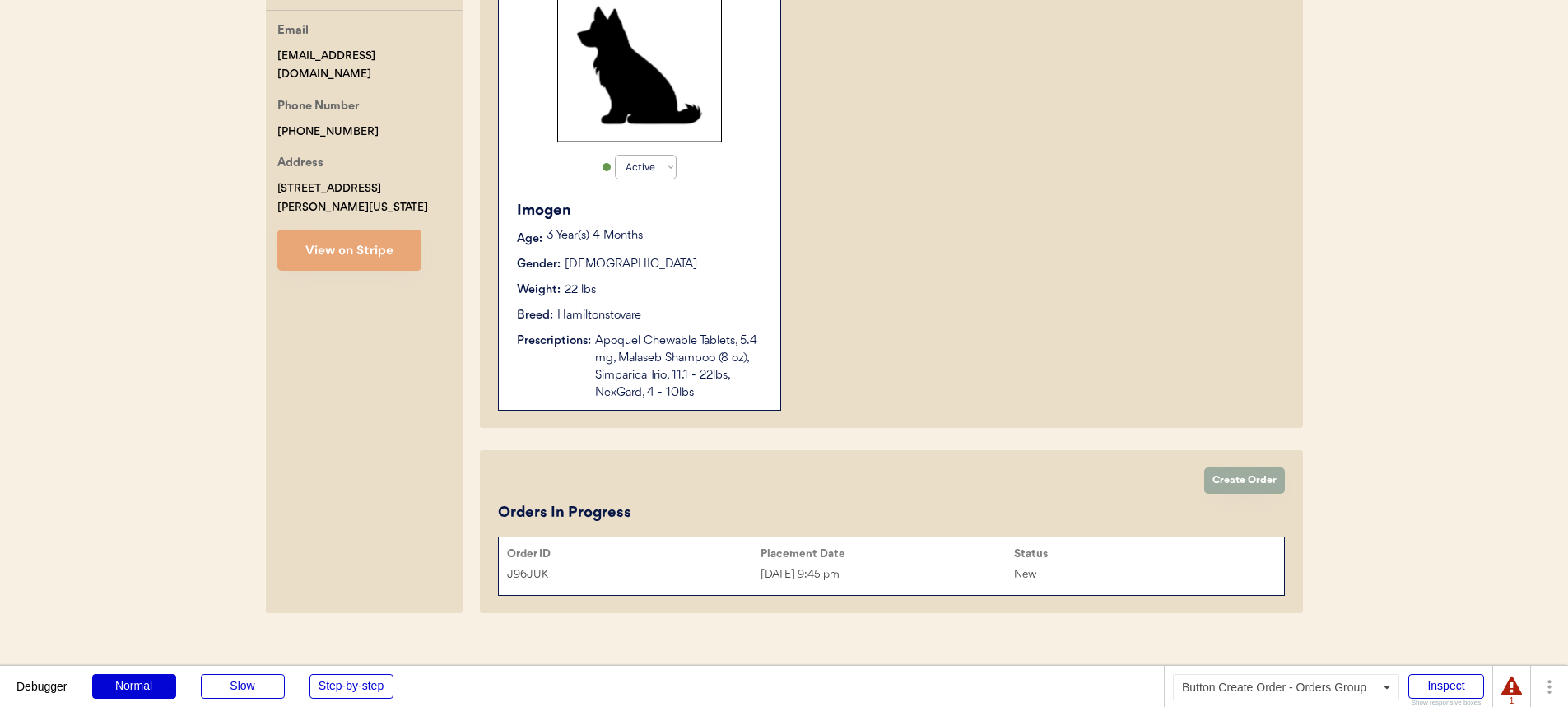
type input "Niina Test8203"
click at [1258, 481] on button "Create Order" at bounding box center [1244, 481] width 80 height 26
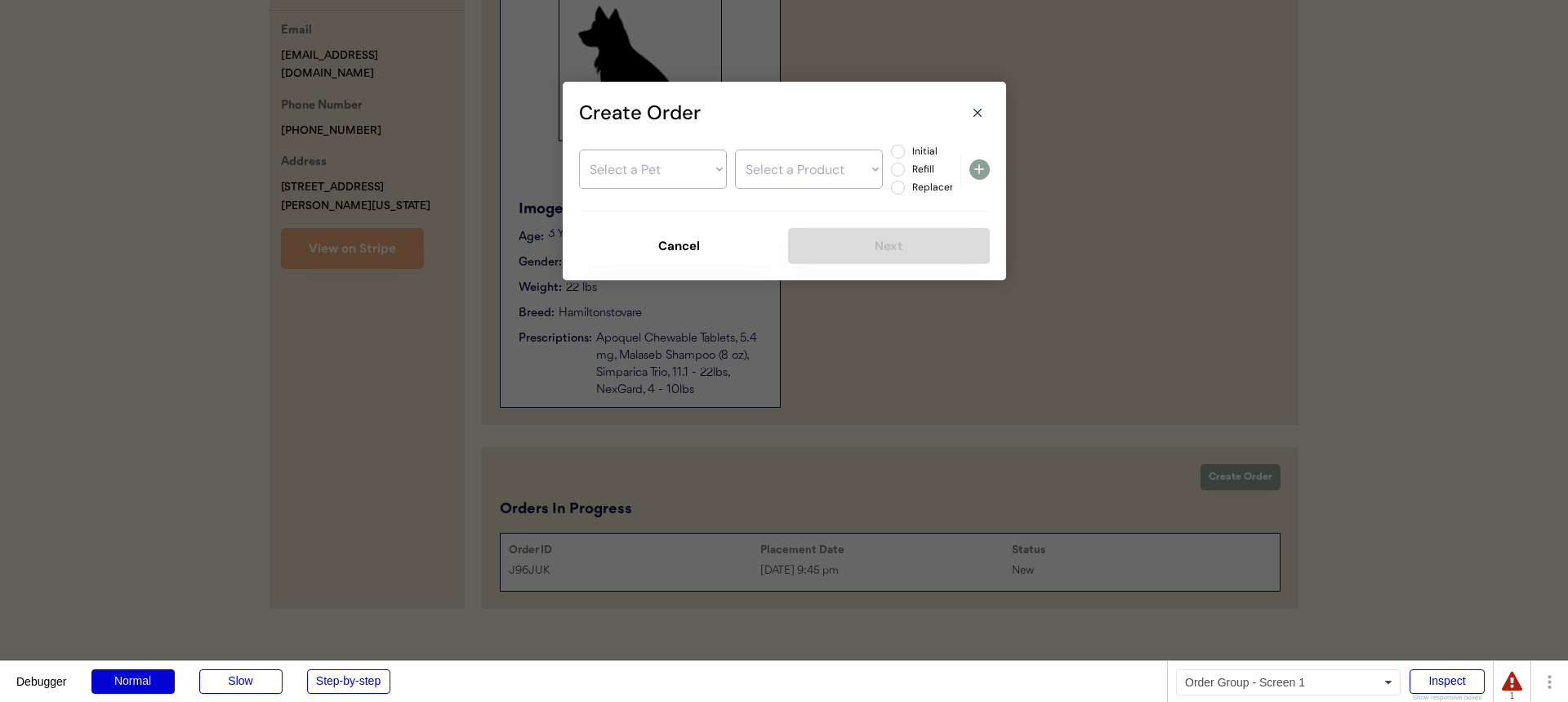
click at [683, 181] on select "Select a Pet Imogen" at bounding box center [652, 169] width 147 height 39
select select ""1348695171700984260__LOOKUP__1755740461053x108107906573664260""
click at [579, 149] on select "Select a Pet Imogen" at bounding box center [652, 169] width 147 height 39
click at [819, 168] on select "Select a Product" at bounding box center [808, 169] width 147 height 39
select select ""1348695171700984260__LOOKUP__1755886625867x204275165857316860""
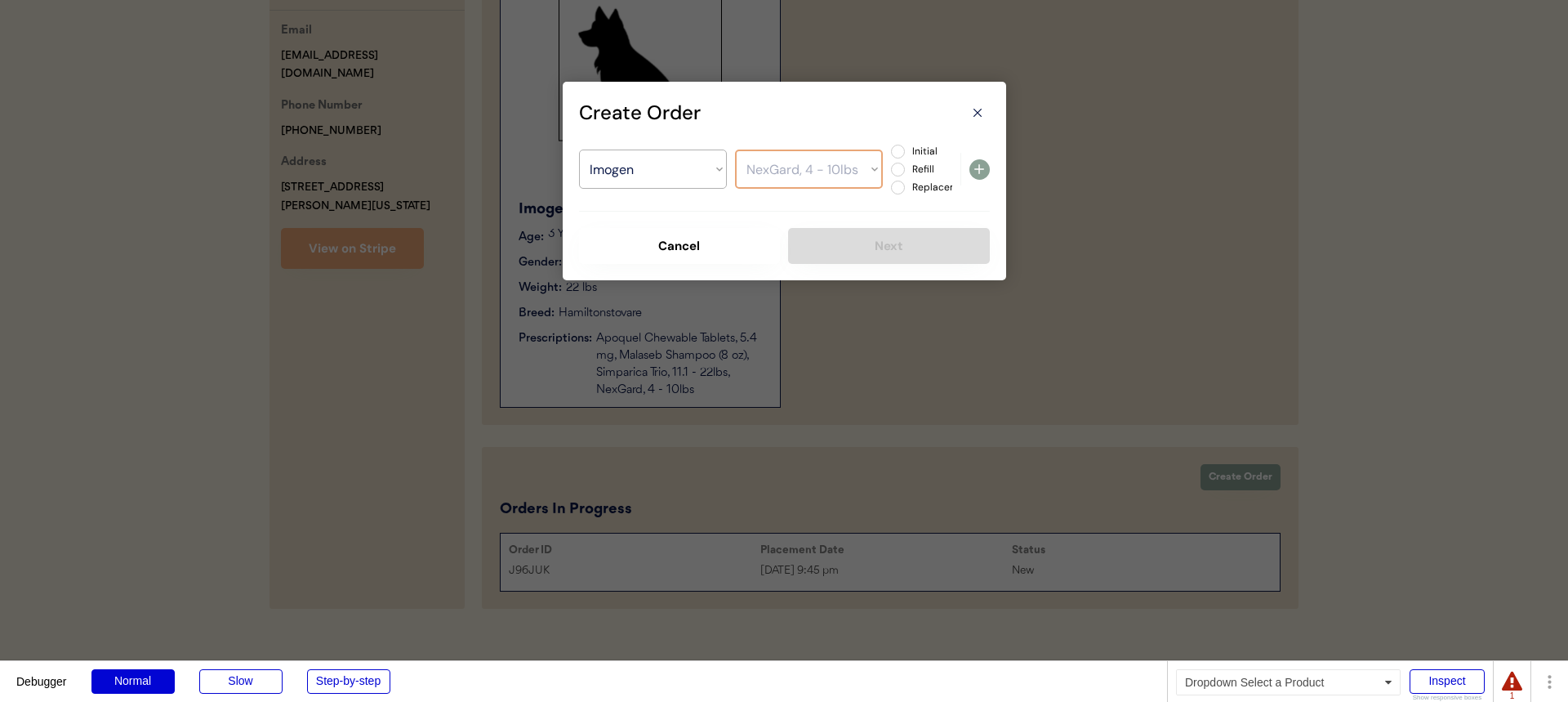
click at [735, 149] on select "Select a Product Apoquel Chewable Tablets, 5.4 mg Malaseb Shampoo (8 oz) Simpar…" at bounding box center [808, 169] width 147 height 39
click at [924, 148] on label "Initial" at bounding box center [943, 151] width 72 height 10
click at [890, 148] on input "Initial" at bounding box center [883, 151] width 10 height 10
radio input "true"
click at [980, 172] on icon at bounding box center [979, 169] width 19 height 19
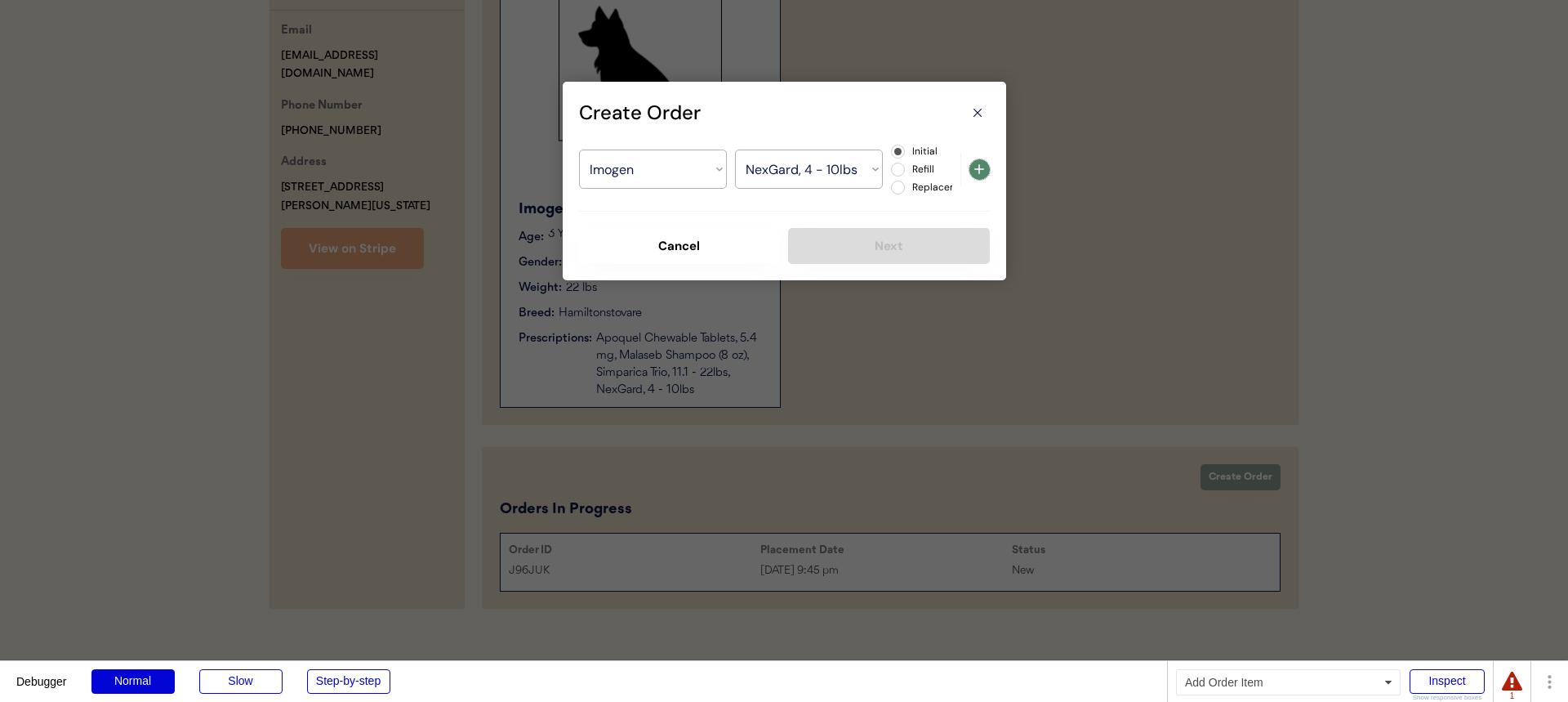
select select ""PLACEHOLDER_1427118222253""
radio input "false"
select select ""PLACEHOLDER_1427118222253""
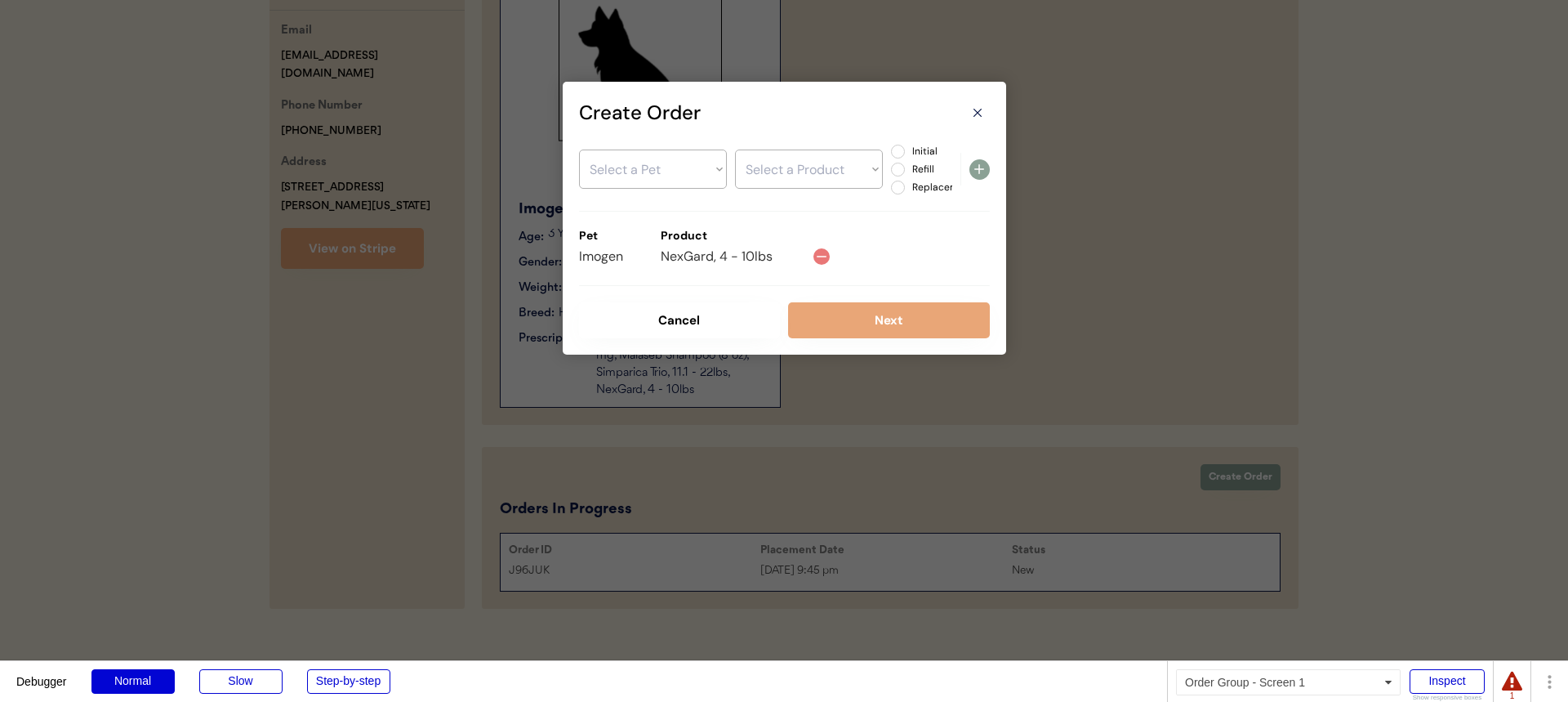
click at [834, 313] on button "Next" at bounding box center [889, 320] width 202 height 36
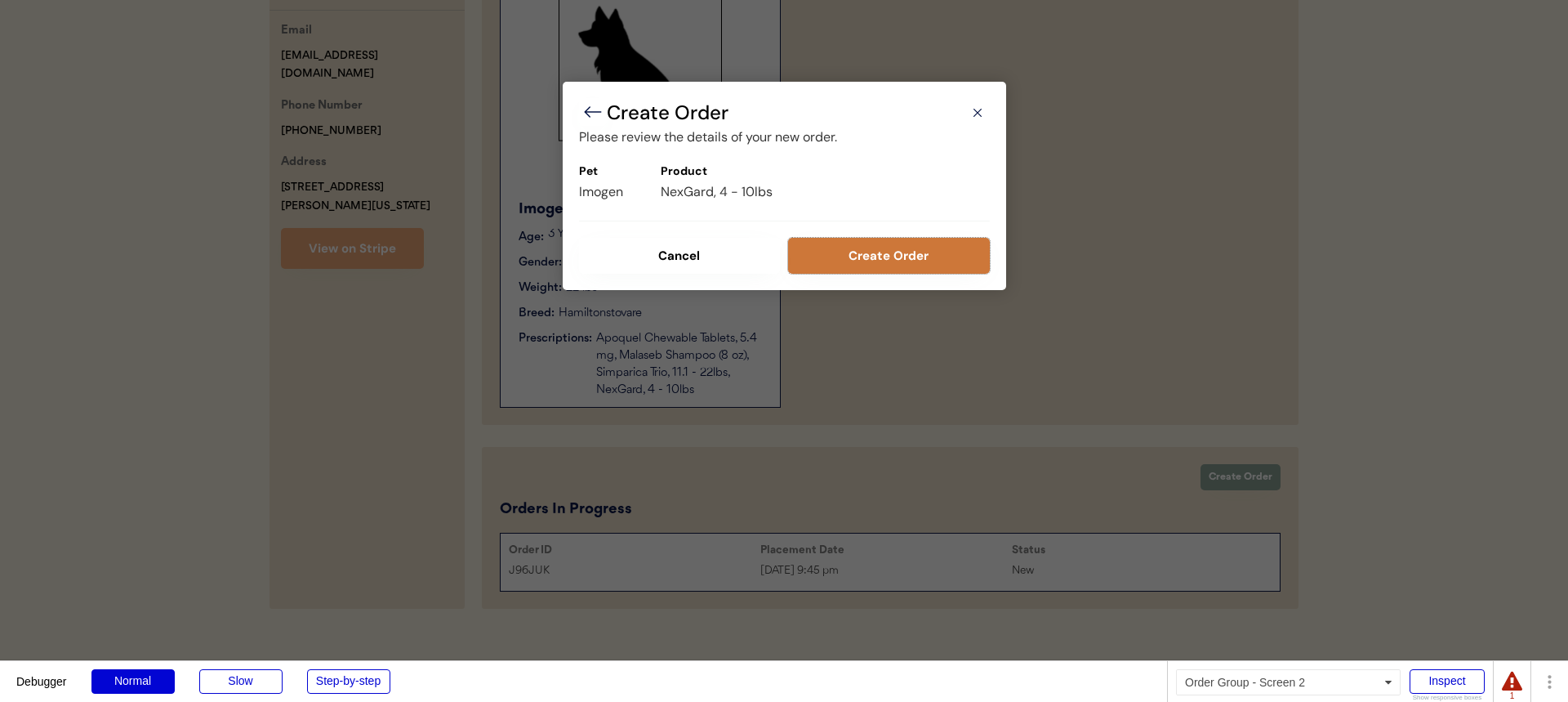
click at [897, 263] on button "Create Order" at bounding box center [889, 255] width 202 height 36
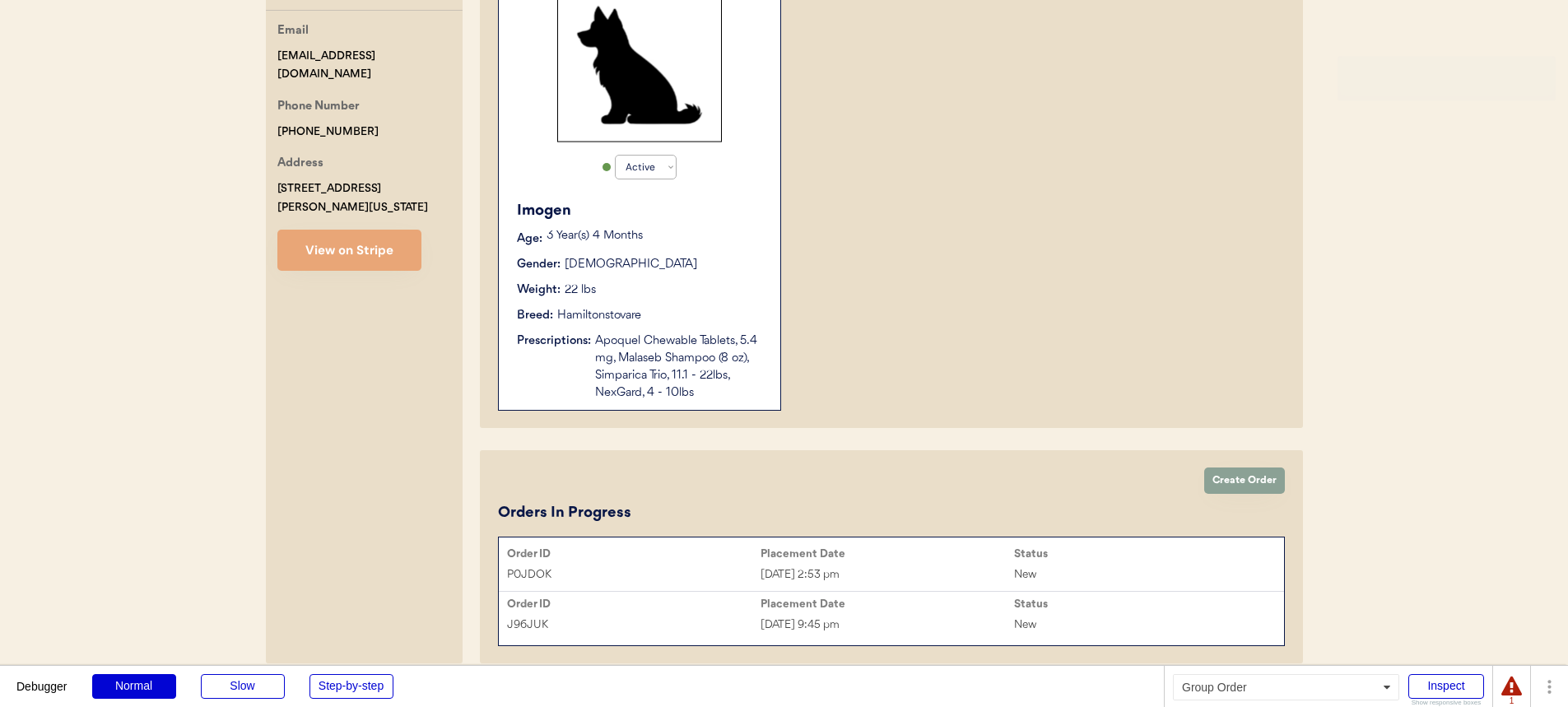
click at [838, 559] on div "Placement Date" at bounding box center [886, 554] width 253 height 13
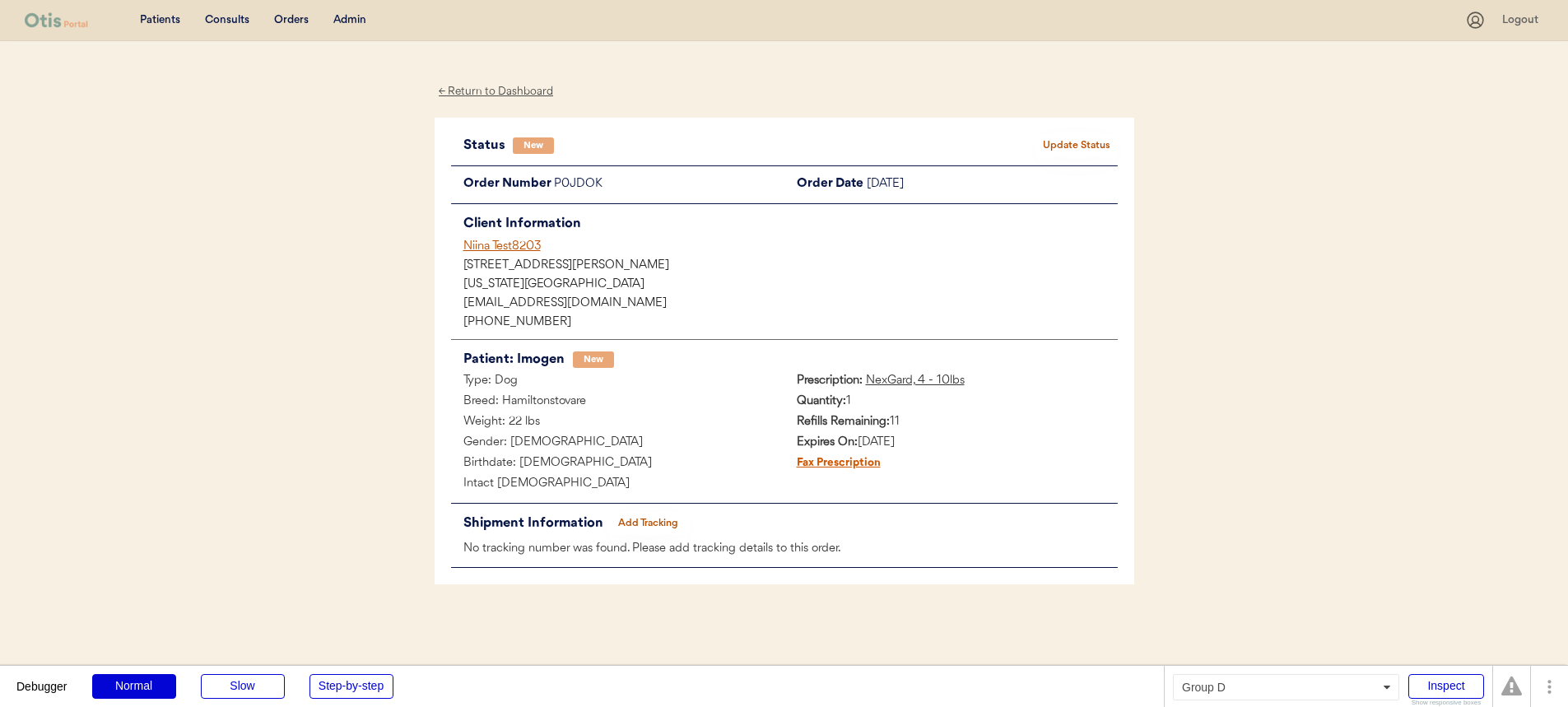
click at [650, 517] on button "Add Tracking" at bounding box center [648, 523] width 82 height 23
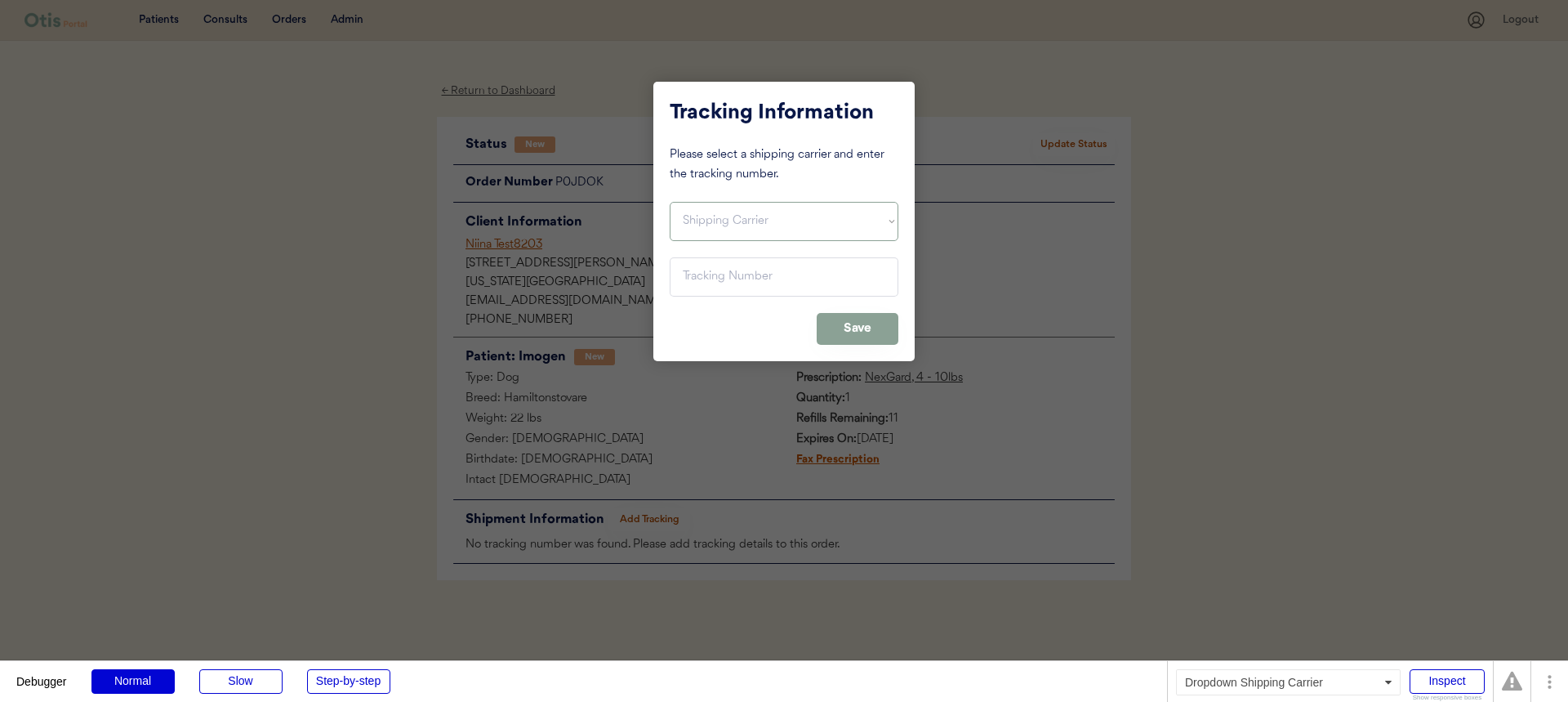
click at [727, 211] on select "Shipping Carrier FedEx FedEx Ground Economy UPS USPS" at bounding box center [784, 222] width 229 height 39
select select ""usps""
click at [670, 202] on select "Shipping Carrier FedEx FedEx Ground Economy UPS USPS" at bounding box center [784, 222] width 229 height 39
drag, startPoint x: 727, startPoint y: 211, endPoint x: 739, endPoint y: 263, distance: 53.4
click at [739, 263] on input "input" at bounding box center [784, 277] width 229 height 39
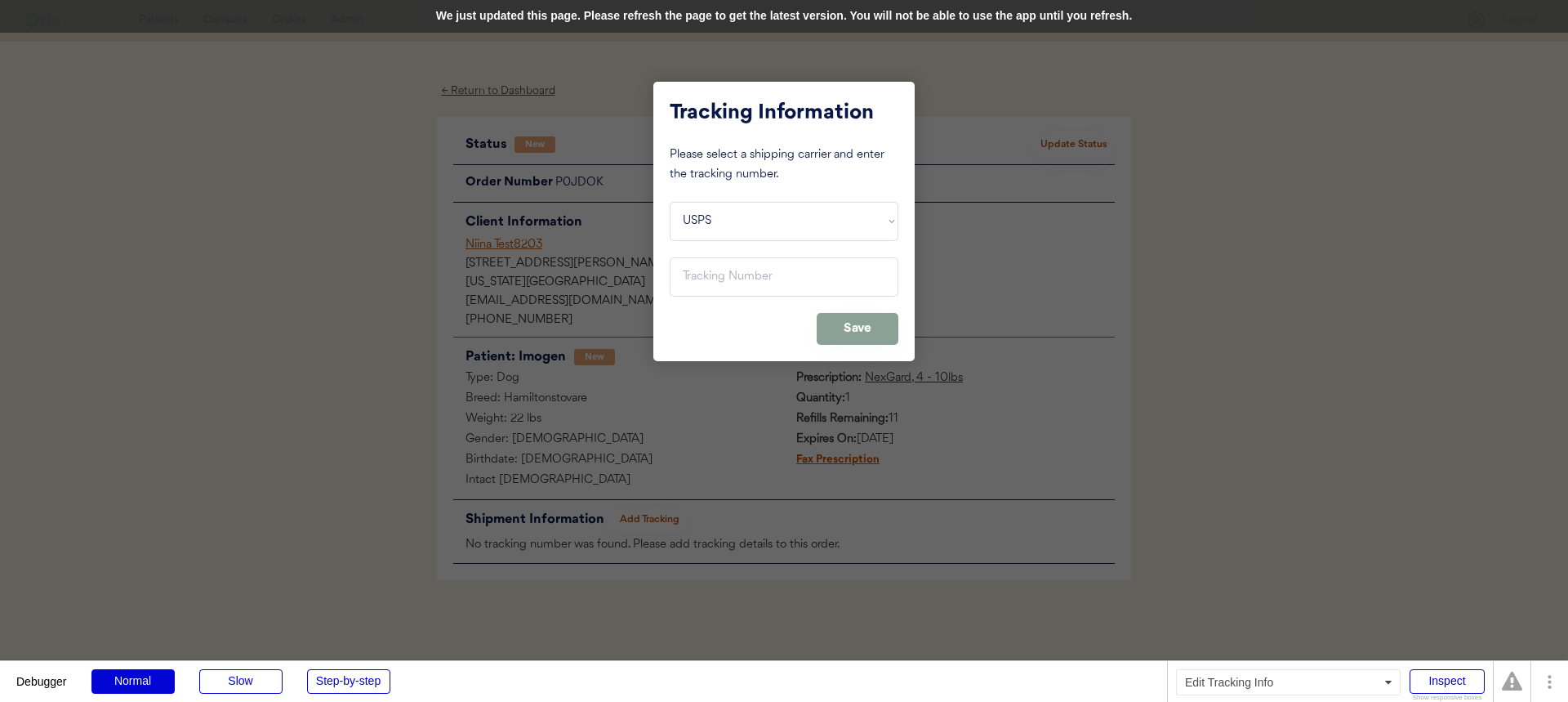
click at [438, 18] on div "We just updated this page. Please refresh the page to get the latest version. Y…" at bounding box center [784, 16] width 1568 height 32
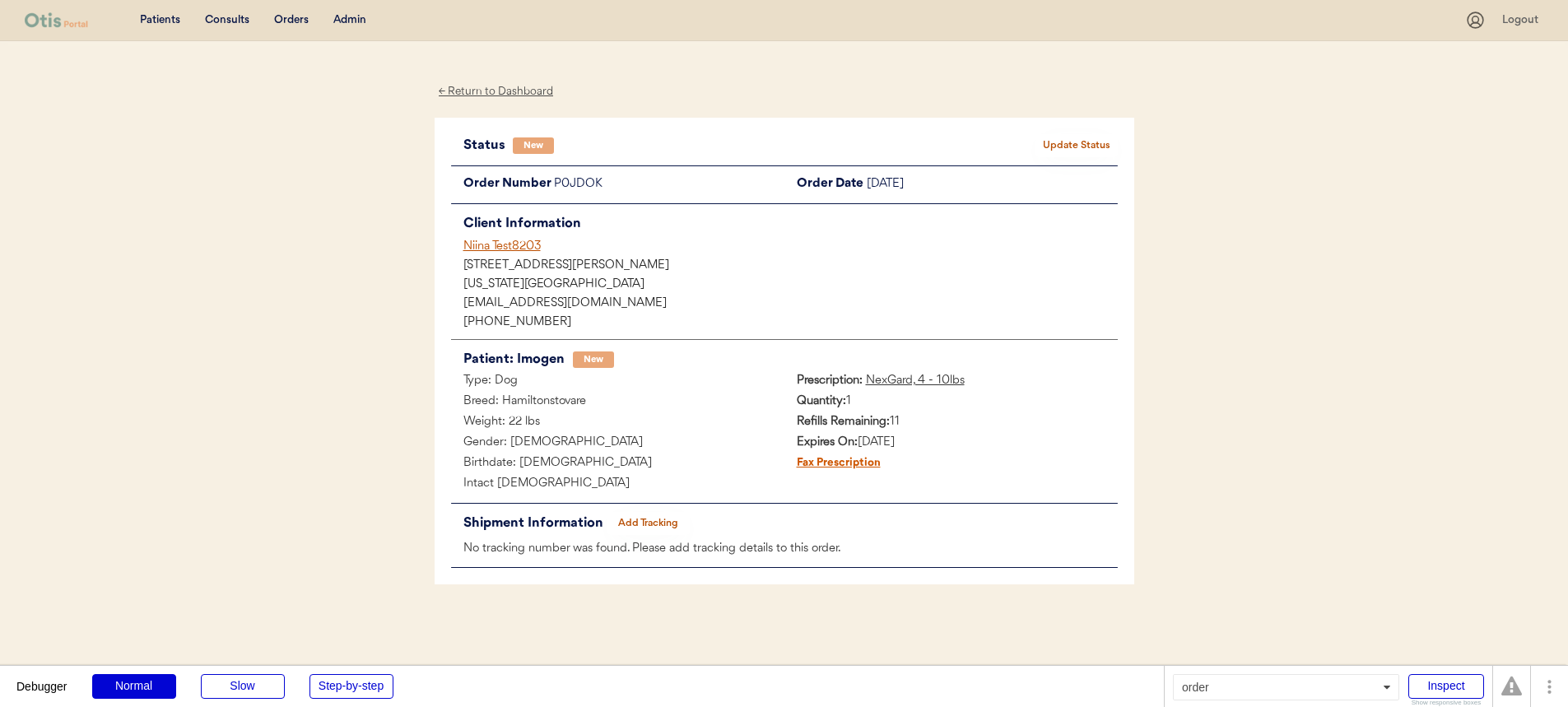
click at [392, 194] on div "Patients Consults Orders Admin Logout ← Return to Dashboard Status New Update S…" at bounding box center [784, 457] width 1568 height 913
click at [657, 518] on button "Add Tracking" at bounding box center [648, 523] width 82 height 23
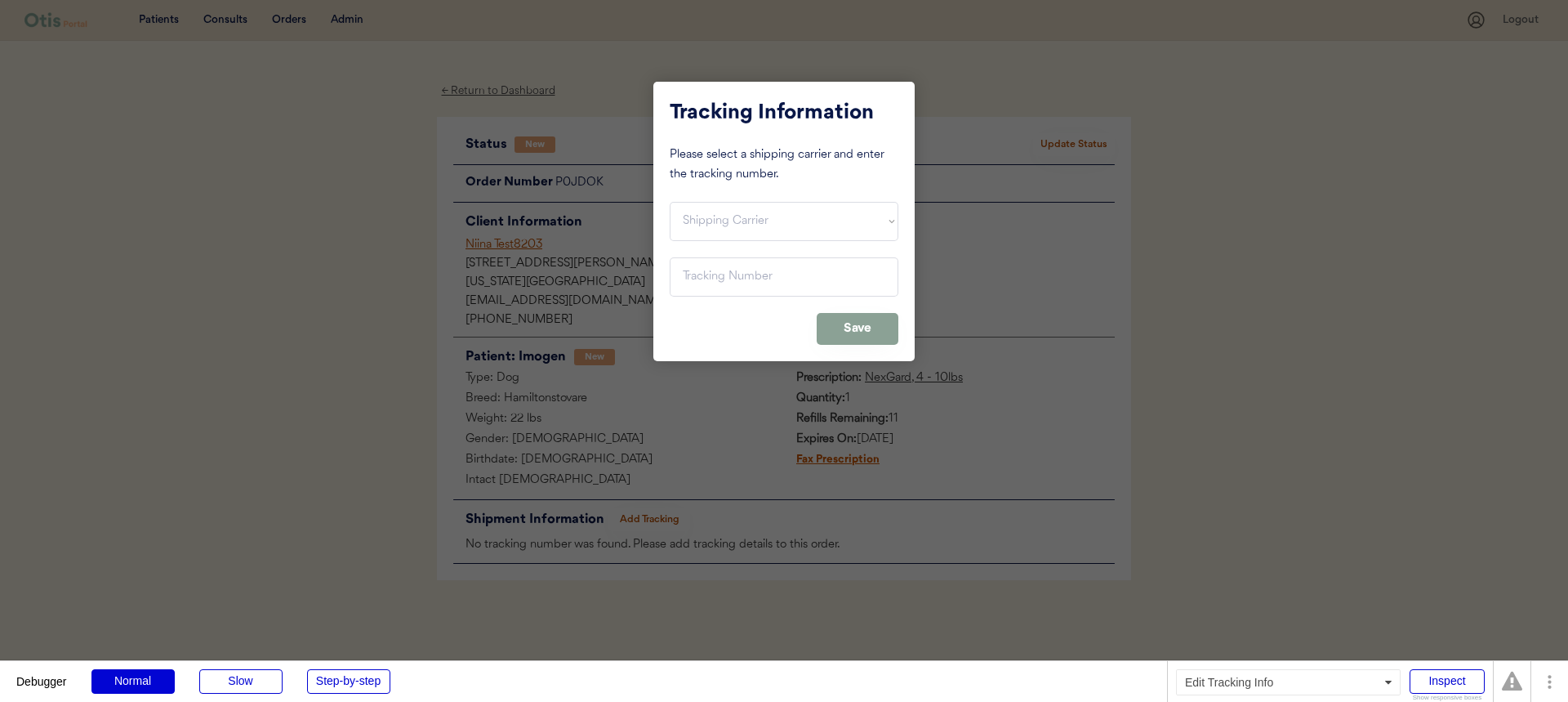
click at [752, 239] on select "Shipping Carrier FedEx FedEx Ground Economy UPS USPS" at bounding box center [784, 222] width 229 height 39
select select ""usps""
click at [670, 202] on select "Shipping Carrier FedEx FedEx Ground Economy UPS USPS" at bounding box center [784, 222] width 229 height 39
click at [738, 279] on input "input" at bounding box center [784, 277] width 229 height 39
paste input "420112389300110597204260351477"
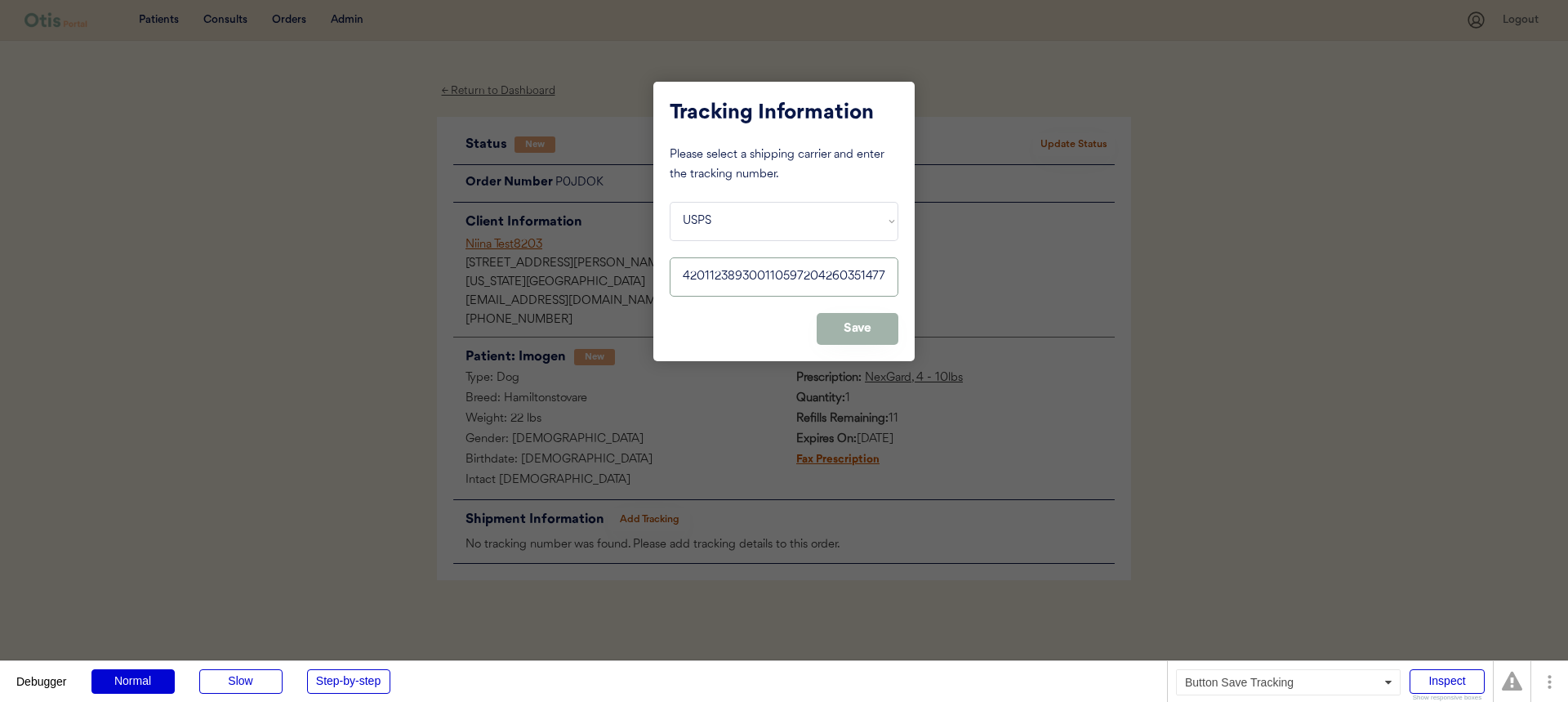
type input "420112389300110597204260351477"
click at [862, 340] on button "Save" at bounding box center [857, 328] width 82 height 32
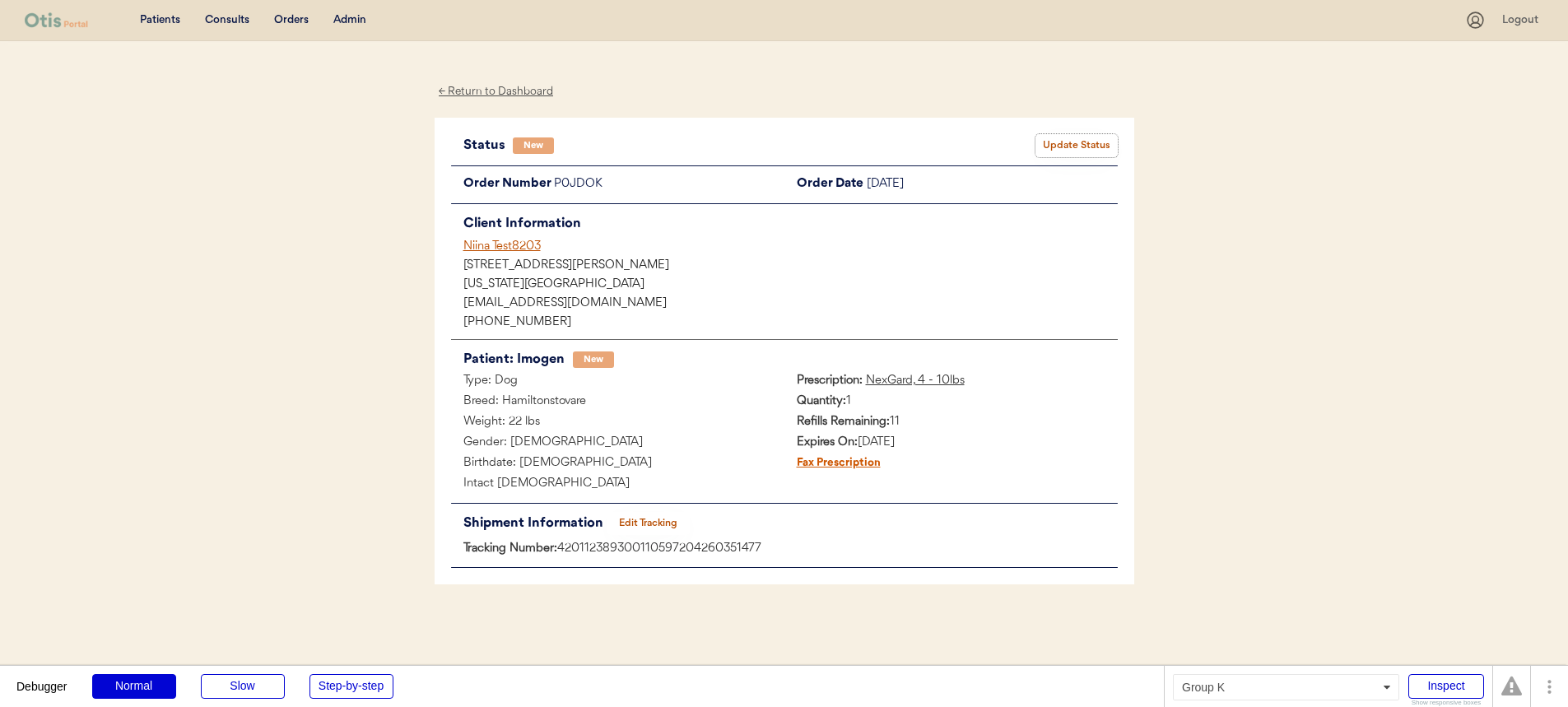
click at [1063, 147] on button "Update Status" at bounding box center [1077, 146] width 82 height 23
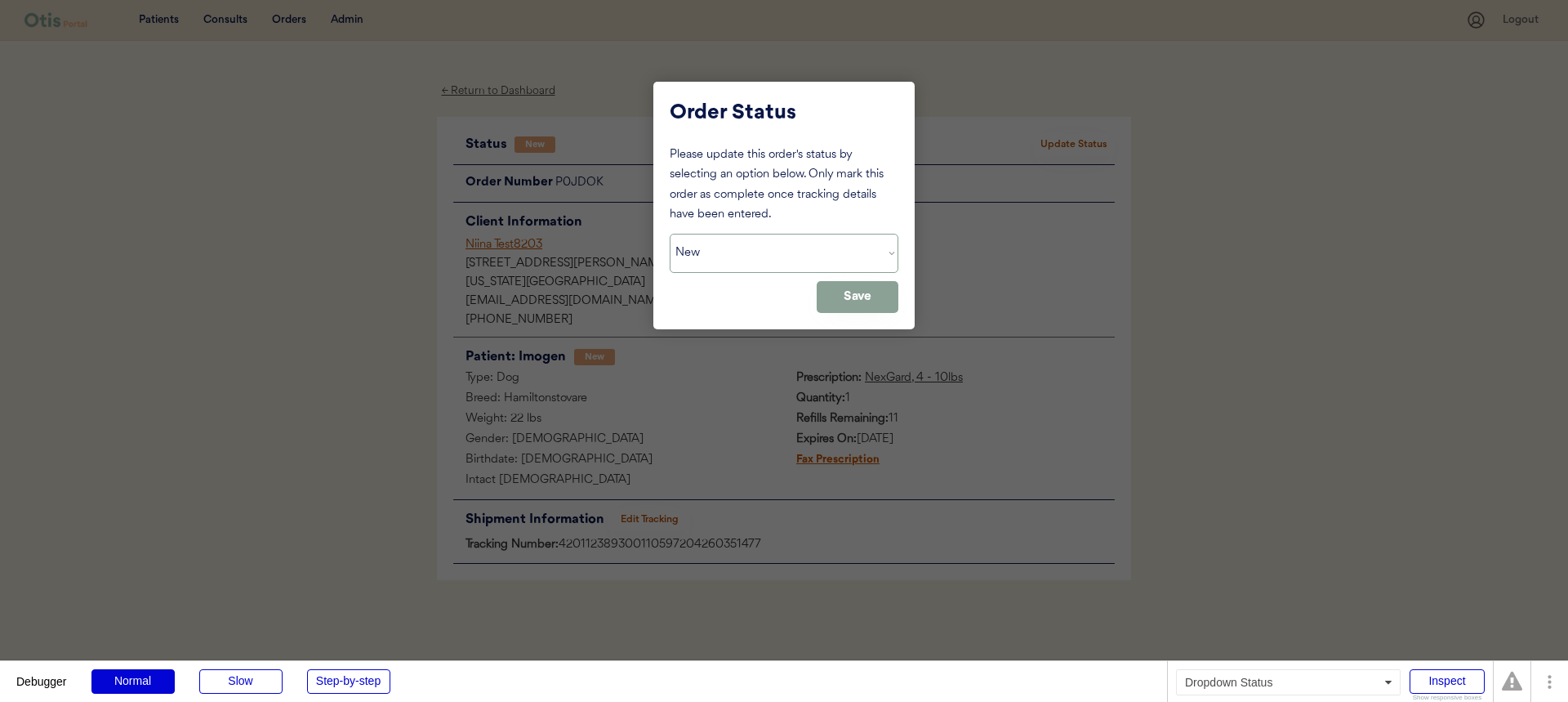
click at [827, 250] on select "Status On Hold New In Progress Complete Pending HW Consent Canceled" at bounding box center [784, 253] width 229 height 39
click at [670, 234] on select "Status On Hold New In Progress Complete Pending HW Consent Canceled" at bounding box center [784, 253] width 229 height 39
click at [841, 293] on button "Save" at bounding box center [857, 297] width 82 height 32
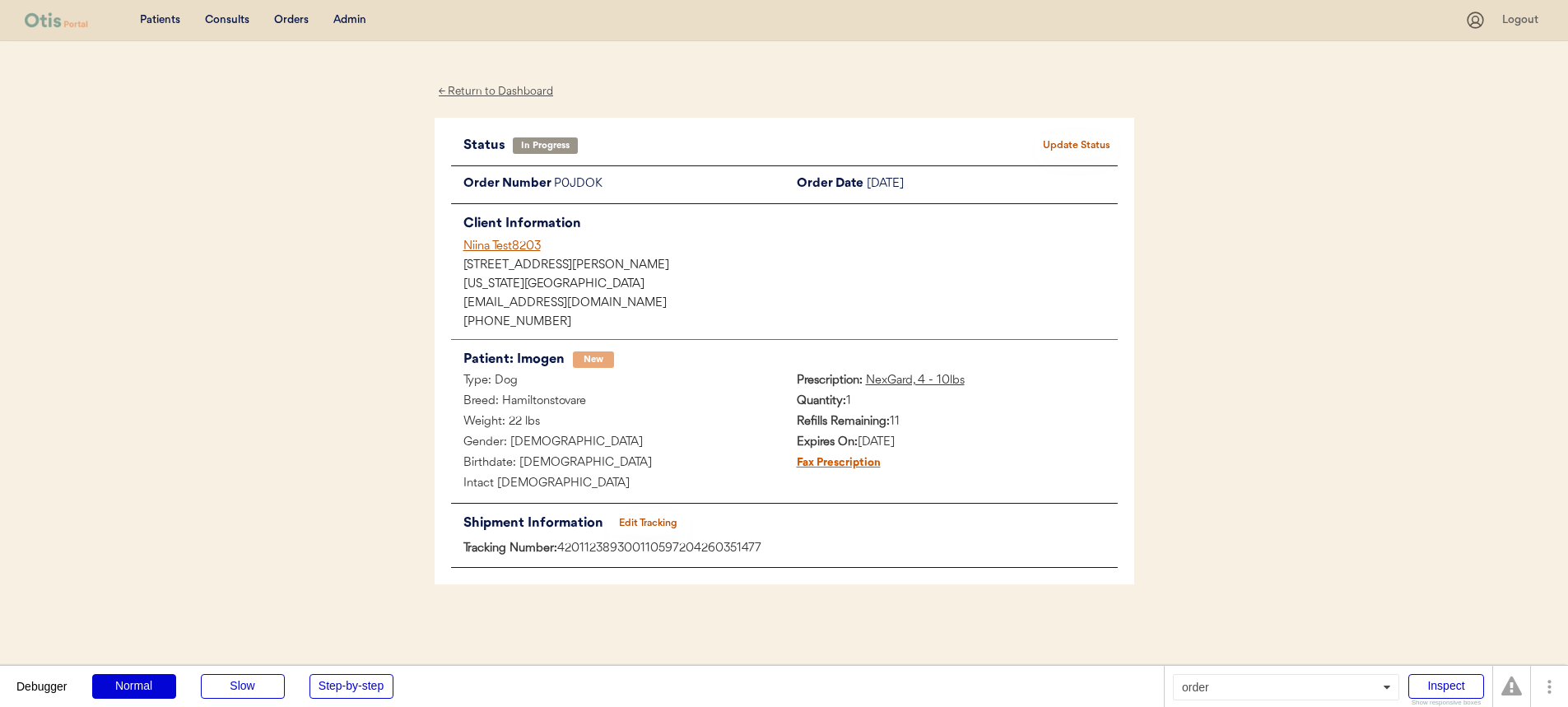
click at [1056, 154] on button "Update Status" at bounding box center [1077, 146] width 82 height 23
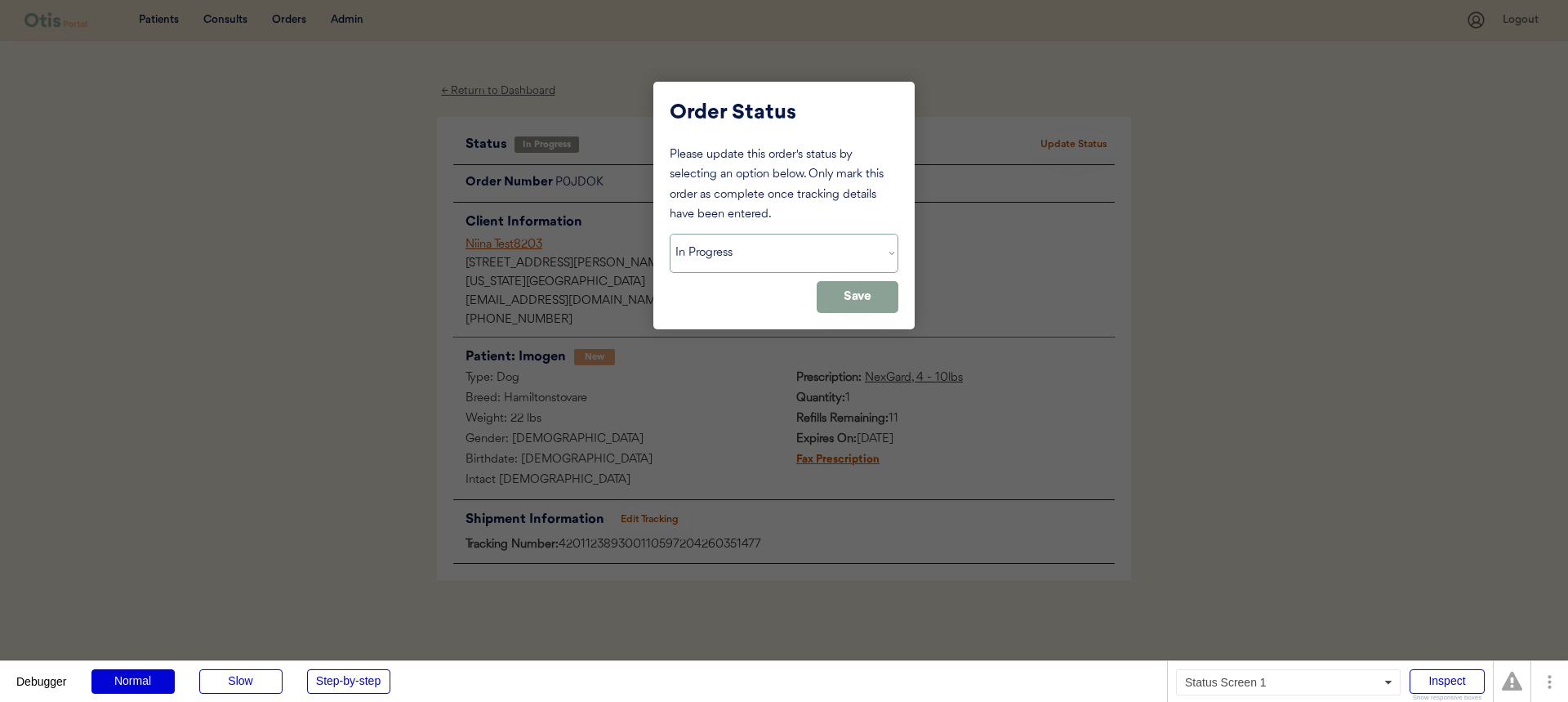
click at [809, 266] on select "Status On Hold New In Progress Complete Pending HW Consent Canceled" at bounding box center [784, 253] width 229 height 39
select select ""complete""
click at [670, 234] on select "Status On Hold New In Progress Complete Pending HW Consent Canceled" at bounding box center [784, 253] width 229 height 39
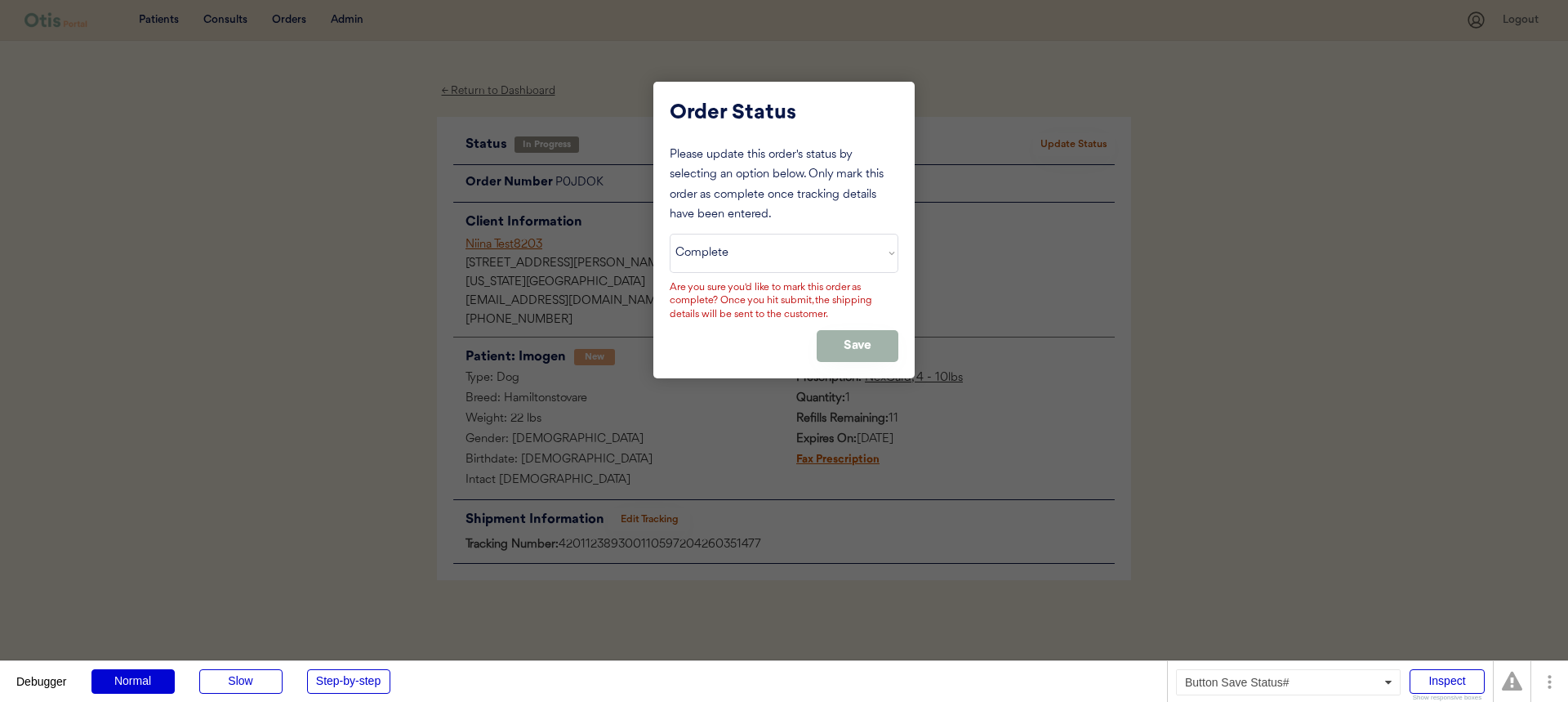
click at [838, 339] on button "Save" at bounding box center [857, 346] width 82 height 32
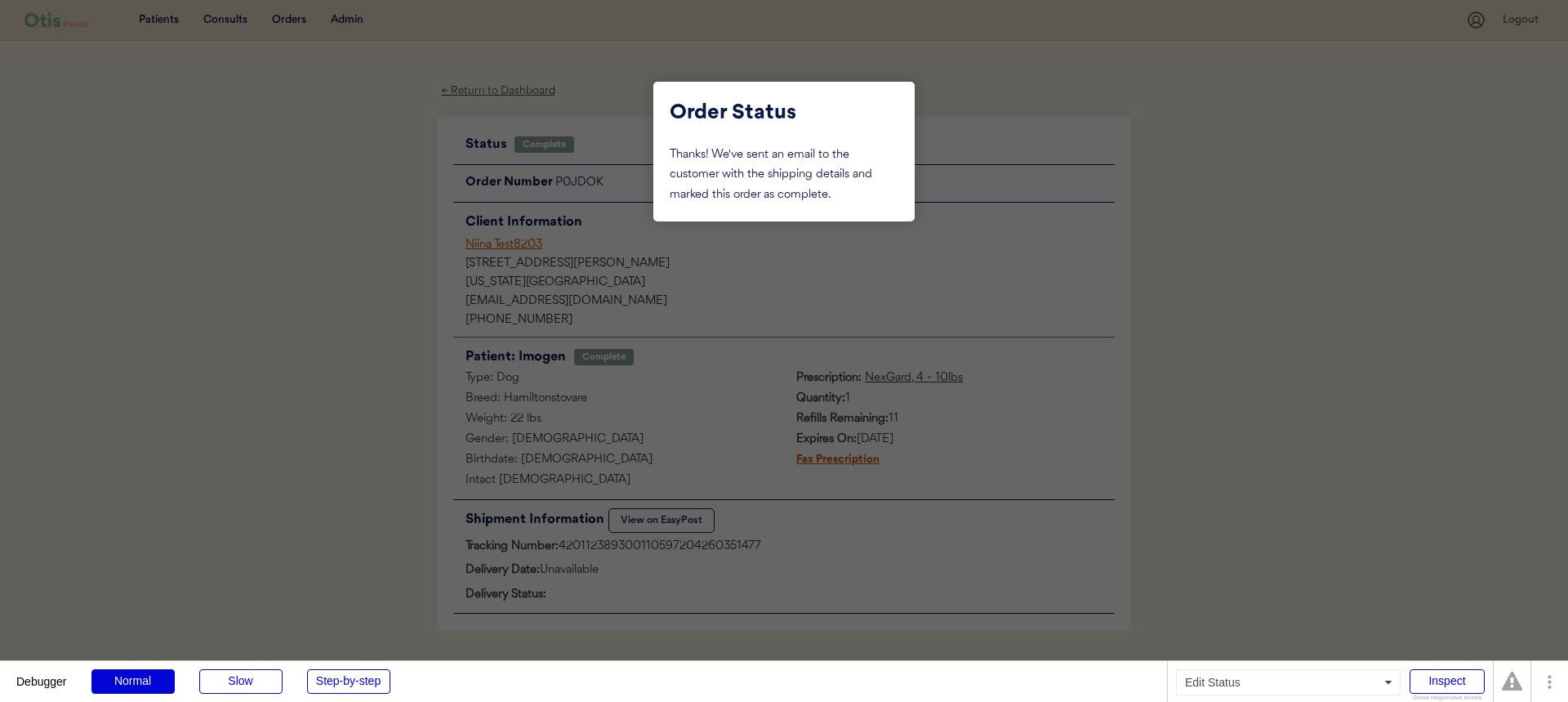
click at [716, 411] on div at bounding box center [784, 351] width 1568 height 702
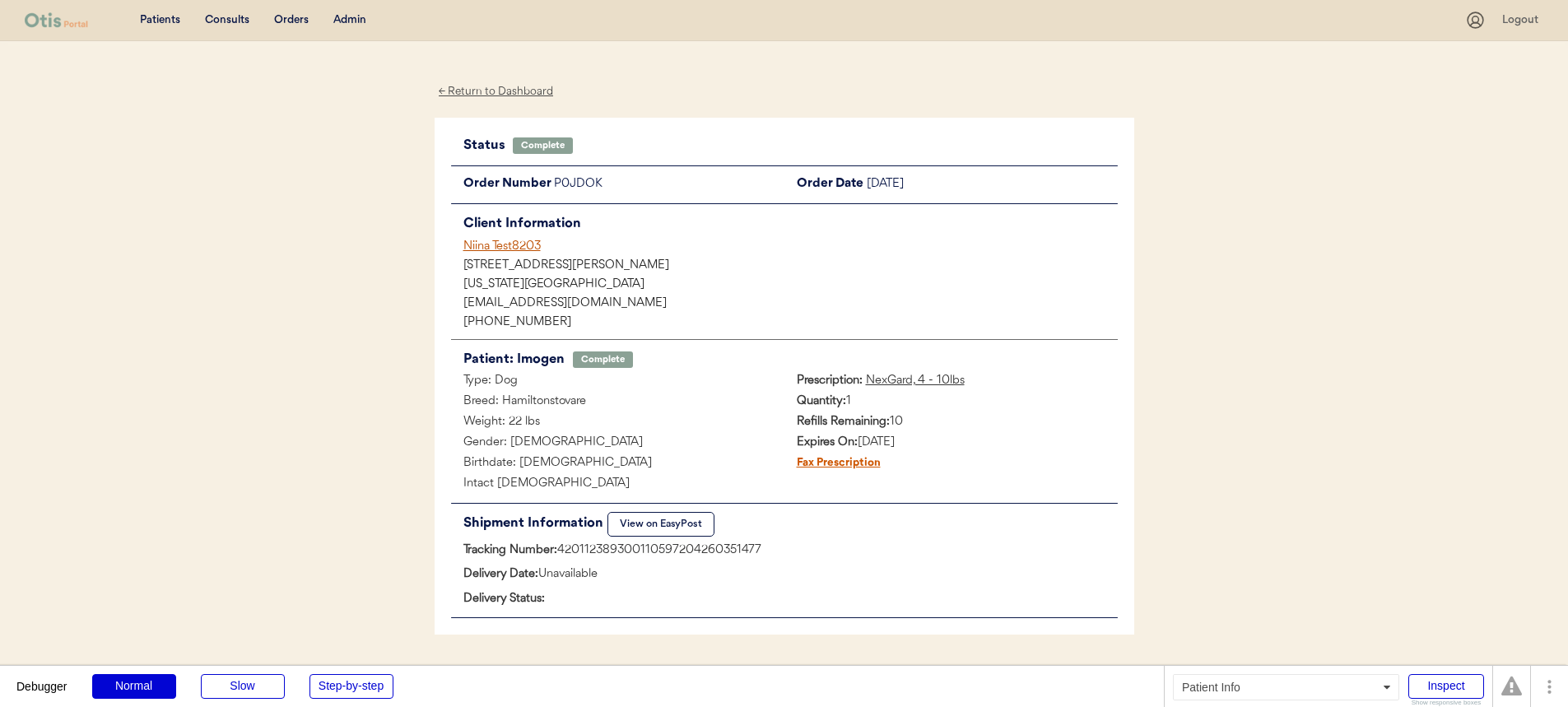
click at [501, 243] on div "Niina Test8203" at bounding box center [790, 247] width 655 height 18
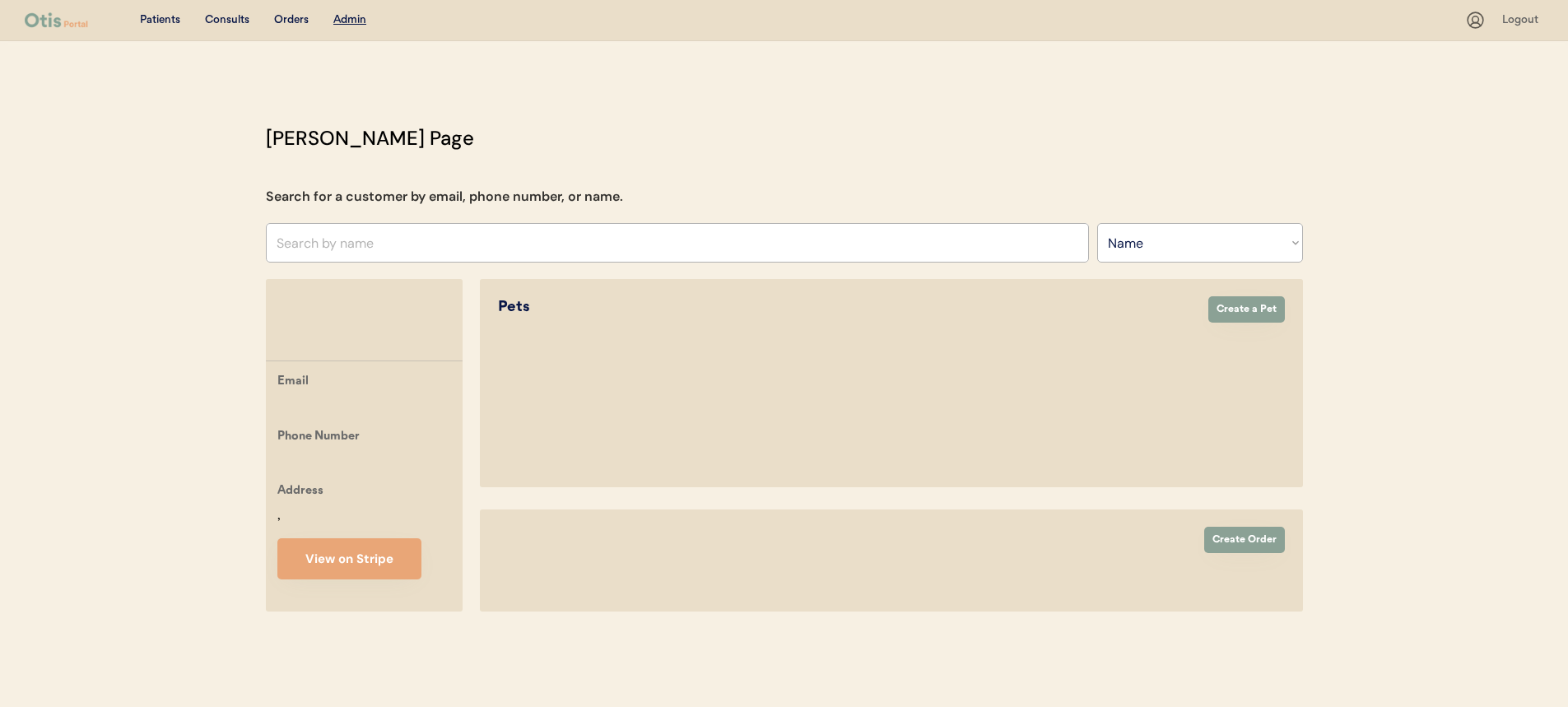
select select ""Name""
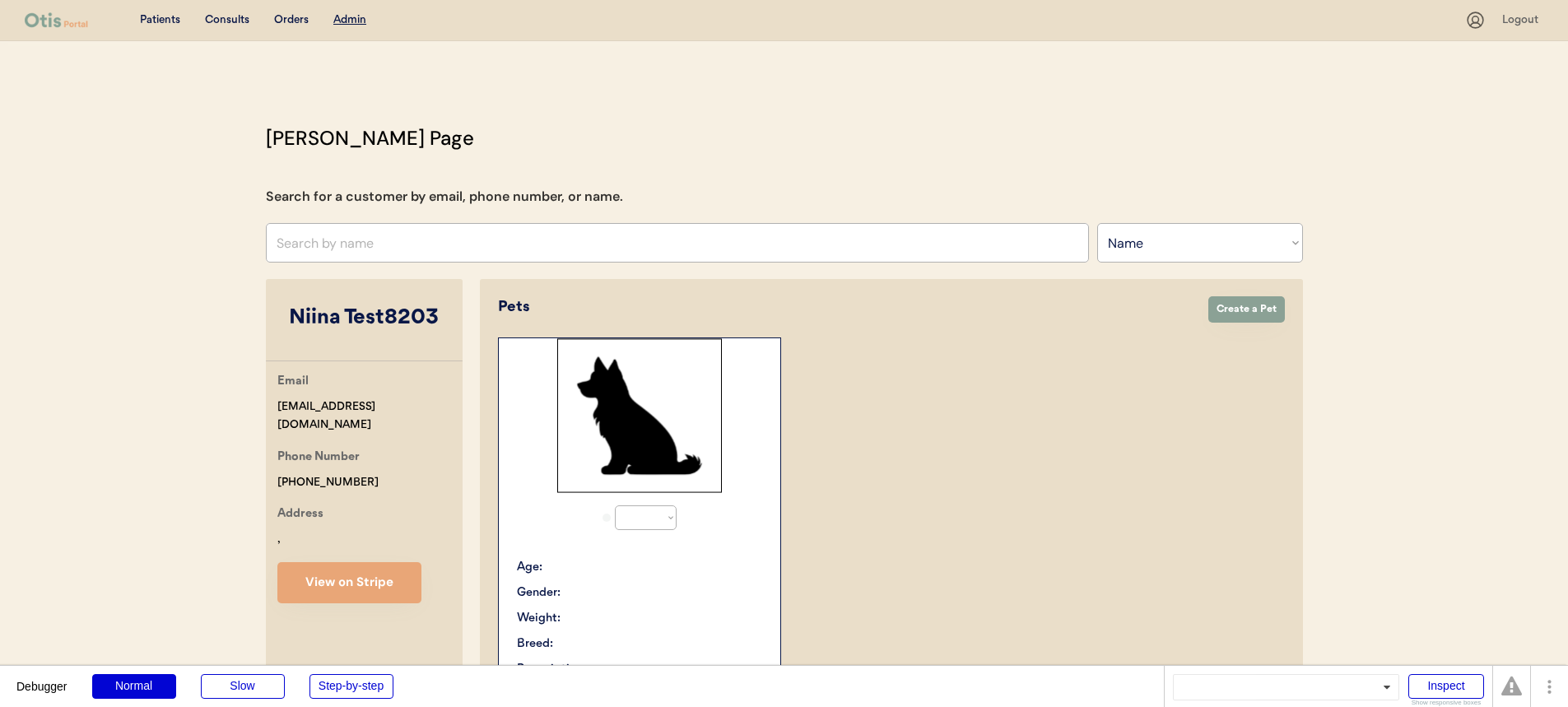
select select "true"
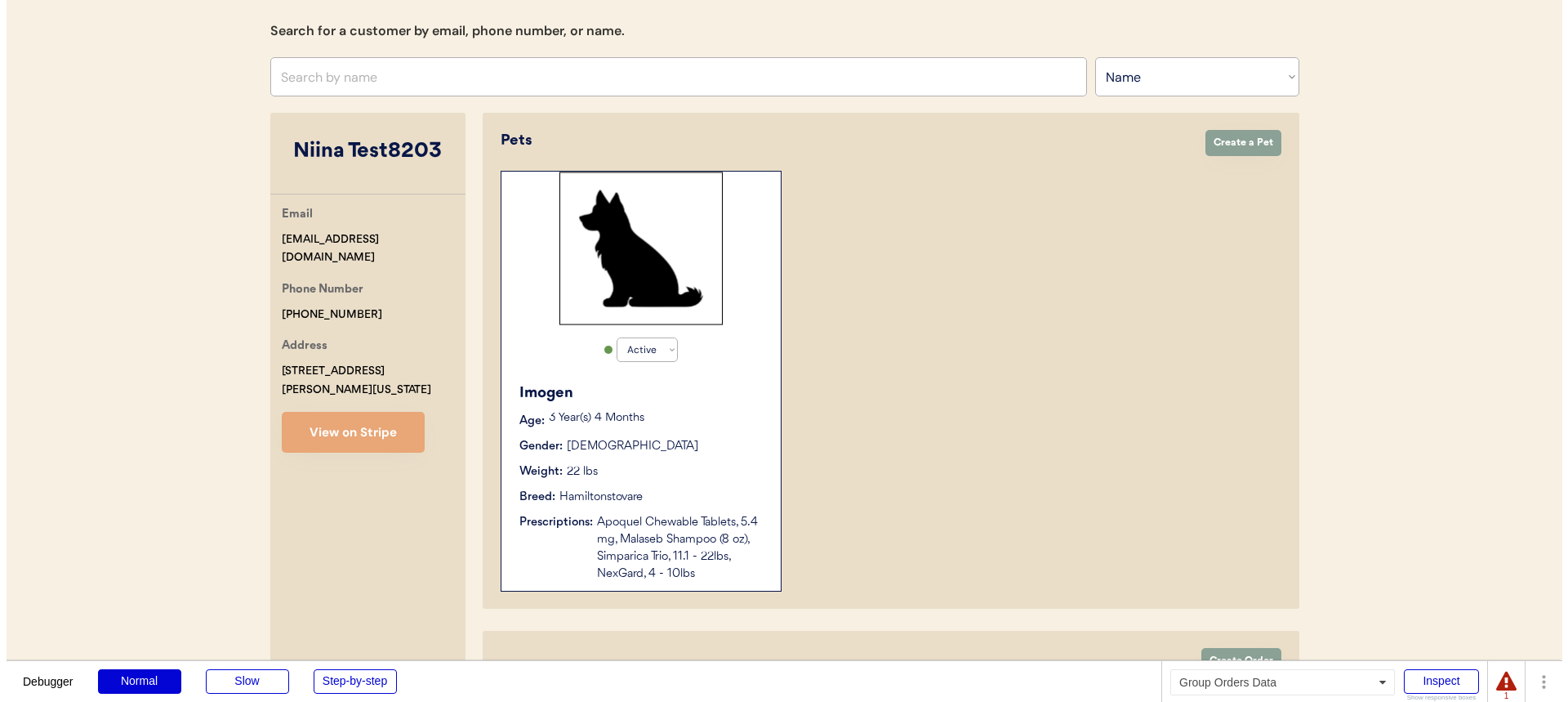
scroll to position [347, 0]
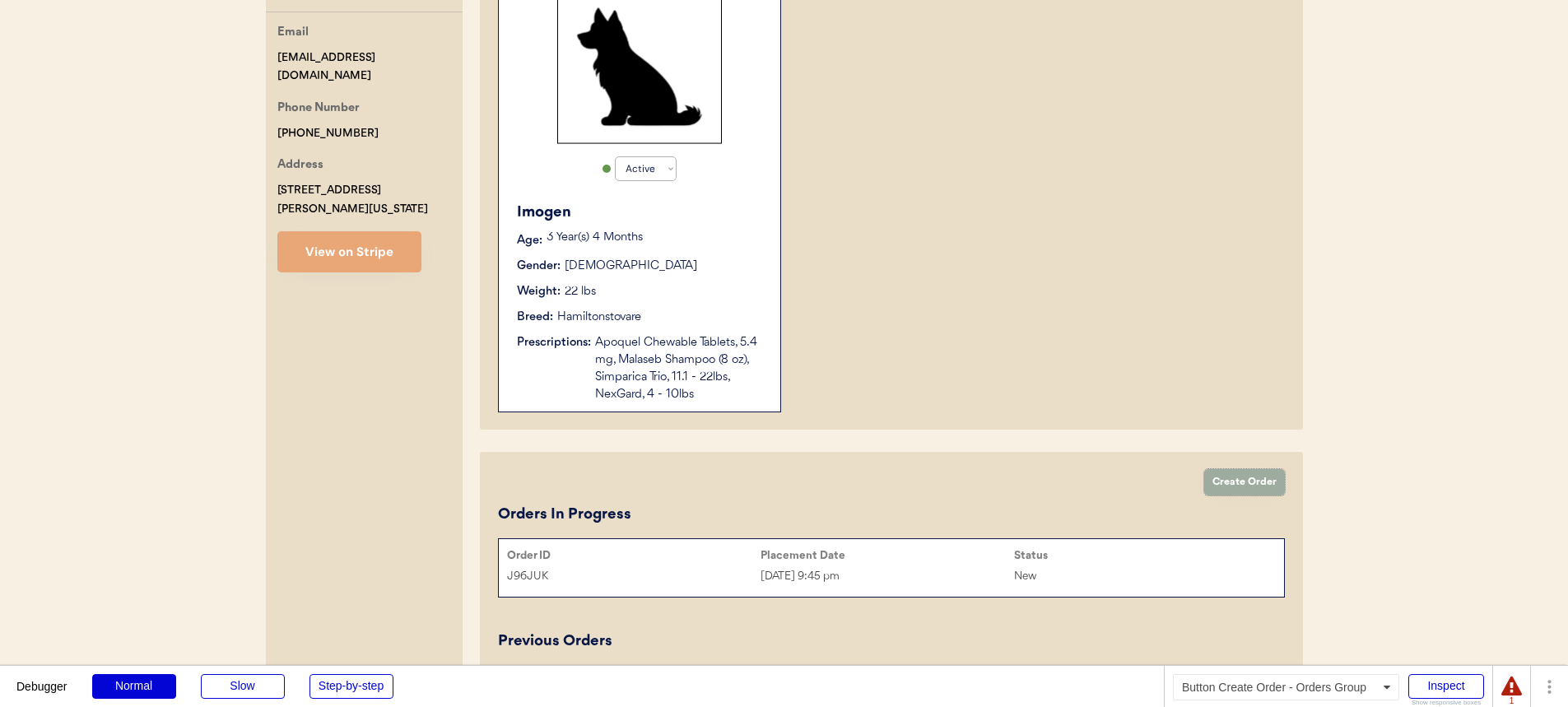
click at [1259, 477] on button "Create Order" at bounding box center [1244, 482] width 80 height 26
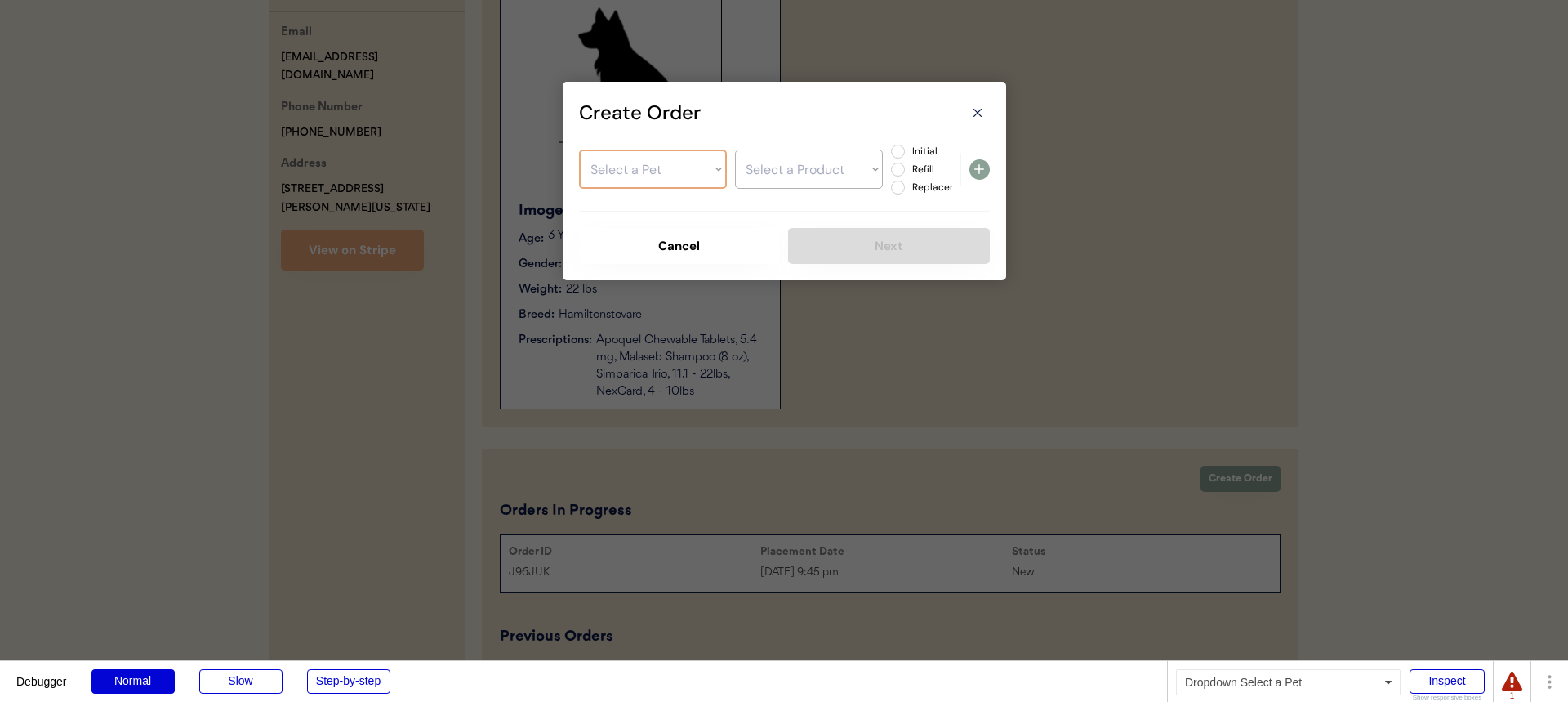
click at [693, 178] on select "Select a Pet Imogen" at bounding box center [652, 169] width 147 height 39
select select ""1348695171700984260__LOOKUP__1755740461053x108107906573664260""
click at [579, 149] on select "Select a Pet Imogen" at bounding box center [652, 169] width 147 height 39
click at [828, 170] on select "Select a Product Apoquel Chewable Tablets, 5.4 mg Malaseb Shampoo (8 oz) Simpar…" at bounding box center [808, 169] width 147 height 39
select select ""1348695171700984260__LOOKUP__1755886625867x204275165857316860""
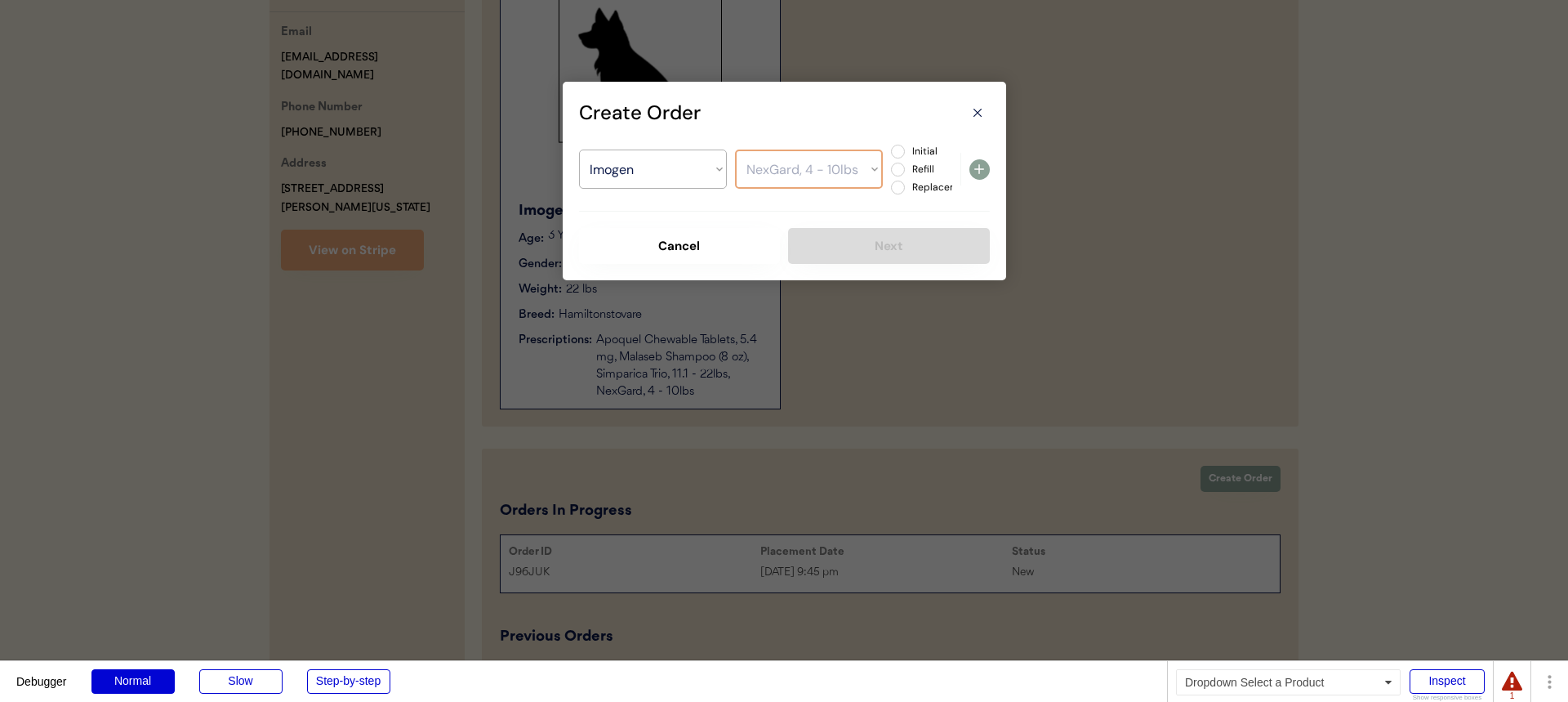
click at [735, 149] on select "Select a Product Apoquel Chewable Tablets, 5.4 mg Malaseb Shampoo (8 oz) Simpar…" at bounding box center [808, 169] width 147 height 39
click at [909, 145] on div "Initial Refill Replacement" at bounding box center [921, 169] width 61 height 51
click at [917, 147] on label "Initial" at bounding box center [943, 151] width 72 height 10
click at [890, 147] on input "Initial" at bounding box center [883, 151] width 10 height 10
radio input "true"
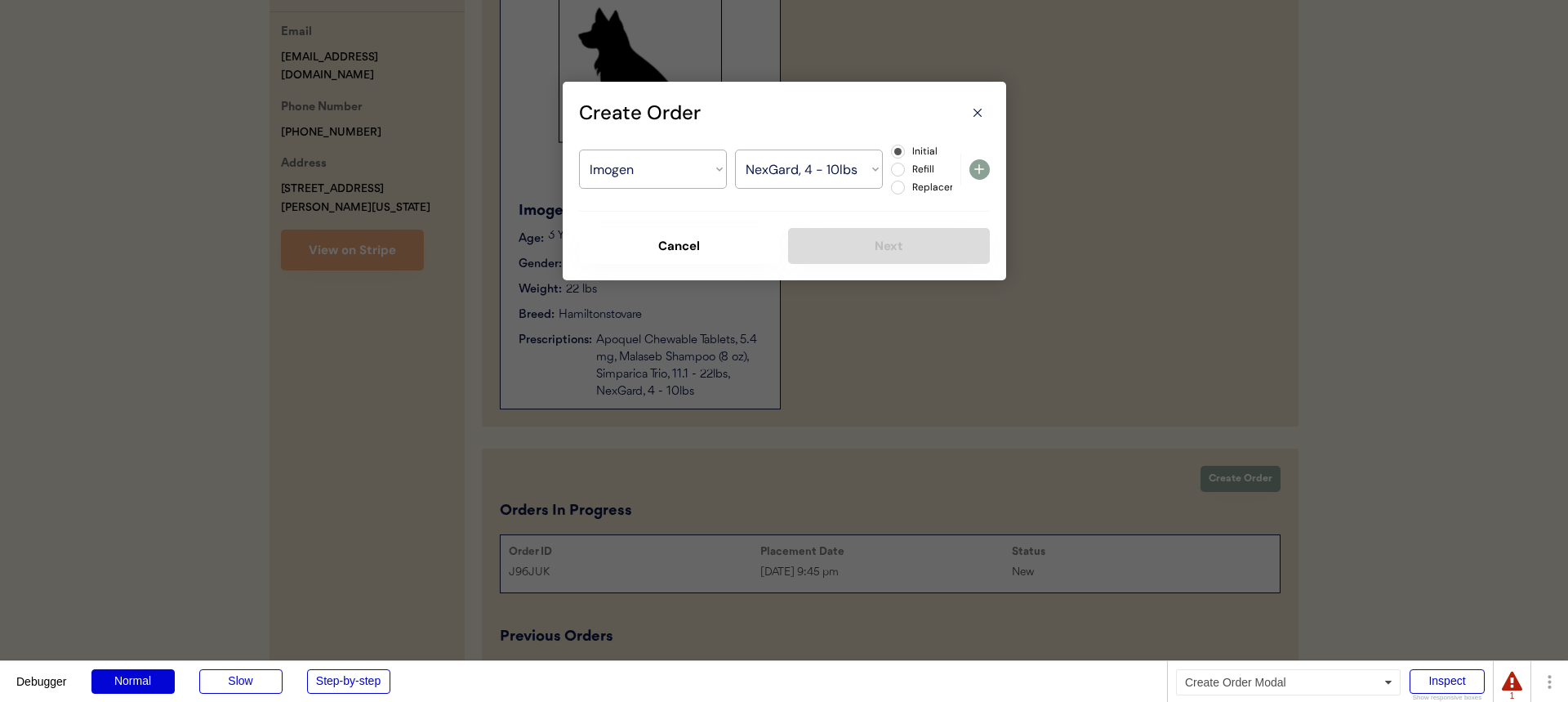
click at [985, 173] on icon at bounding box center [979, 169] width 19 height 19
select select ""PLACEHOLDER_1427118222253""
radio input "false"
select select ""PLACEHOLDER_1427118222253""
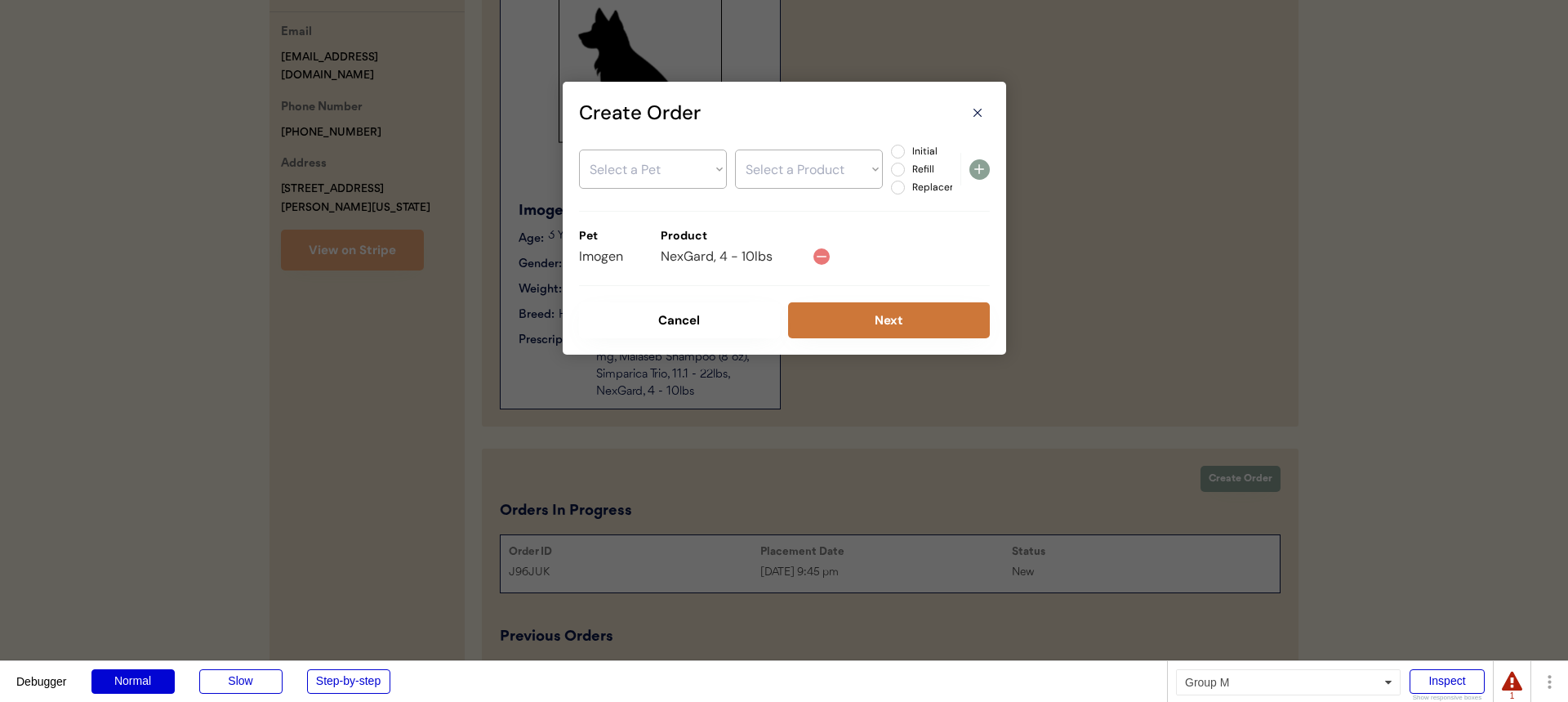
click at [904, 310] on button "Next" at bounding box center [889, 320] width 202 height 36
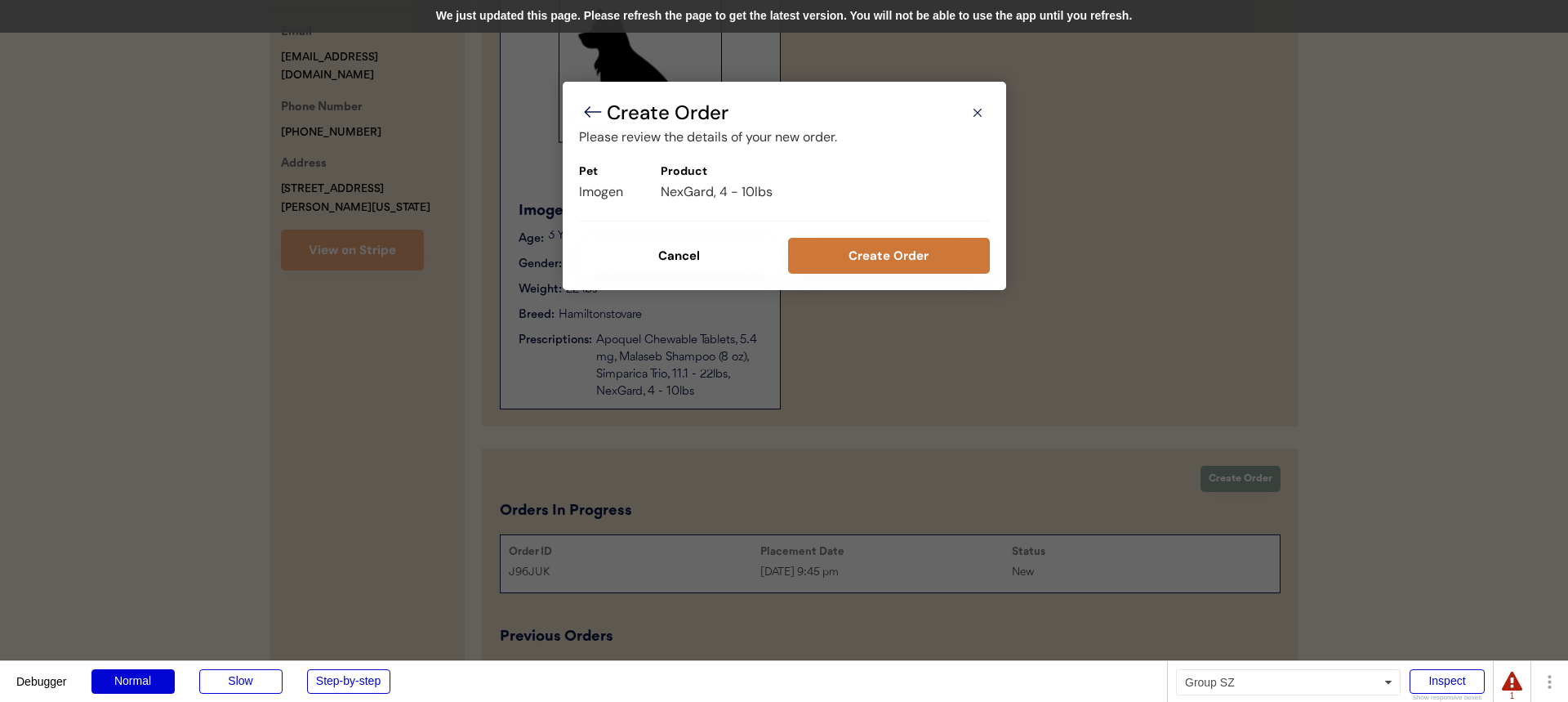
click at [906, 242] on button "Create Order" at bounding box center [889, 255] width 202 height 36
click at [1020, 30] on div "We just updated this page. Please refresh the page to get the latest version. Y…" at bounding box center [784, 16] width 1568 height 32
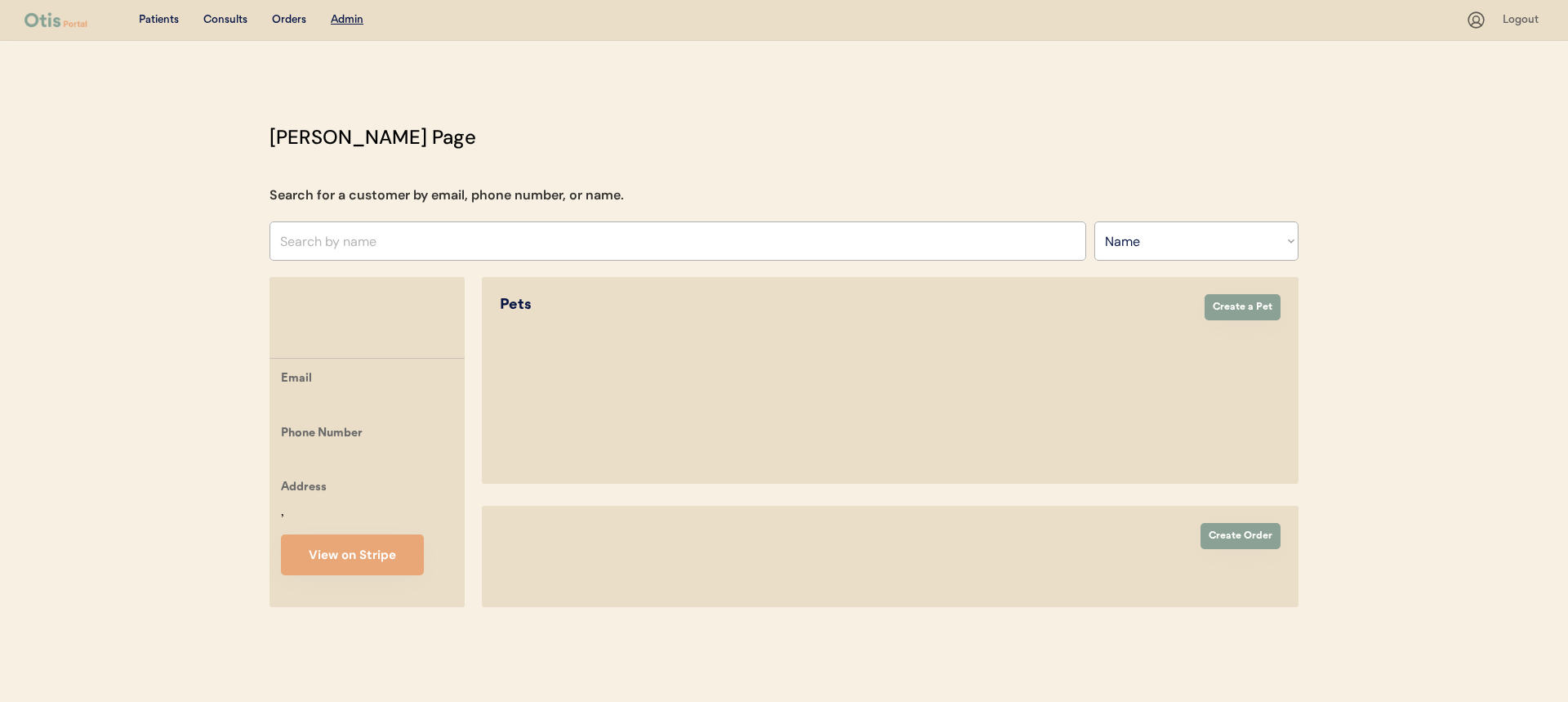
select select ""Name""
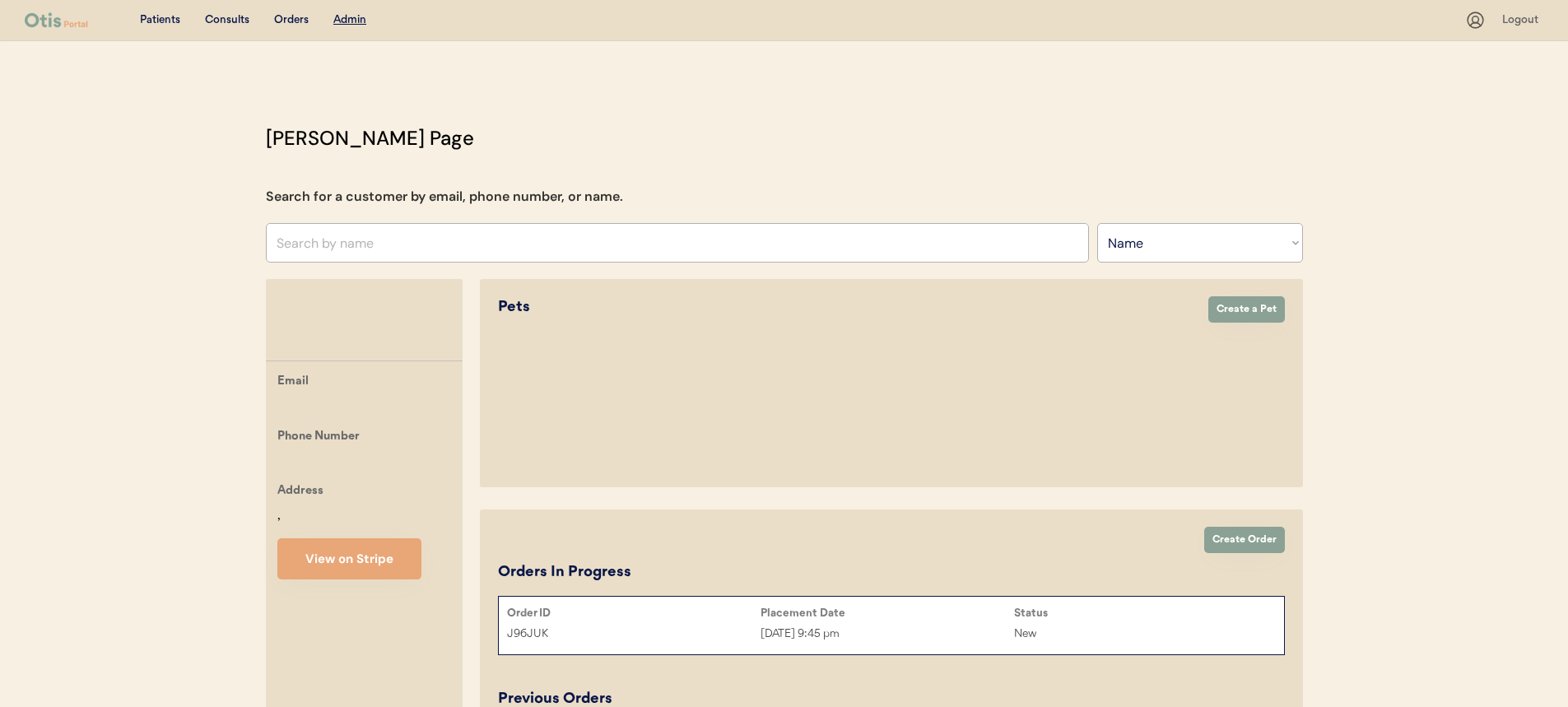
select select "true"
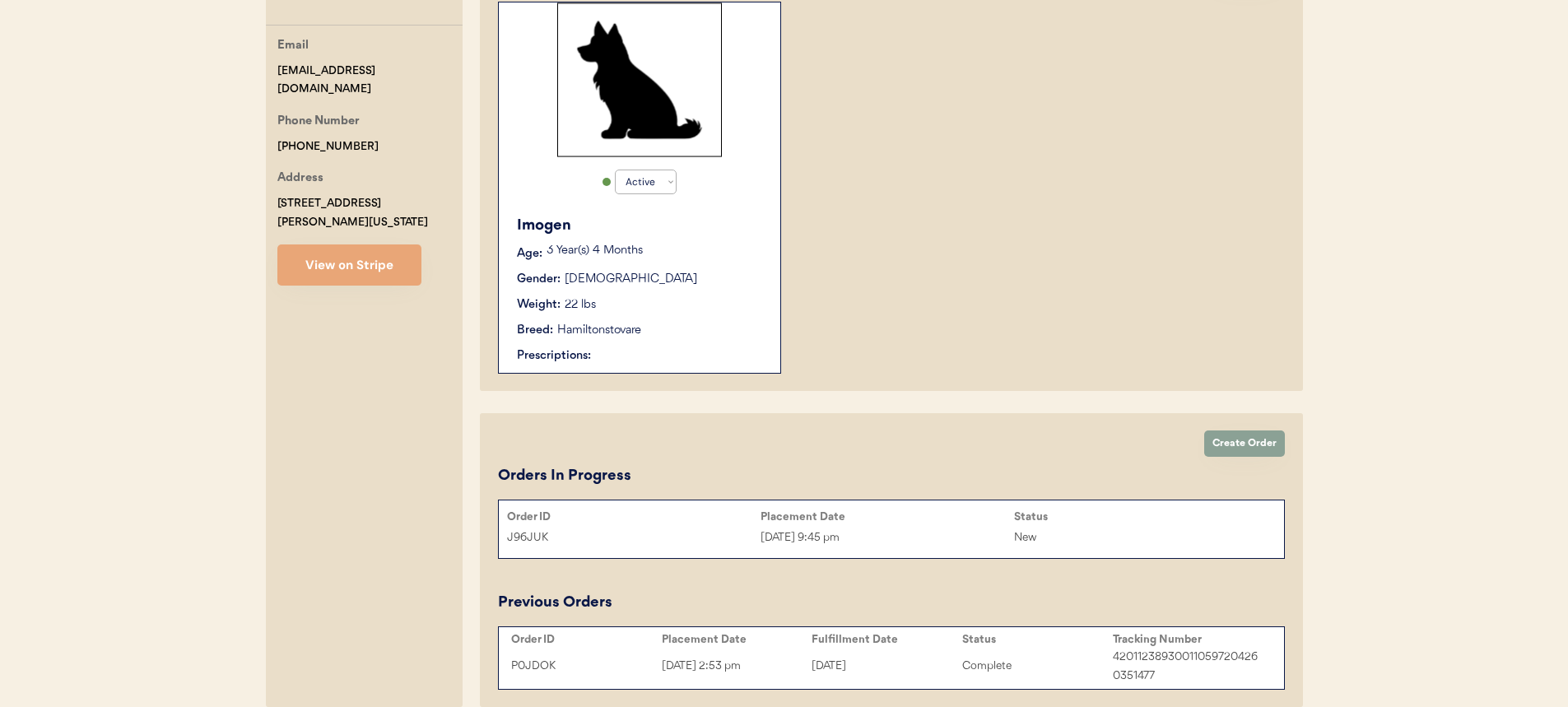
scroll to position [412, 0]
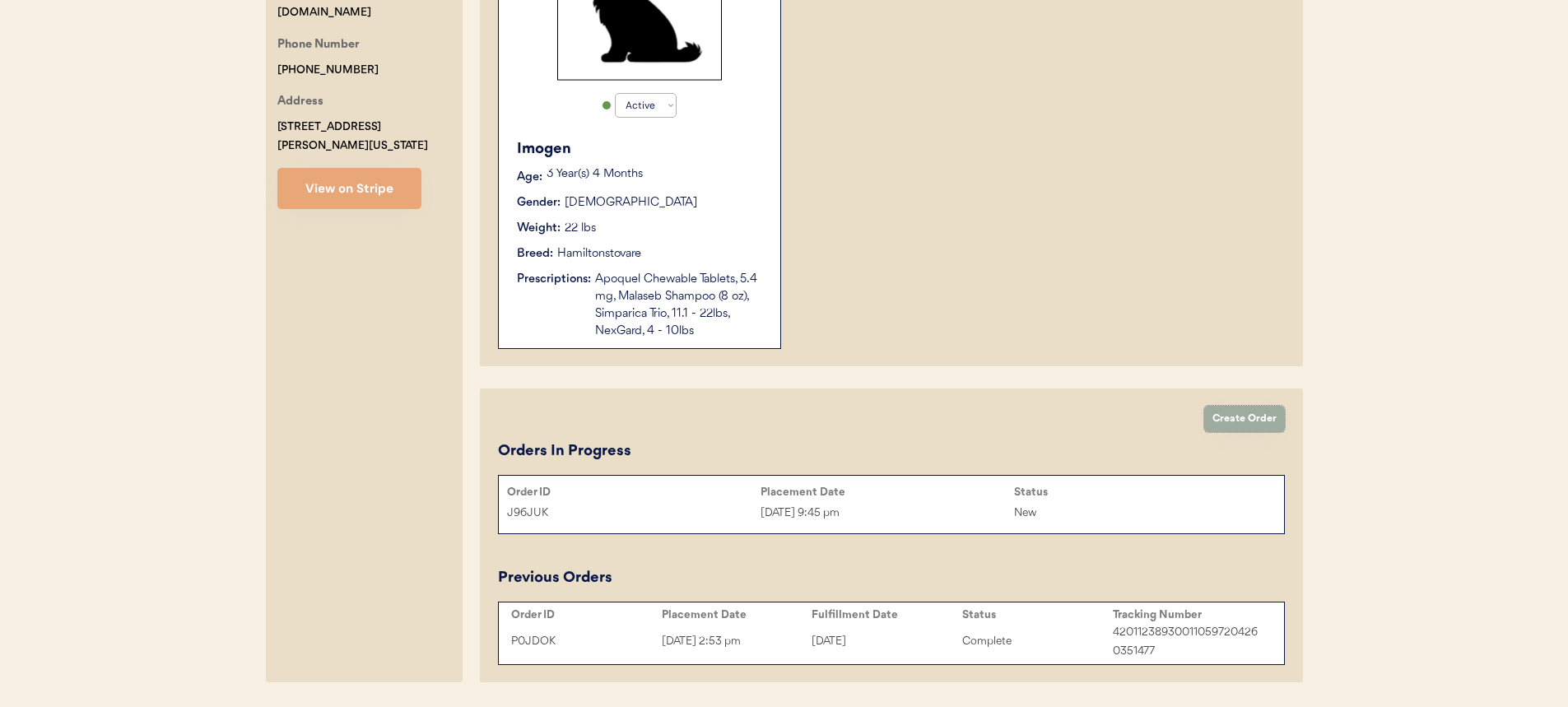
click at [1242, 428] on button "Create Order" at bounding box center [1244, 418] width 80 height 26
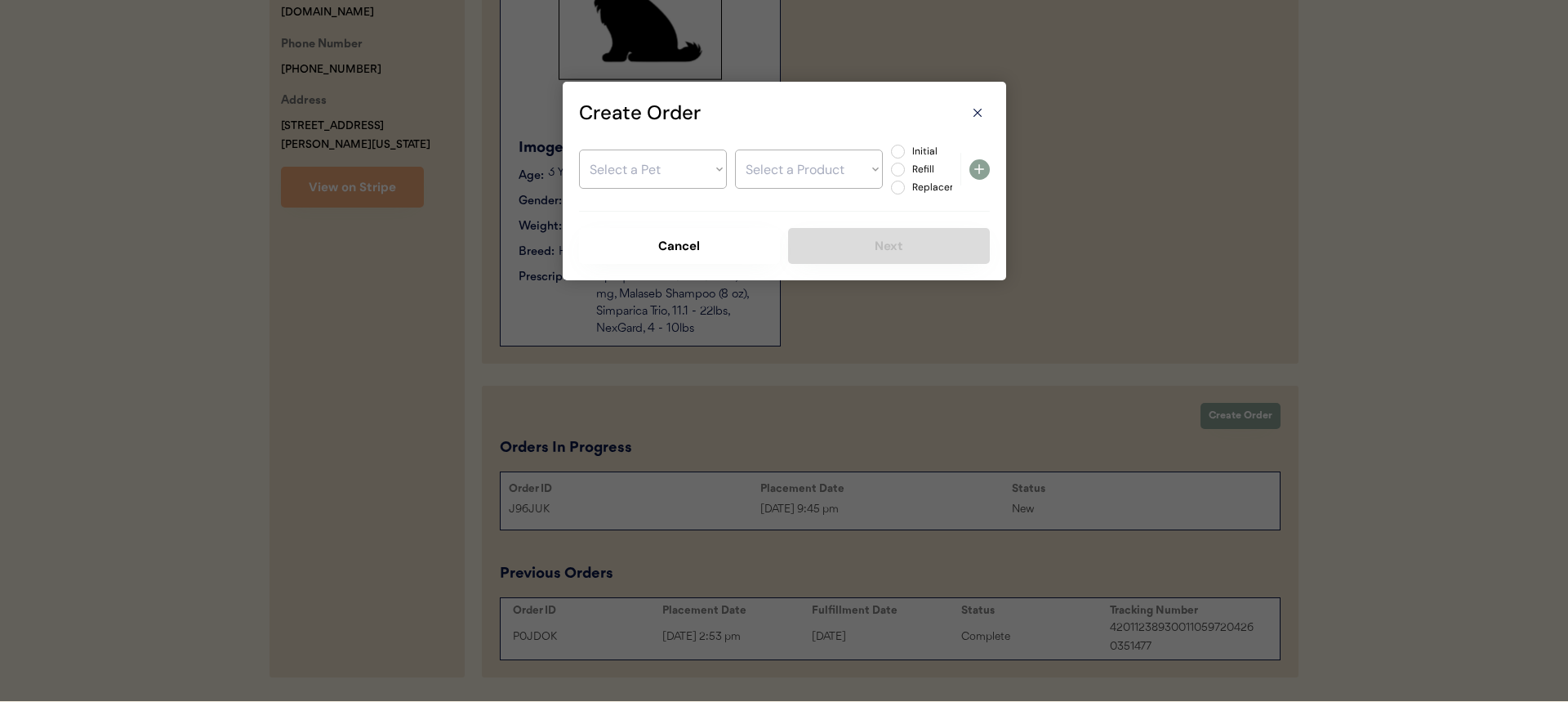
click at [653, 149] on select "Select a Pet Imogen" at bounding box center [652, 169] width 147 height 39
select select ""1348695171700984260__LOOKUP__1755740461053x108107906573664260""
click at [579, 149] on select "Select a Pet Imogen" at bounding box center [652, 169] width 147 height 39
click at [837, 172] on select "Select a Product Apoquel Chewable Tablets, 5.4 mg Malaseb Shampoo (8 oz) Simpar…" at bounding box center [808, 169] width 147 height 39
select select ""1348695171700984260__LOOKUP__1755886625867x204275165857316860""
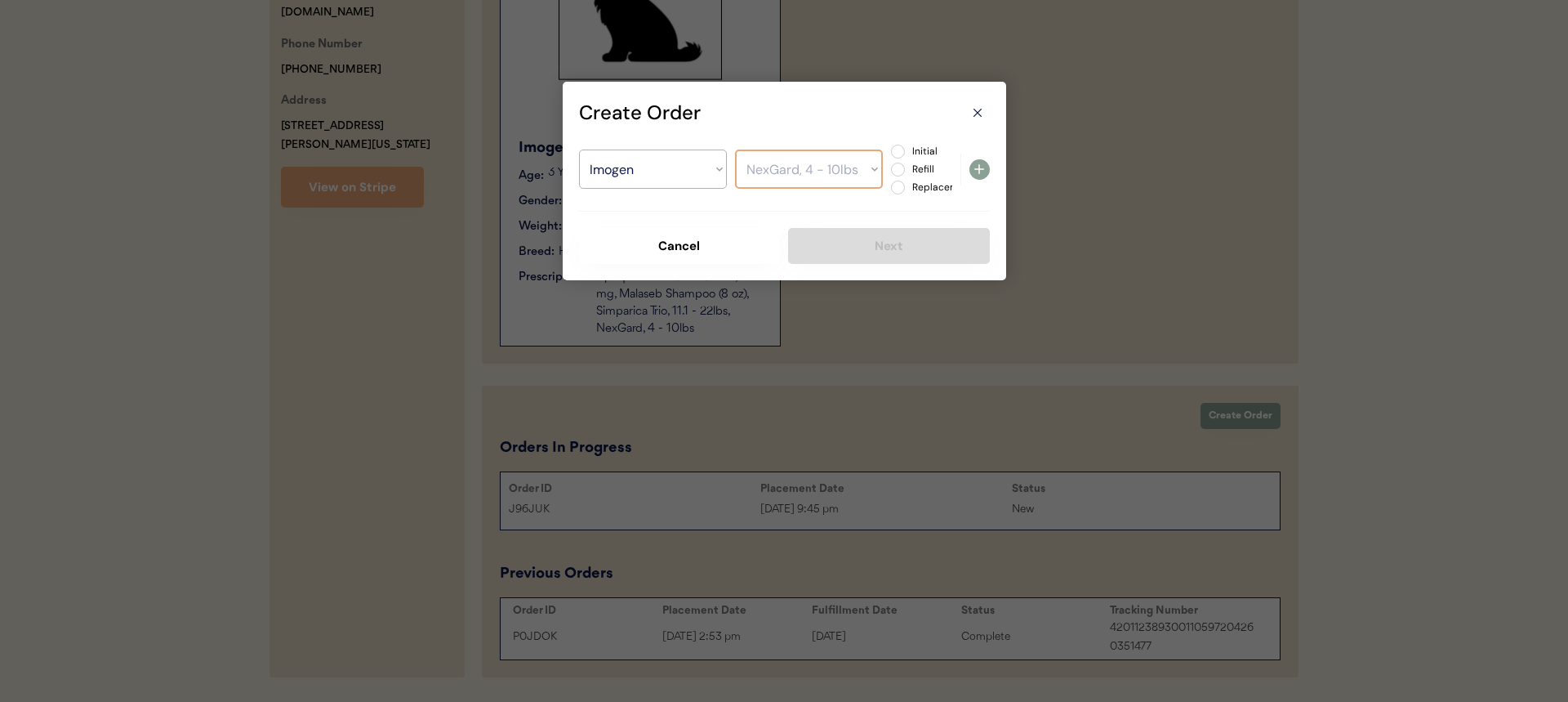
click at [735, 149] on select "Select a Product Apoquel Chewable Tablets, 5.4 mg Malaseb Shampoo (8 oz) Simpar…" at bounding box center [808, 169] width 147 height 39
click at [920, 147] on label "Initial" at bounding box center [943, 151] width 72 height 10
click at [890, 147] on input "Initial" at bounding box center [883, 151] width 10 height 10
radio input "true"
click at [986, 169] on icon at bounding box center [979, 169] width 19 height 19
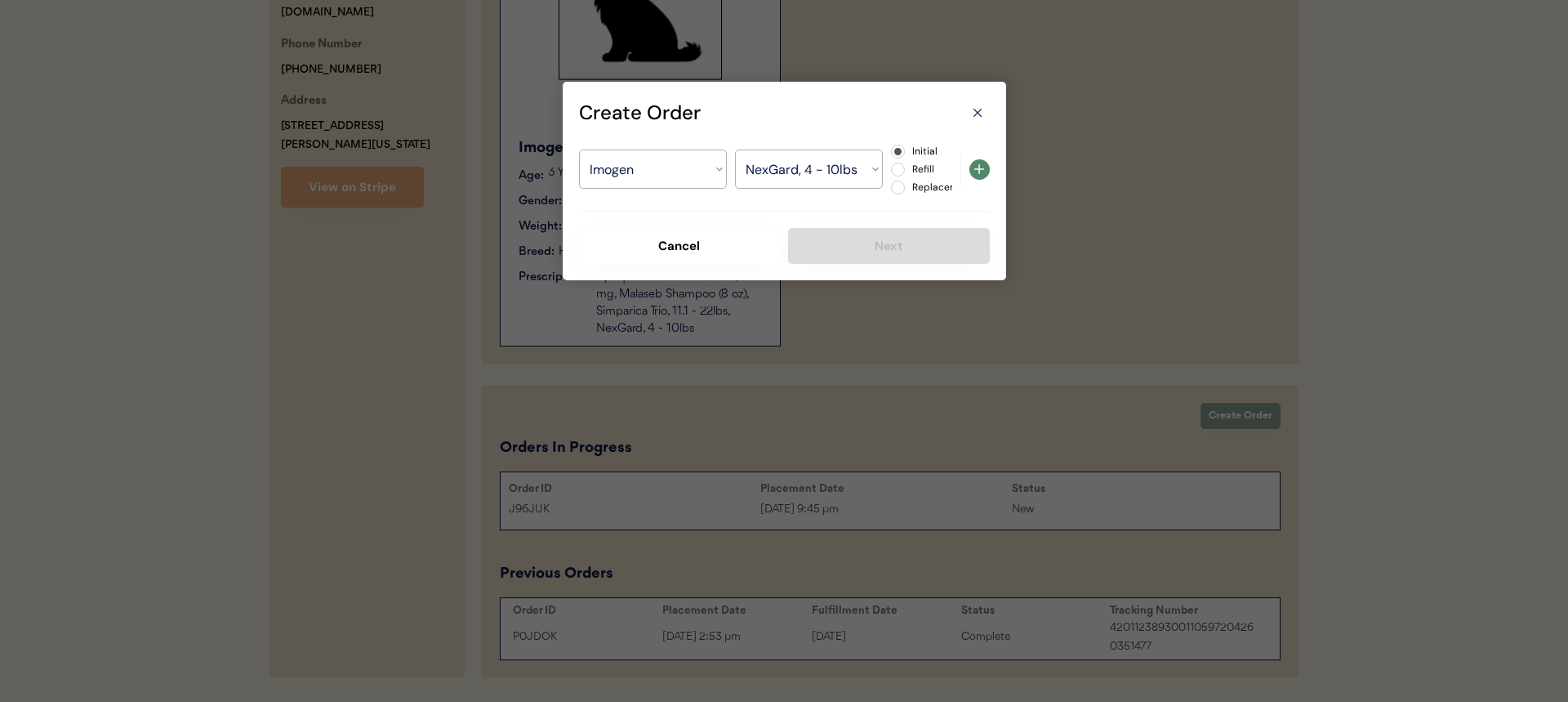
select select ""PLACEHOLDER_1427118222253""
radio input "false"
select select ""PLACEHOLDER_1427118222253""
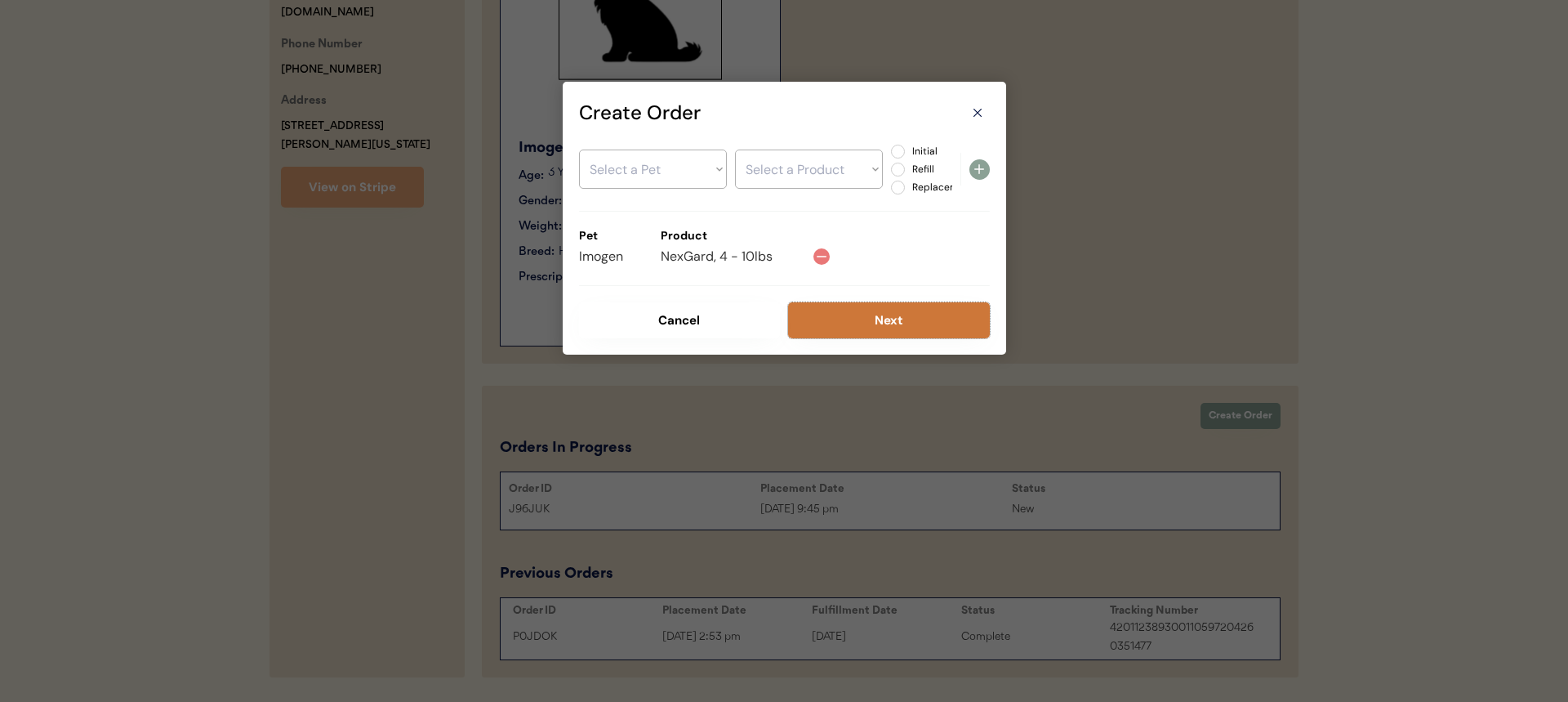
click at [849, 308] on button "Next" at bounding box center [889, 320] width 202 height 36
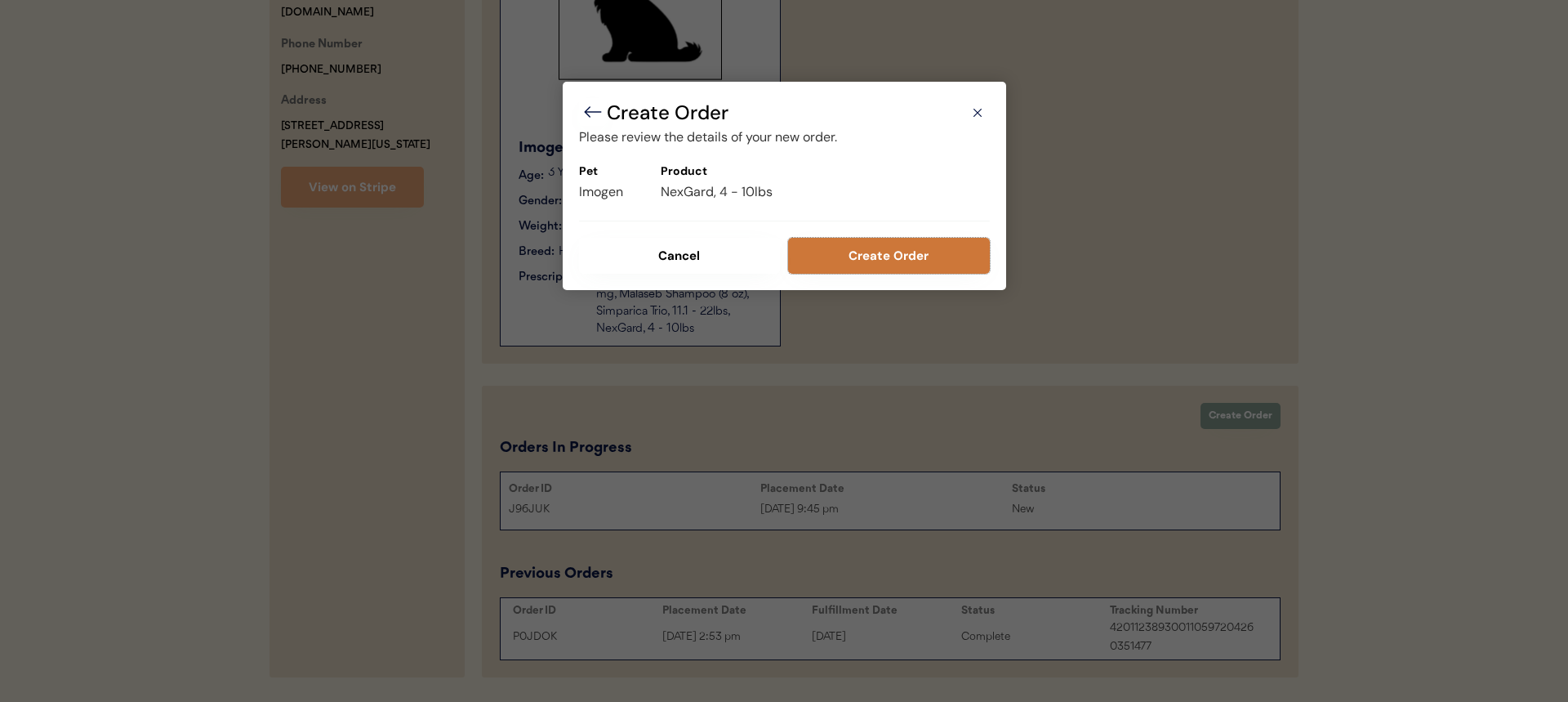
click at [836, 254] on button "Create Order" at bounding box center [889, 255] width 202 height 36
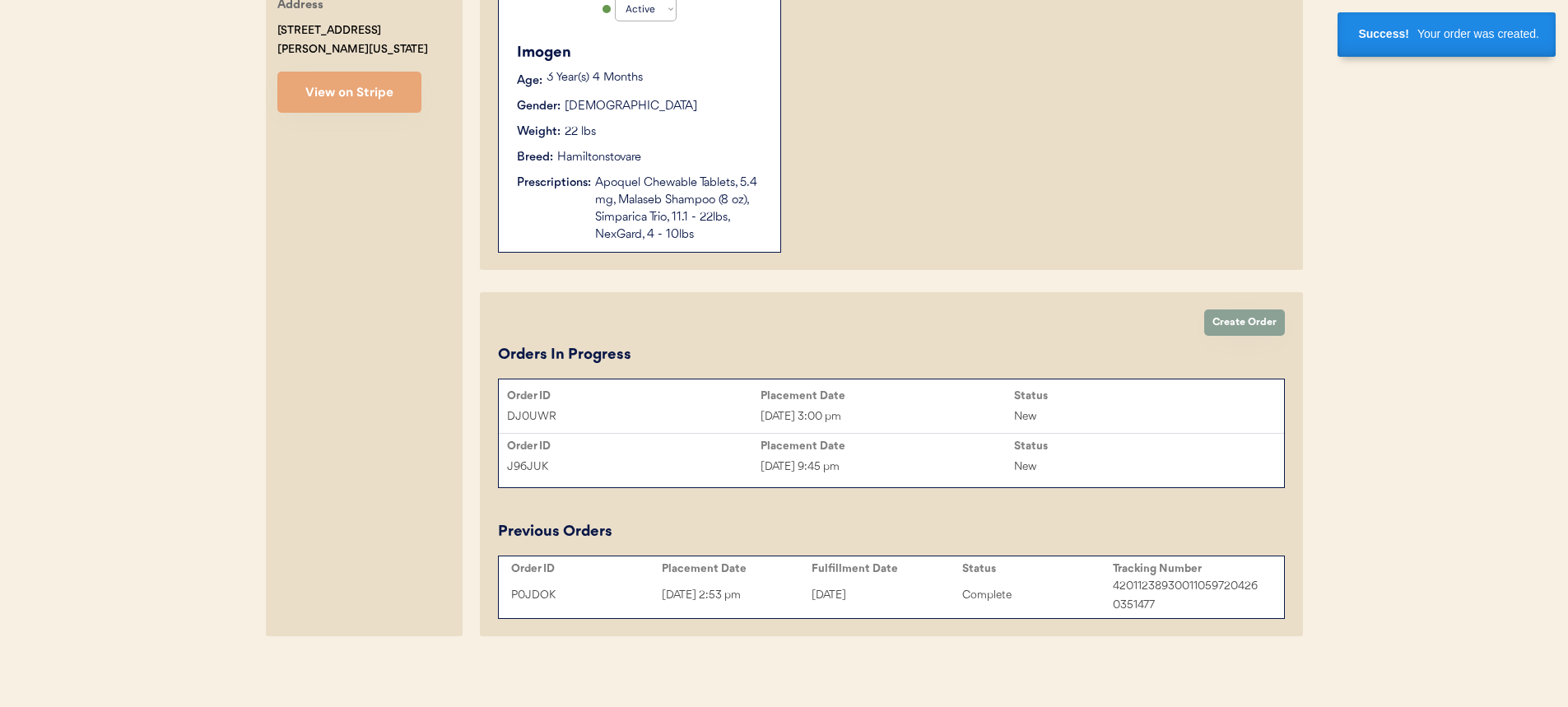
scroll to position [515, 0]
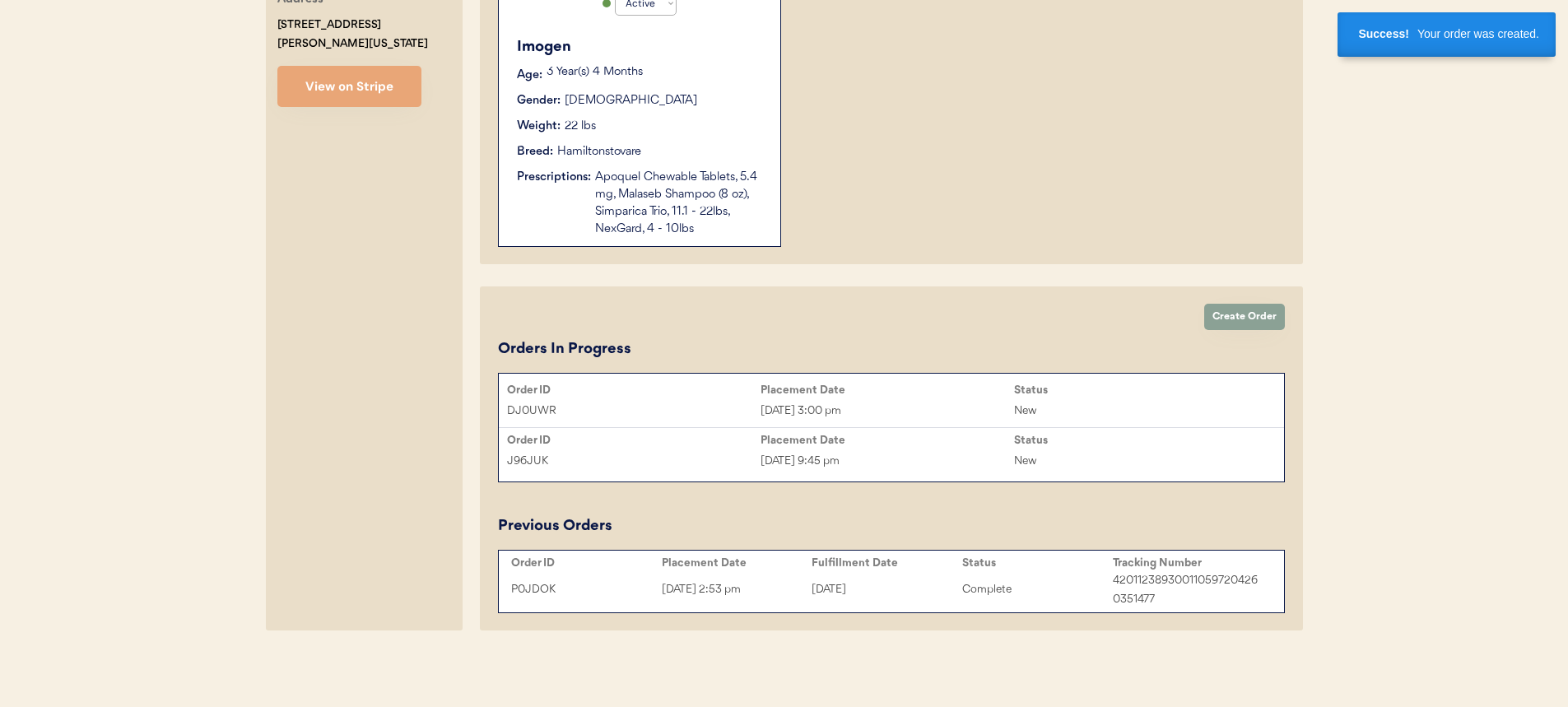
click at [906, 396] on div "Placement Date" at bounding box center [886, 390] width 253 height 13
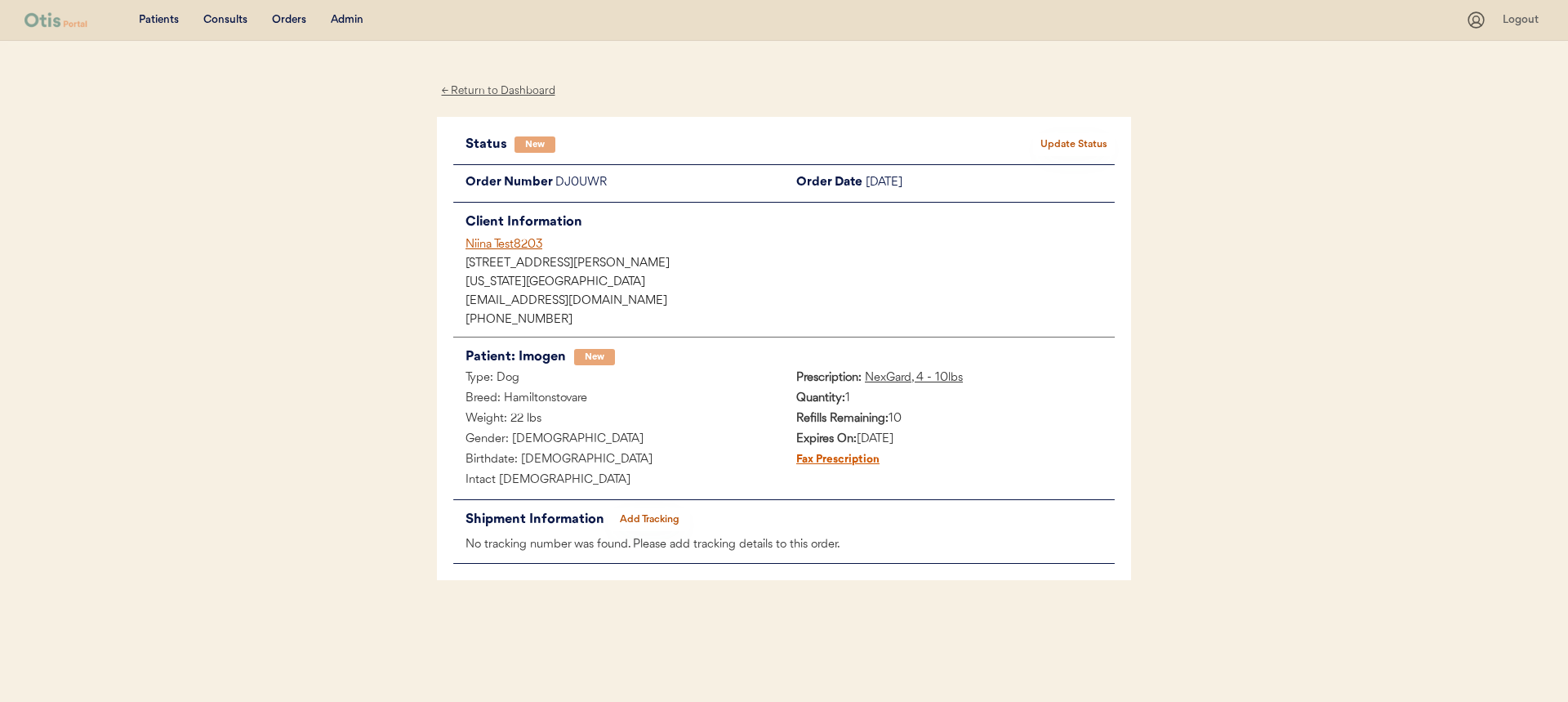
click at [1065, 142] on button "Update Status" at bounding box center [1074, 145] width 82 height 23
select select ""new""
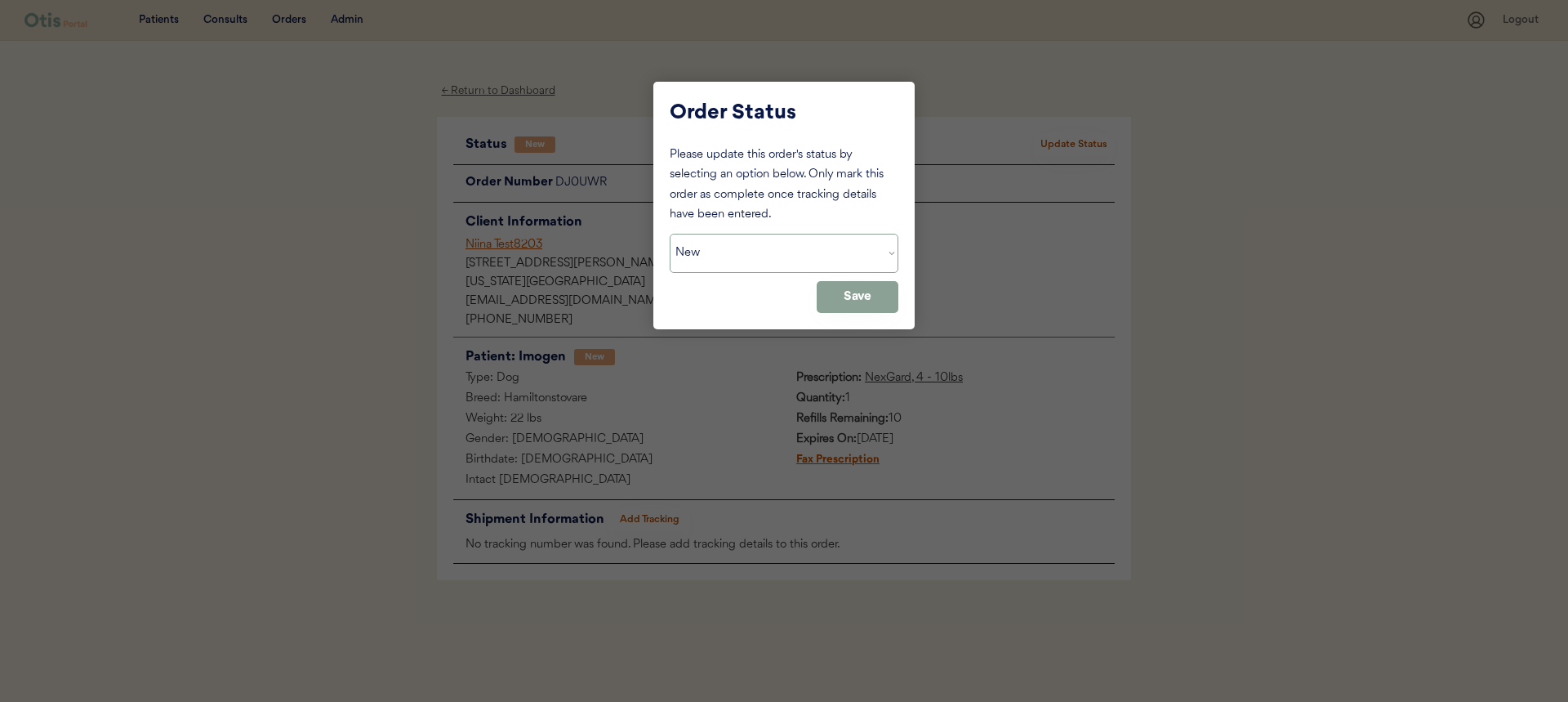
click at [712, 257] on select "Status On Hold New In Progress Complete Pending HW Consent Canceled" at bounding box center [784, 253] width 229 height 39
click at [646, 519] on div at bounding box center [784, 351] width 1568 height 702
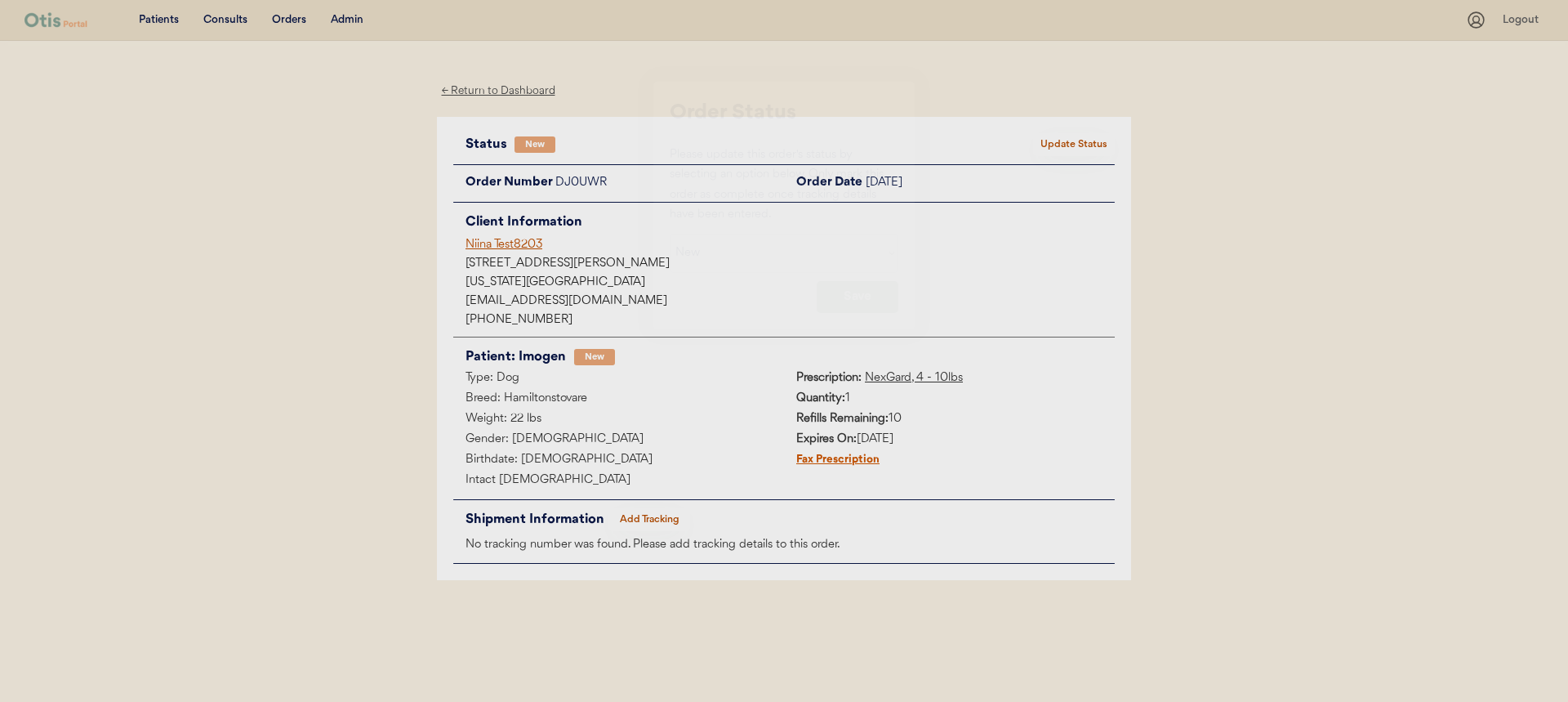
click at [649, 516] on button "Add Tracking" at bounding box center [649, 519] width 82 height 23
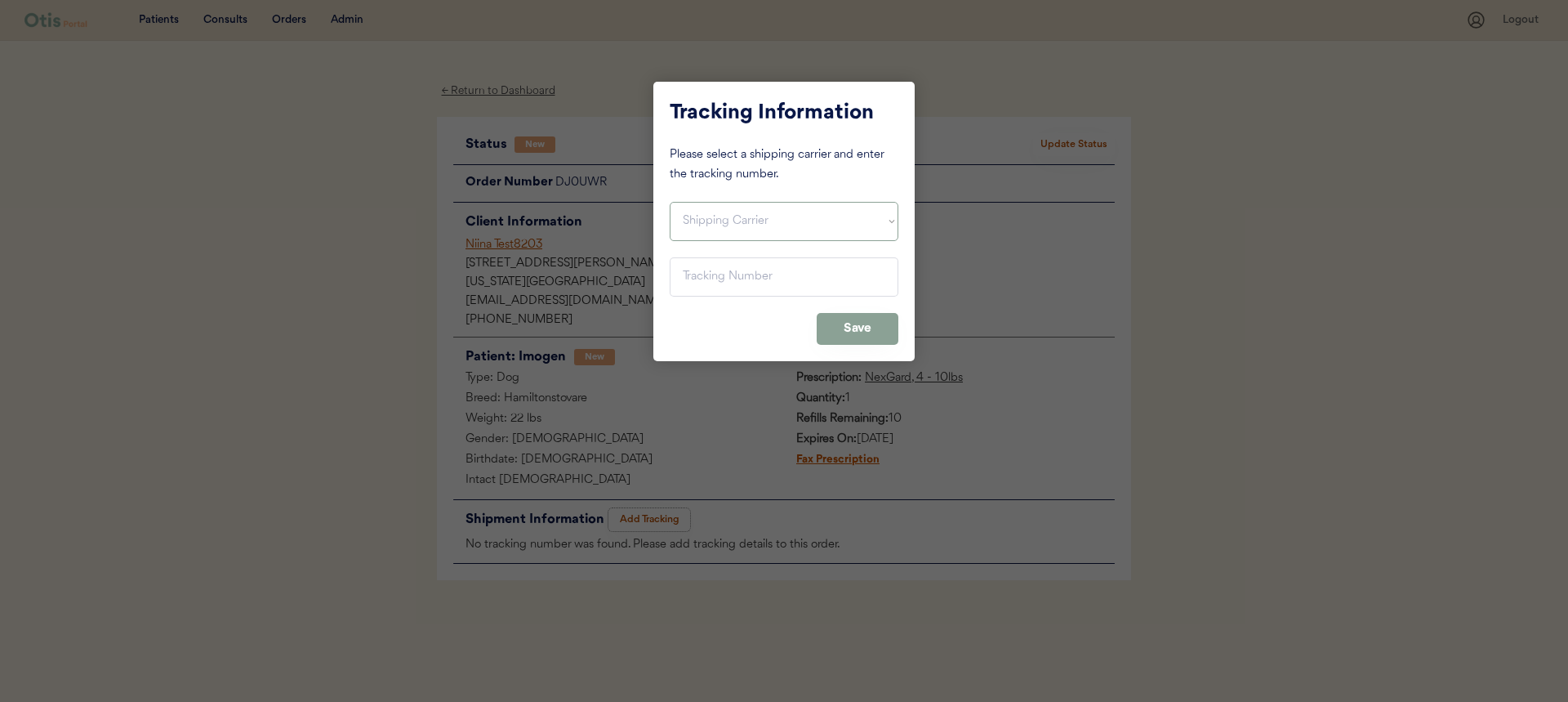
click at [781, 211] on select "Shipping Carrier FedEx FedEx Ground Economy UPS USPS" at bounding box center [784, 222] width 229 height 39
select select ""usps""
click at [670, 202] on select "Shipping Carrier FedEx FedEx Ground Economy UPS USPS" at bounding box center [784, 222] width 229 height 39
click at [760, 273] on input "input" at bounding box center [784, 277] width 229 height 39
paste input "420112389300110597204146907750"
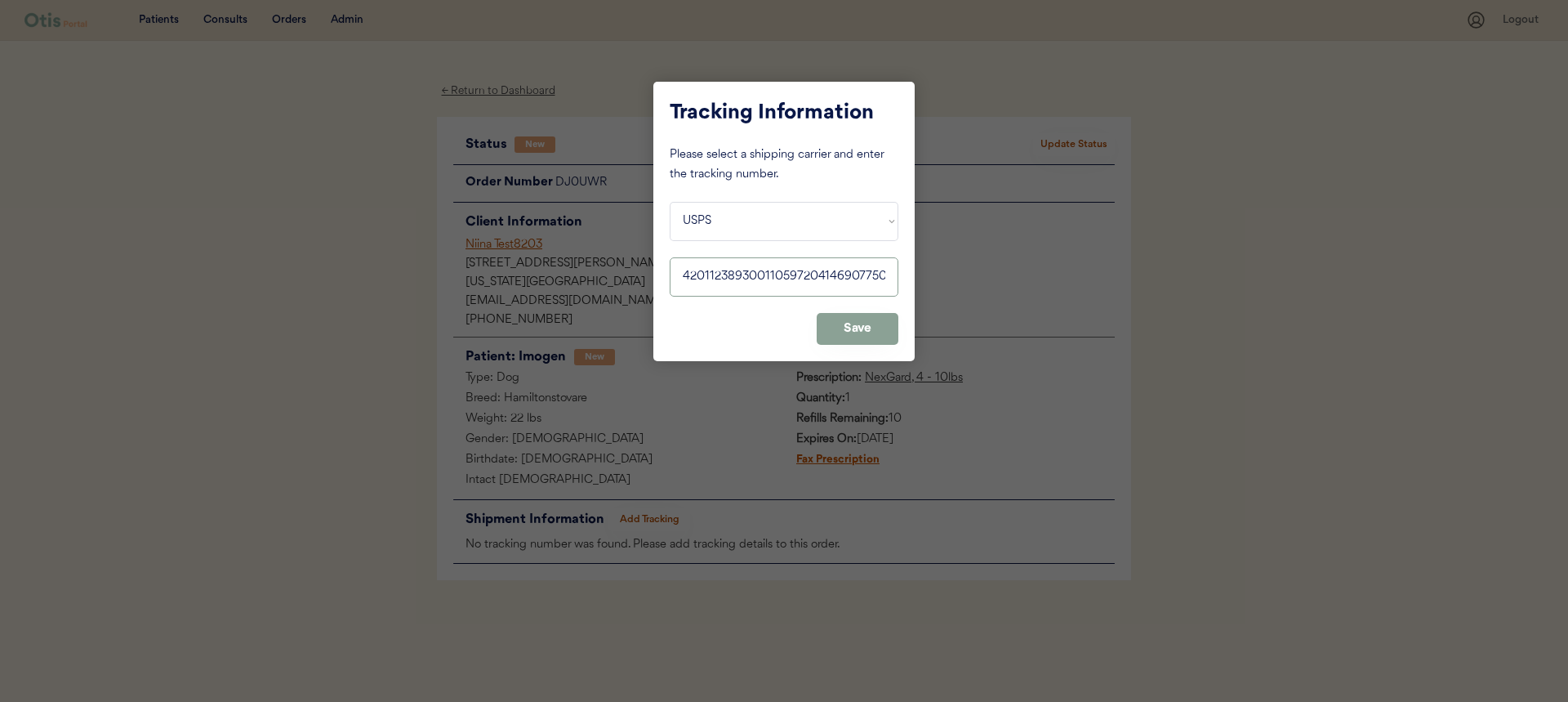
type input "420112389300110597204146907750"
click at [848, 327] on button "Save" at bounding box center [857, 328] width 82 height 32
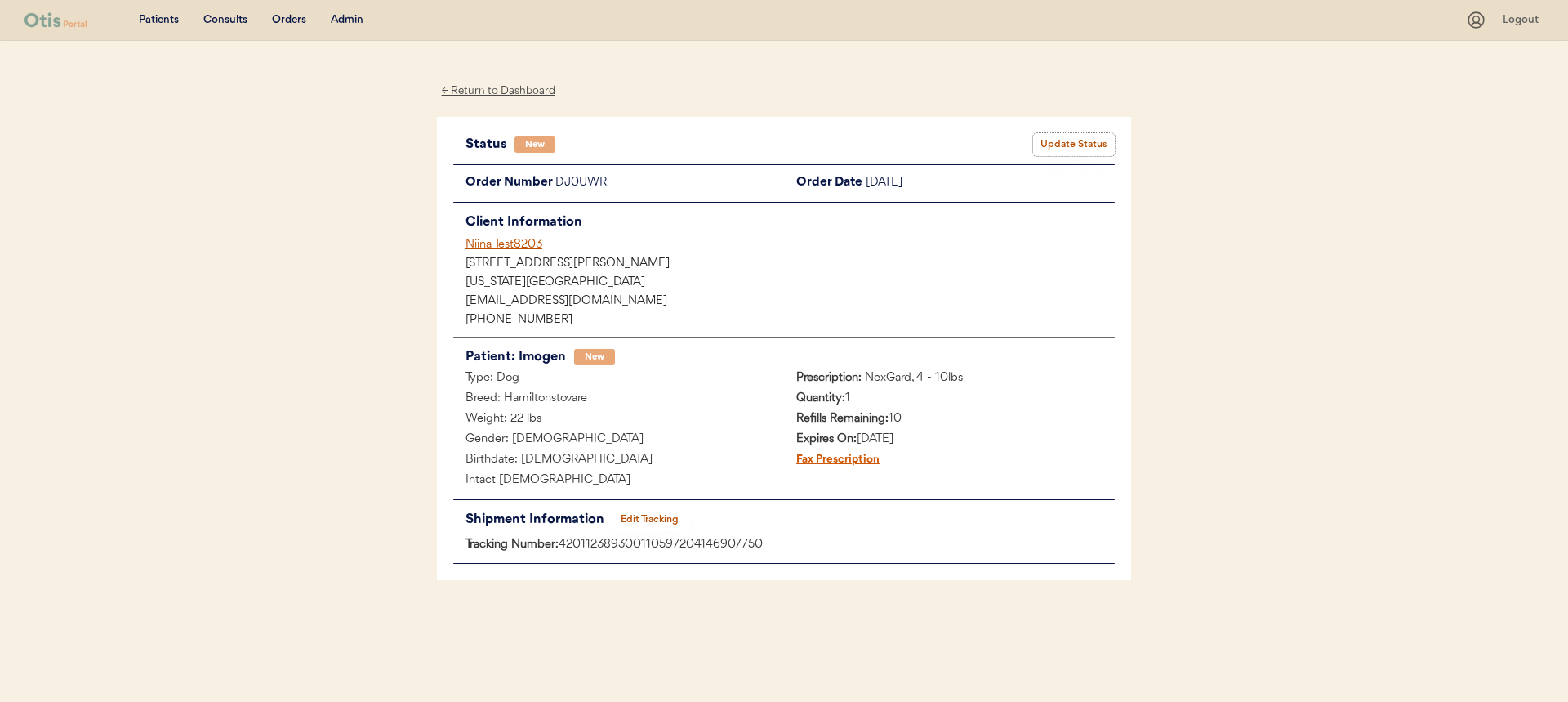
click at [1089, 141] on button "Update Status" at bounding box center [1074, 145] width 82 height 23
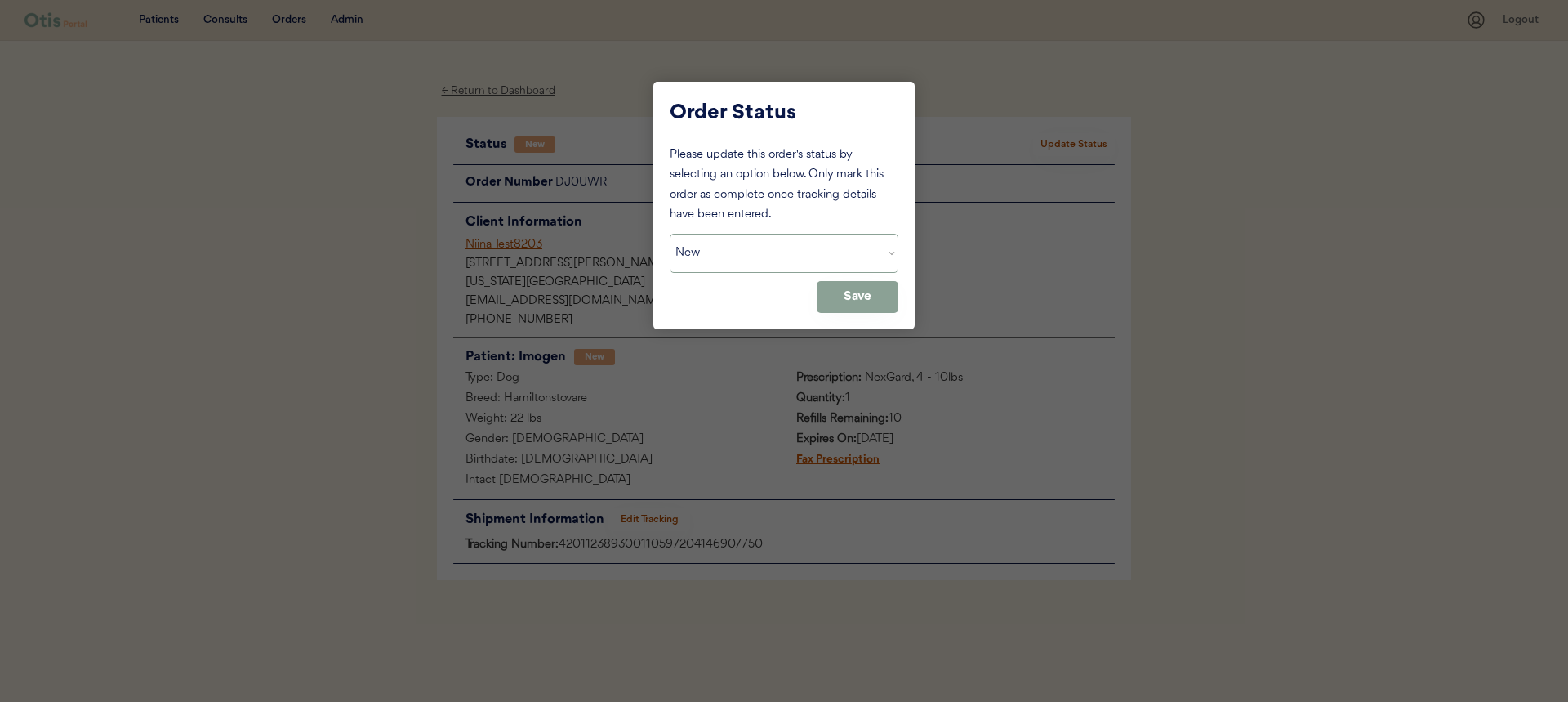
click at [816, 252] on select "Status On Hold New In Progress Complete Pending HW Consent Canceled" at bounding box center [784, 253] width 229 height 39
click at [670, 234] on select "Status On Hold New In Progress Complete Pending HW Consent Canceled" at bounding box center [784, 253] width 229 height 39
click at [838, 304] on button "Save" at bounding box center [857, 297] width 82 height 32
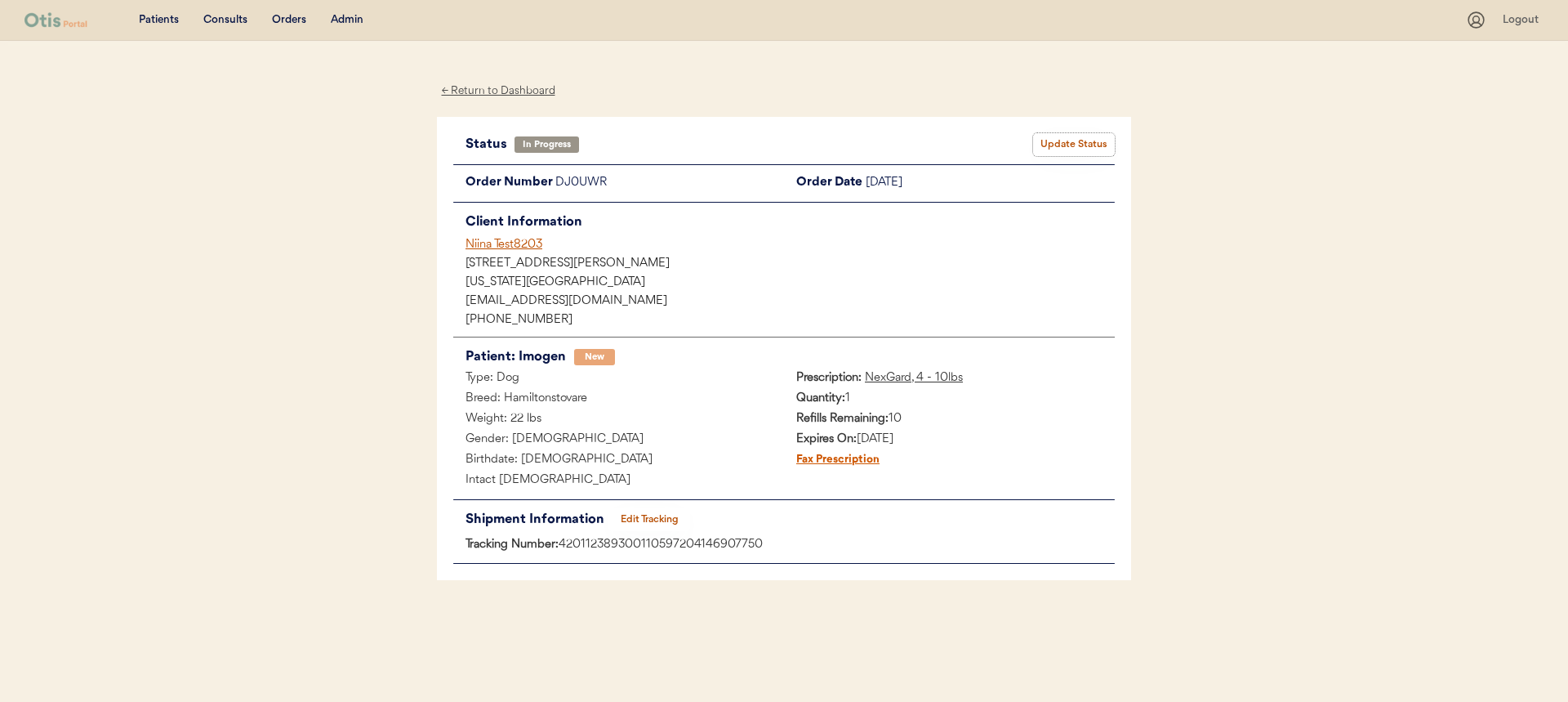
click at [1078, 145] on button "Update Status" at bounding box center [1074, 145] width 82 height 23
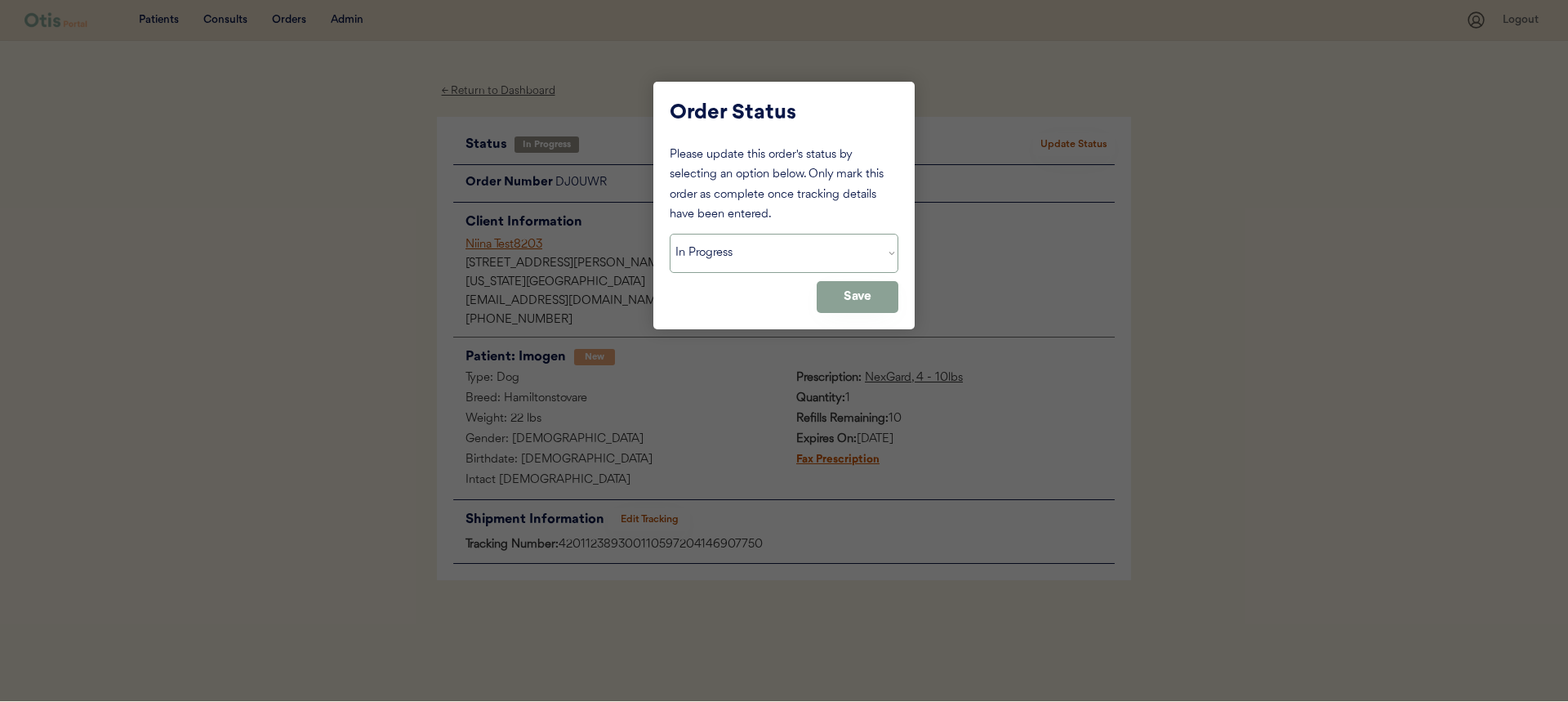
click at [851, 269] on select "Status On Hold New In Progress Complete Pending HW Consent Canceled" at bounding box center [784, 253] width 229 height 39
select select ""complete""
click at [670, 234] on select "Status On Hold New In Progress Complete Pending HW Consent Canceled" at bounding box center [784, 253] width 229 height 39
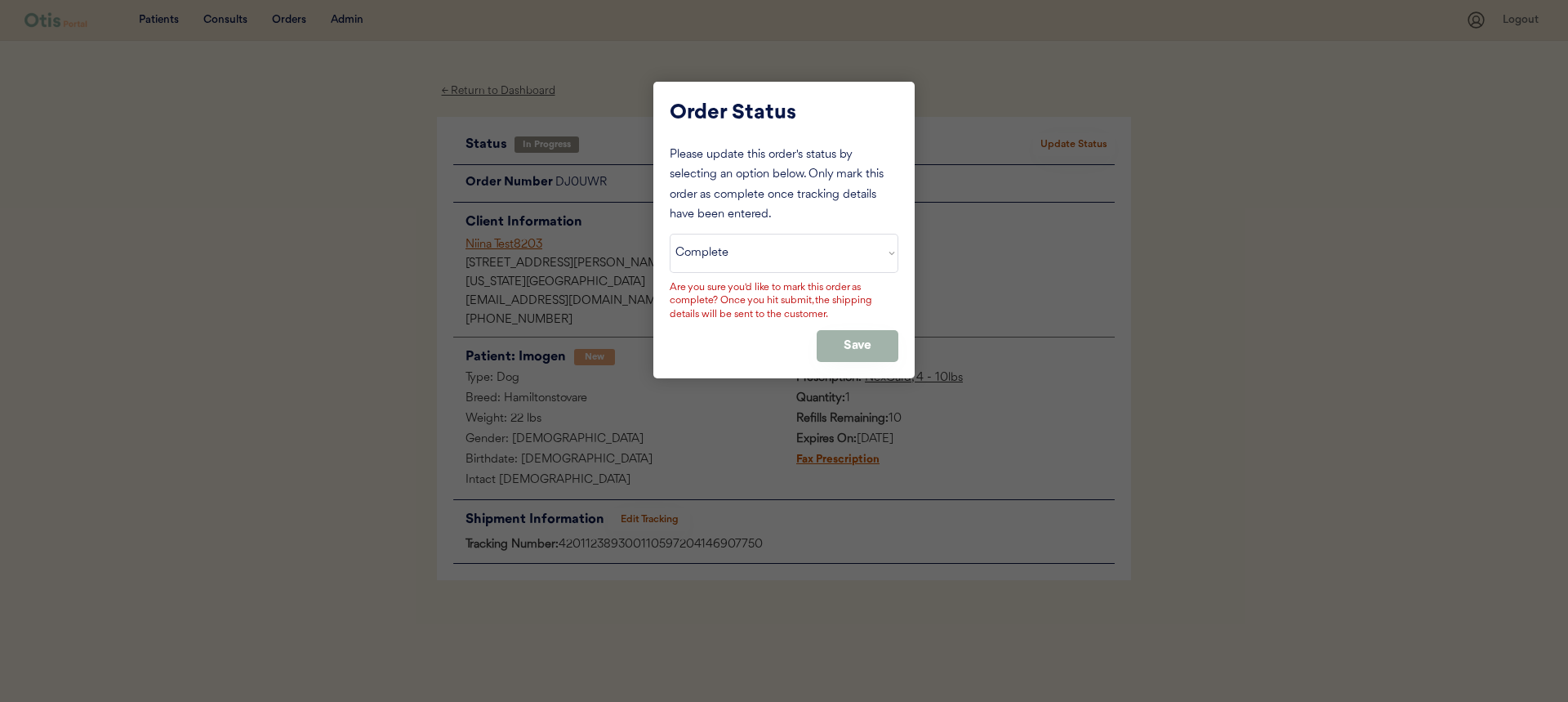
click at [849, 330] on button "Save" at bounding box center [857, 346] width 82 height 32
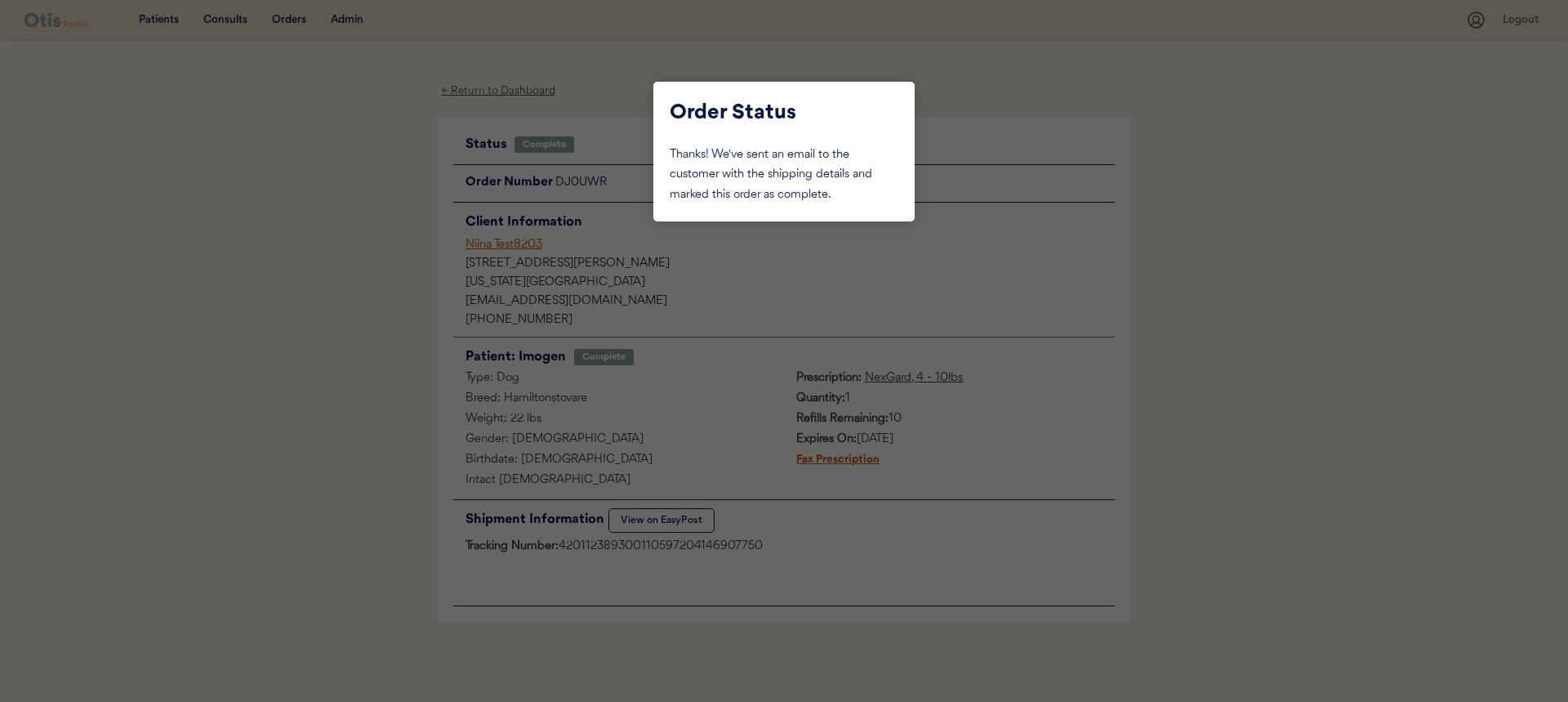
click at [883, 290] on div at bounding box center [784, 351] width 1568 height 702
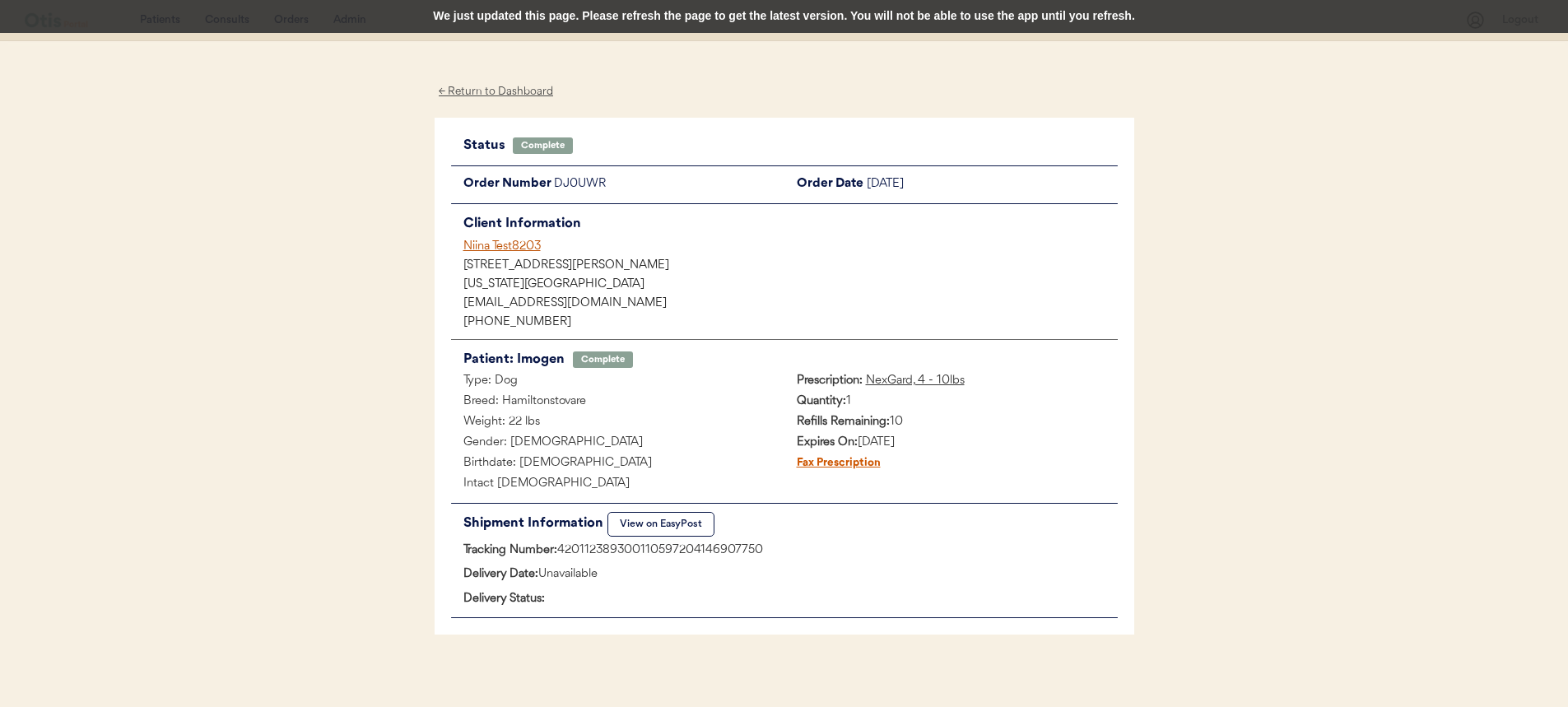
click at [499, 242] on div "Niina Test8203" at bounding box center [790, 247] width 655 height 18
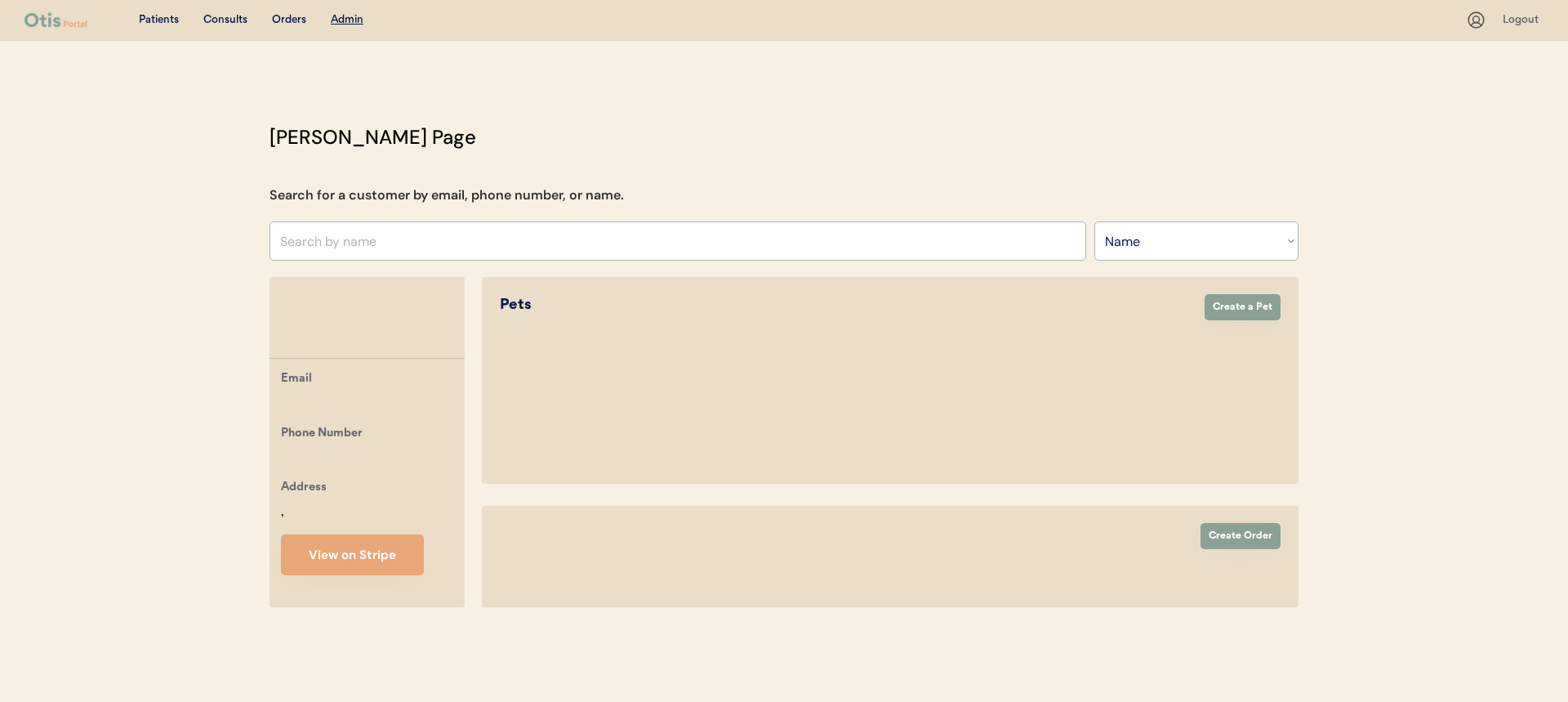
select select ""Name""
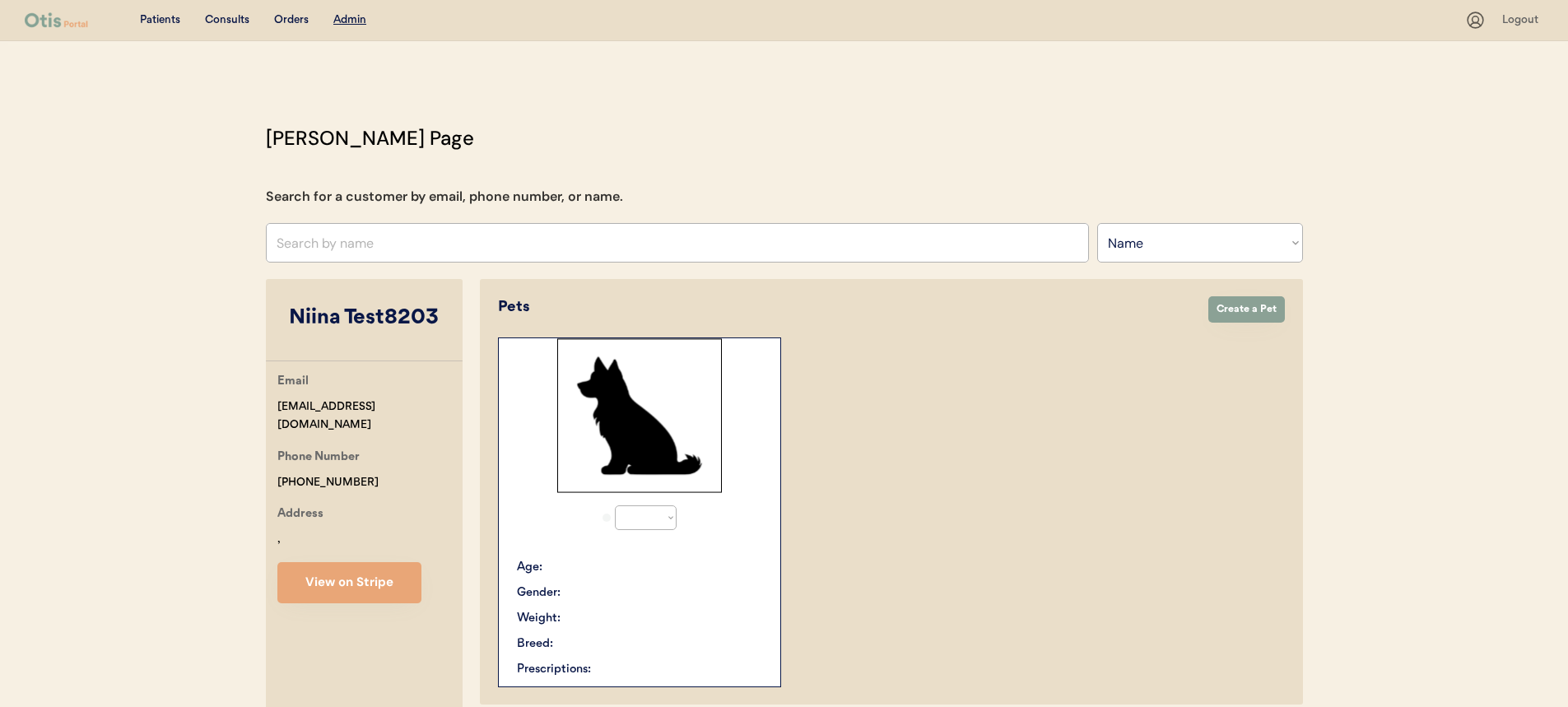
select select "true"
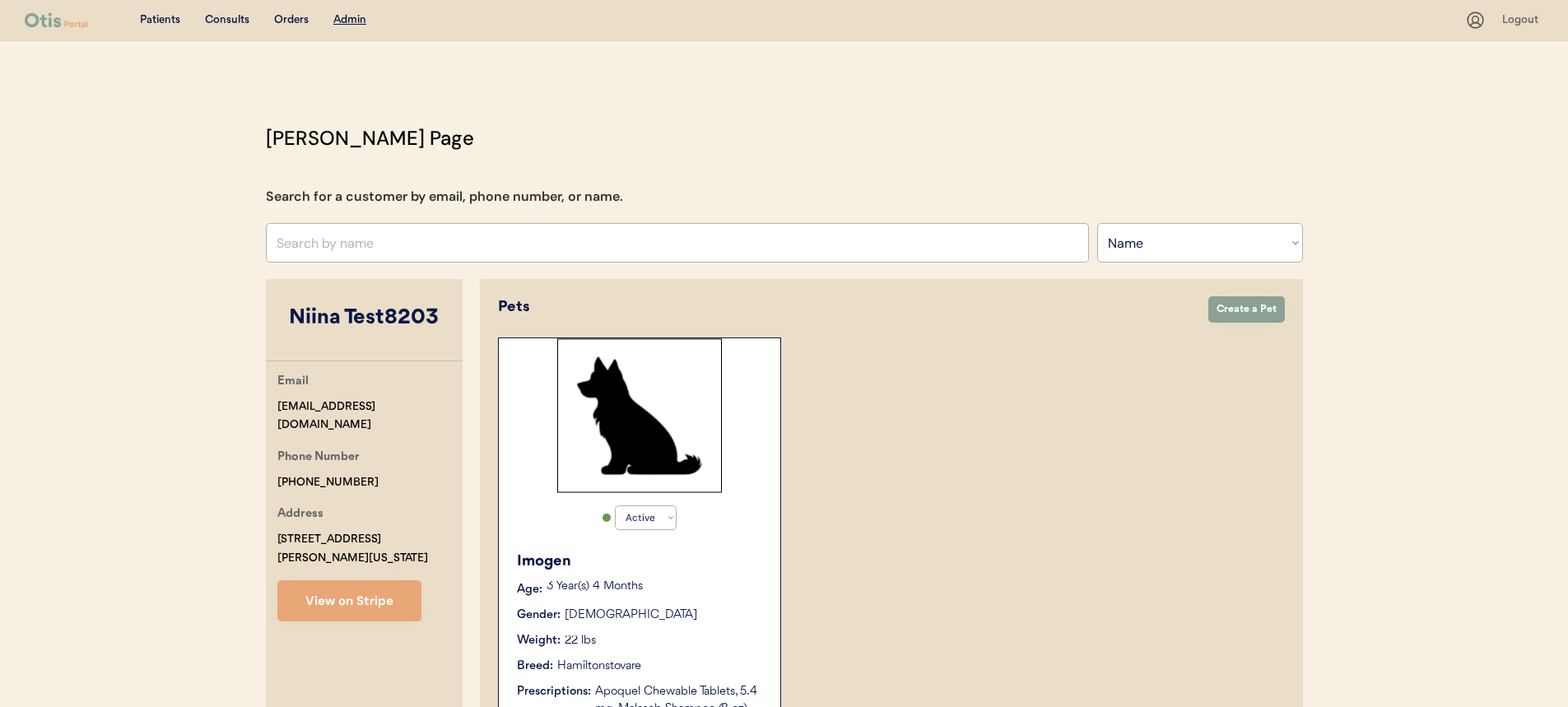
scroll to position [528, 0]
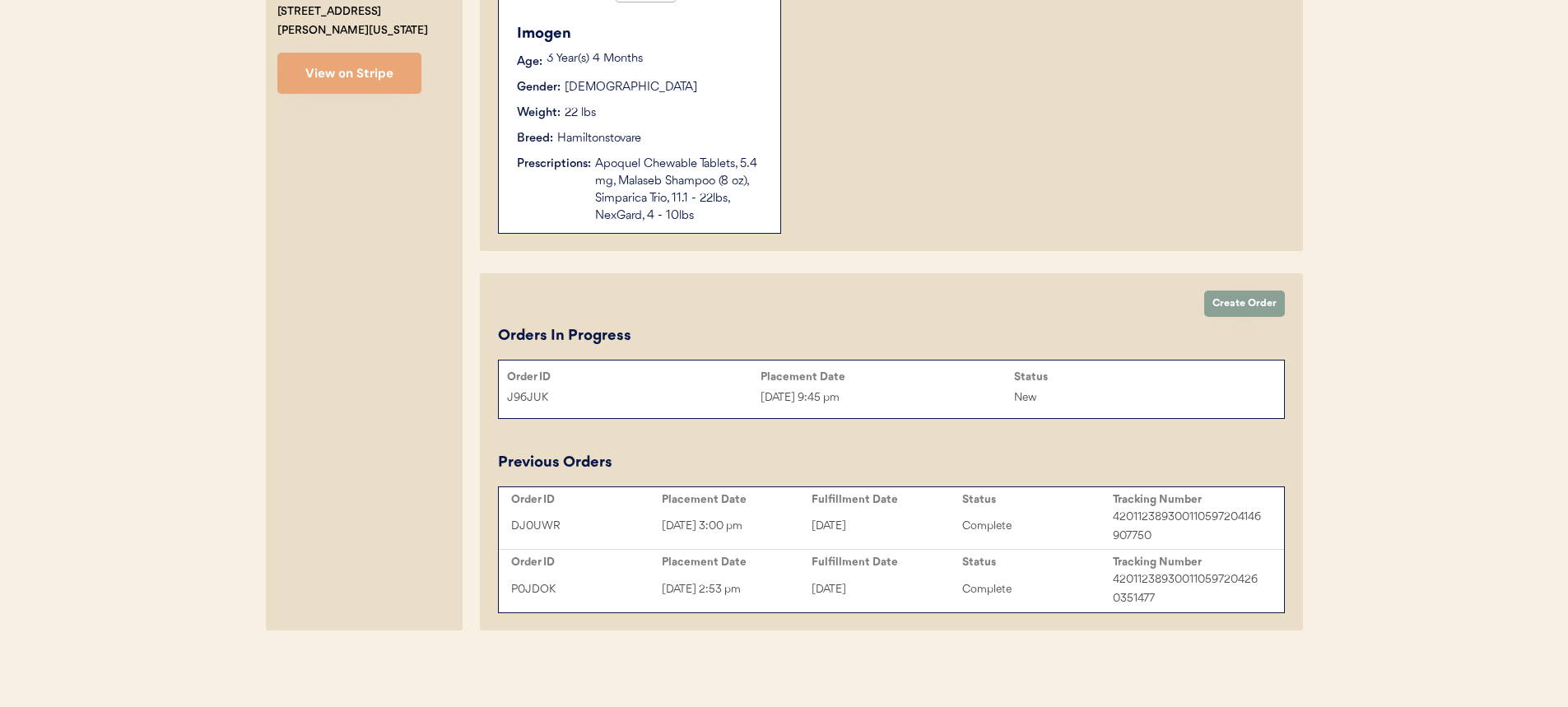
click at [885, 413] on div "Order ID Placement Date Status J96JUK [DATE] 9:45 pm New" at bounding box center [891, 389] width 785 height 49
click at [950, 333] on div "Orders In Progress" at bounding box center [891, 336] width 786 height 22
click at [1225, 298] on button "Create Order" at bounding box center [1244, 304] width 80 height 26
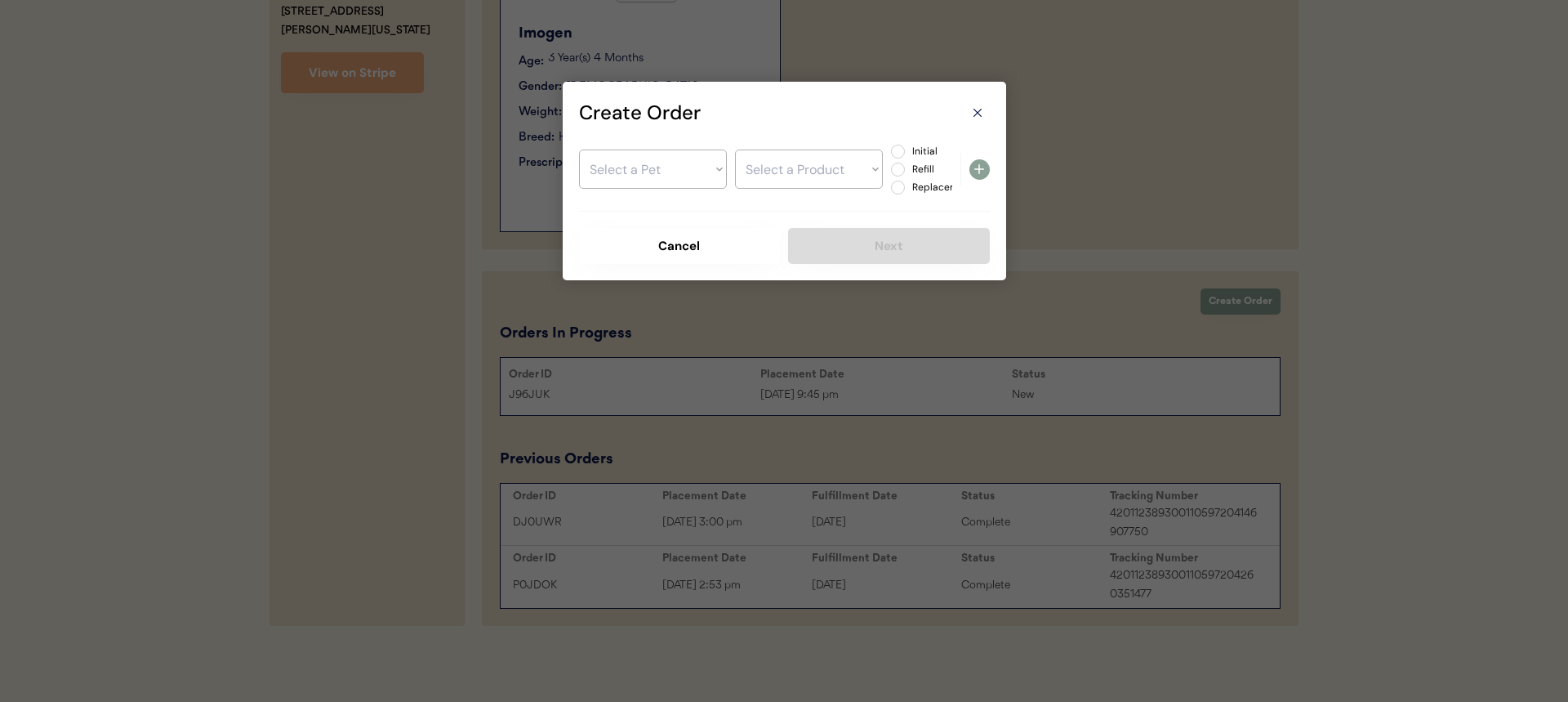
click at [696, 179] on select "Select a Pet Imogen" at bounding box center [652, 169] width 147 height 39
click at [789, 172] on select "Select a Product" at bounding box center [808, 169] width 147 height 39
select select ""BLANK_1427118194589""
click at [735, 149] on select "Select a Product" at bounding box center [808, 169] width 147 height 39
click at [806, 175] on select "Select a Product" at bounding box center [808, 169] width 147 height 39
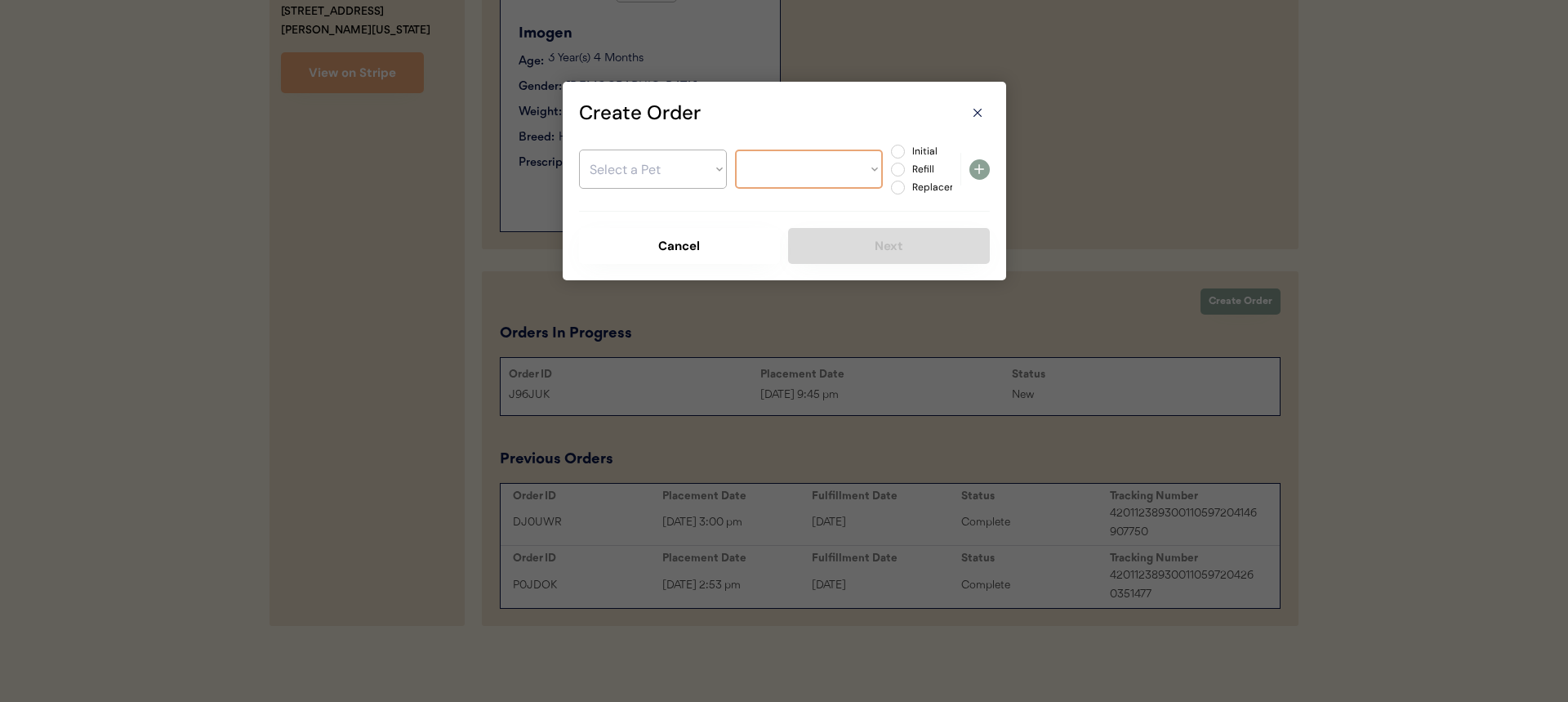
click at [662, 176] on select "Select a Pet Imogen" at bounding box center [652, 169] width 147 height 39
select select ""1348695171700984260__LOOKUP__1755740461053x108107906573664260""
click at [579, 149] on select "Select a Pet Imogen" at bounding box center [652, 169] width 147 height 39
click at [844, 161] on select "Select a Product Apoquel Chewable Tablets, 5.4 mg Malaseb Shampoo (8 oz) Simpar…" at bounding box center [808, 169] width 147 height 39
select select ""1348695171700984260__LOOKUP__1755886625867x204275165857316860""
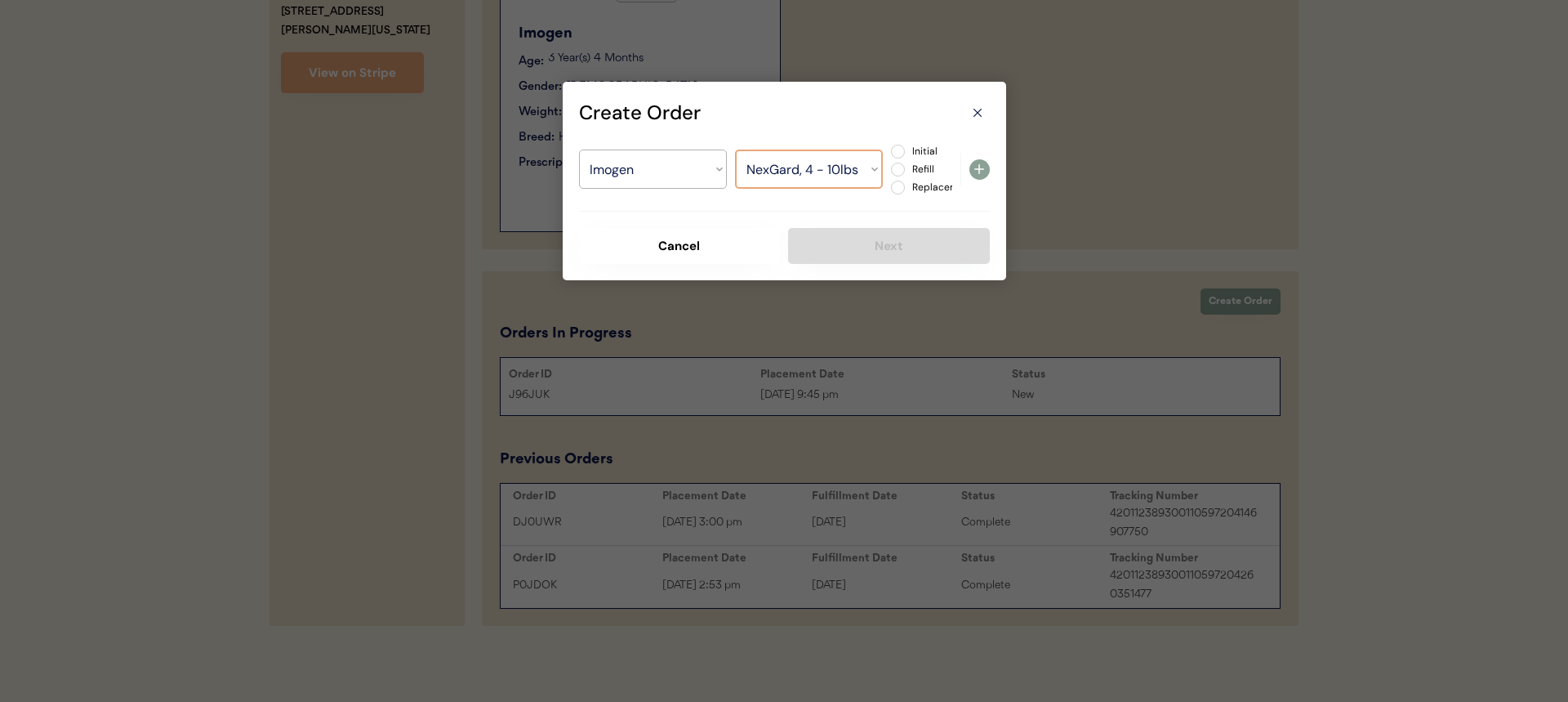
click at [735, 149] on select "Select a Product Apoquel Chewable Tablets, 5.4 mg Malaseb Shampoo (8 oz) Simpar…" at bounding box center [808, 169] width 147 height 39
click at [925, 148] on label "Initial" at bounding box center [943, 151] width 72 height 10
click at [890, 148] on input "Initial" at bounding box center [883, 151] width 10 height 10
radio input "true"
click at [975, 169] on icon at bounding box center [979, 169] width 19 height 19
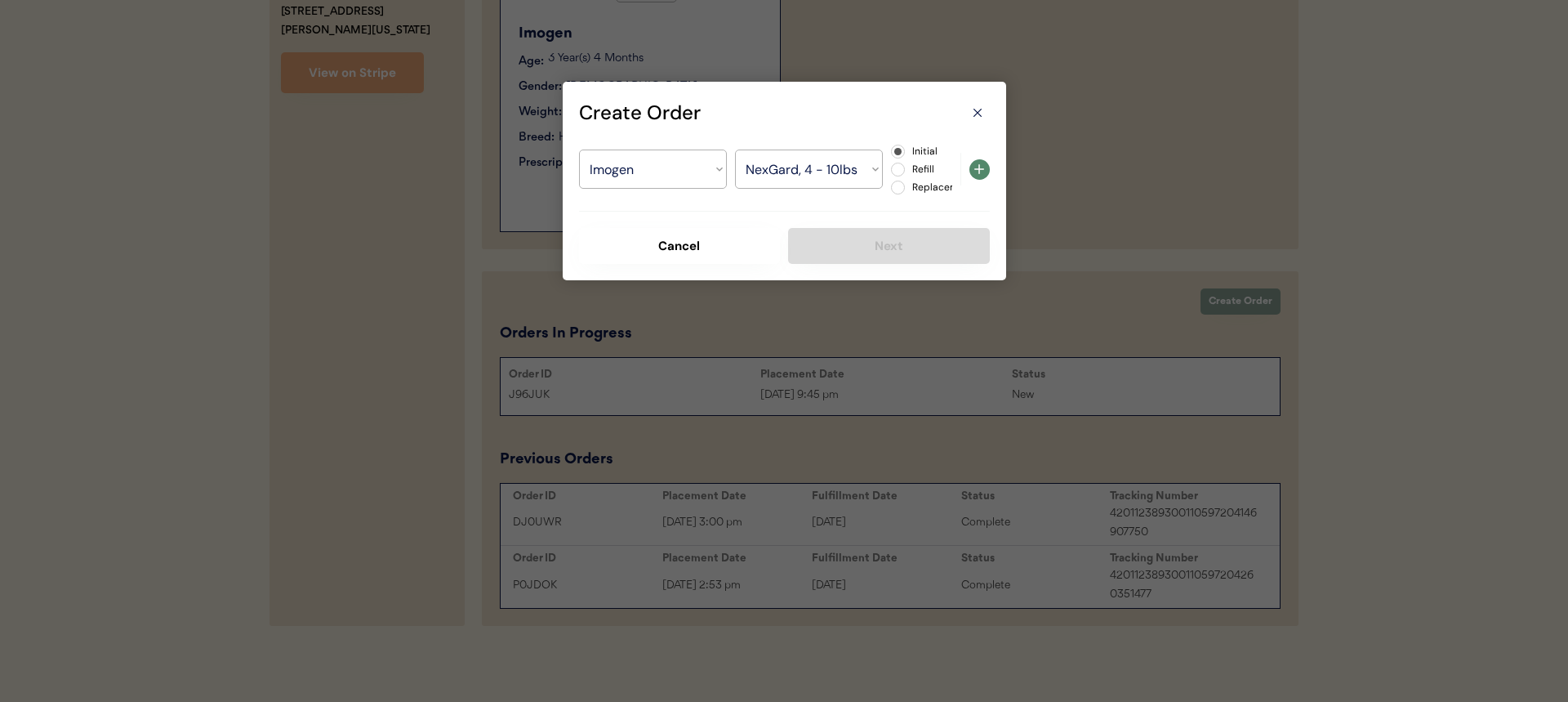
select select ""PLACEHOLDER_1427118222253""
radio input "false"
select select ""PLACEHOLDER_1427118222253""
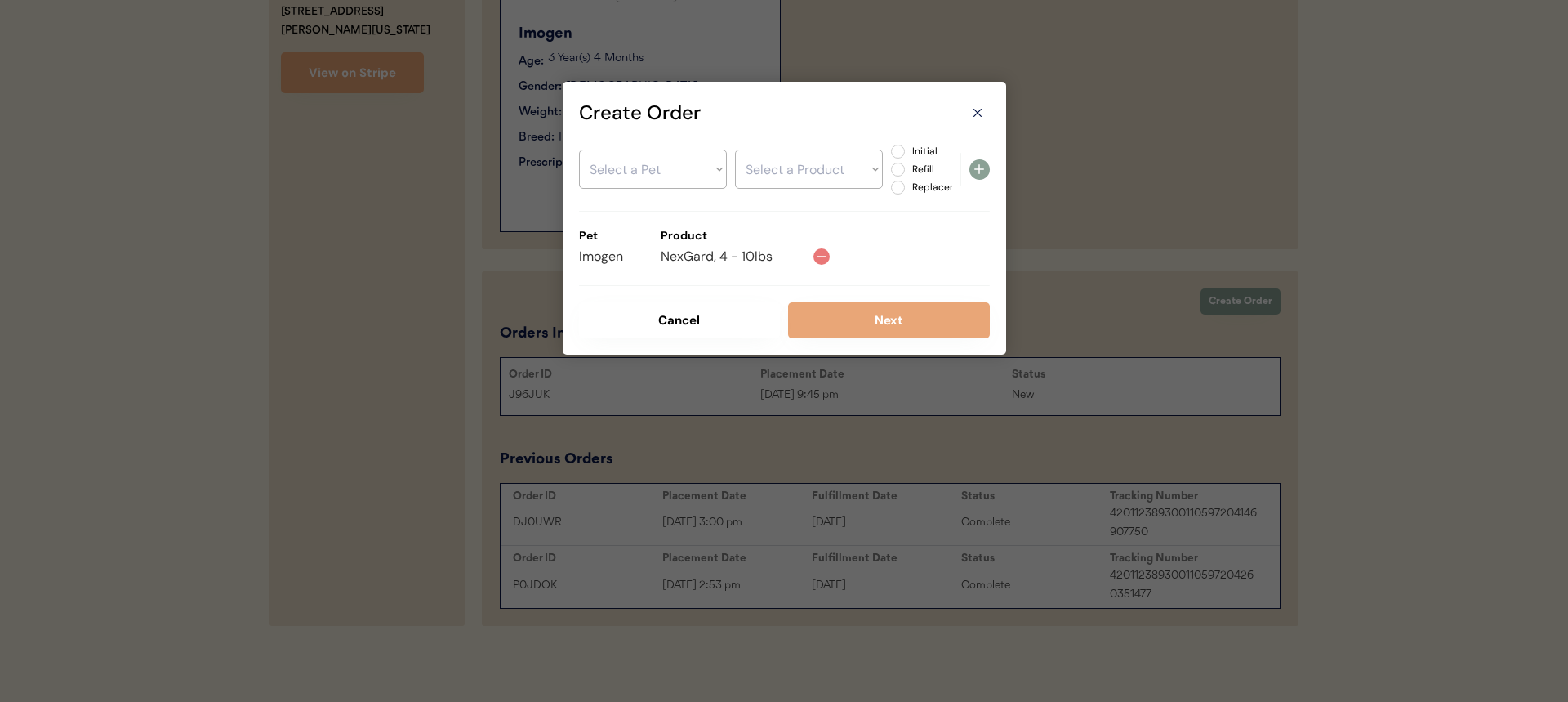
click at [825, 300] on div "Select a Pet Imogen Select a Product Initial Refill Replacement Pet Product Imo…" at bounding box center [784, 232] width 411 height 211
click at [855, 302] on button "Next" at bounding box center [889, 320] width 202 height 36
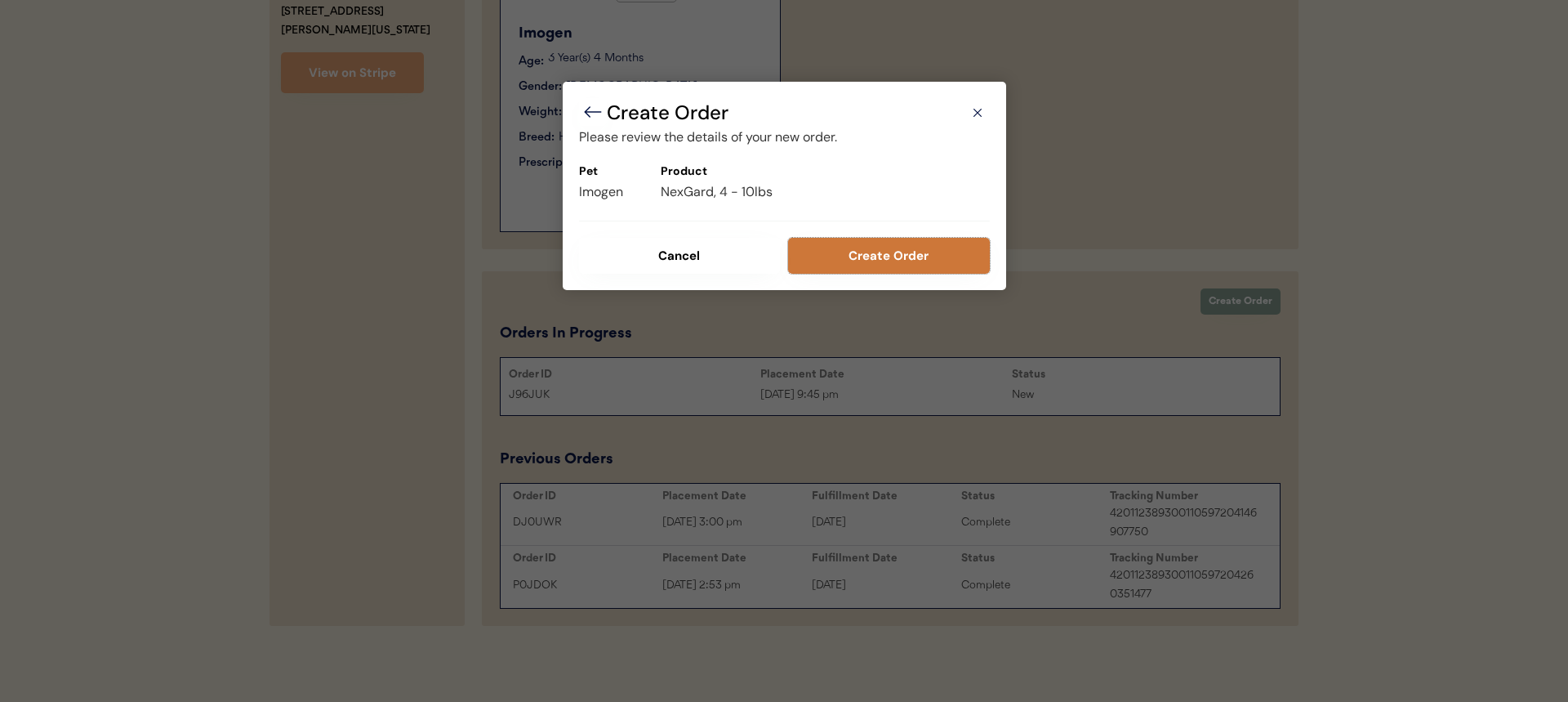
click at [874, 249] on button "Create Order" at bounding box center [889, 255] width 202 height 36
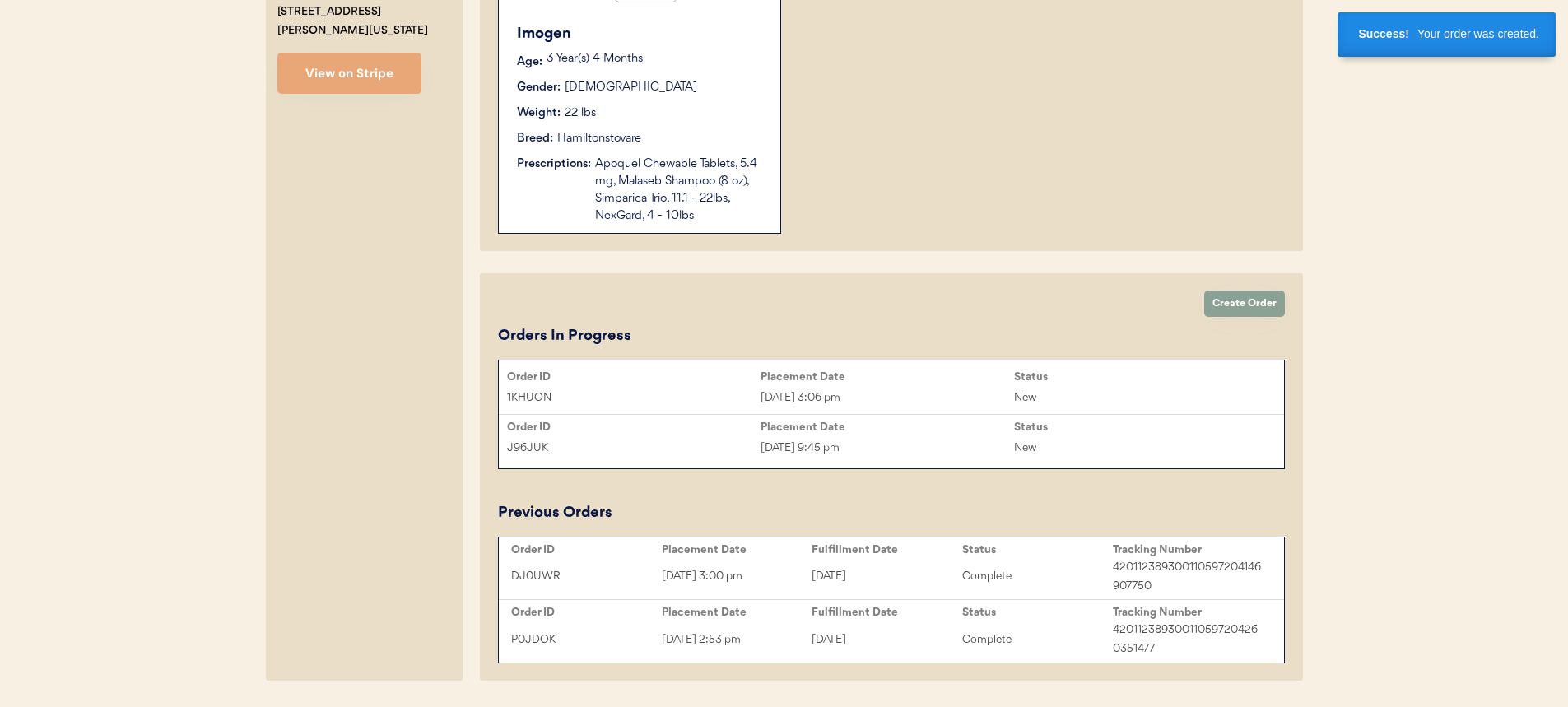
click at [876, 397] on div "Aug 22, 2025 3:06 pm" at bounding box center [886, 398] width 253 height 19
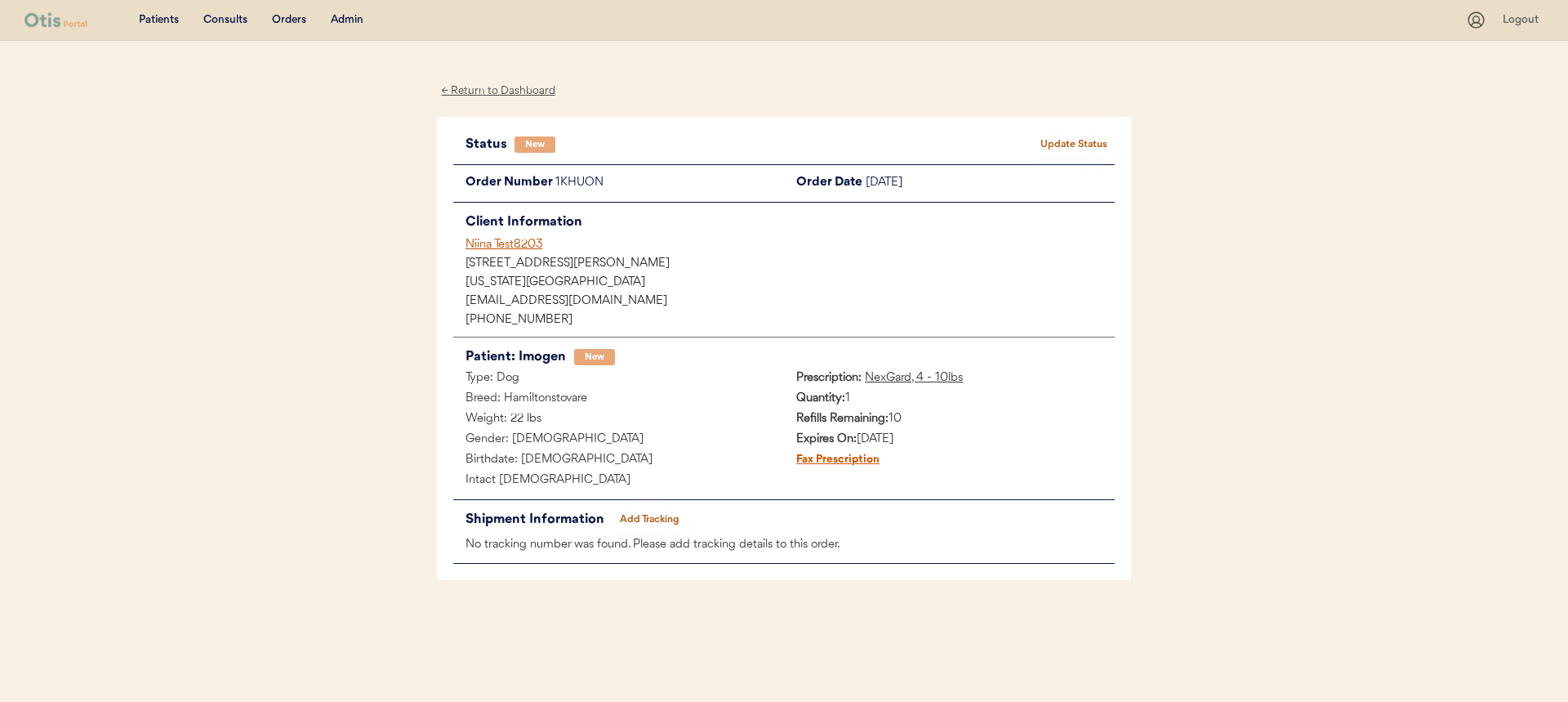
click at [1065, 130] on div "Status New Update Status Order Number 1KHUON Order Date August 22, 2025 Client …" at bounding box center [783, 349] width 694 height 465
click at [646, 517] on button "Add Tracking" at bounding box center [649, 519] width 82 height 23
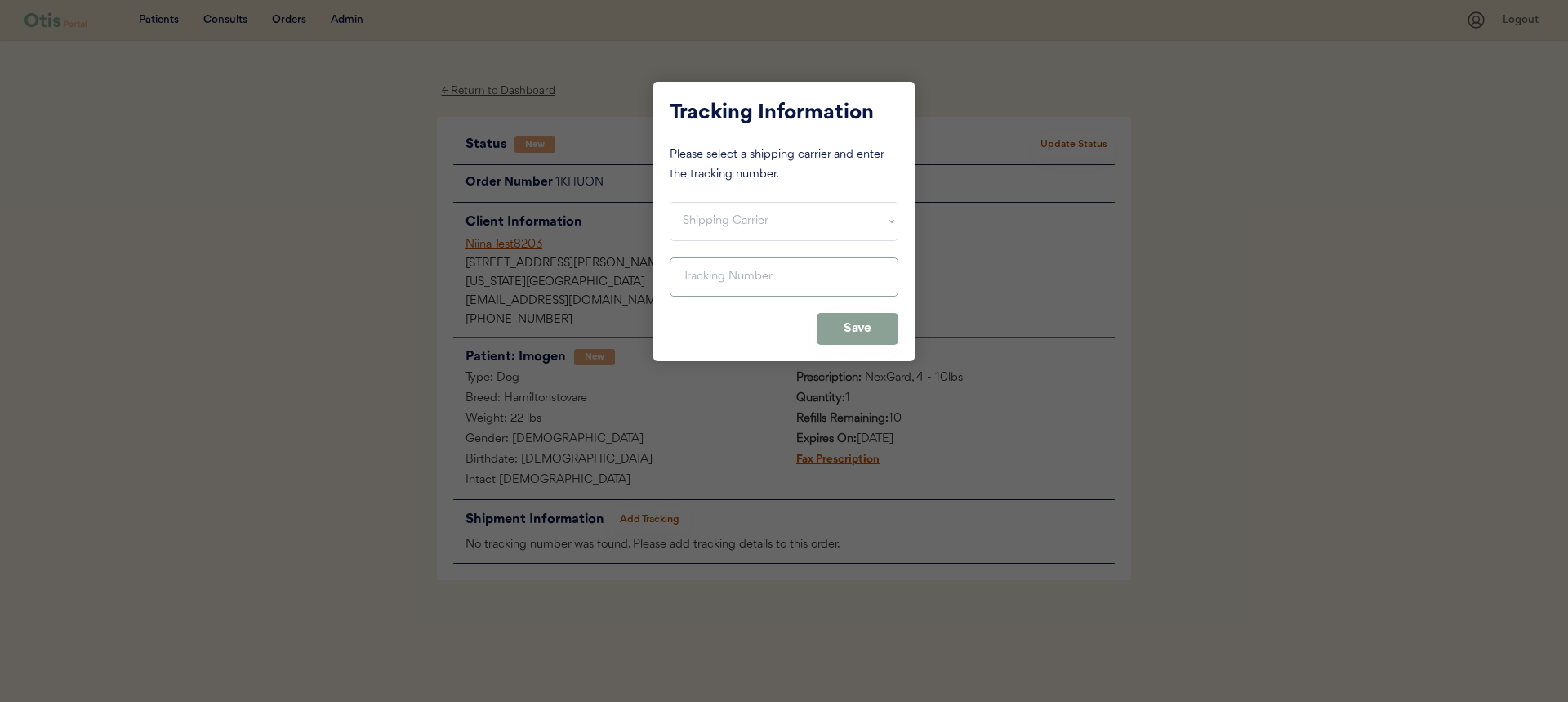
click at [775, 251] on div "Tracking Information Please select a shipping carrier and enter the tracking nu…" at bounding box center [784, 221] width 261 height 279
click at [791, 232] on select "Shipping Carrier FedEx FedEx Ground Economy UPS USPS" at bounding box center [784, 222] width 229 height 39
select select ""usps""
click at [670, 202] on select "Shipping Carrier FedEx FedEx Ground Economy UPS USPS" at bounding box center [784, 222] width 229 height 39
click at [673, 588] on div at bounding box center [784, 351] width 1568 height 702
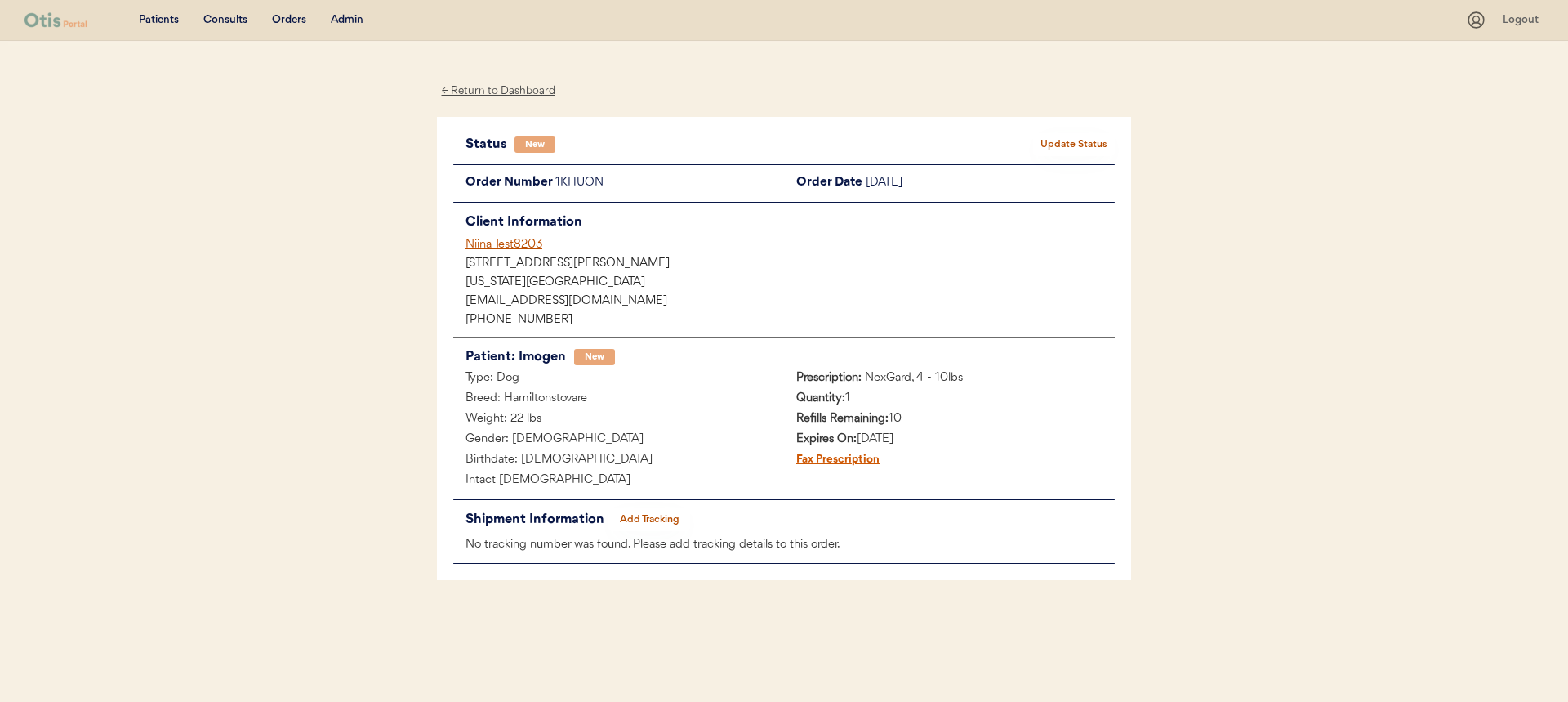
click at [664, 524] on button "Add Tracking" at bounding box center [649, 519] width 82 height 23
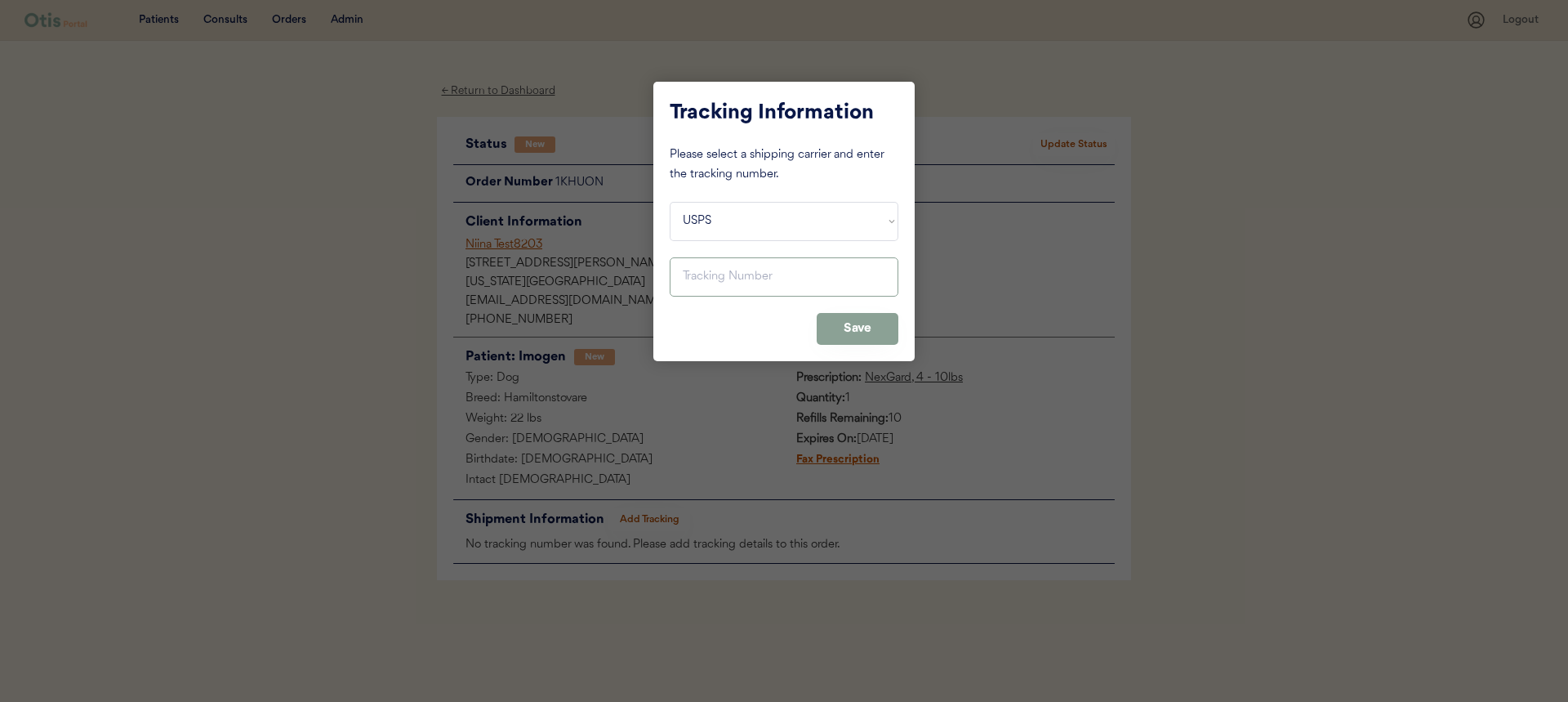
click at [795, 284] on input "input" at bounding box center [784, 277] width 229 height 39
paste input "420112389300110597204124855455"
type input "420112389300110597204124855455"
click at [849, 340] on button "Save" at bounding box center [857, 328] width 82 height 32
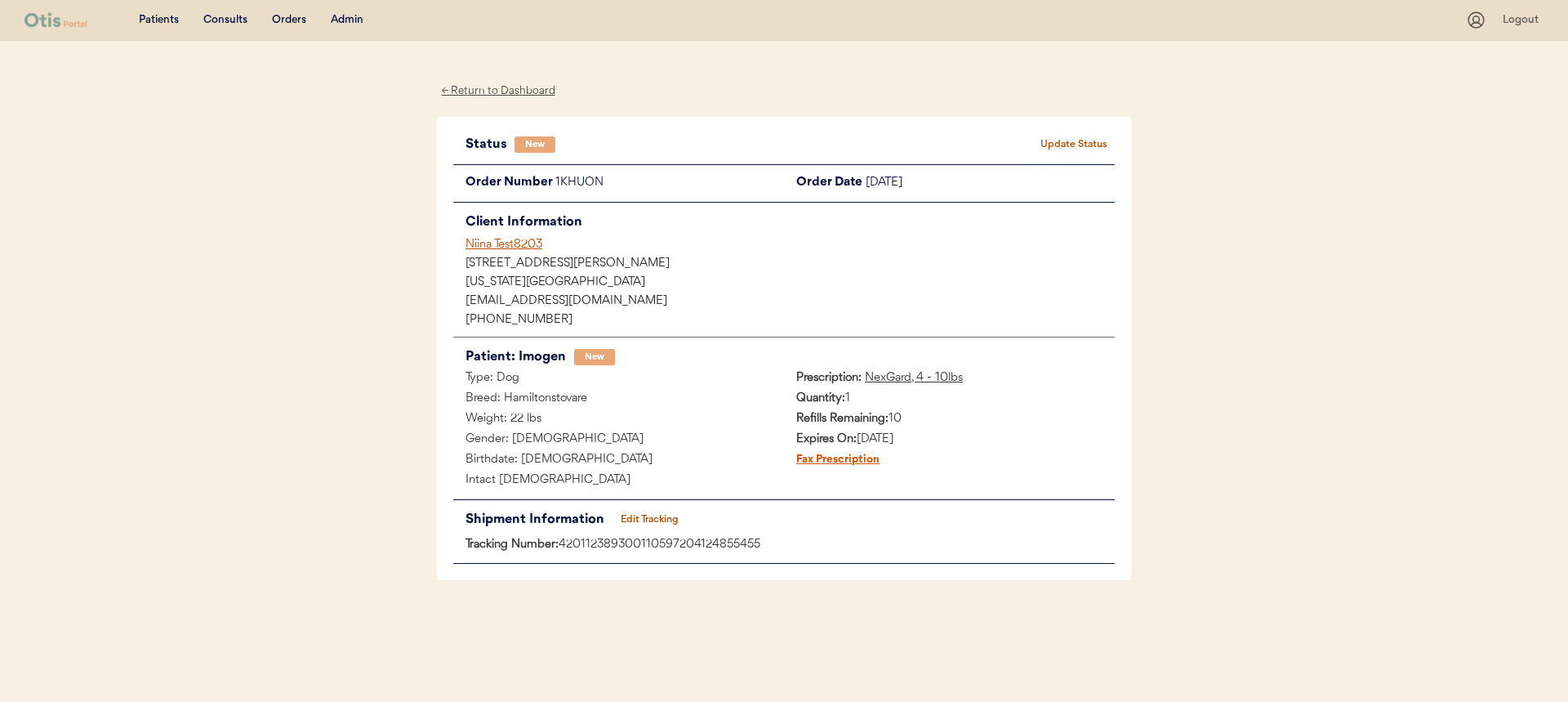
click at [1073, 150] on button "Update Status" at bounding box center [1074, 145] width 82 height 23
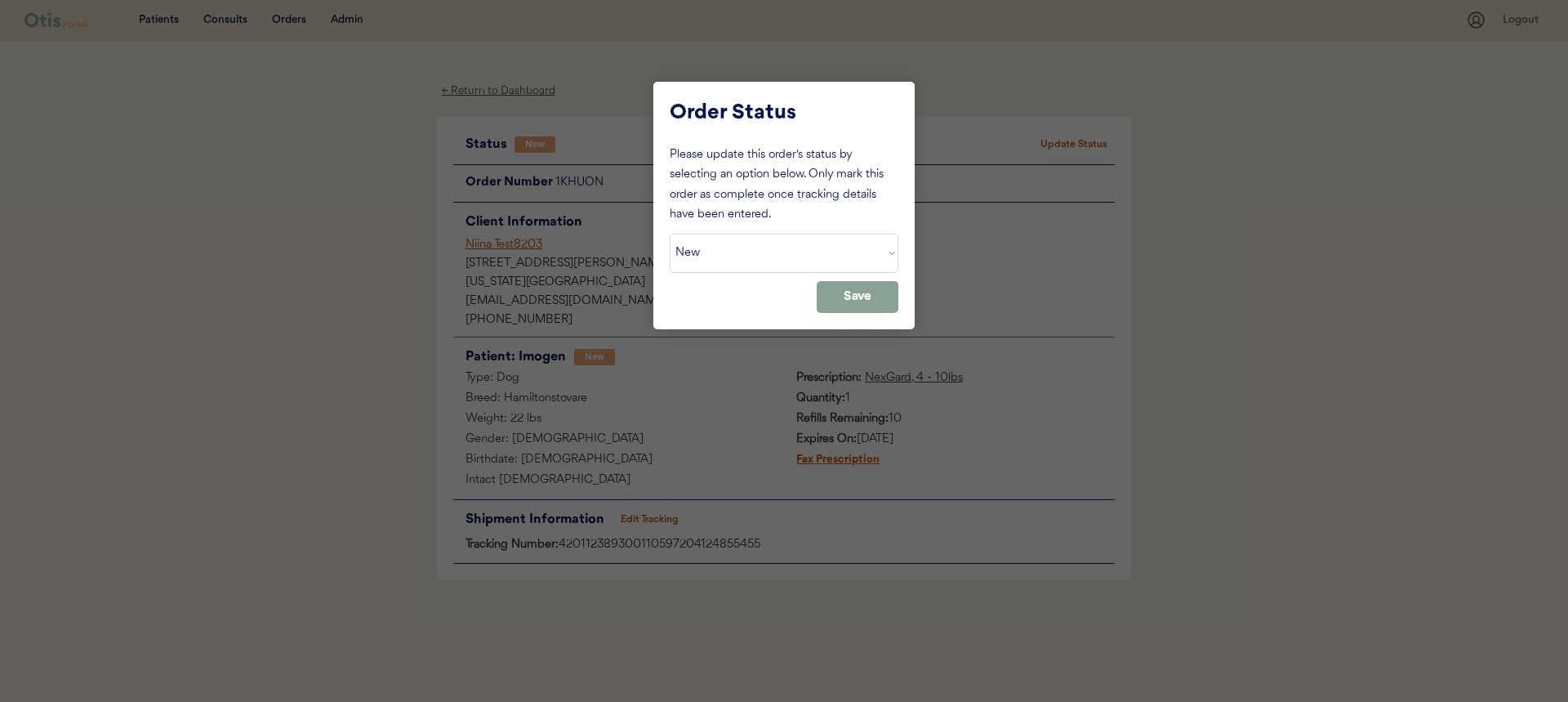
click at [773, 252] on select "Status On Hold New In Progress Complete Pending HW Consent Canceled" at bounding box center [784, 253] width 229 height 39
click at [670, 234] on select "Status On Hold New In Progress Complete Pending HW Consent Canceled" at bounding box center [784, 253] width 229 height 39
click at [848, 306] on button "Save" at bounding box center [857, 297] width 82 height 32
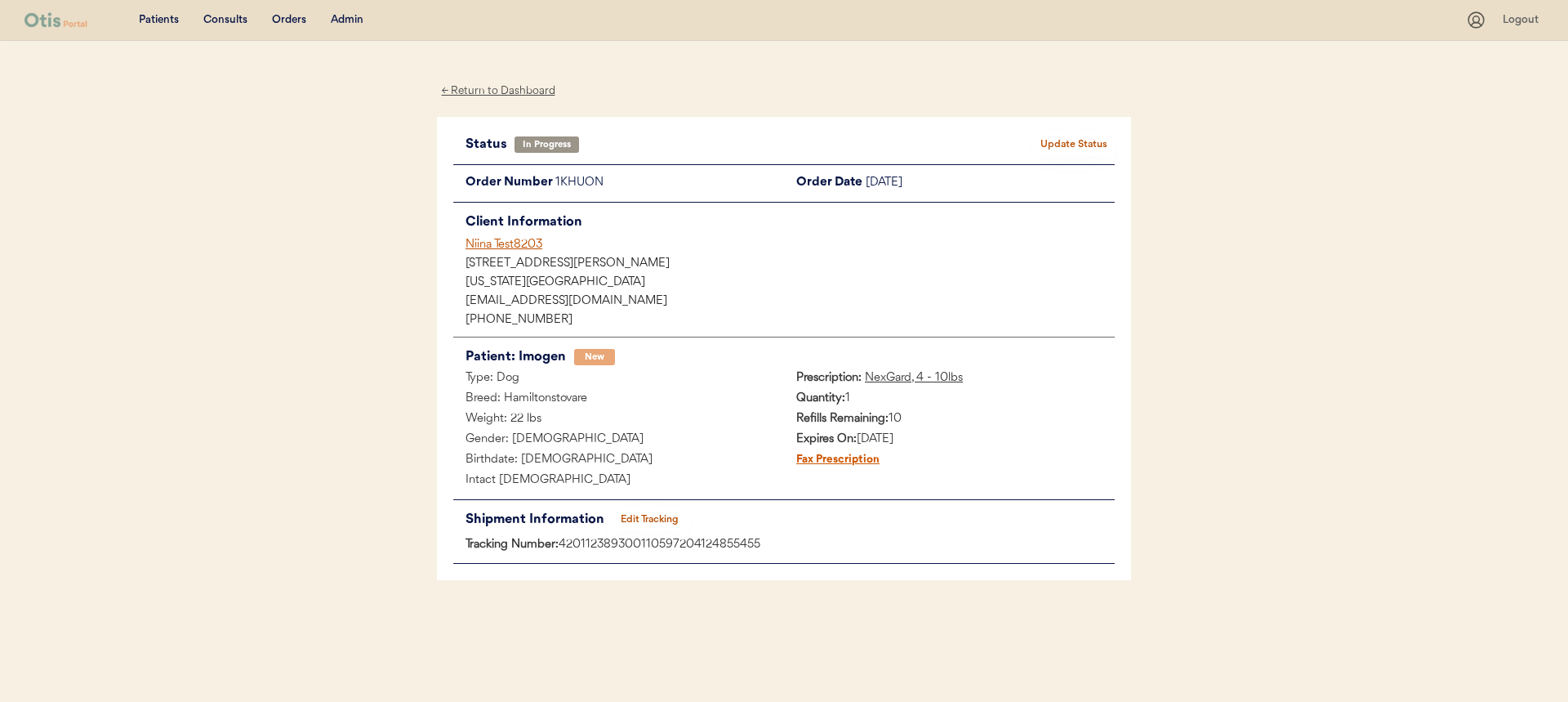
click at [1083, 136] on button "Update Status" at bounding box center [1074, 145] width 82 height 23
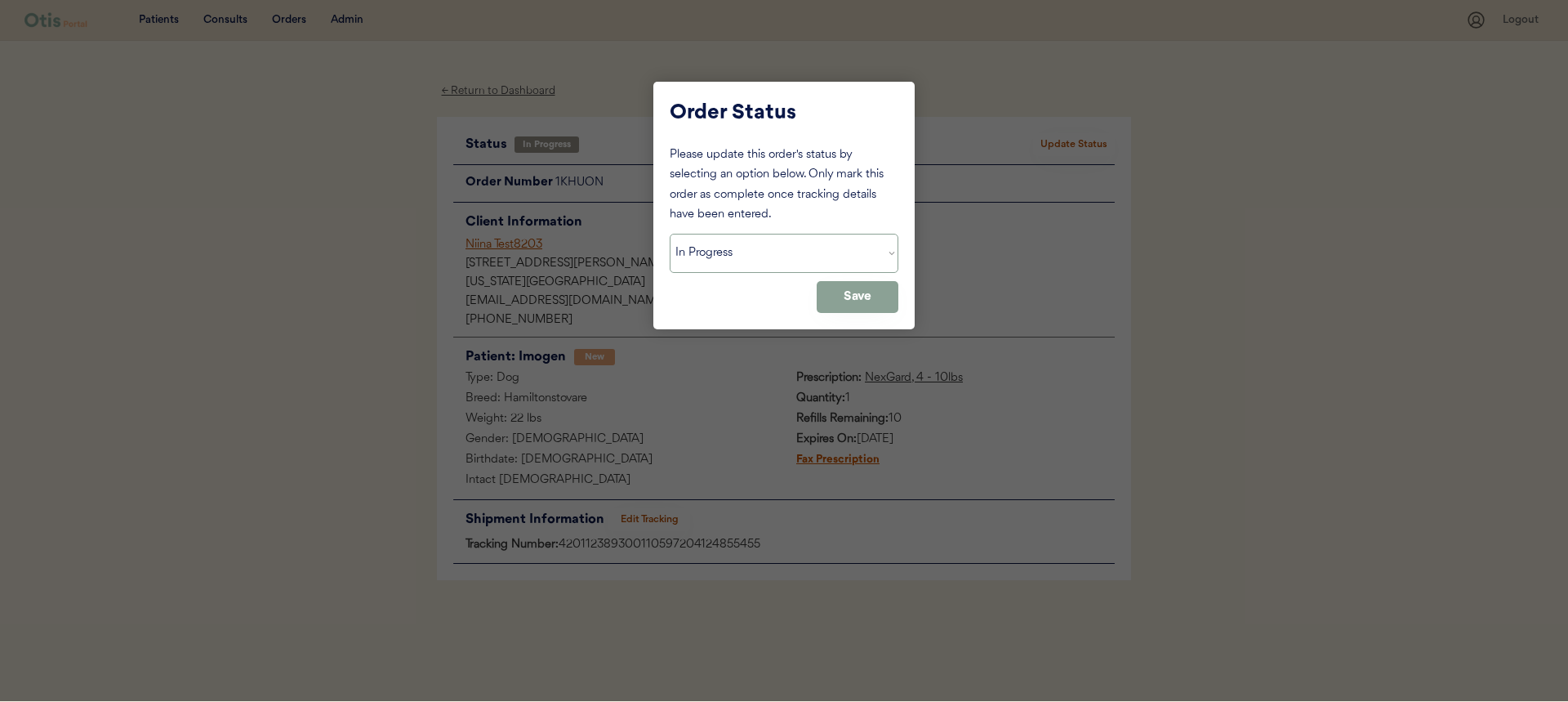
click at [828, 259] on select "Status On Hold New In Progress Complete Pending HW Consent Canceled" at bounding box center [784, 253] width 229 height 39
select select ""complete""
click at [670, 234] on select "Status On Hold New In Progress Complete Pending HW Consent Canceled" at bounding box center [784, 253] width 229 height 39
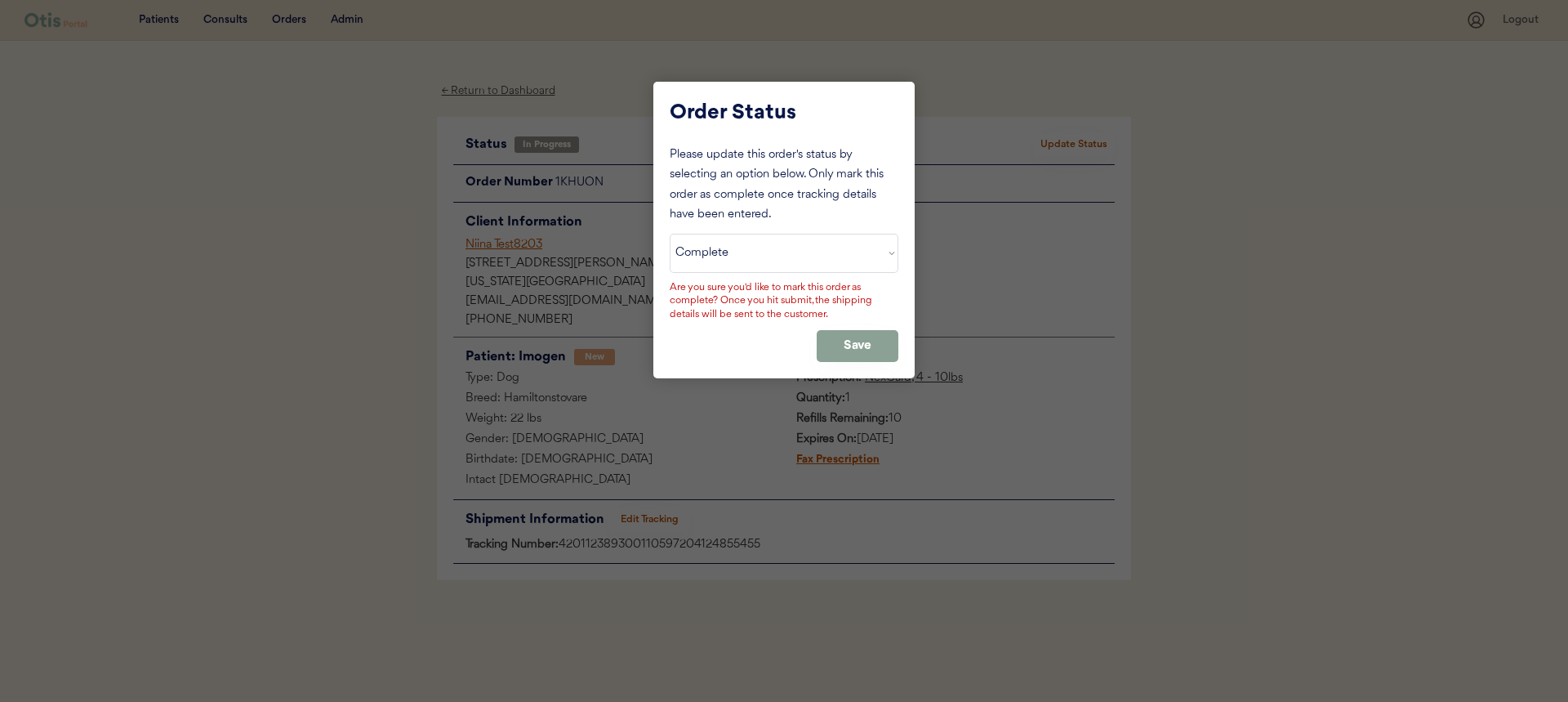
click at [828, 294] on div "Are you sure you'd like to mark this order as complete? Once you hit submit, th…" at bounding box center [784, 301] width 229 height 41
click at [838, 345] on button "Save" at bounding box center [857, 346] width 82 height 32
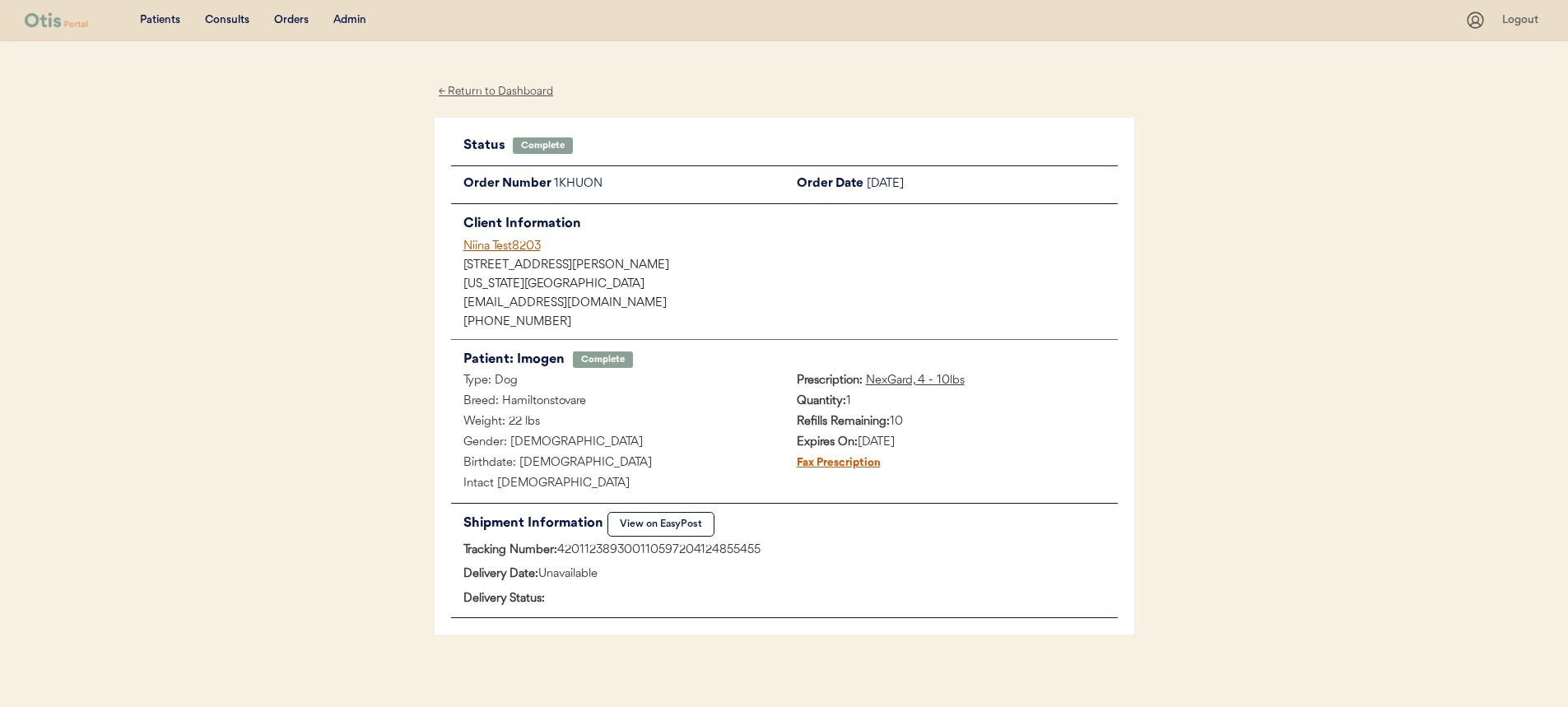
click at [513, 252] on div "Niina Test8203" at bounding box center [790, 247] width 655 height 18
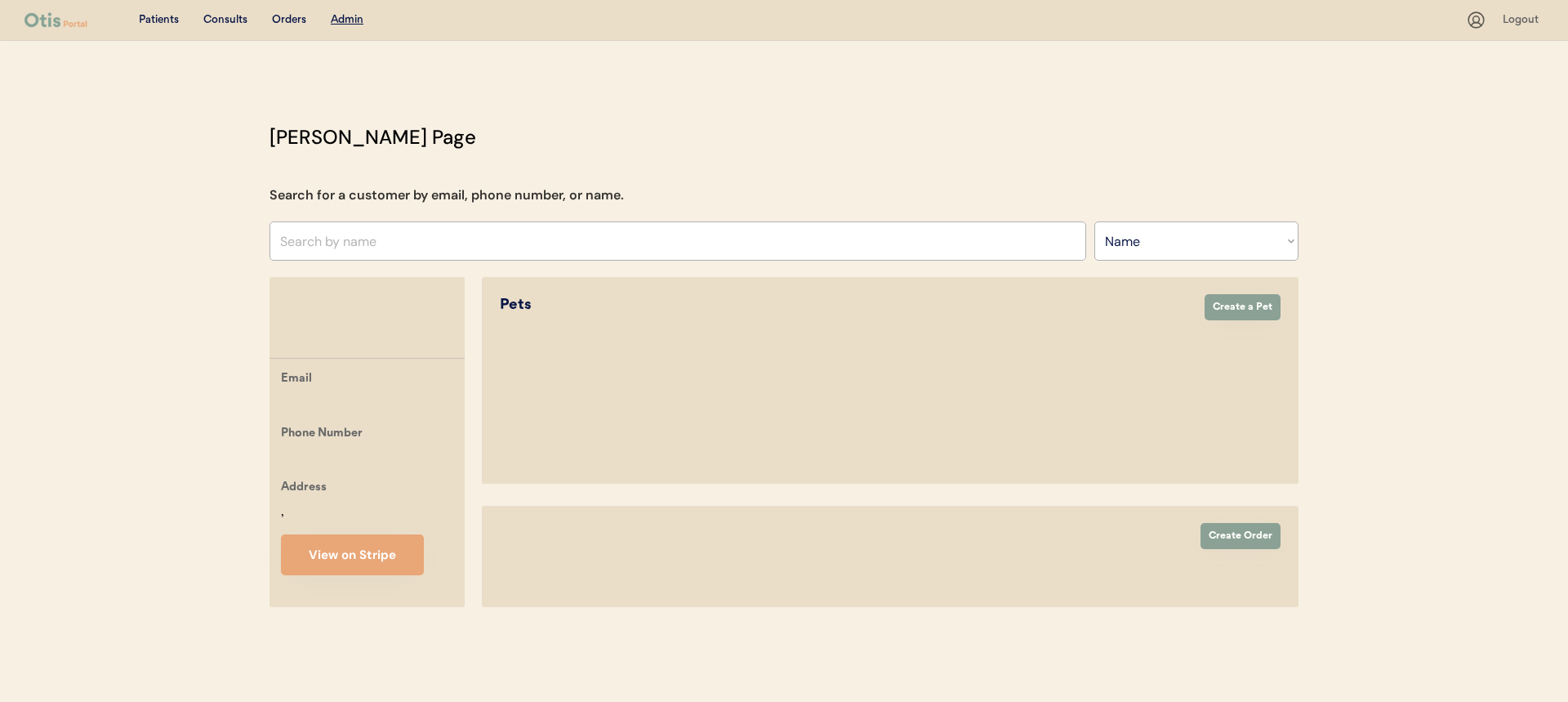
select select ""Name""
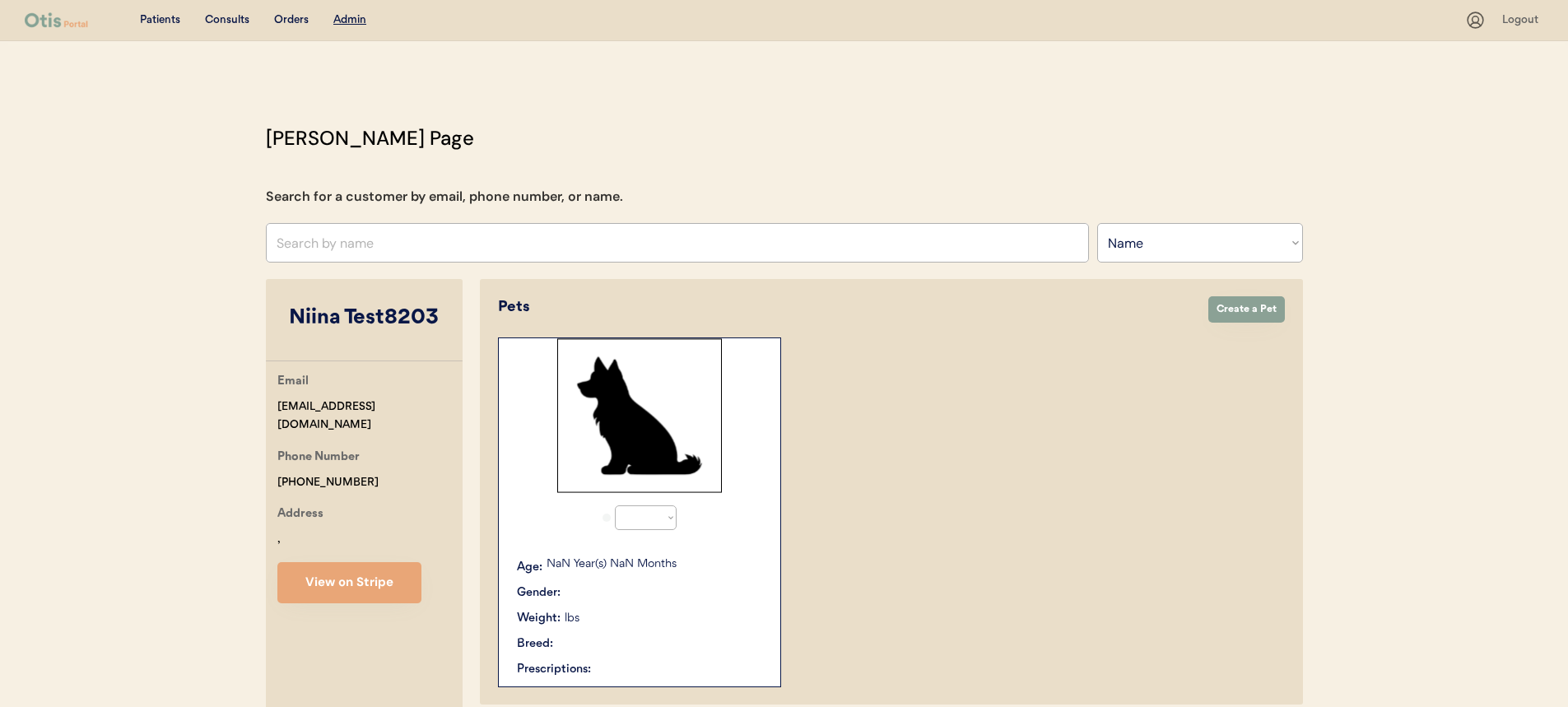
select select "true"
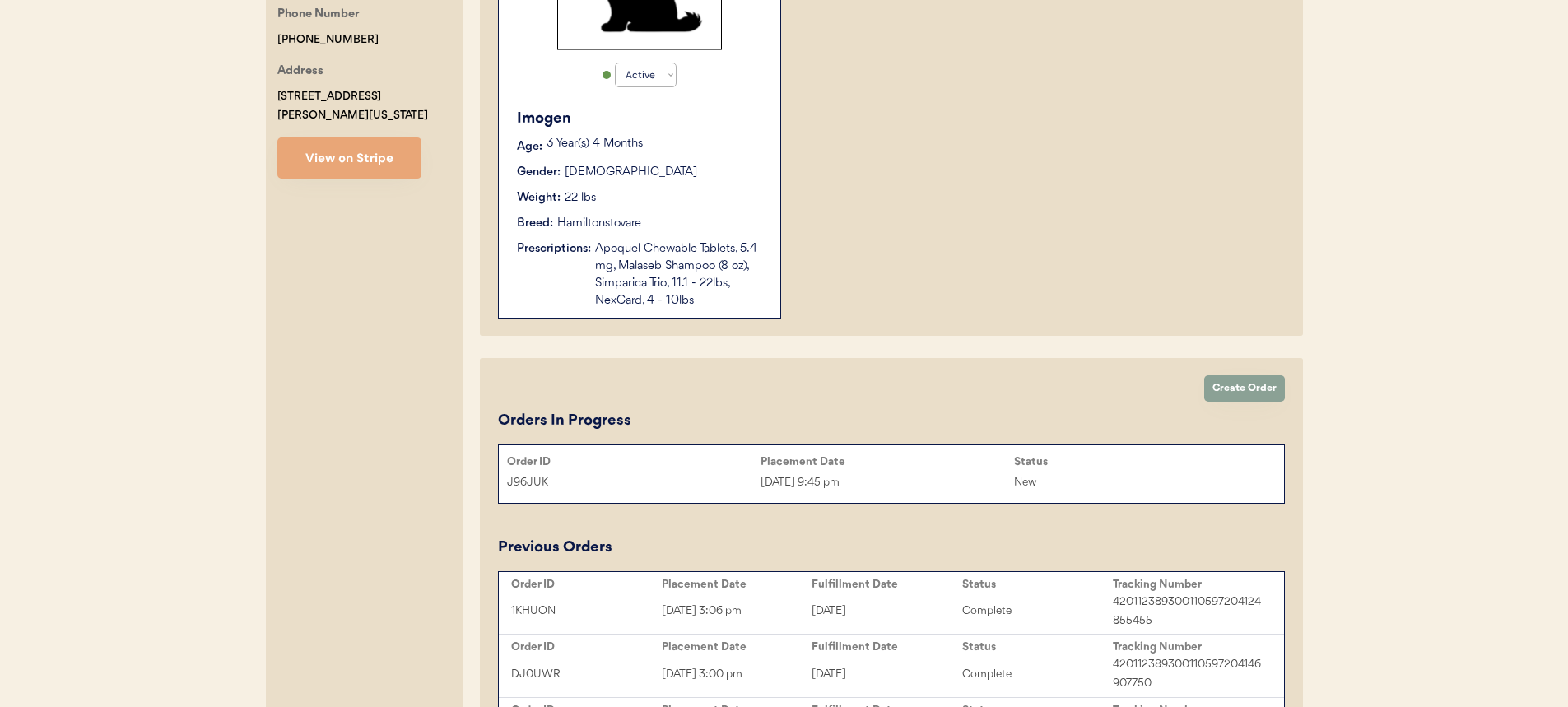
scroll to position [581, 0]
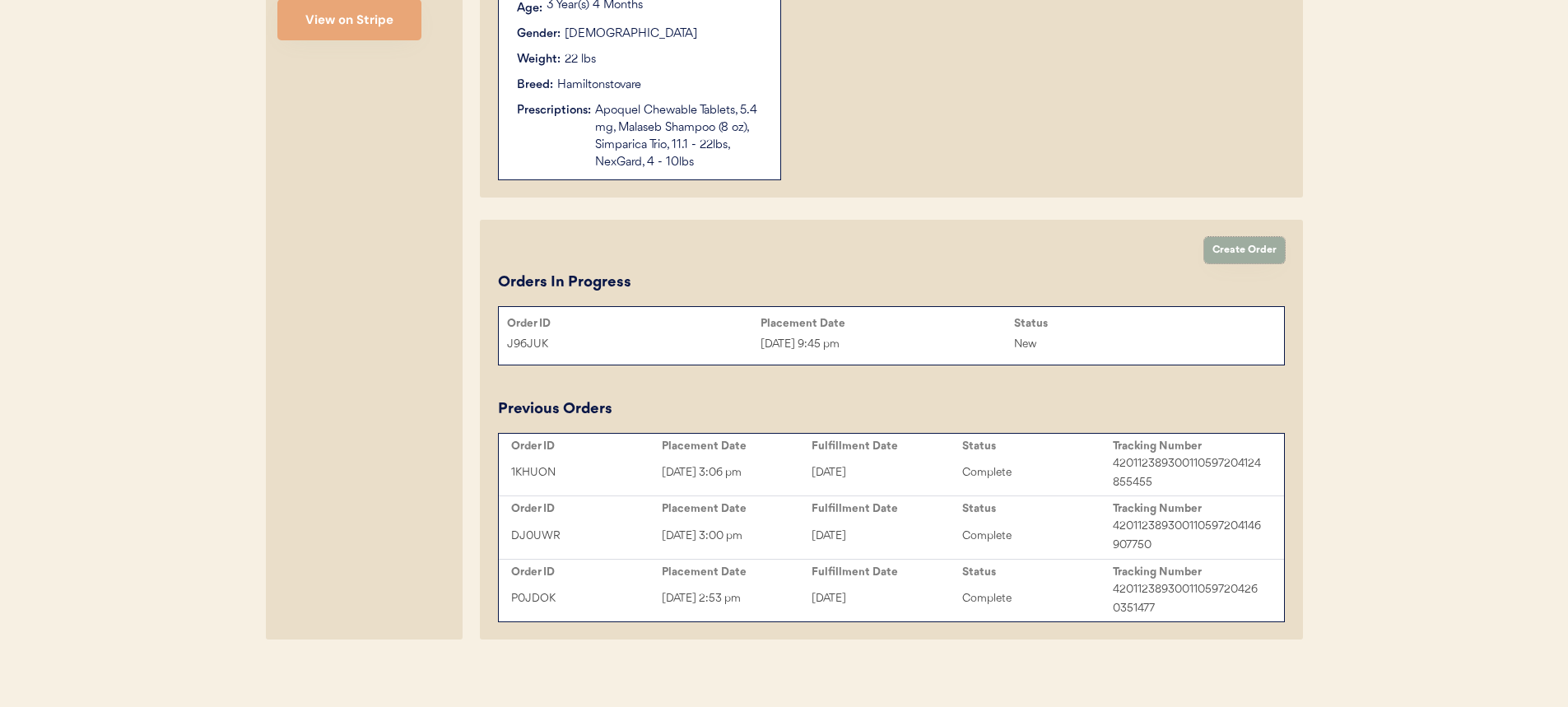
click at [1239, 251] on button "Create Order" at bounding box center [1244, 250] width 80 height 26
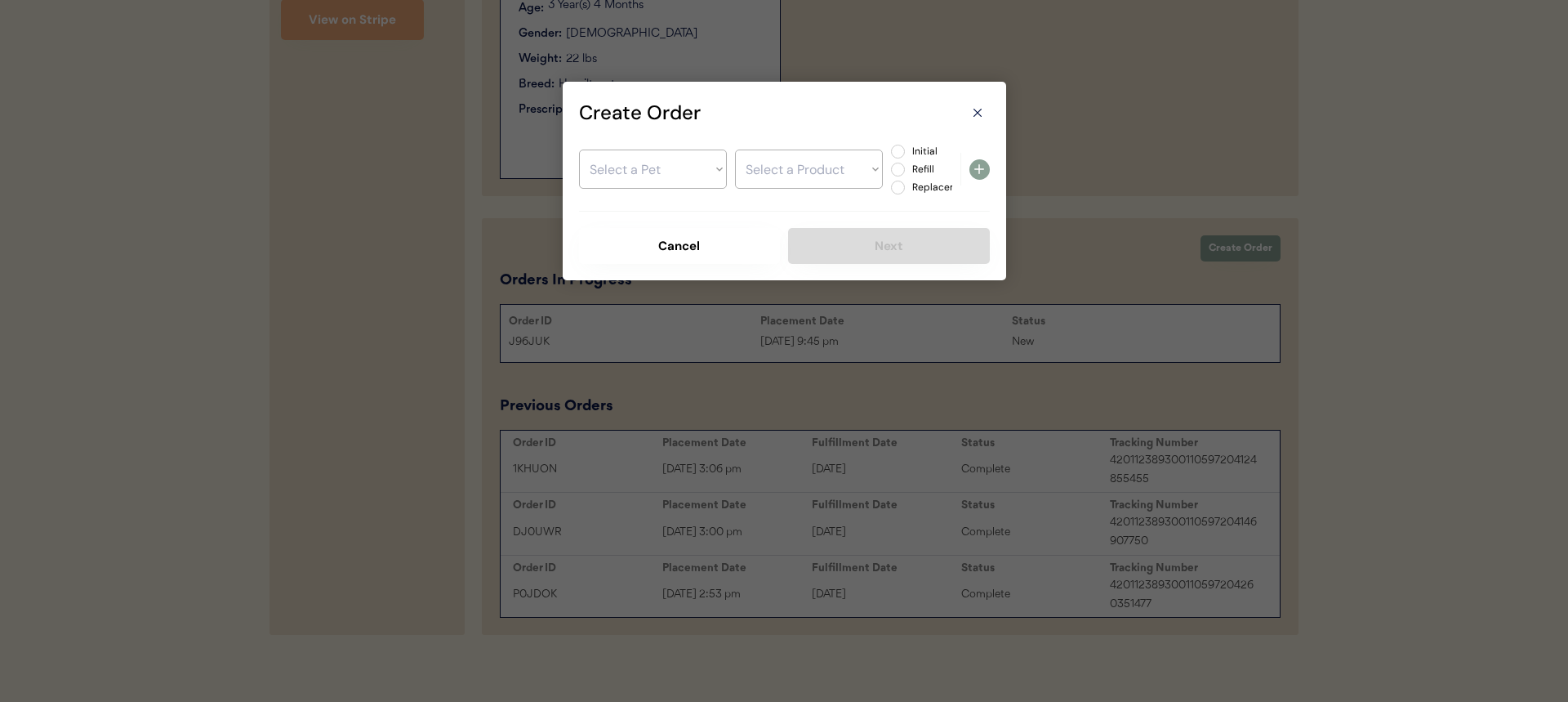
click at [717, 172] on select "Select a Pet Imogen" at bounding box center [652, 169] width 147 height 39
select select ""1348695171700984260__LOOKUP__1755740461053x108107906573664260""
click at [579, 149] on select "Select a Pet Imogen" at bounding box center [652, 169] width 147 height 39
click at [777, 175] on select "Select a Product" at bounding box center [808, 169] width 147 height 39
select select ""1348695171700984260__LOOKUP__1755886625867x204275165857316860""
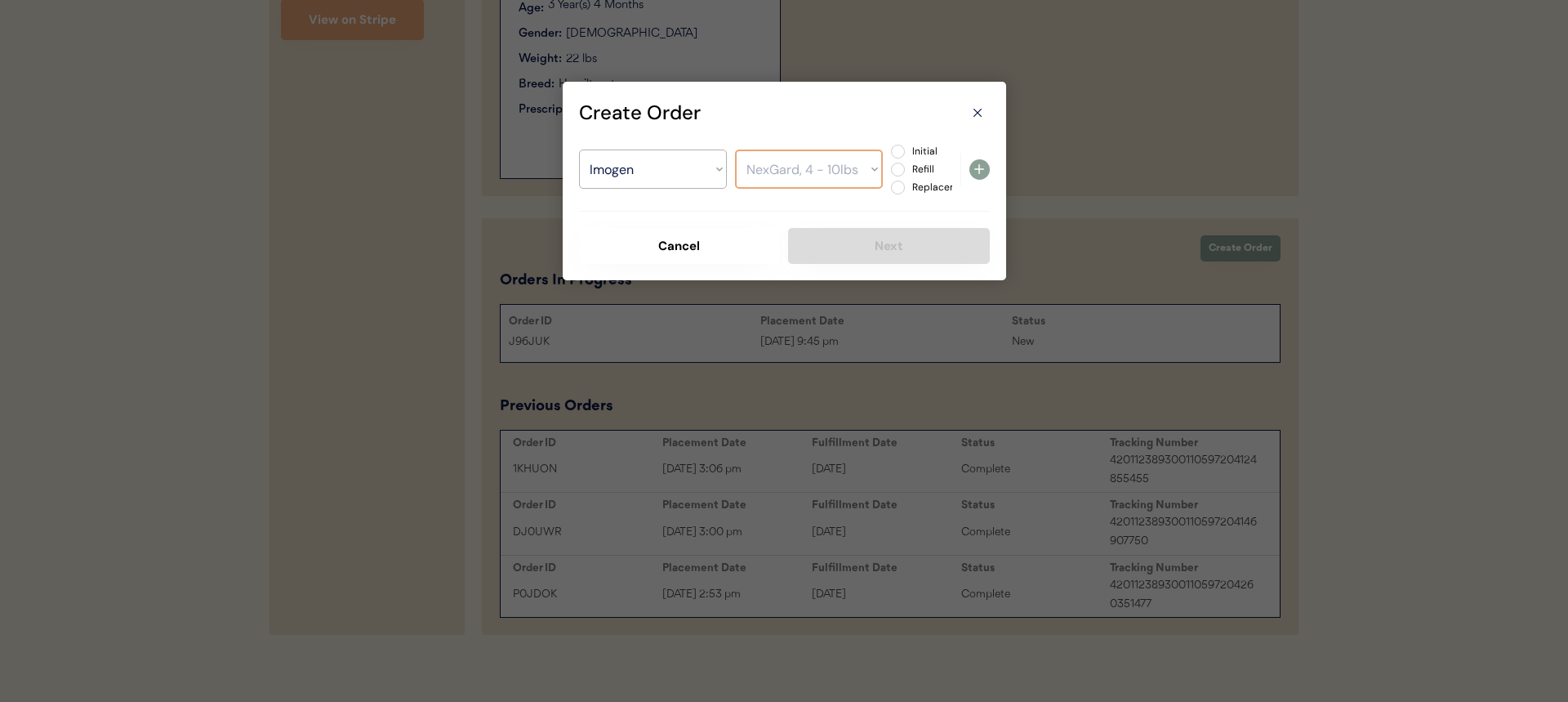
click at [735, 149] on select "Select a Product Apoquel Chewable Tablets, 5.4 mg Malaseb Shampoo (8 oz) Simpar…" at bounding box center [808, 169] width 147 height 39
click at [909, 147] on label "Initial" at bounding box center [943, 151] width 72 height 10
click at [890, 147] on input "Initial" at bounding box center [883, 151] width 10 height 10
radio input "true"
click at [917, 169] on label "Refill" at bounding box center [943, 169] width 72 height 10
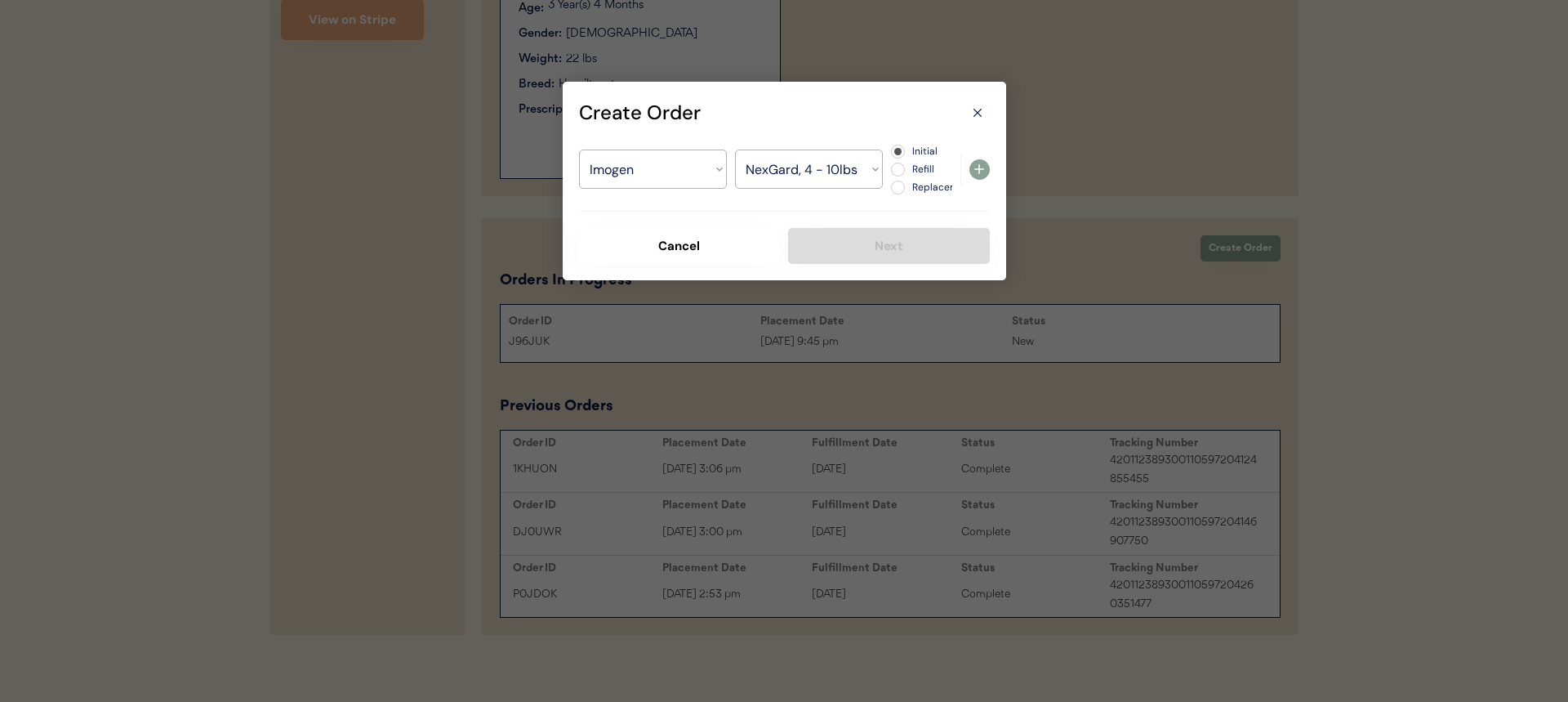
click at [890, 157] on input "Refill" at bounding box center [883, 151] width 10 height 10
radio input "true"
click at [979, 170] on icon at bounding box center [979, 169] width 19 height 19
select select ""PLACEHOLDER_1427118222253""
radio input "false"
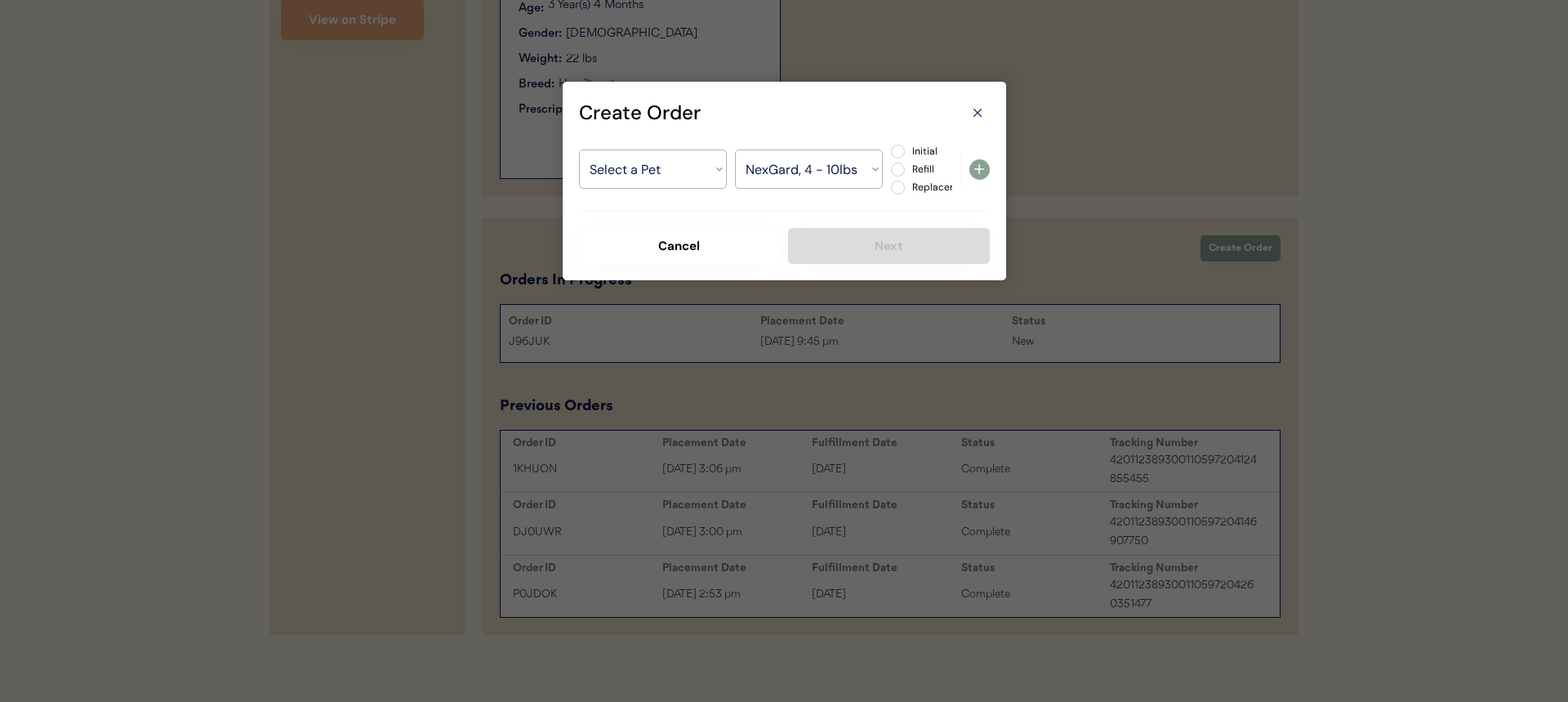
select select ""PLACEHOLDER_1427118222253""
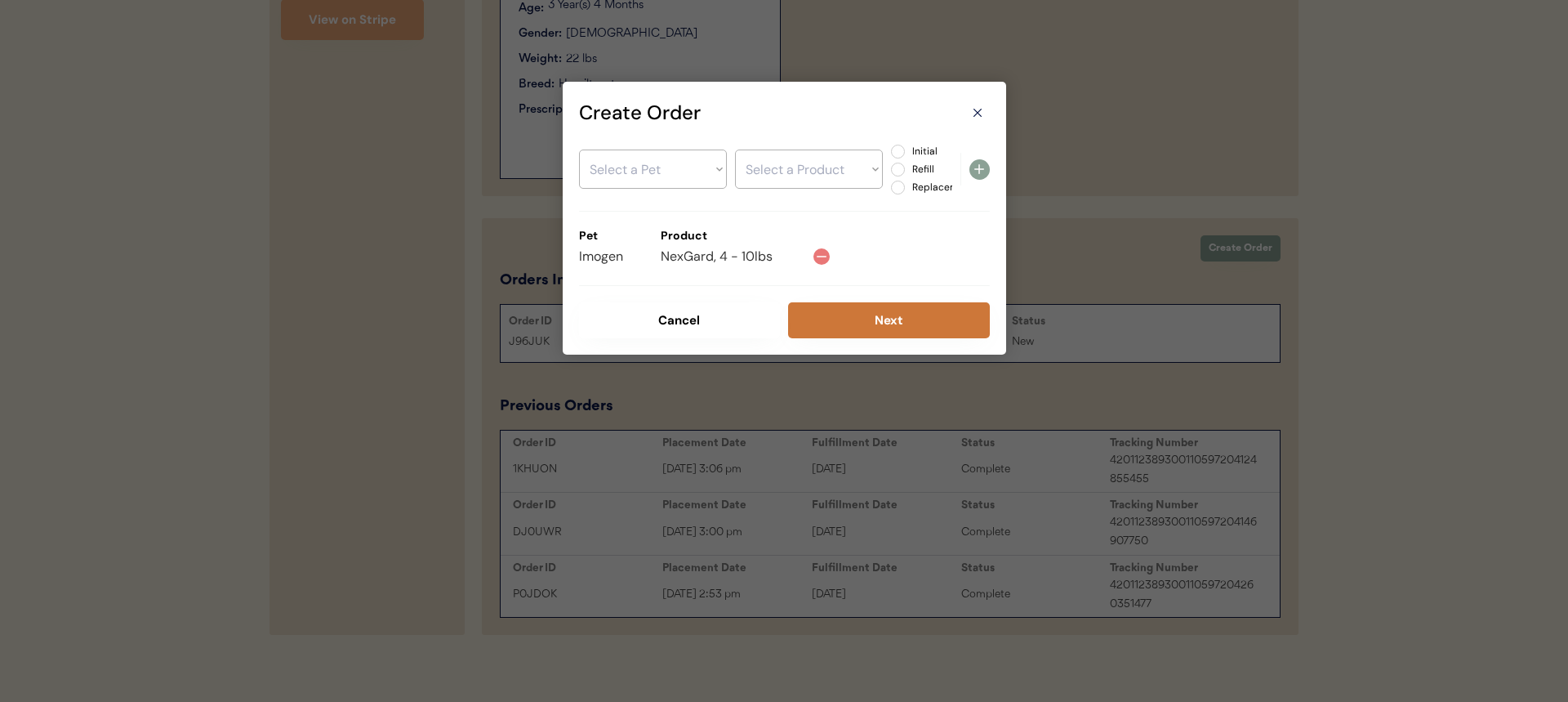
click at [807, 326] on button "Next" at bounding box center [889, 320] width 202 height 36
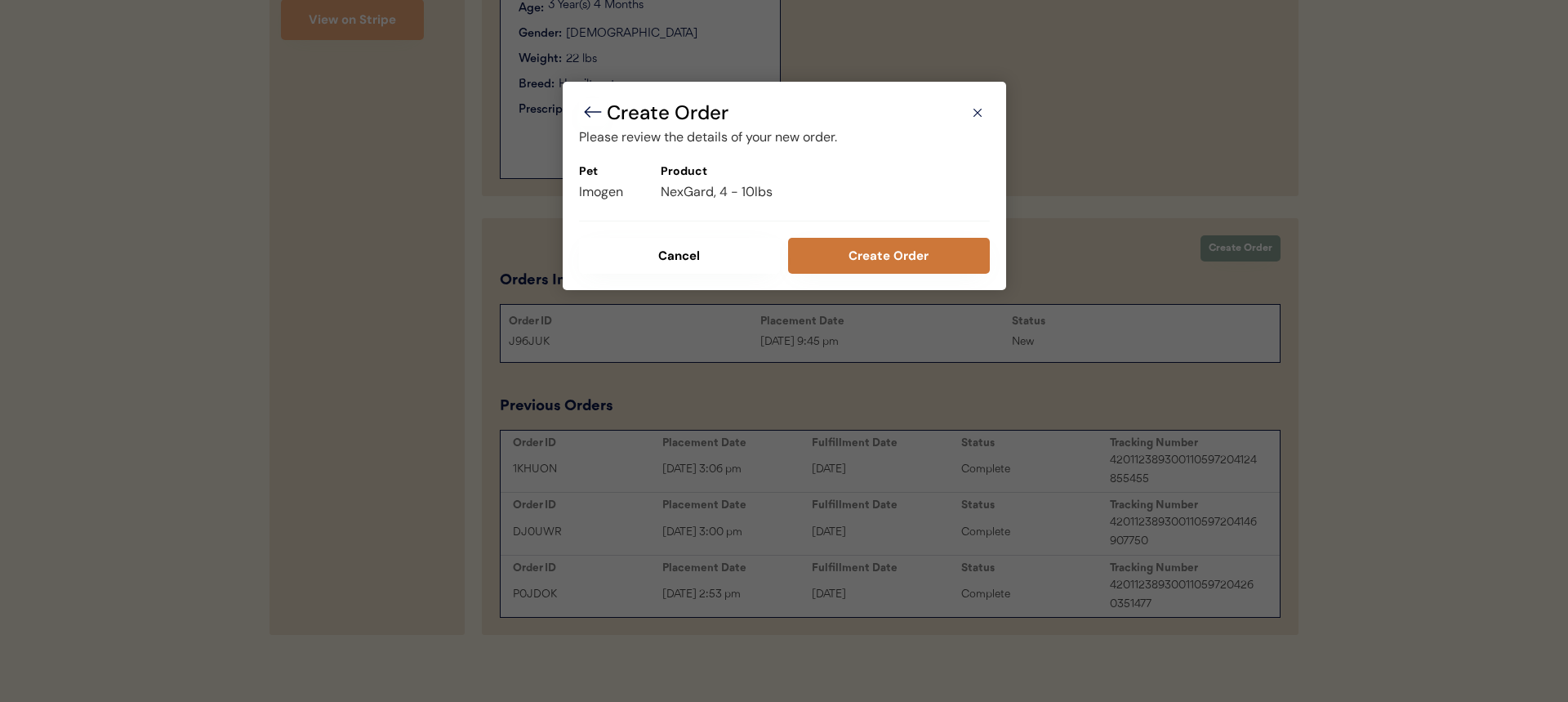
click at [897, 258] on button "Create Order" at bounding box center [889, 255] width 202 height 36
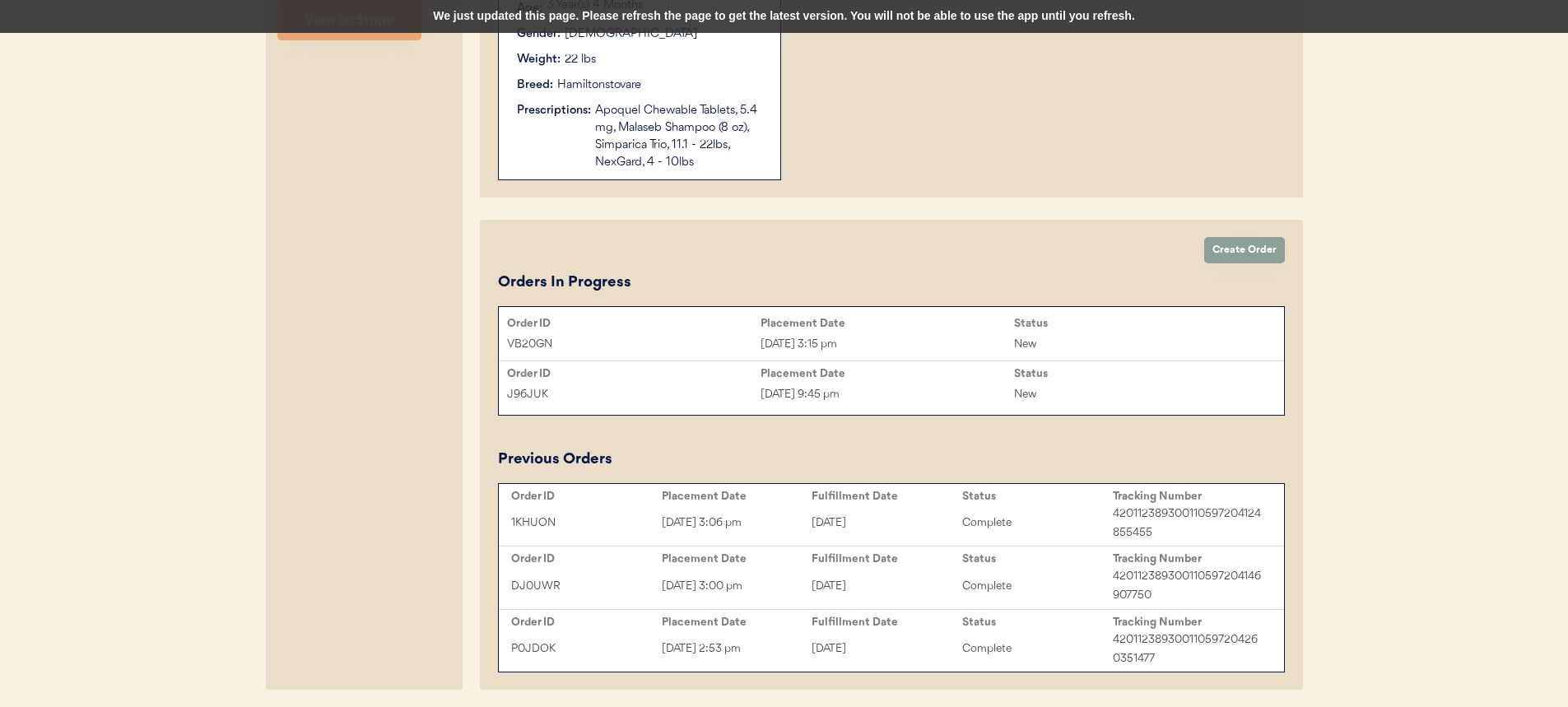
click at [1014, 335] on div "New" at bounding box center [1140, 345] width 253 height 19
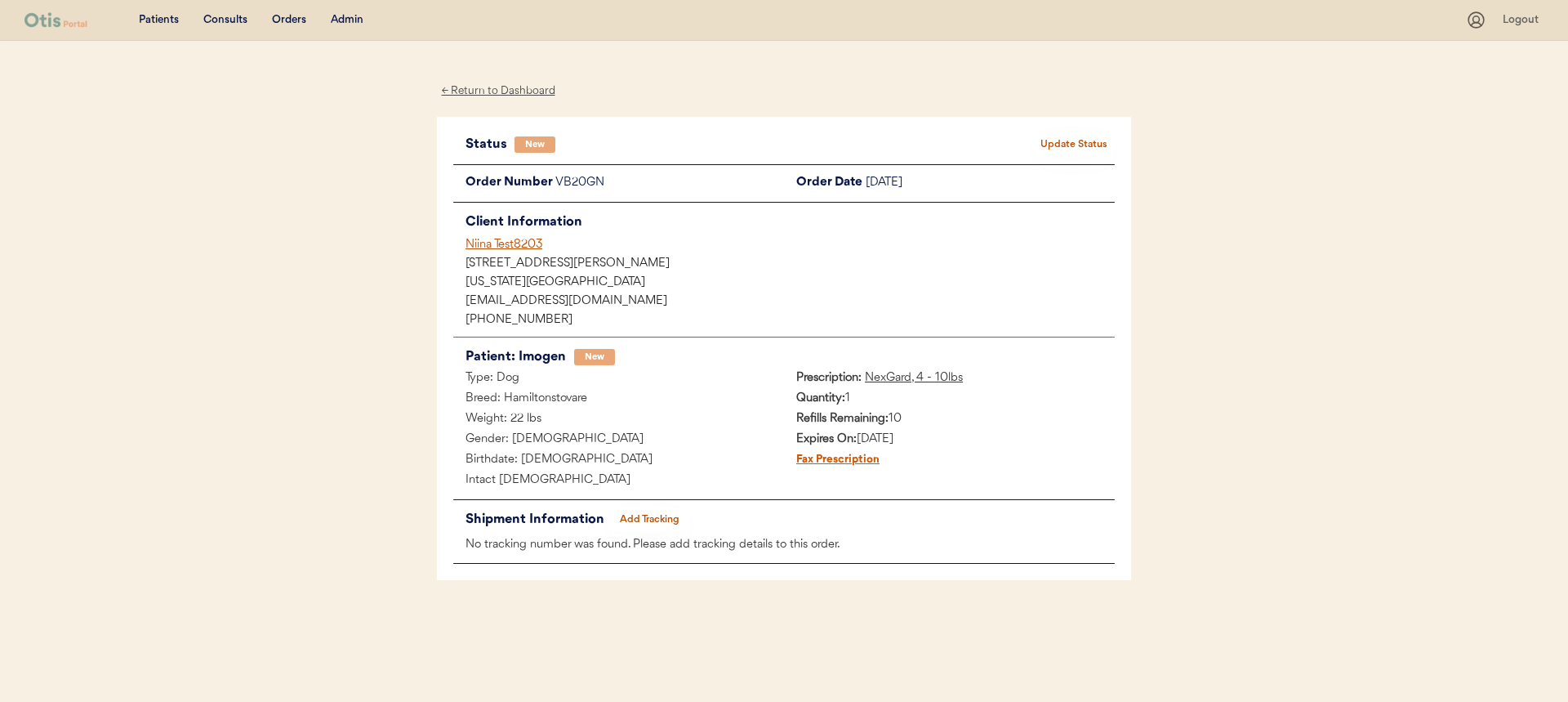
click at [1051, 141] on button "Update Status" at bounding box center [1074, 145] width 82 height 23
select select ""new""
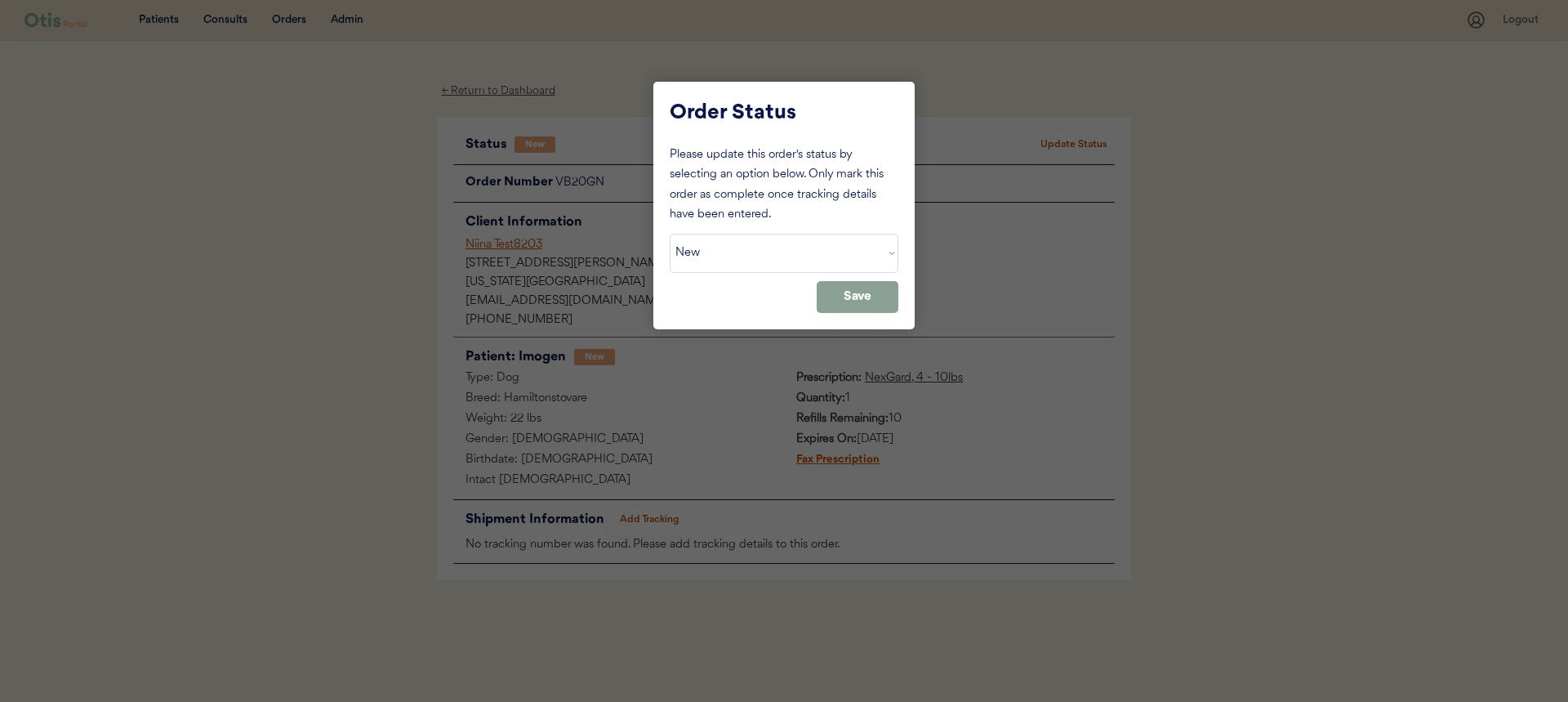
click at [677, 516] on div at bounding box center [784, 351] width 1568 height 702
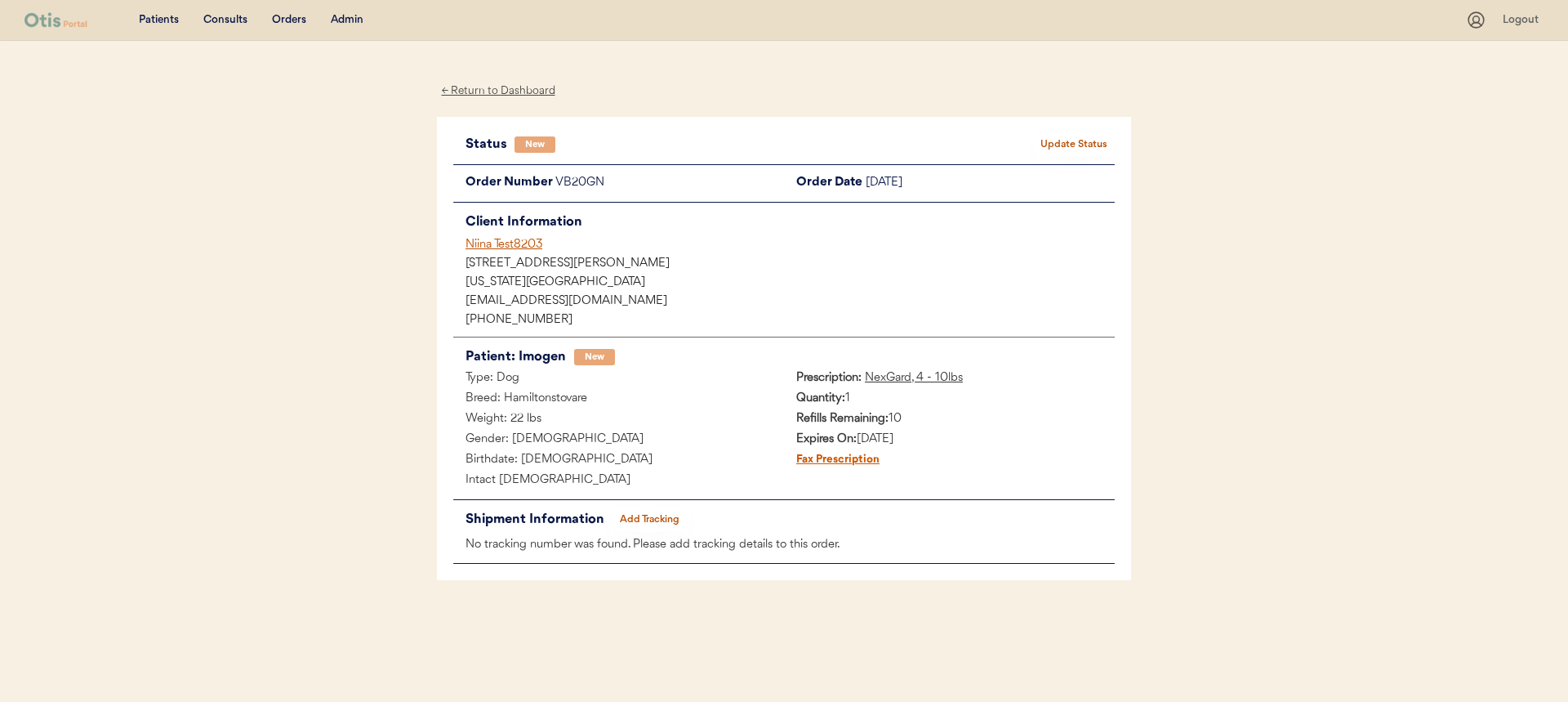
click at [632, 512] on button "Add Tracking" at bounding box center [649, 519] width 82 height 23
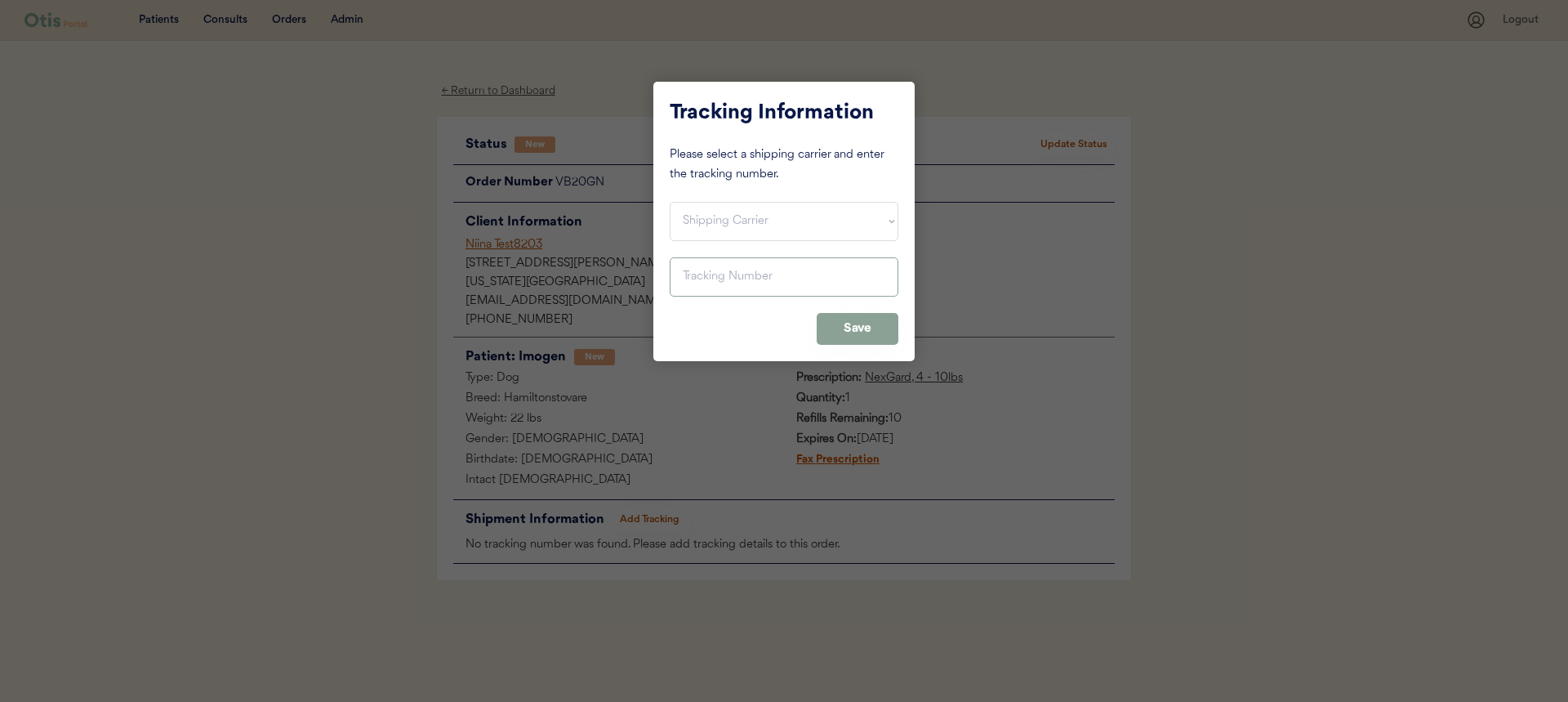
click at [773, 241] on div "Tracking Information Please select a shipping carrier and enter the tracking nu…" at bounding box center [784, 221] width 261 height 279
click at [783, 220] on select "Shipping Carrier FedEx FedEx Ground Economy UPS USPS" at bounding box center [784, 222] width 229 height 39
click at [780, 279] on input "input" at bounding box center [784, 277] width 229 height 39
paste input "420112389300110597204021968111"
type input "420112389300110597204021968111"
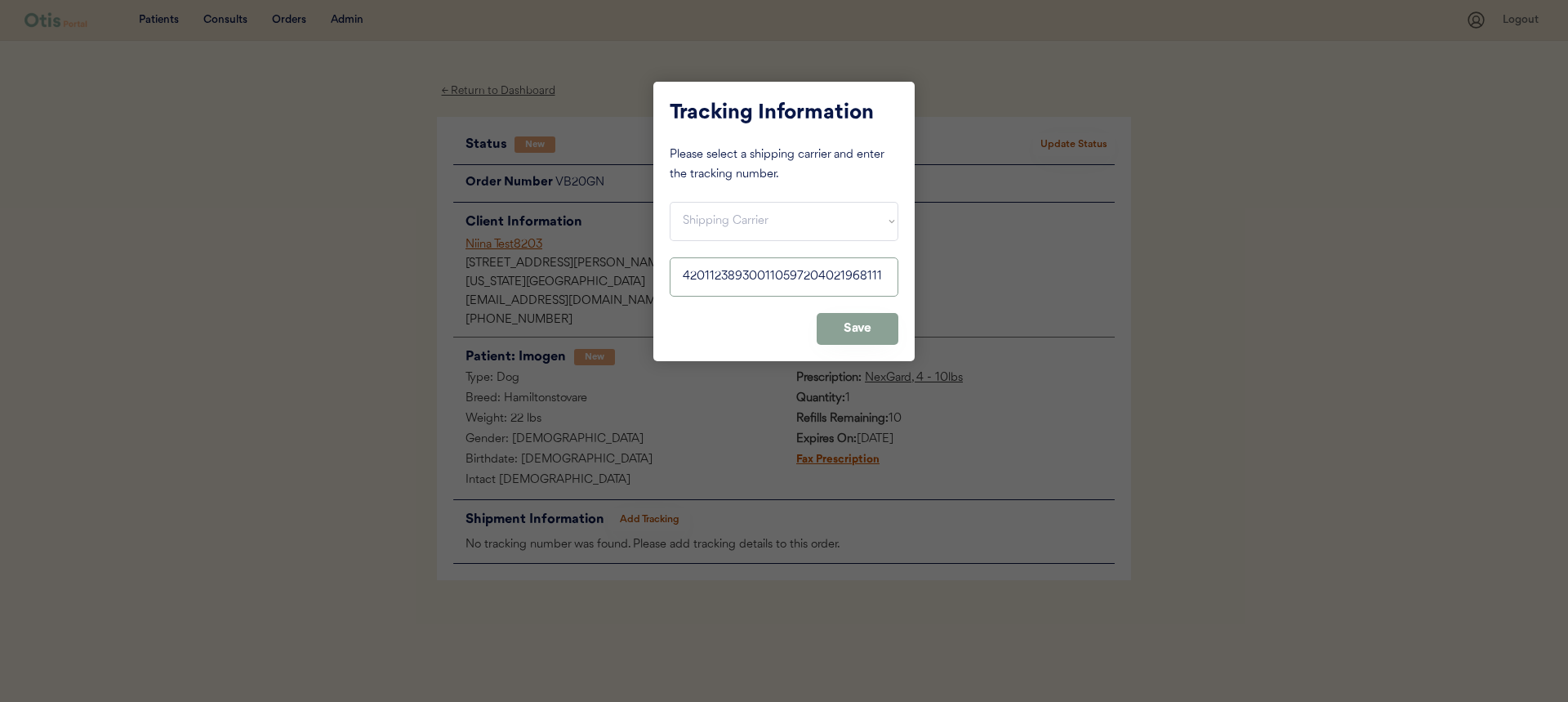
click at [780, 226] on select "Shipping Carrier FedEx FedEx Ground Economy UPS USPS" at bounding box center [784, 222] width 229 height 39
select select ""usps""
click at [670, 202] on select "Shipping Carrier FedEx FedEx Ground Economy UPS USPS" at bounding box center [784, 222] width 229 height 39
click at [837, 326] on button "Save" at bounding box center [857, 328] width 82 height 32
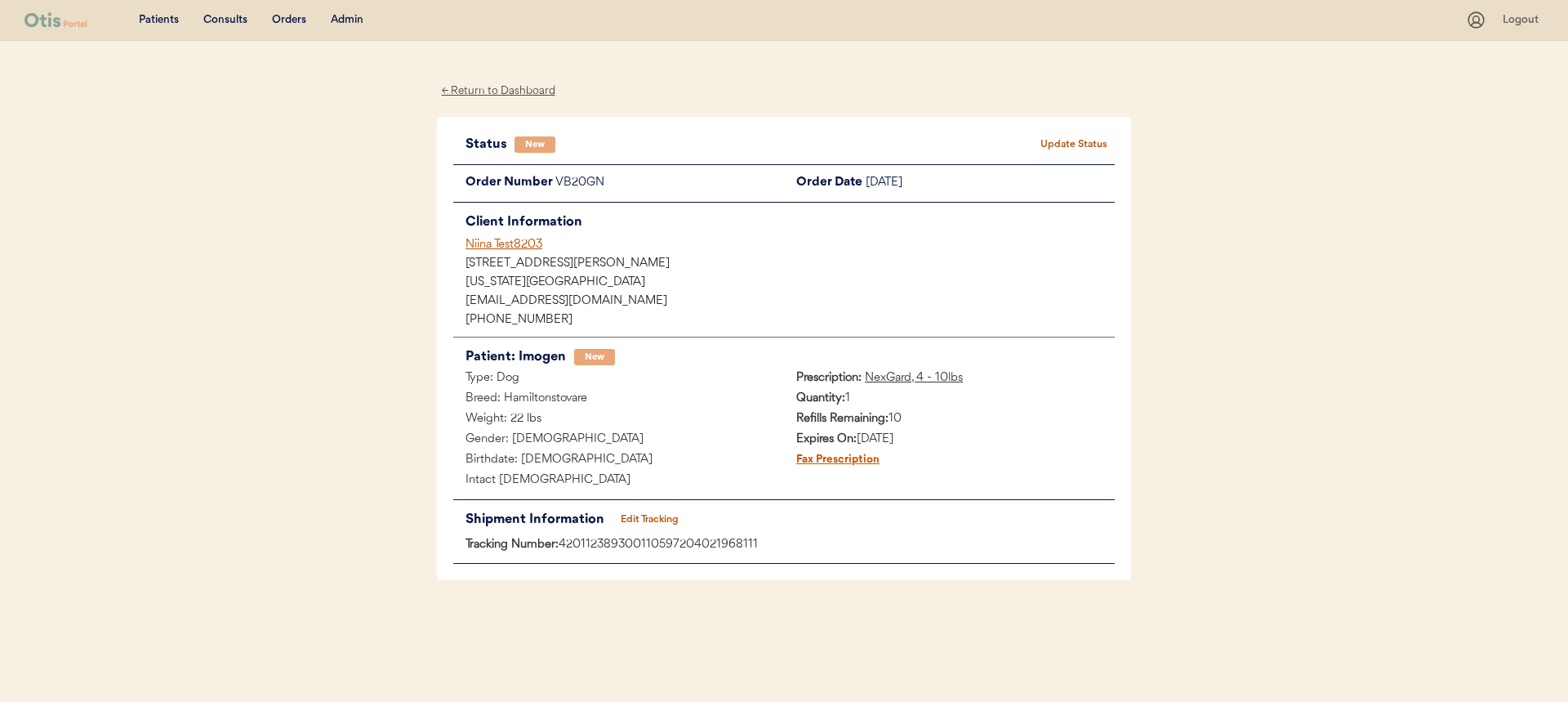
click at [1073, 152] on div "Status New Update Status Order Number VB20GN Order Date [DATE] Client Informati…" at bounding box center [784, 349] width 662 height 431
click at [1073, 147] on button "Update Status" at bounding box center [1074, 145] width 82 height 23
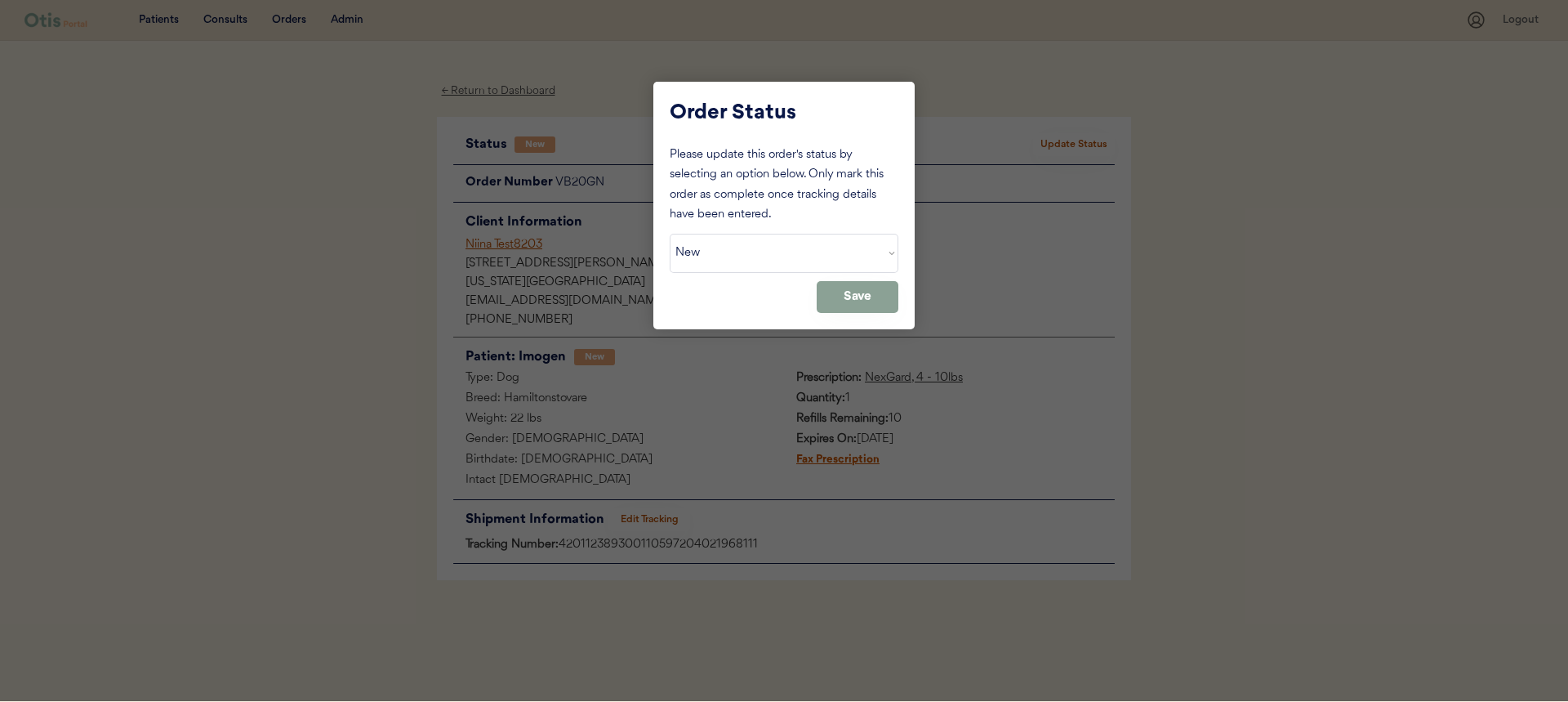
click at [849, 251] on select "Status On Hold New In Progress Complete Pending HW Consent Canceled" at bounding box center [784, 253] width 229 height 39
click at [670, 234] on select "Status On Hold New In Progress Complete Pending HW Consent Canceled" at bounding box center [784, 253] width 229 height 39
click at [854, 299] on button "Save" at bounding box center [857, 297] width 82 height 32
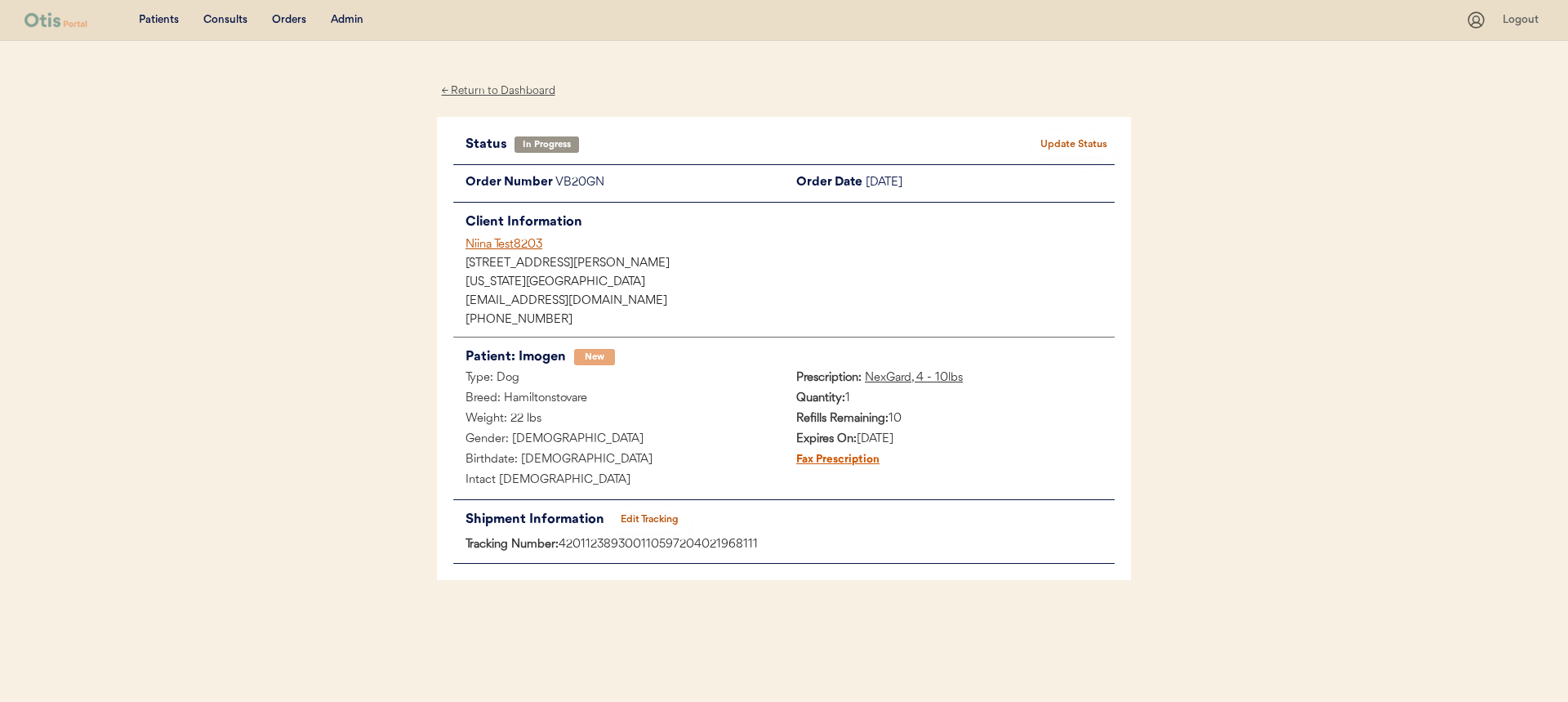
click at [1087, 135] on button "Update Status" at bounding box center [1074, 145] width 82 height 23
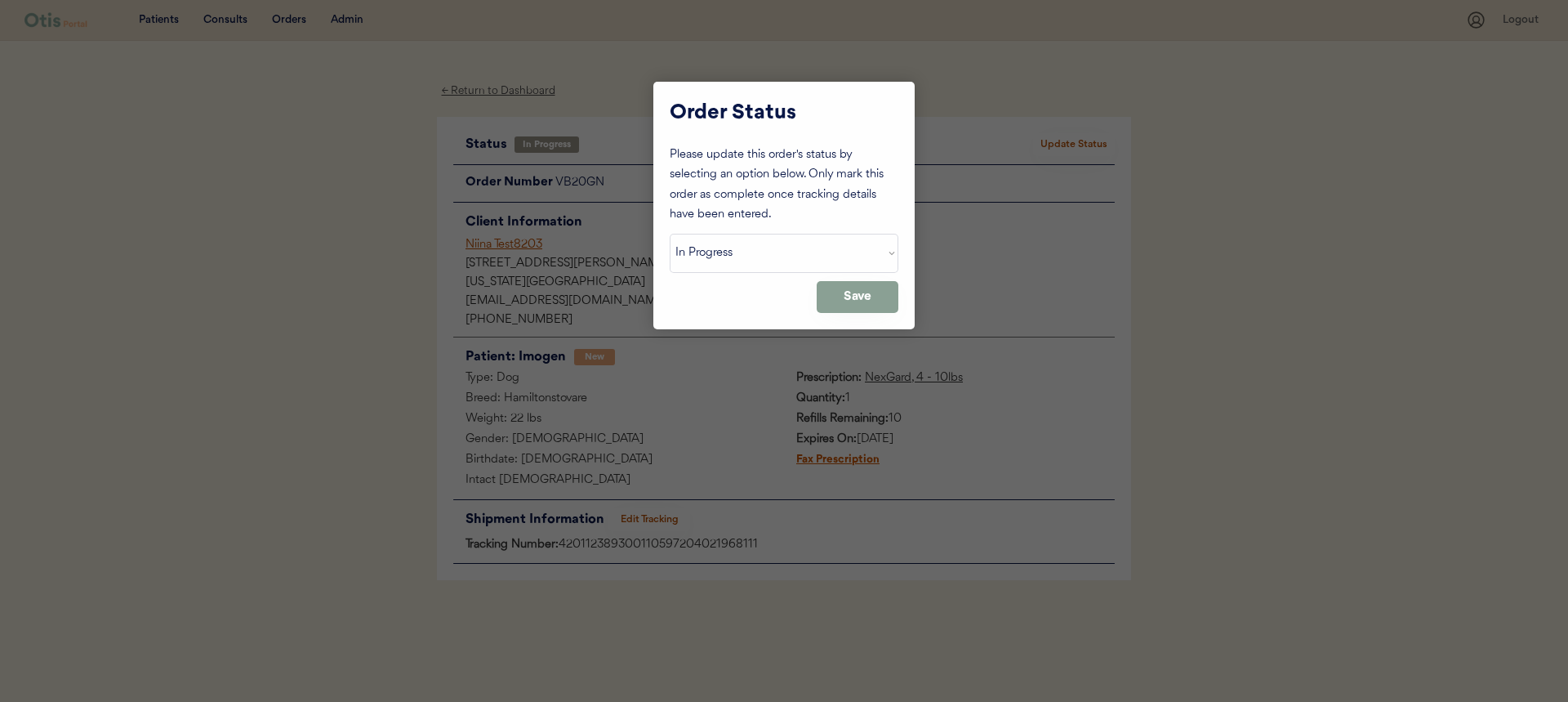
click at [841, 250] on select "Status On Hold New In Progress Complete Pending HW Consent Canceled" at bounding box center [784, 253] width 229 height 39
select select ""complete""
click at [670, 234] on select "Status On Hold New In Progress Complete Pending HW Consent Canceled" at bounding box center [784, 253] width 229 height 39
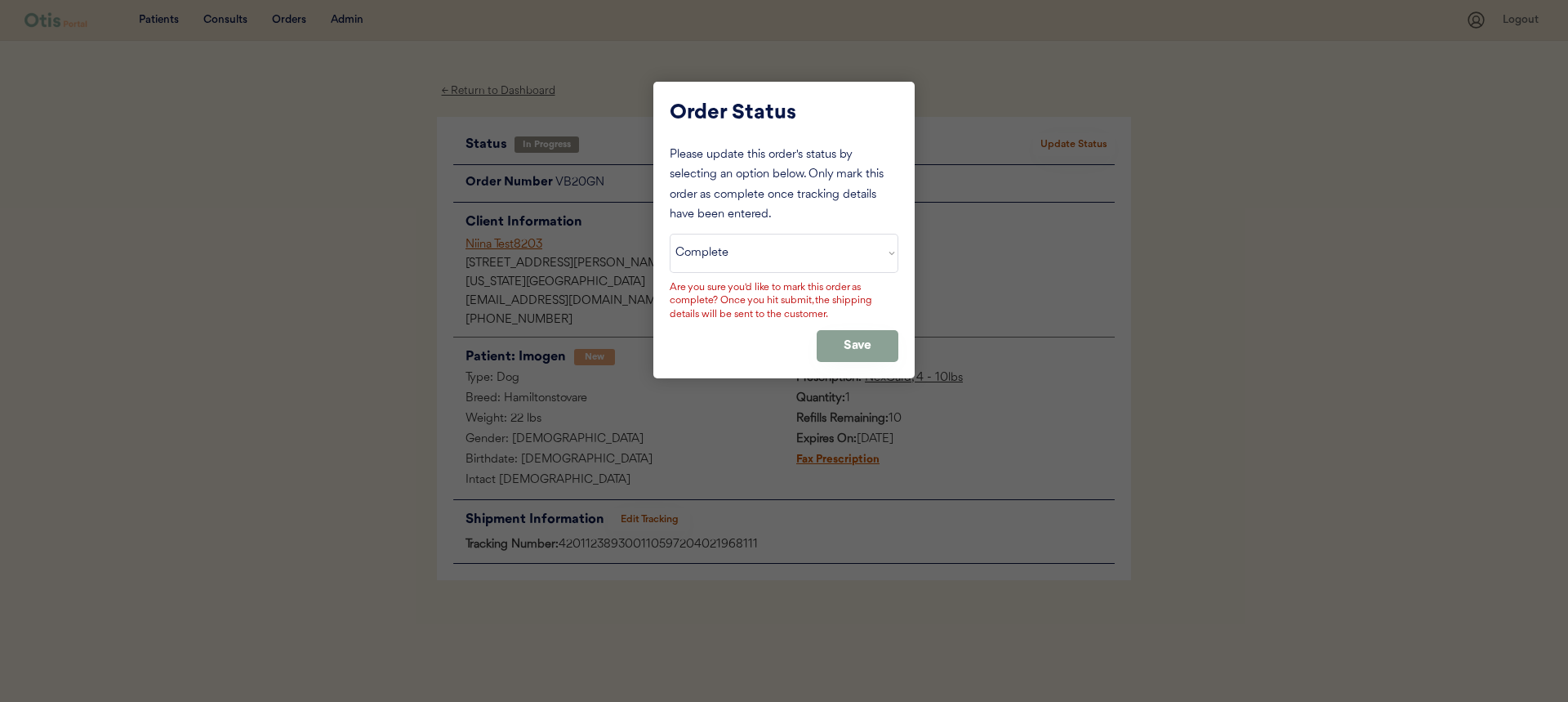
click at [835, 300] on div "Are you sure you'd like to mark this order as complete? Once you hit submit, th…" at bounding box center [784, 301] width 229 height 41
click at [853, 340] on button "Save" at bounding box center [857, 346] width 82 height 32
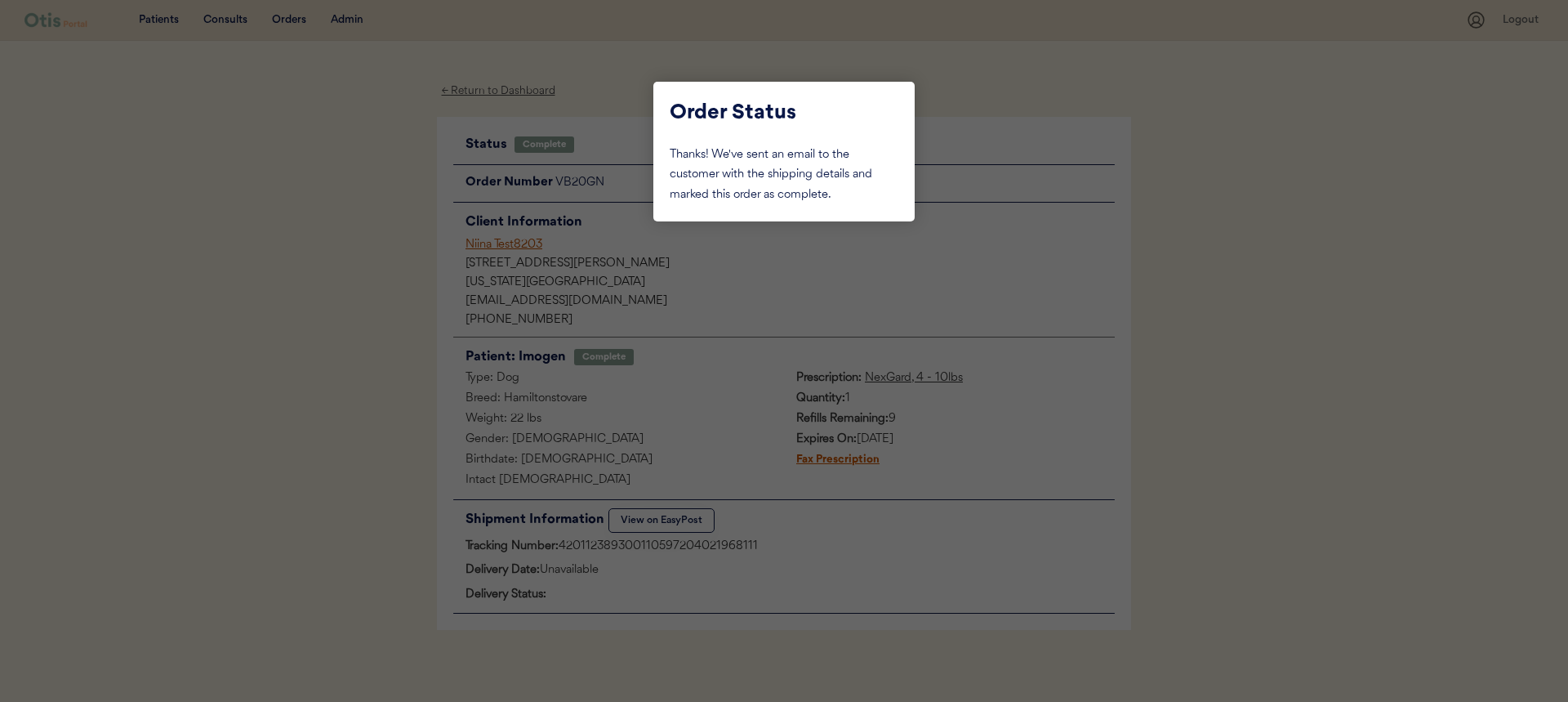
click at [976, 186] on div at bounding box center [784, 351] width 1568 height 702
